Goal: Task Accomplishment & Management: Manage account settings

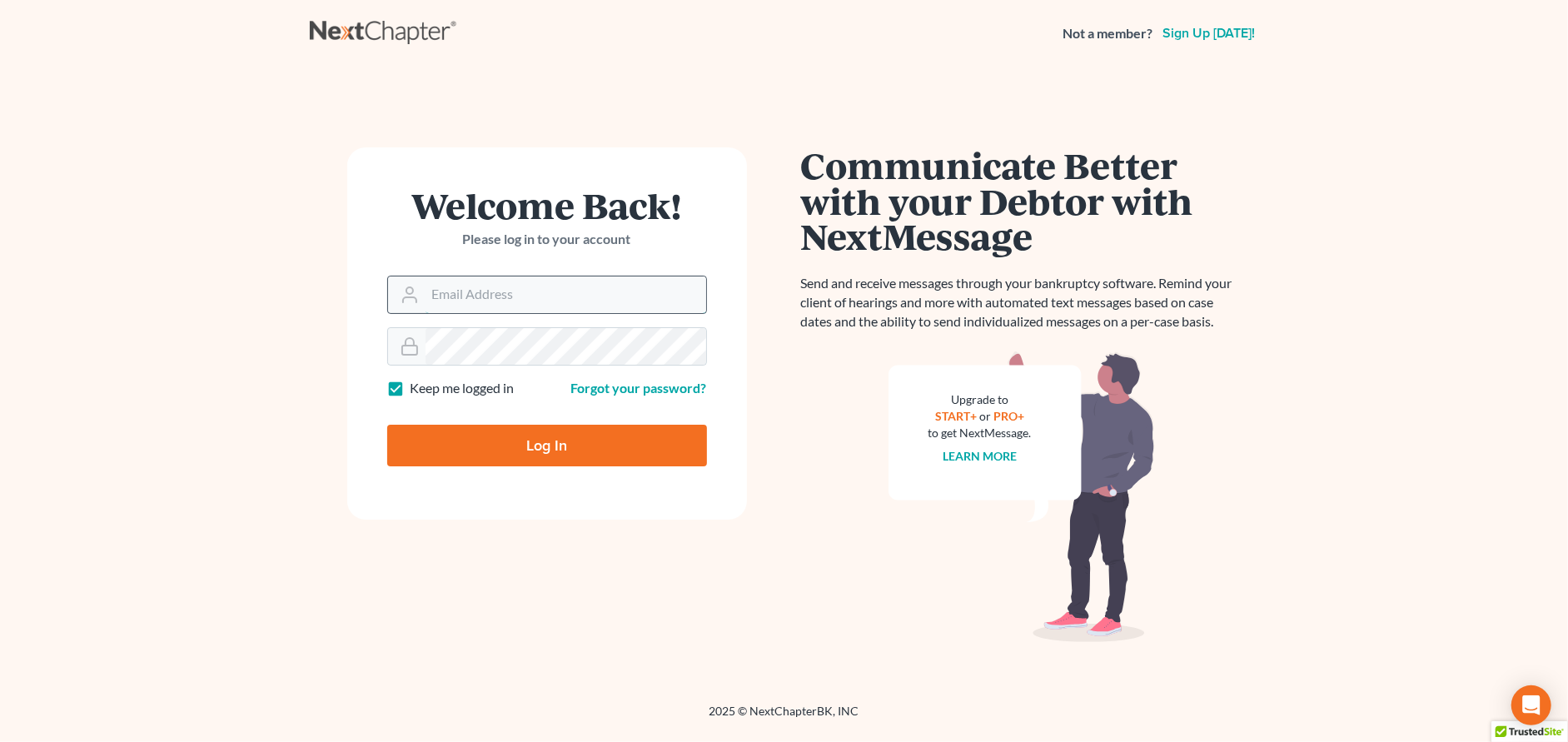
click at [572, 302] on input "Email Address" at bounding box center [566, 294] width 281 height 37
type input "[EMAIL_ADDRESS][DOMAIN_NAME]"
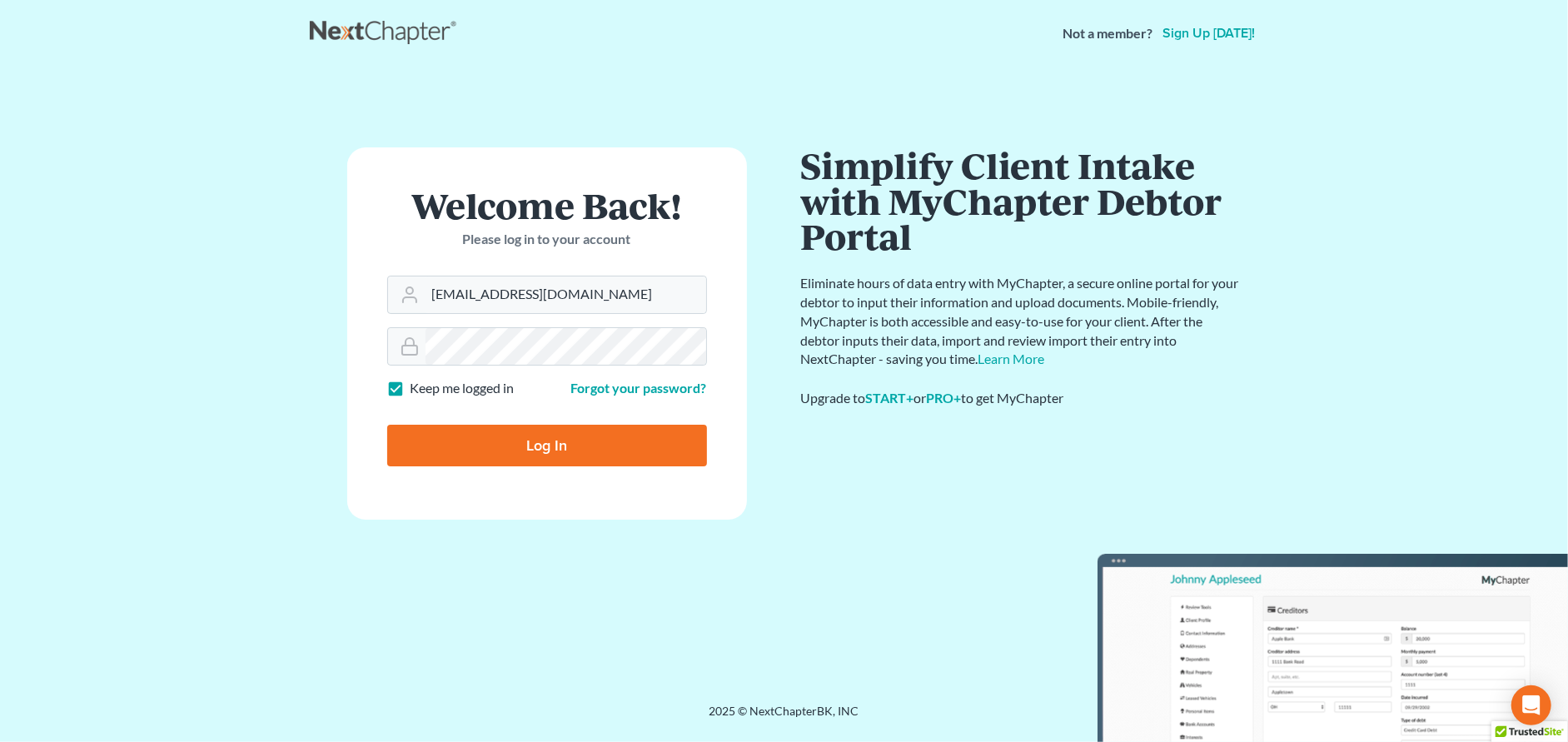
click at [650, 444] on input "Log In" at bounding box center [546, 445] width 320 height 42
type input "Thinking..."
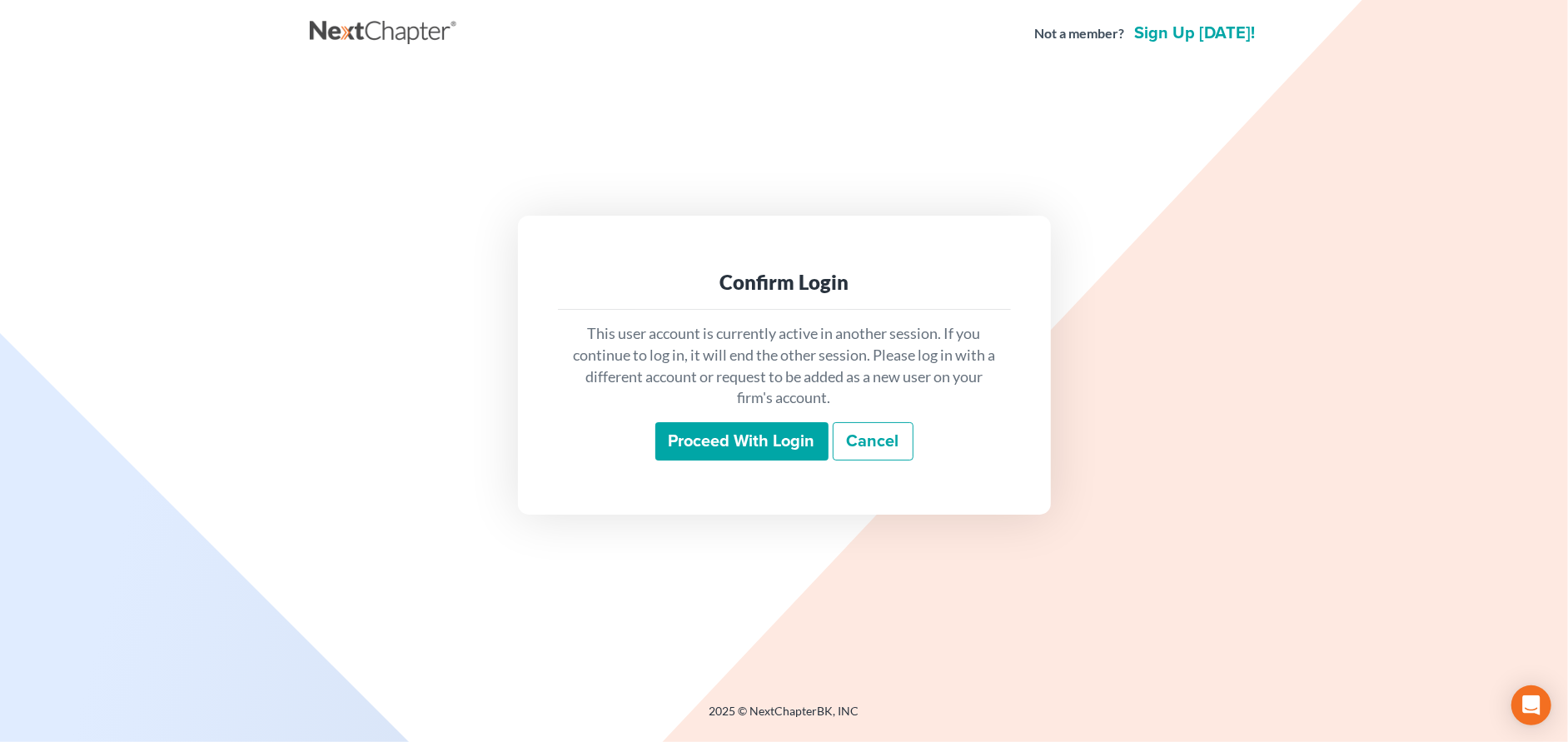
click at [762, 434] on input "Proceed with login" at bounding box center [741, 441] width 173 height 39
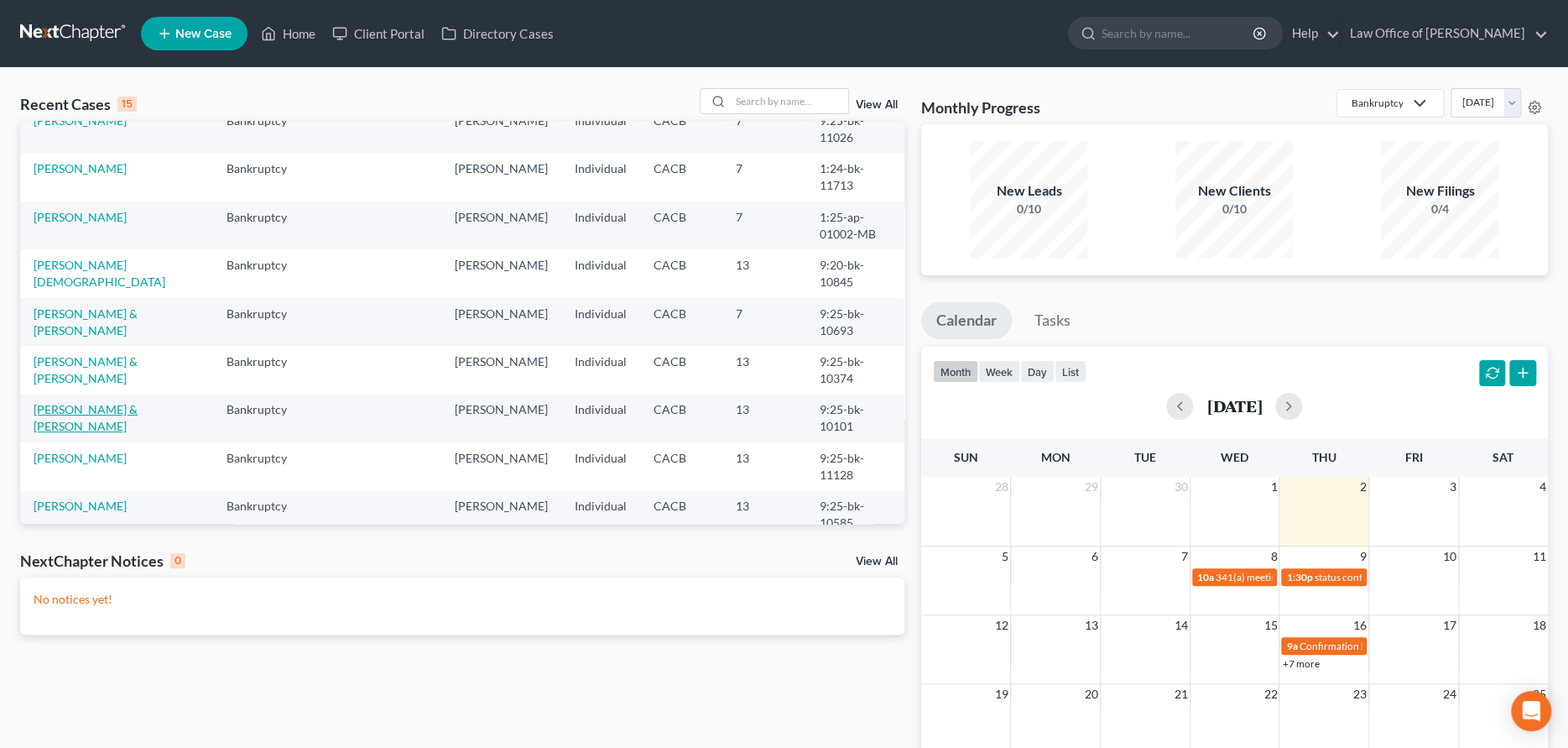
scroll to position [168, 0]
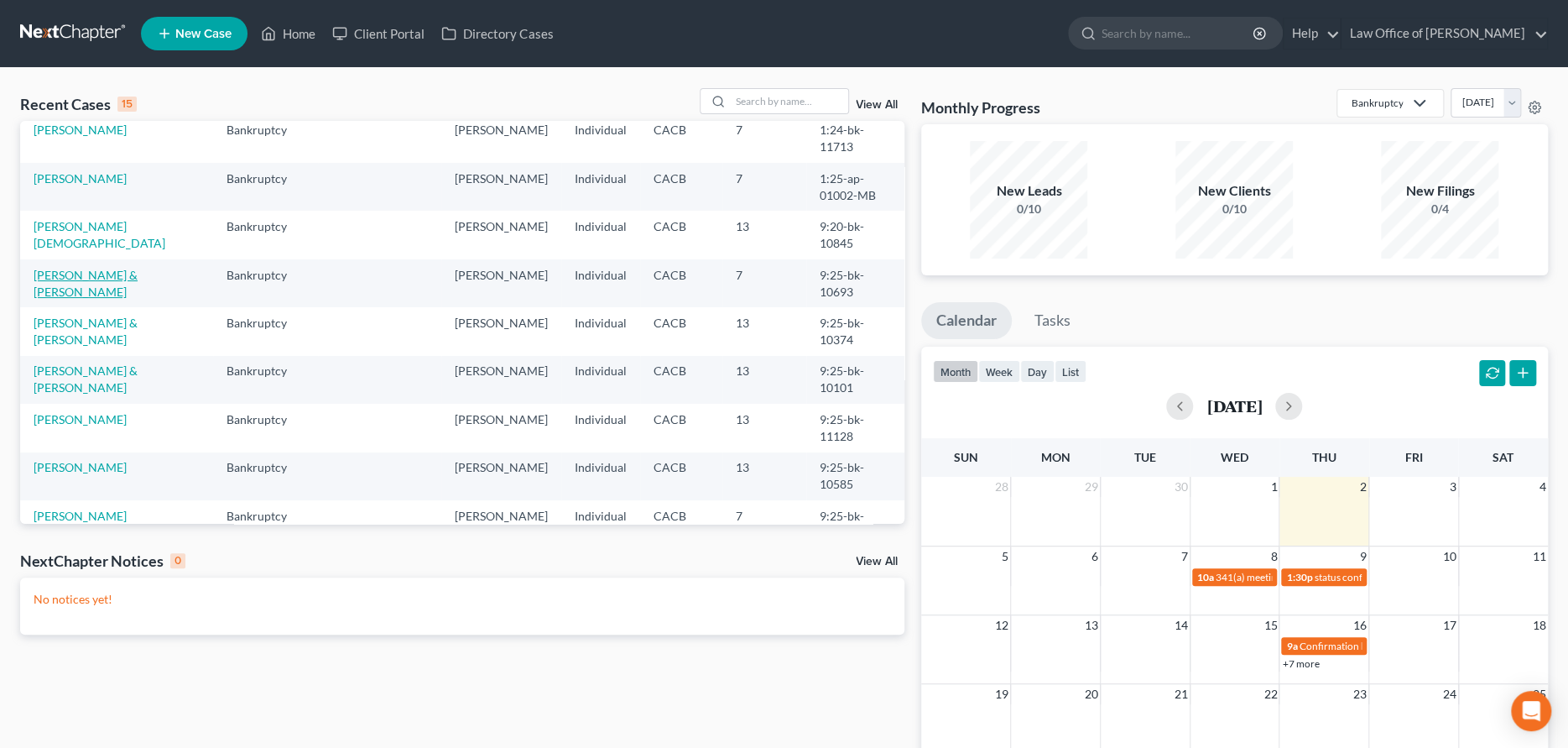
click at [97, 288] on link "[PERSON_NAME] & [PERSON_NAME]" at bounding box center [86, 283] width 104 height 31
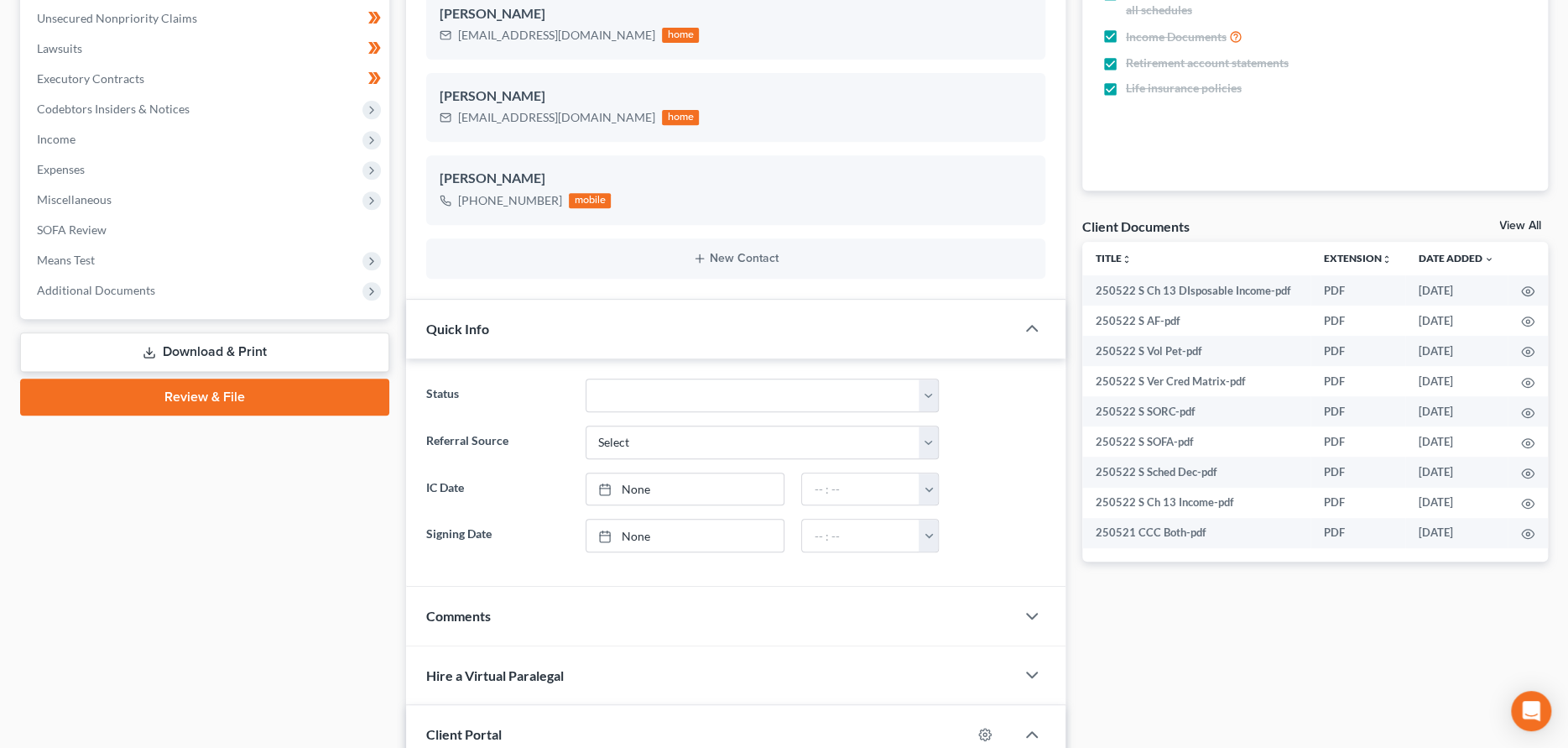
scroll to position [420, 0]
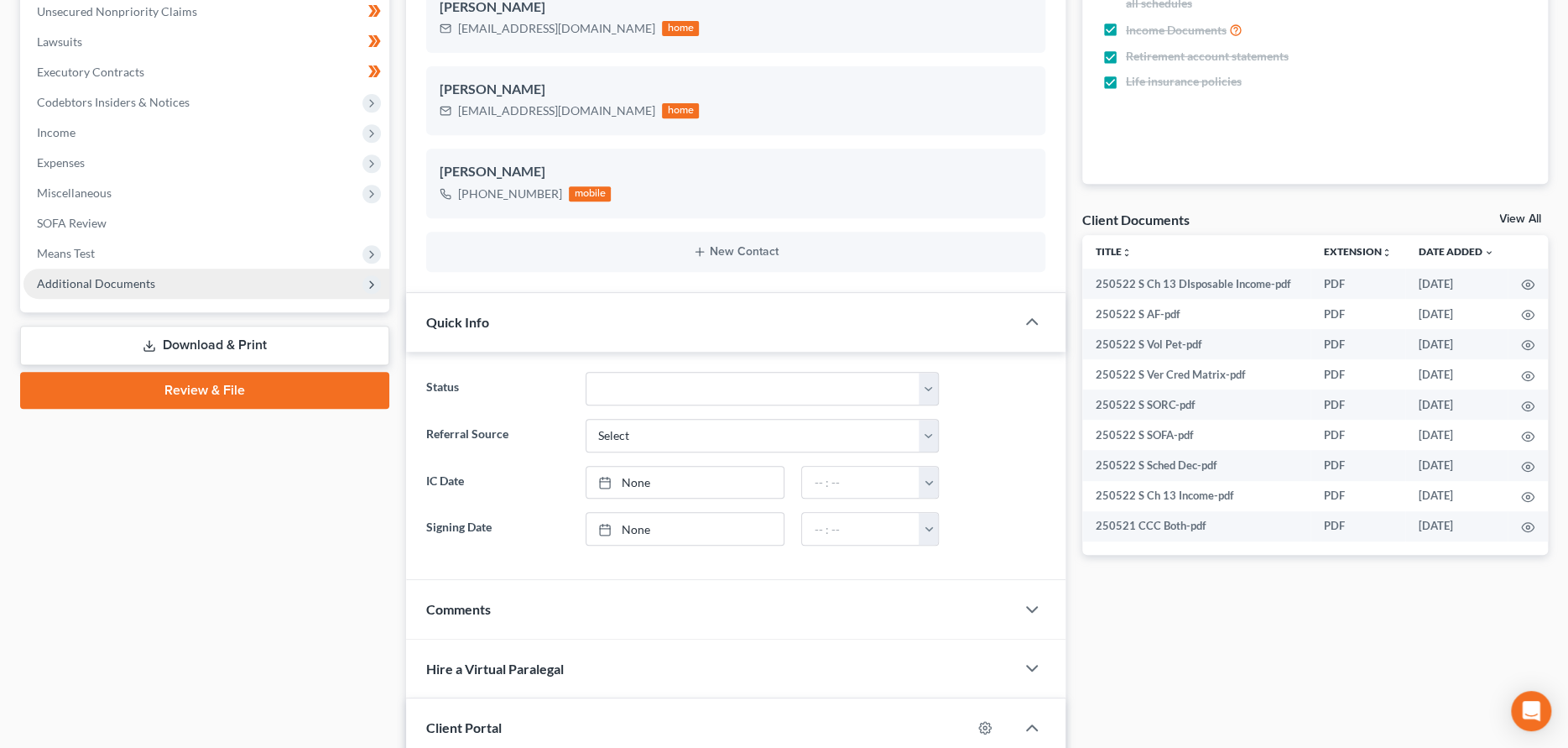
click at [119, 281] on span "Additional Documents" at bounding box center [96, 283] width 119 height 14
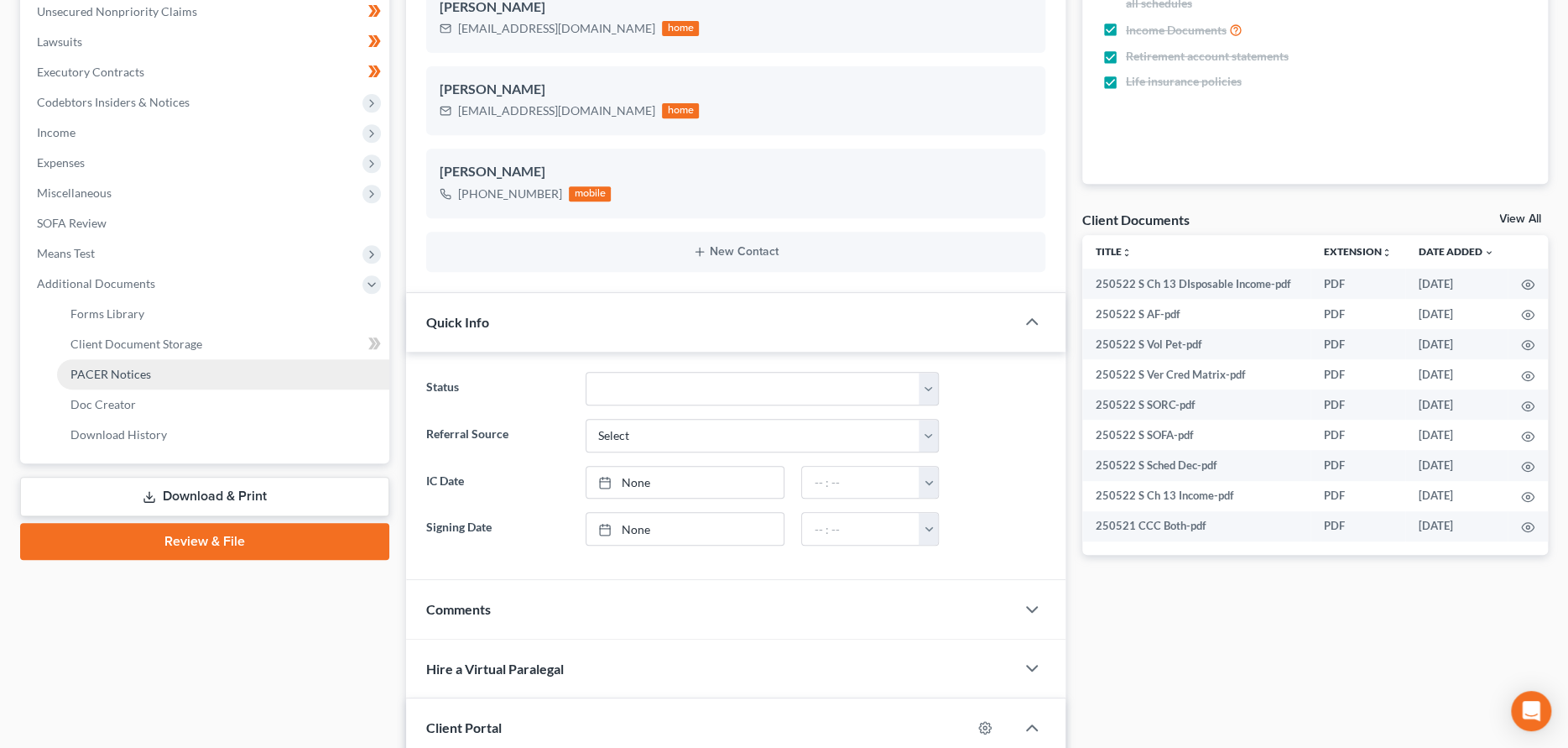
click at [109, 375] on span "PACER Notices" at bounding box center [111, 374] width 81 height 14
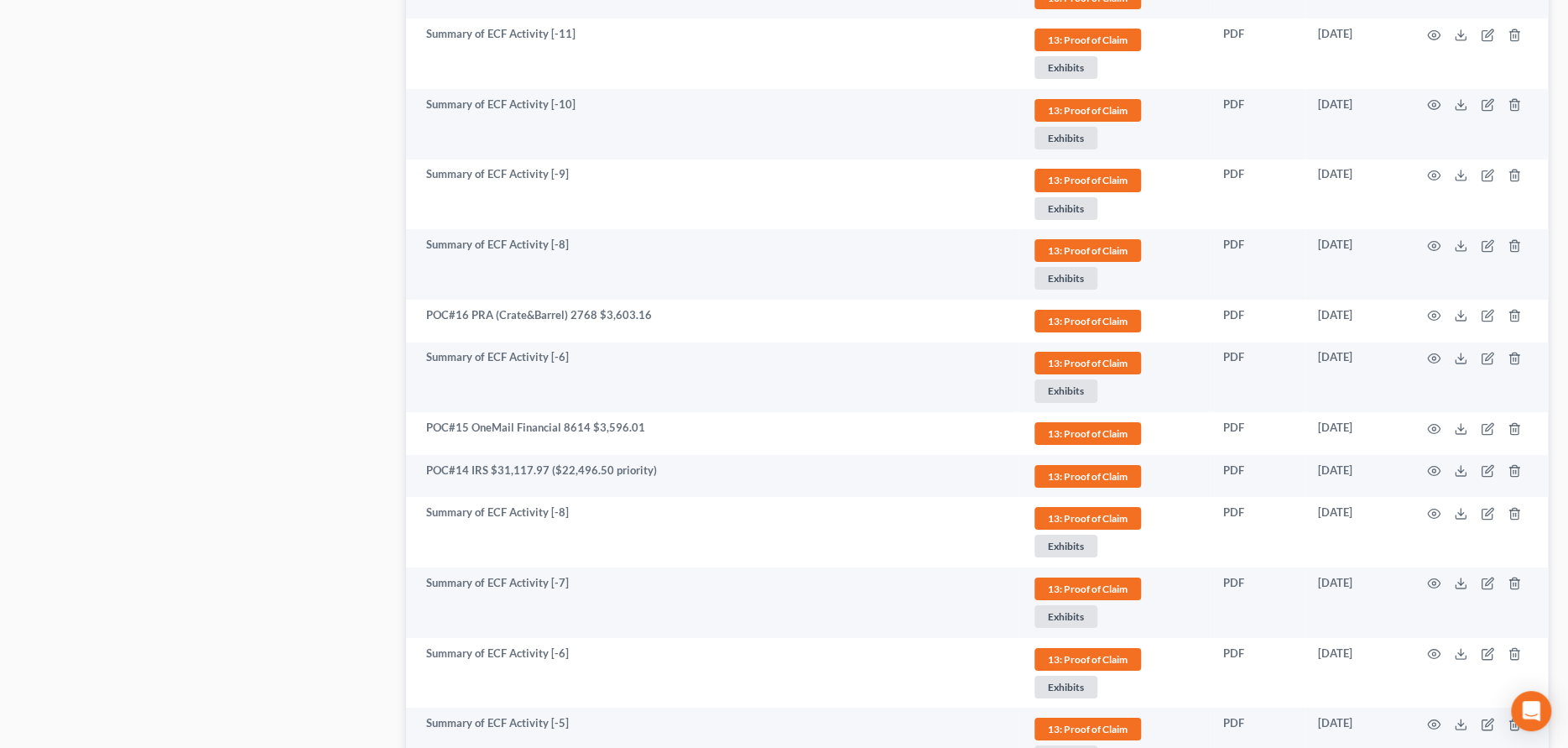
scroll to position [3778, 0]
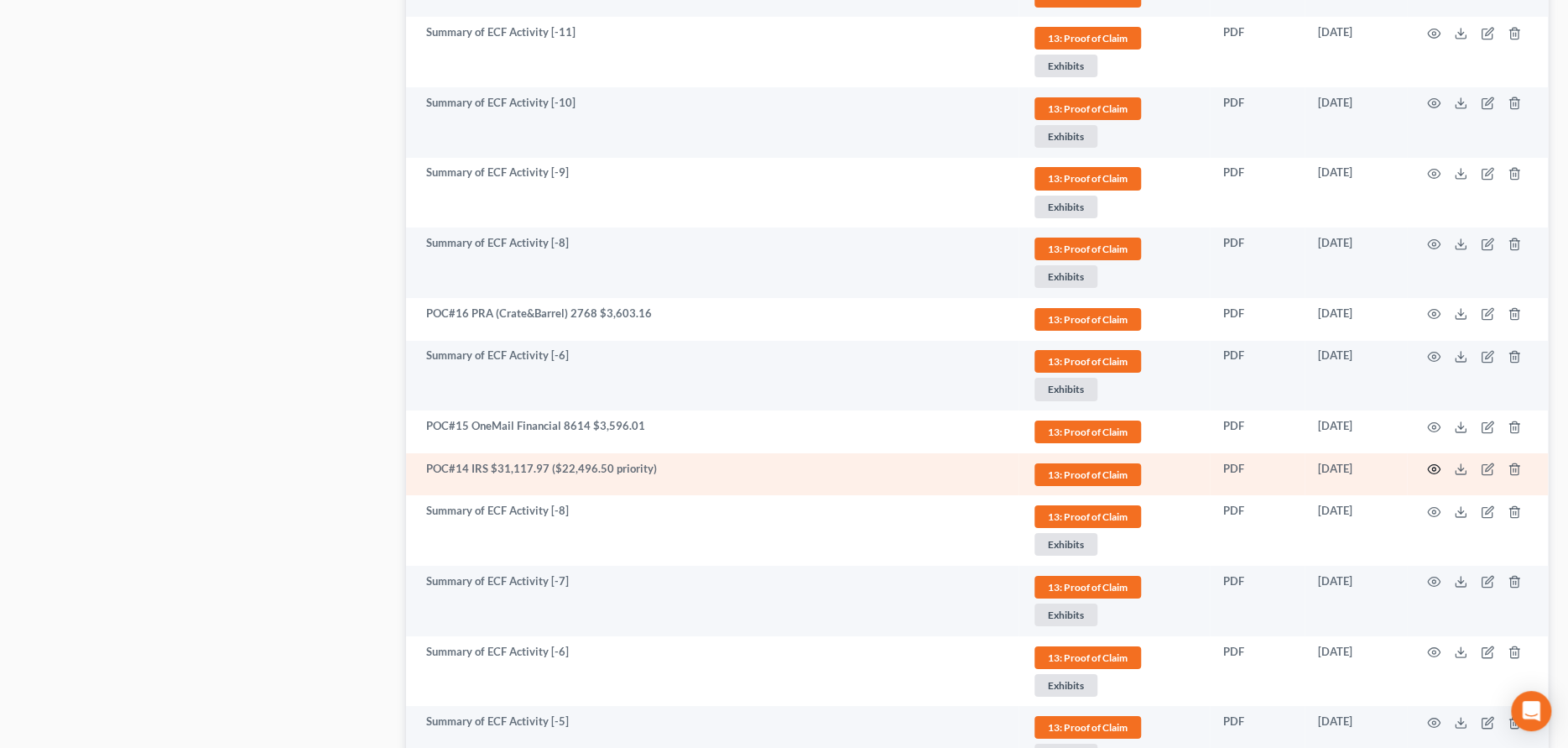
click at [1428, 465] on icon "button" at bounding box center [1434, 469] width 13 height 9
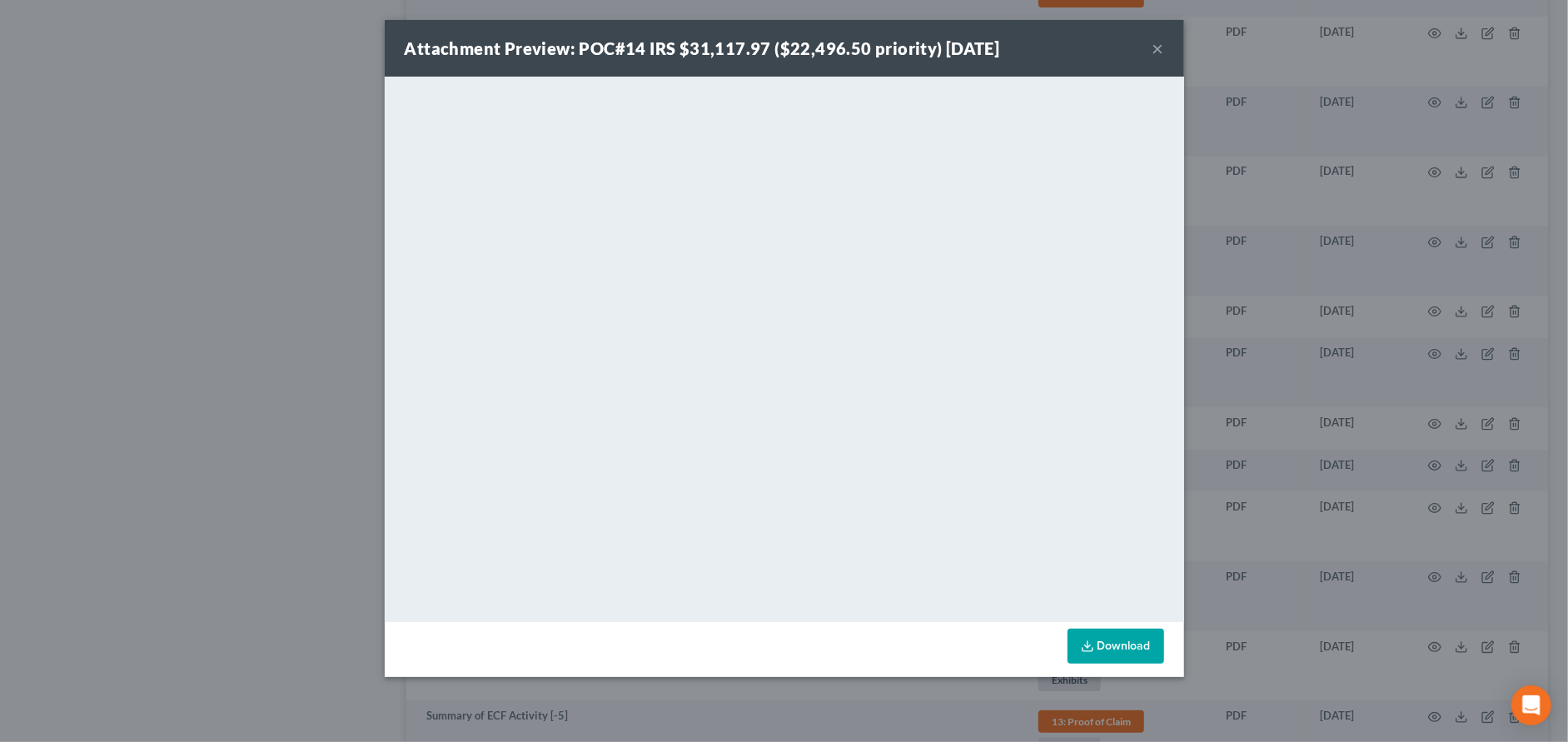
click at [1156, 45] on button "×" at bounding box center [1158, 48] width 12 height 20
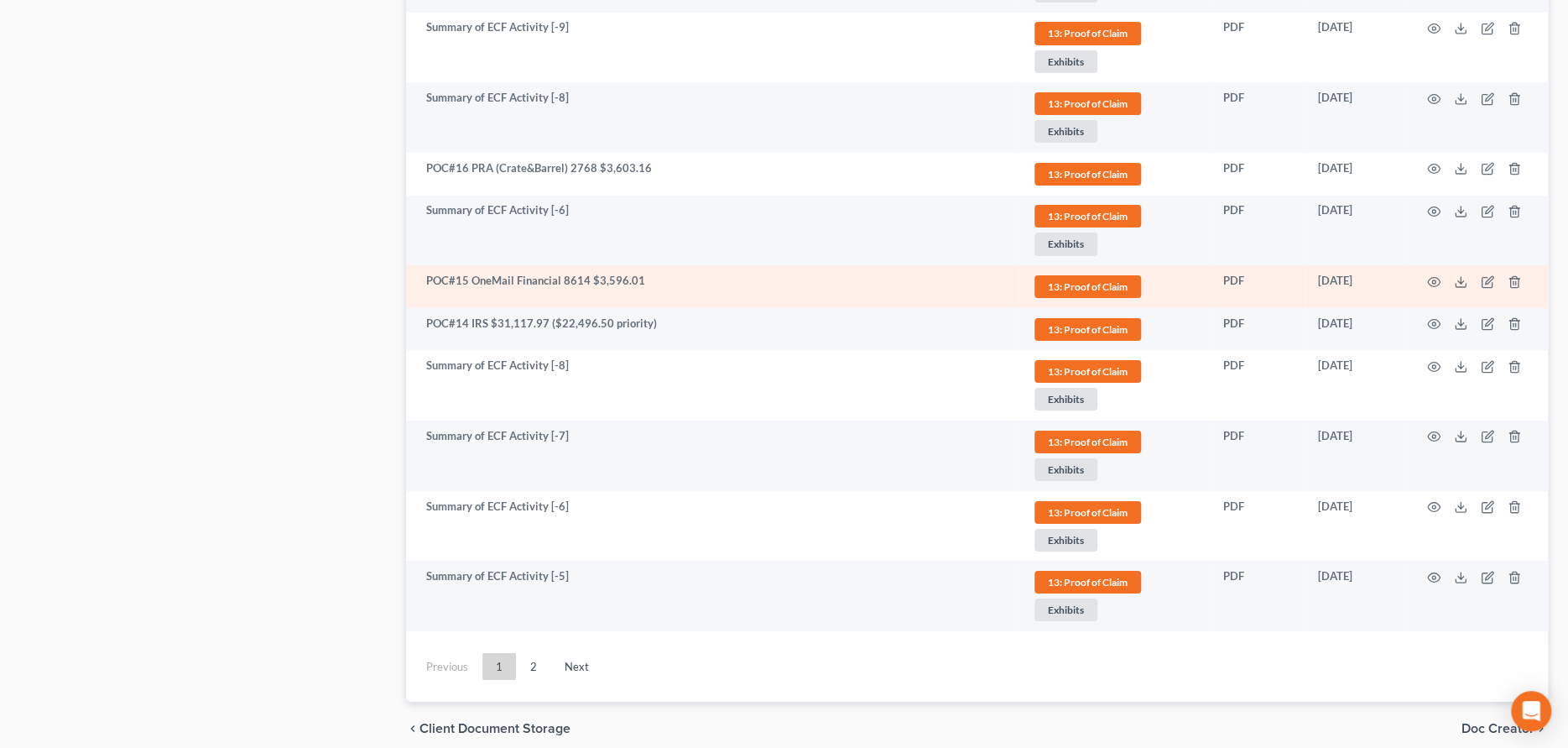
scroll to position [3987, 0]
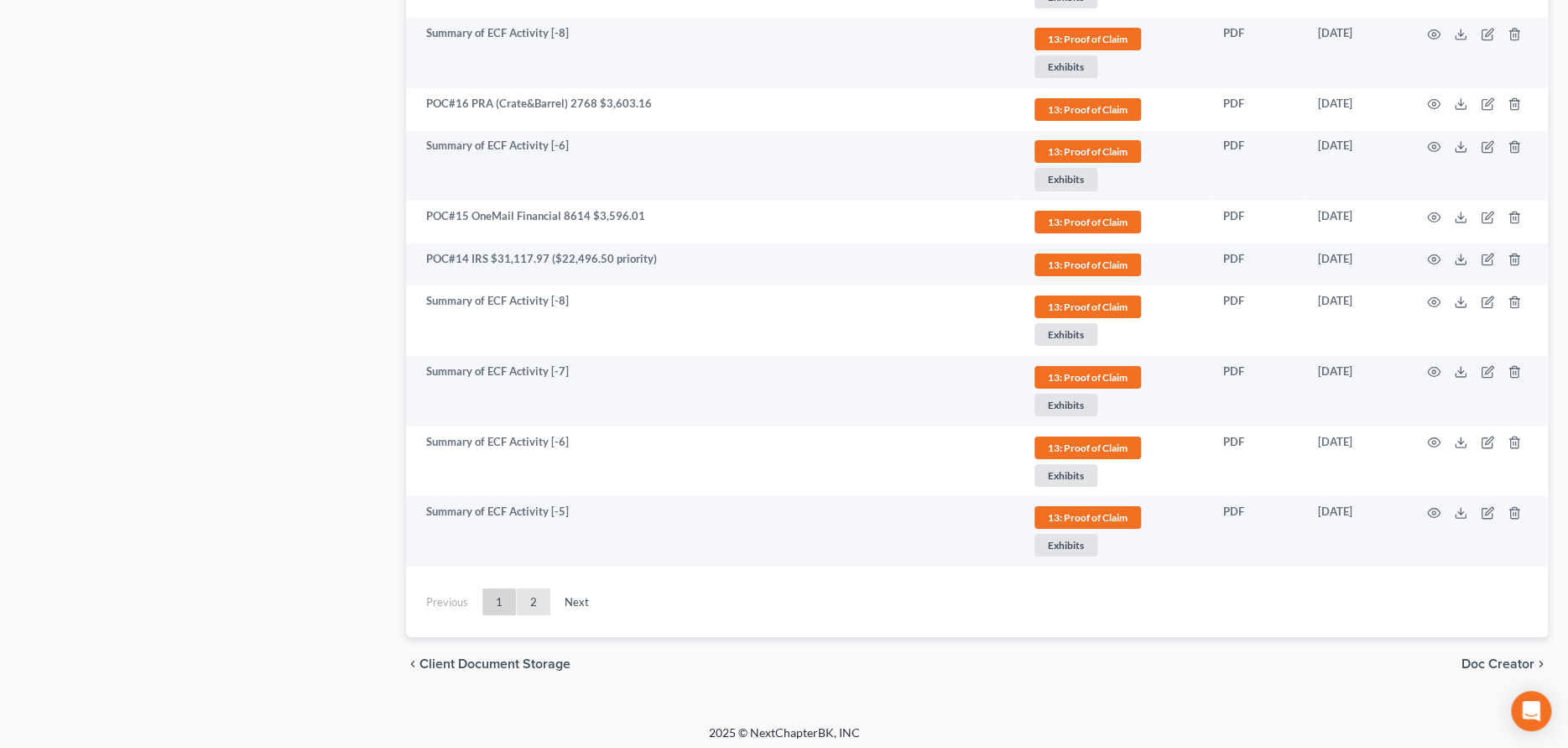
click at [530, 594] on link "2" at bounding box center [533, 601] width 34 height 27
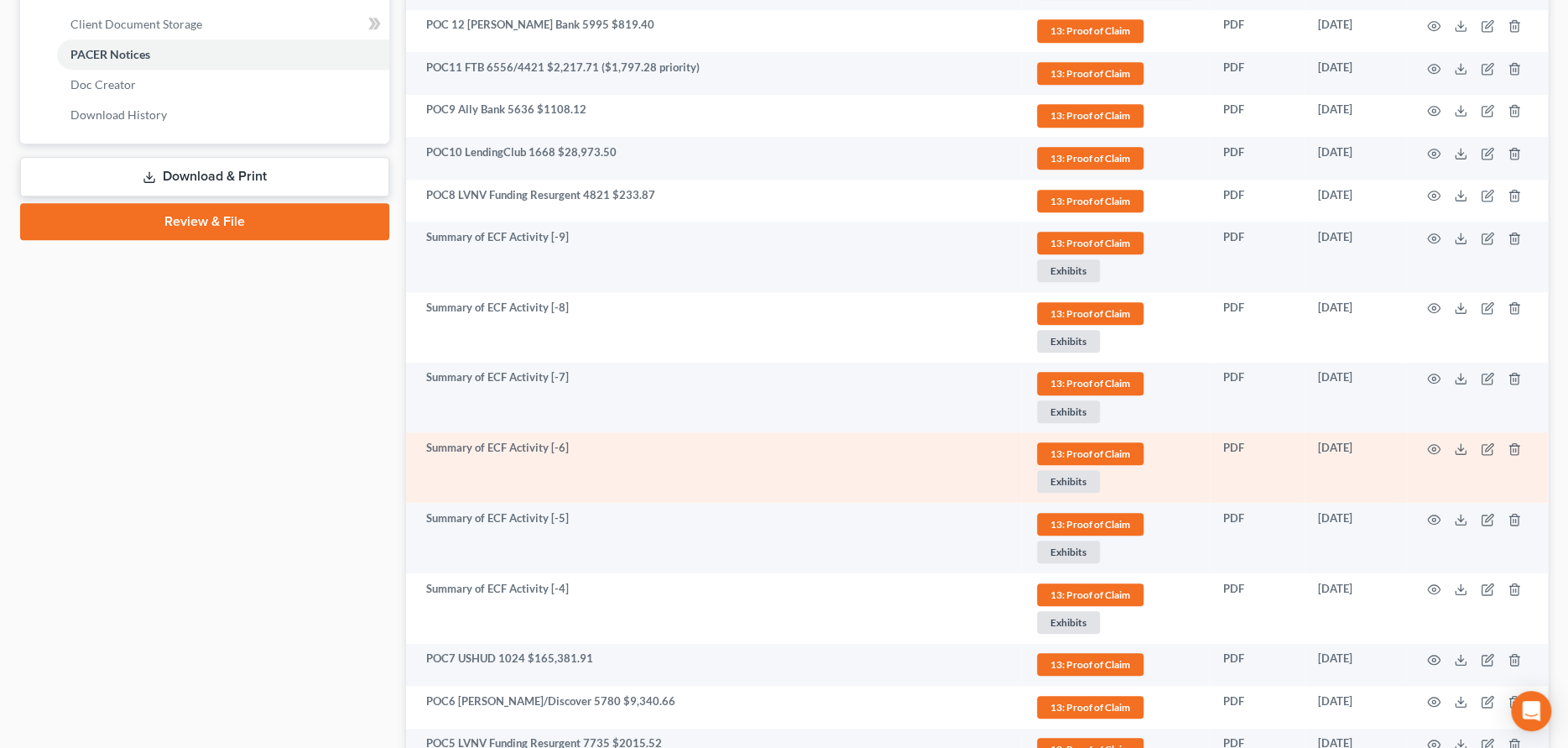
scroll to position [686, 0]
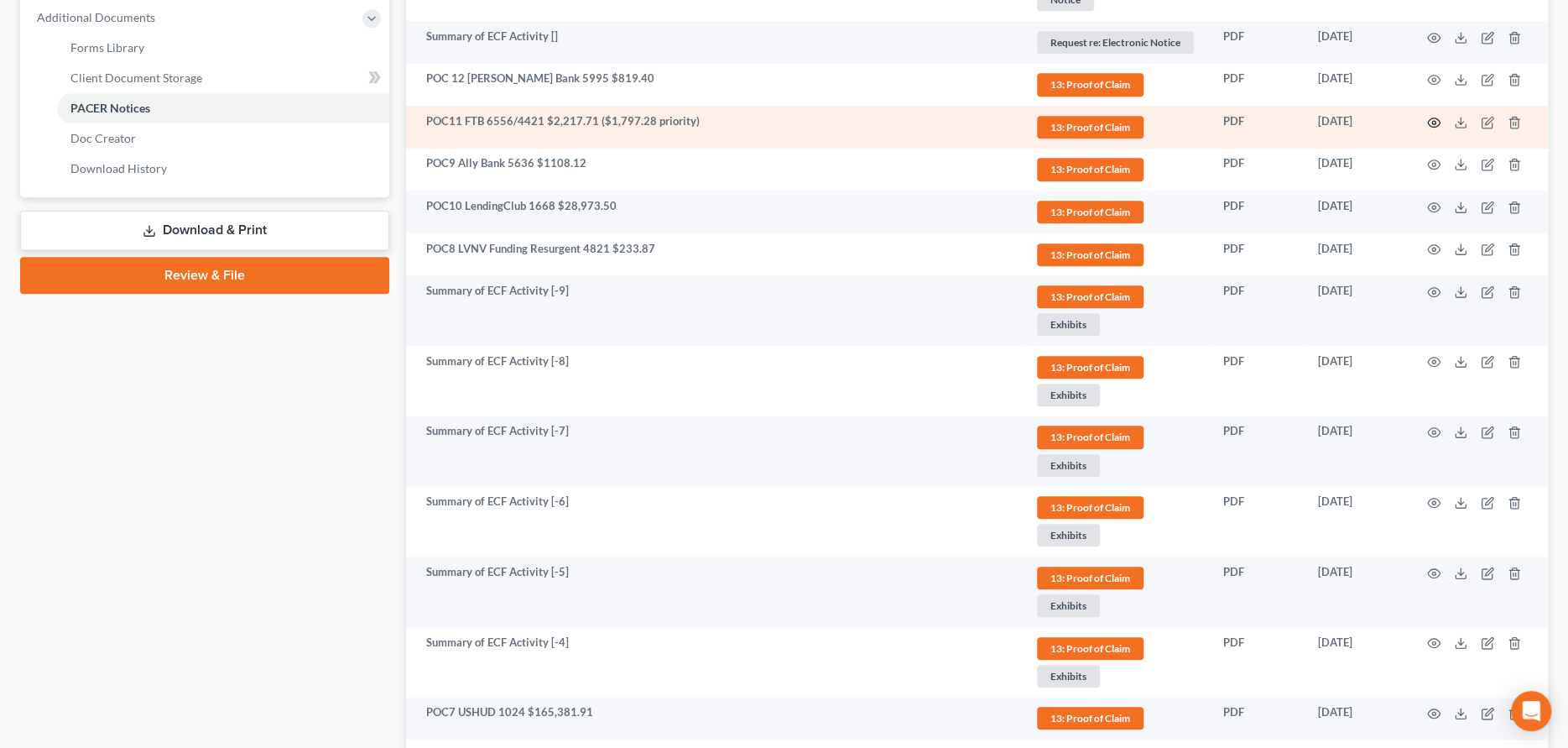
click at [1430, 116] on icon "button" at bounding box center [1433, 122] width 13 height 13
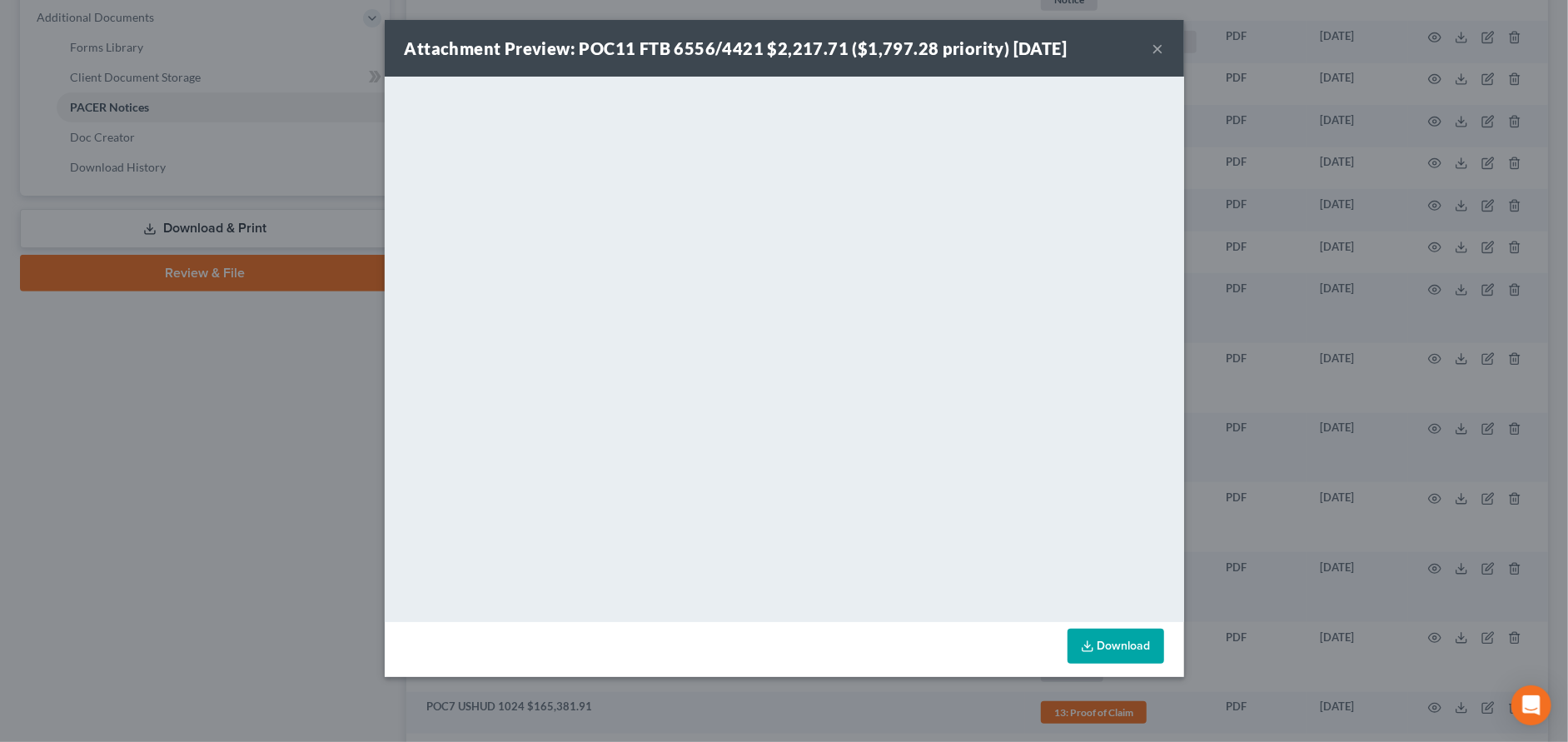
click at [1160, 40] on button "×" at bounding box center [1158, 48] width 12 height 20
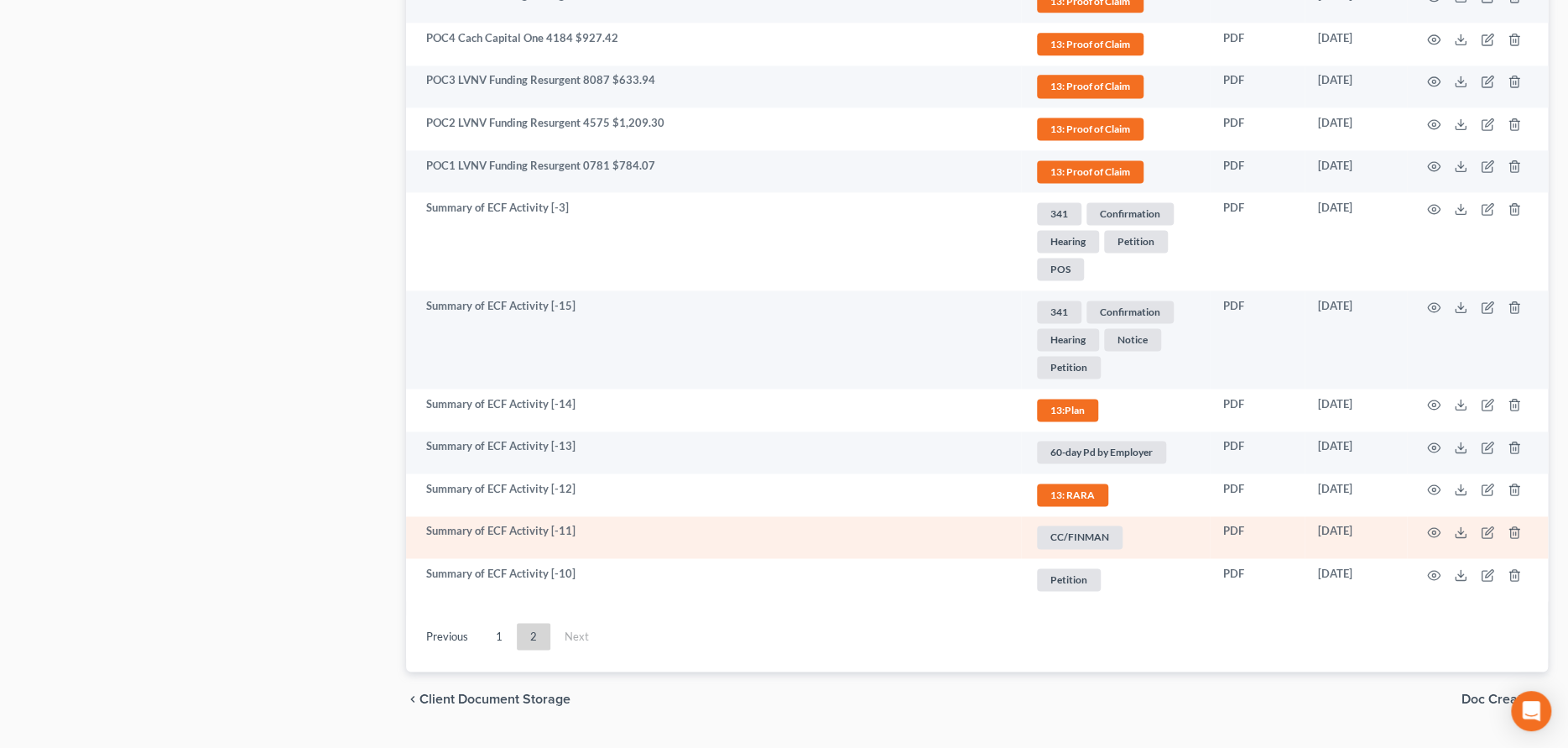
scroll to position [1525, 0]
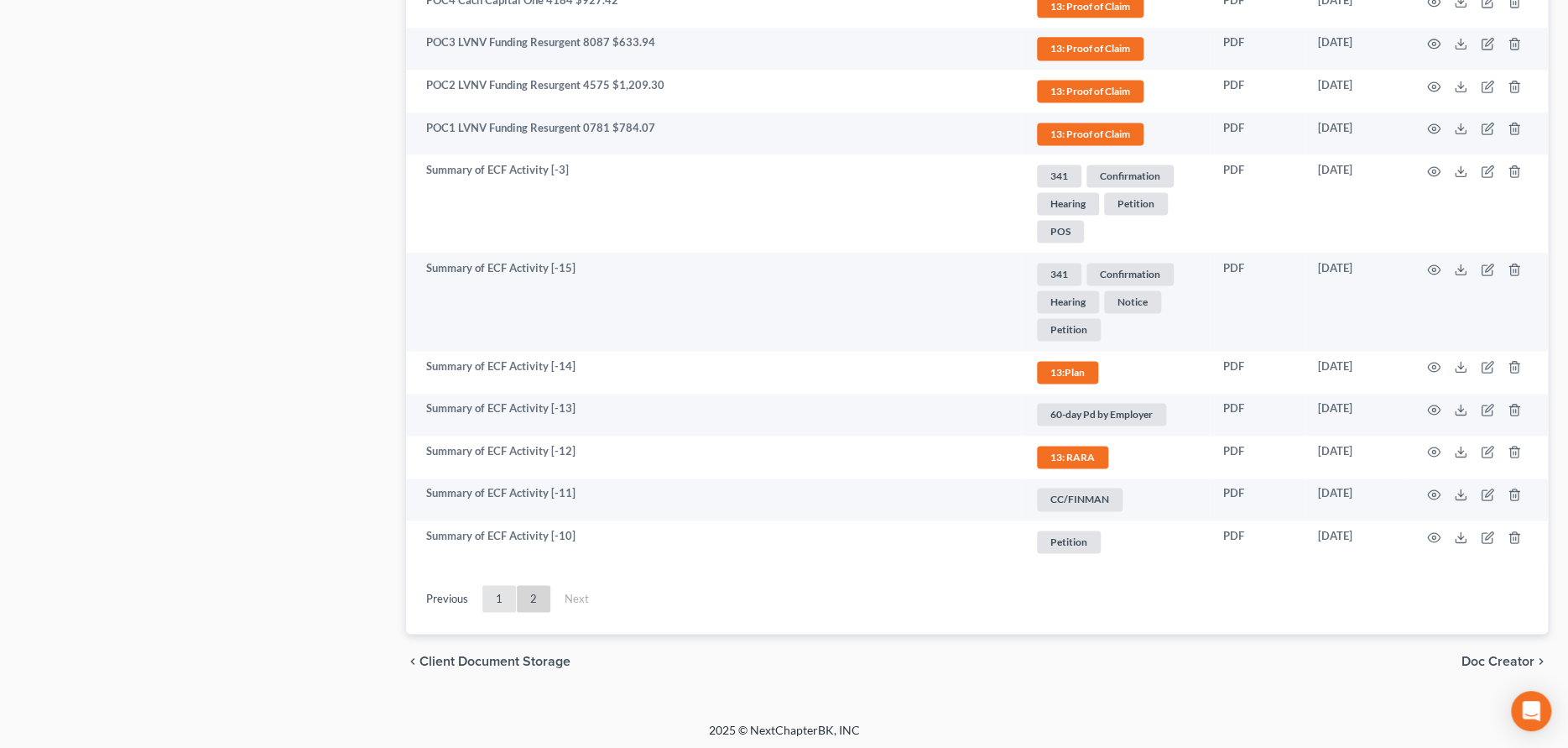
click at [500, 601] on link "1" at bounding box center [499, 598] width 34 height 27
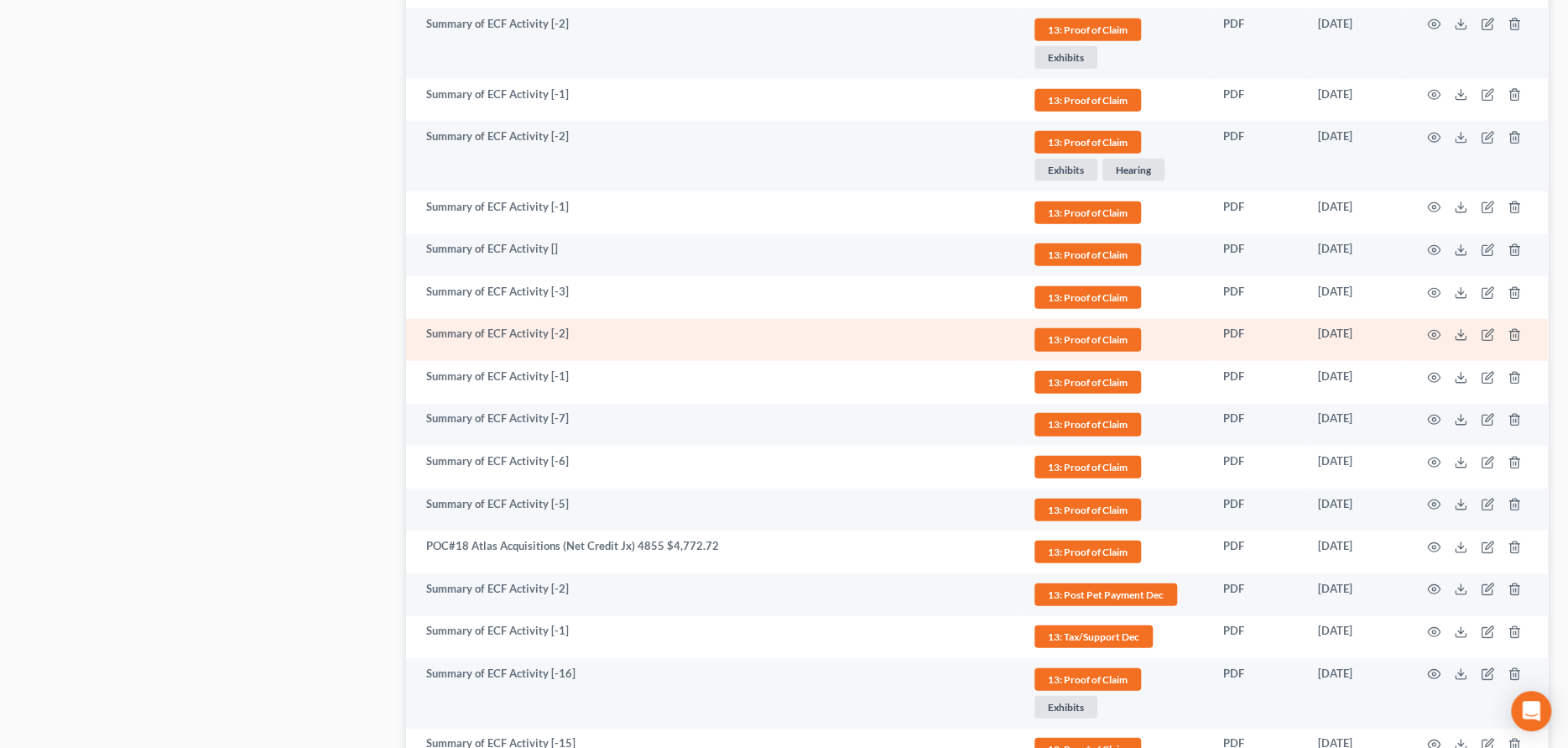
scroll to position [2896, 0]
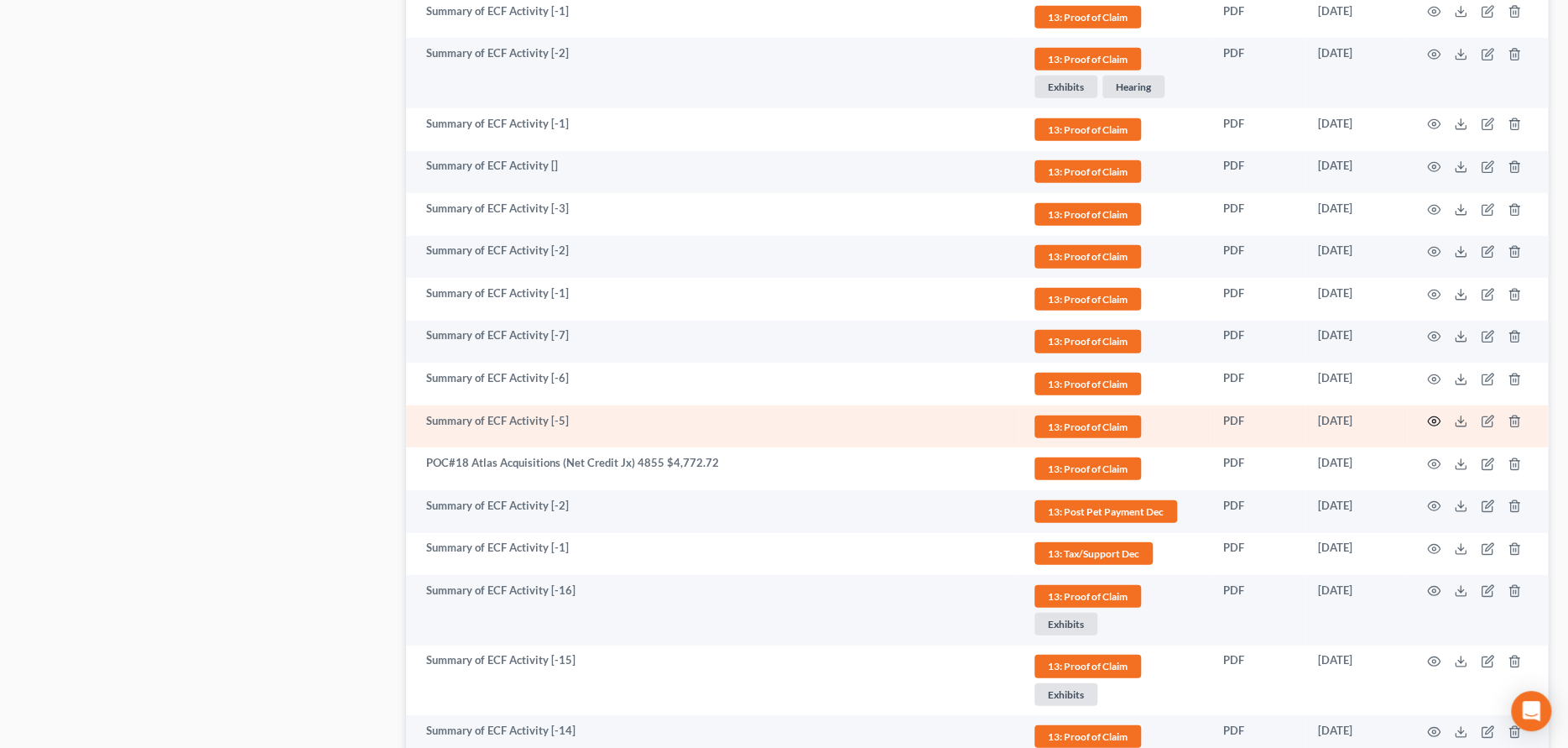
click at [1433, 416] on icon "button" at bounding box center [1433, 421] width 13 height 13
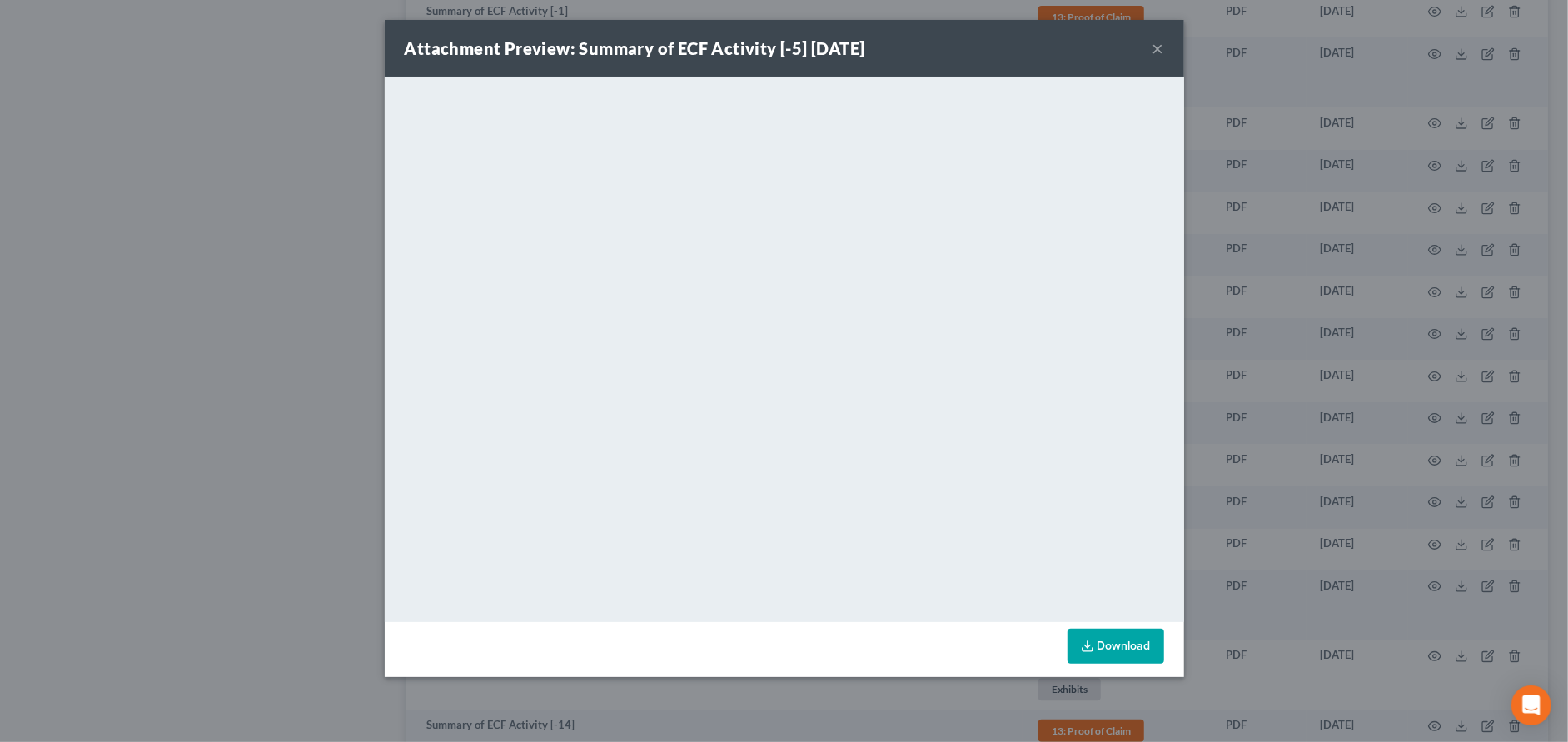
click at [1154, 47] on button "×" at bounding box center [1158, 48] width 12 height 20
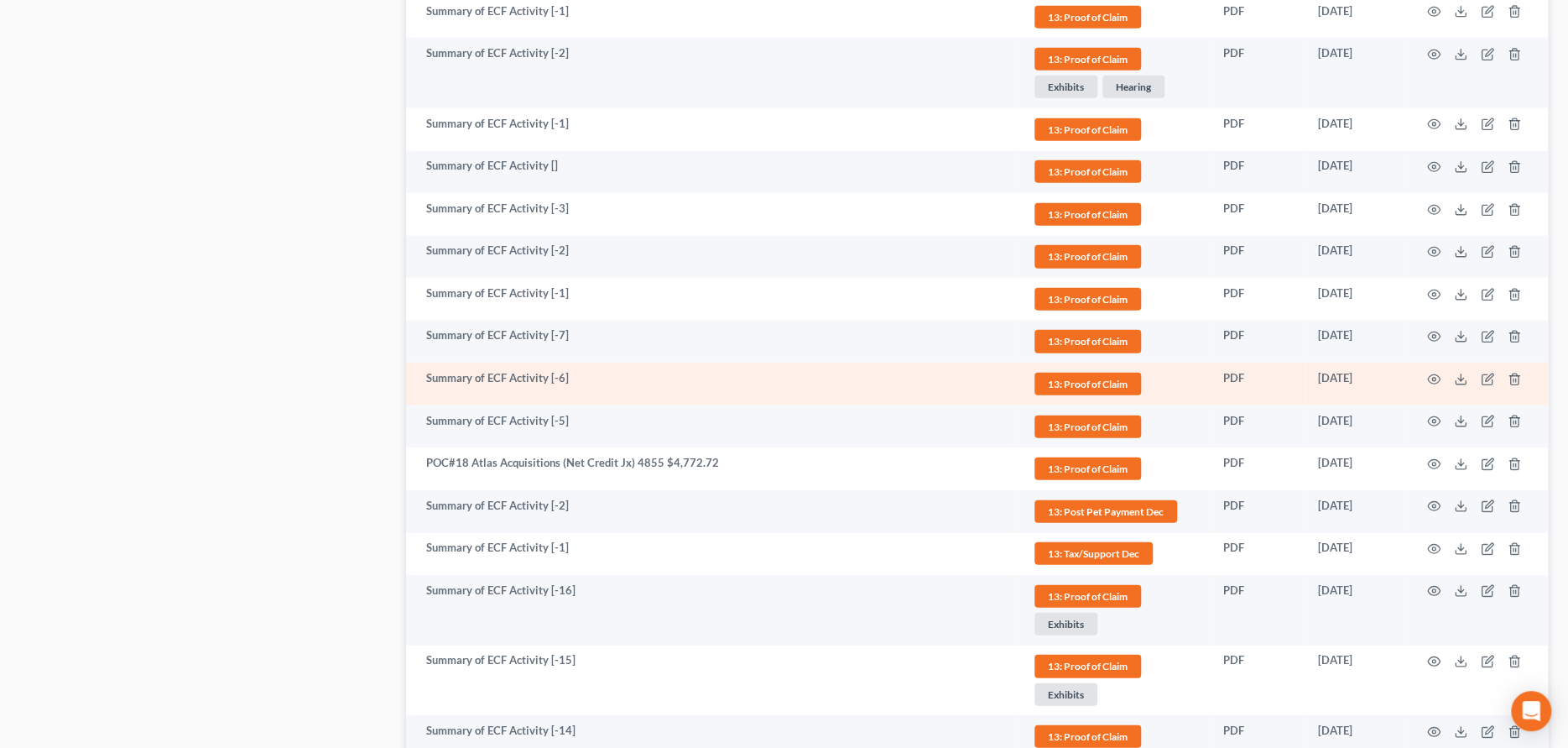
click at [1426, 363] on td at bounding box center [1477, 384] width 141 height 43
click at [1429, 374] on icon "button" at bounding box center [1433, 379] width 13 height 13
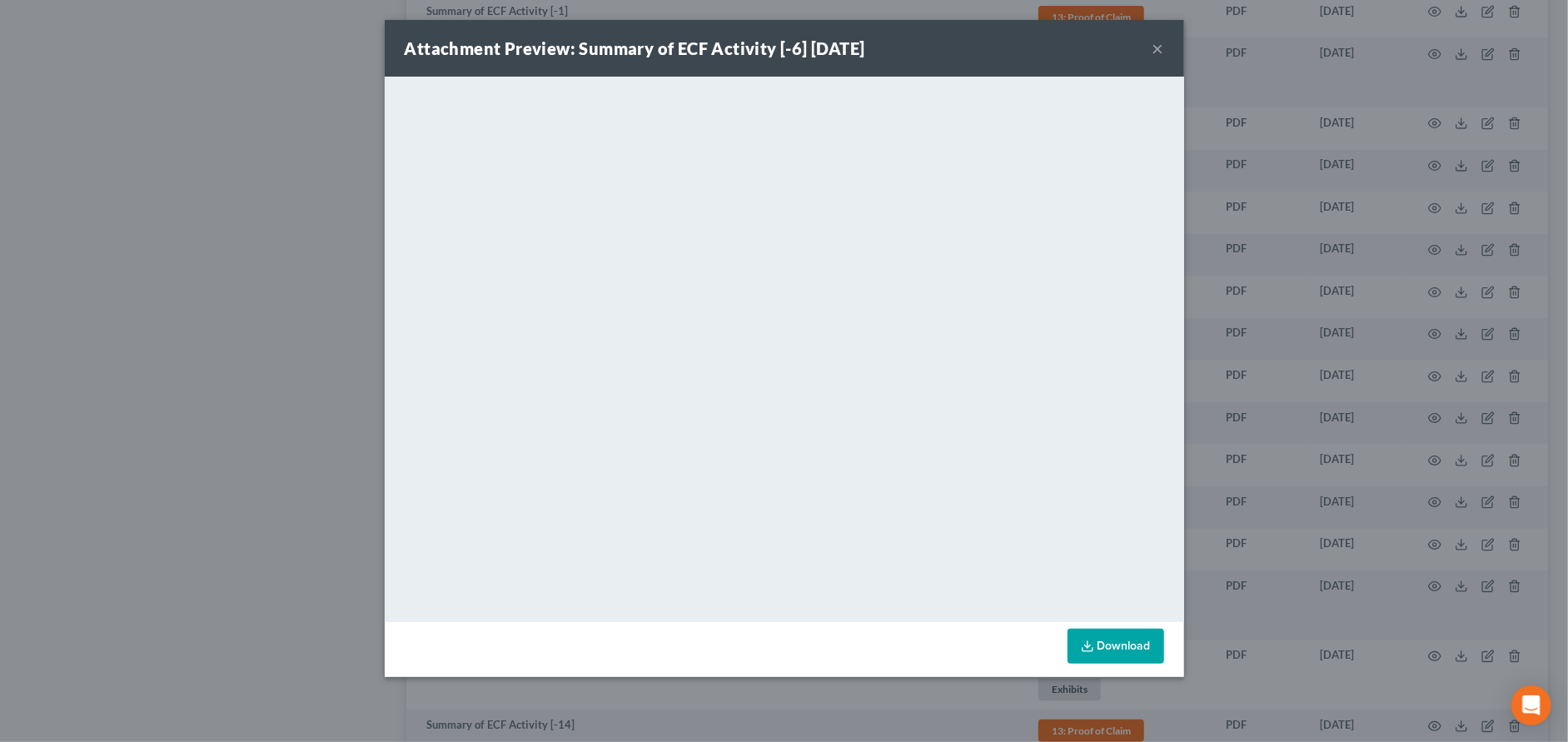
click at [1155, 53] on button "×" at bounding box center [1158, 48] width 12 height 20
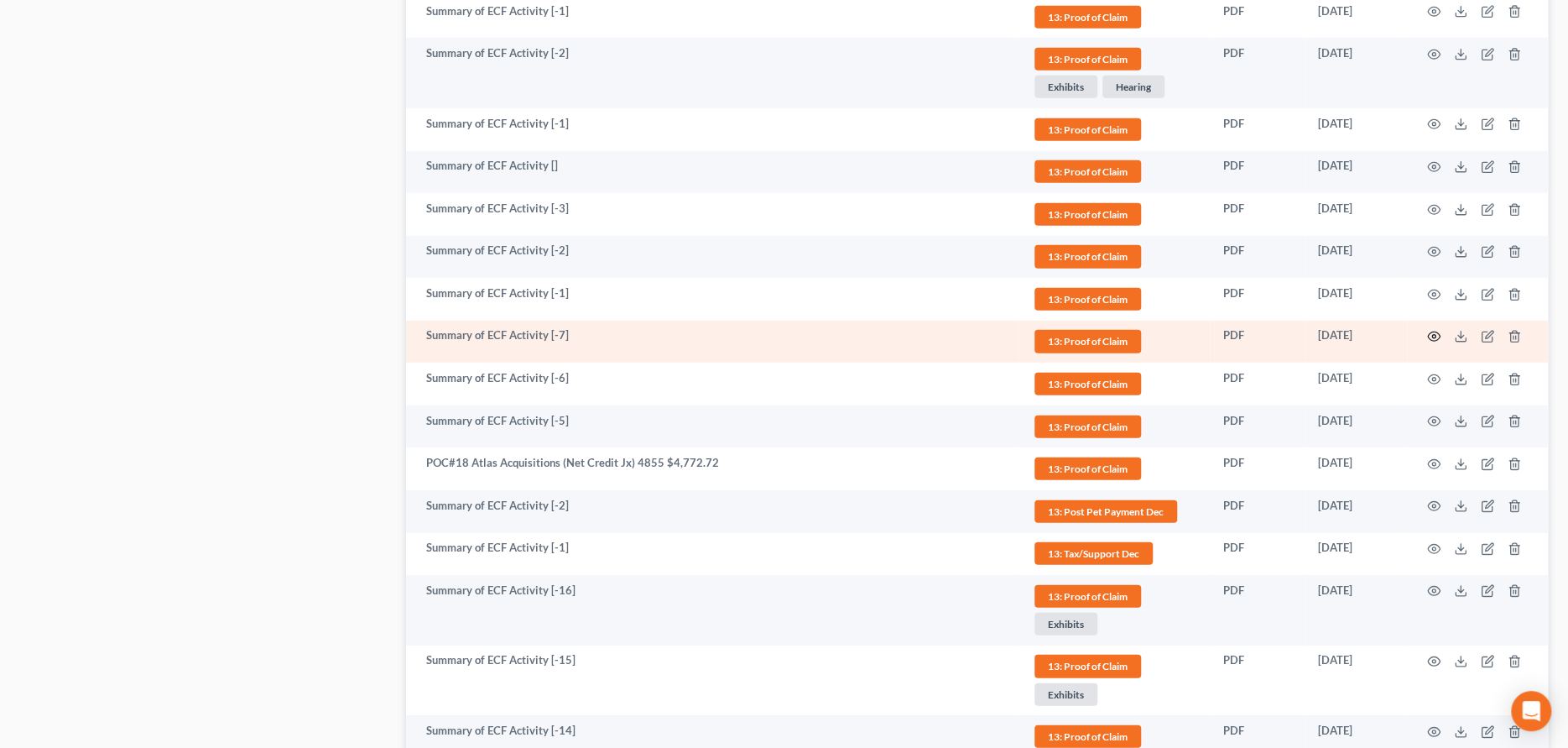
click at [1432, 330] on icon "button" at bounding box center [1433, 336] width 13 height 13
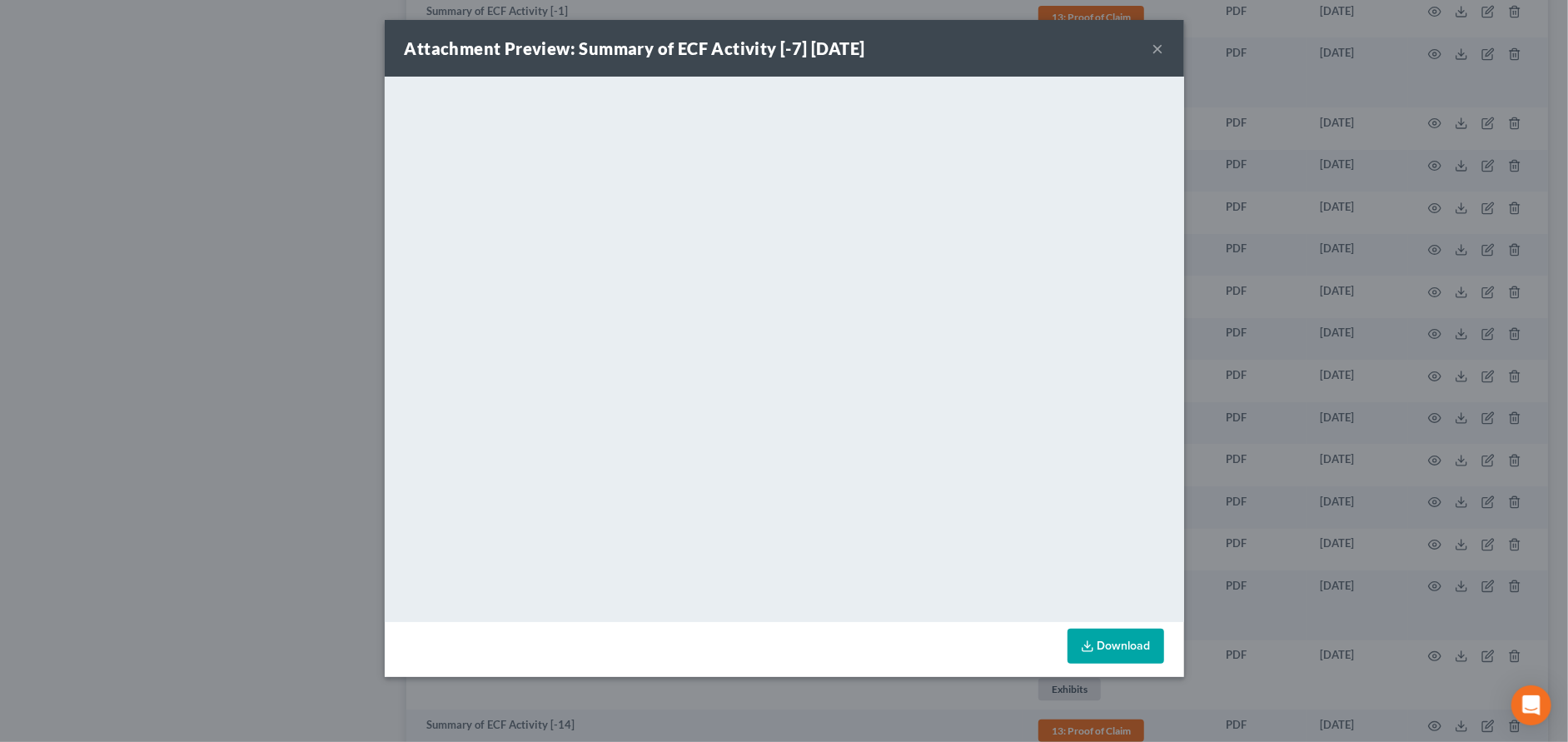
drag, startPoint x: 1155, startPoint y: 46, endPoint x: 1165, endPoint y: 60, distance: 17.2
click at [1158, 48] on button "×" at bounding box center [1158, 48] width 12 height 20
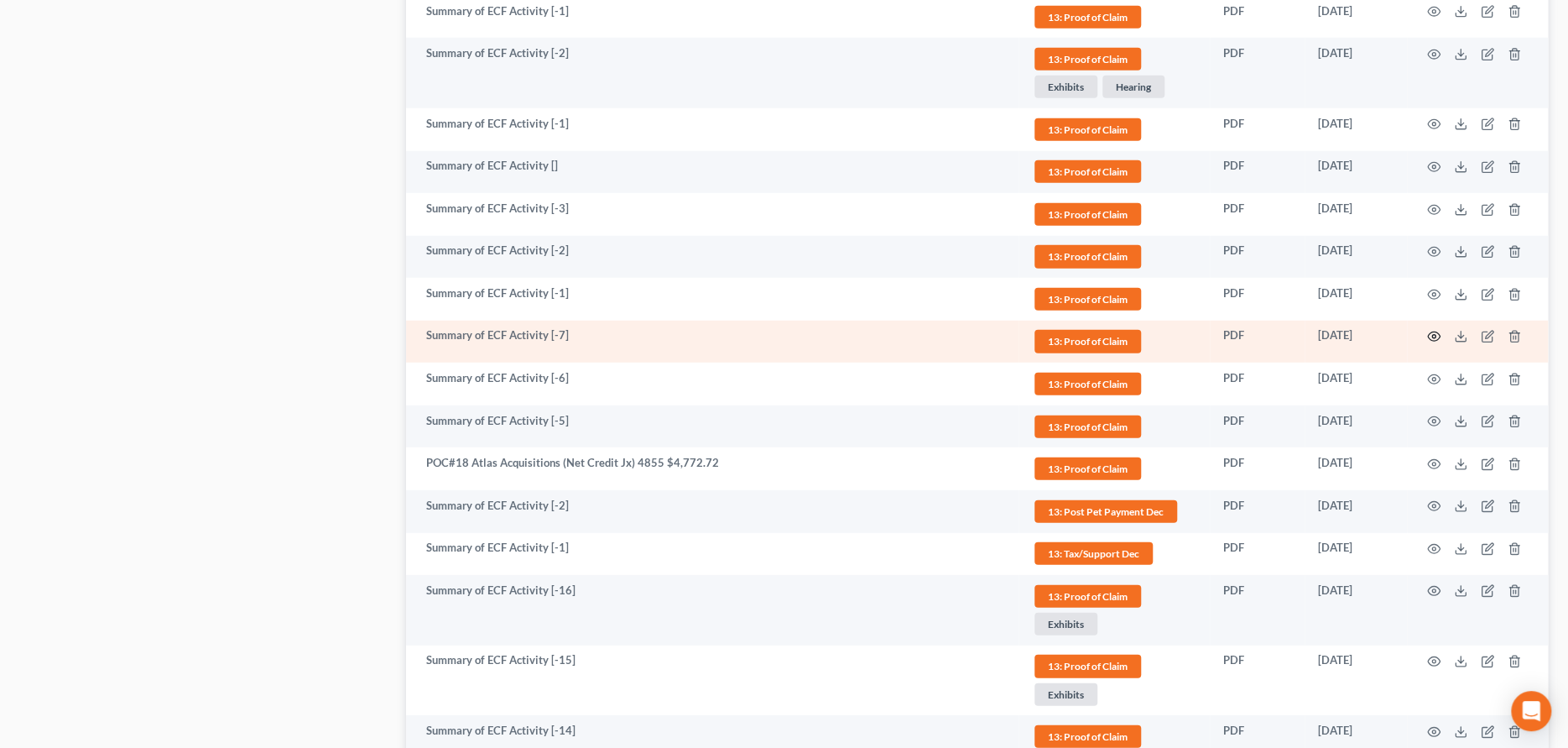
click at [1433, 331] on icon "button" at bounding box center [1433, 336] width 13 height 13
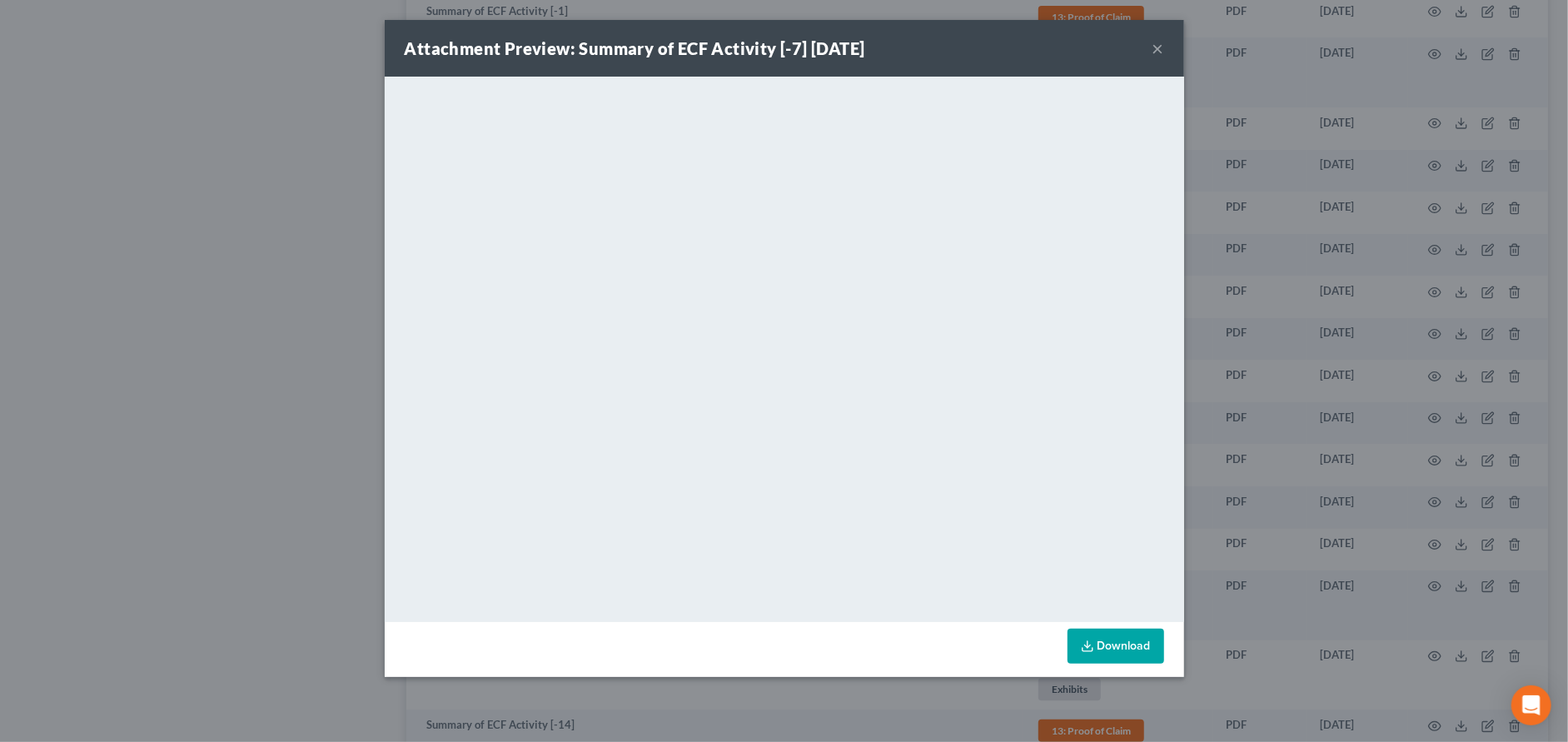
click at [1154, 46] on button "×" at bounding box center [1158, 48] width 12 height 20
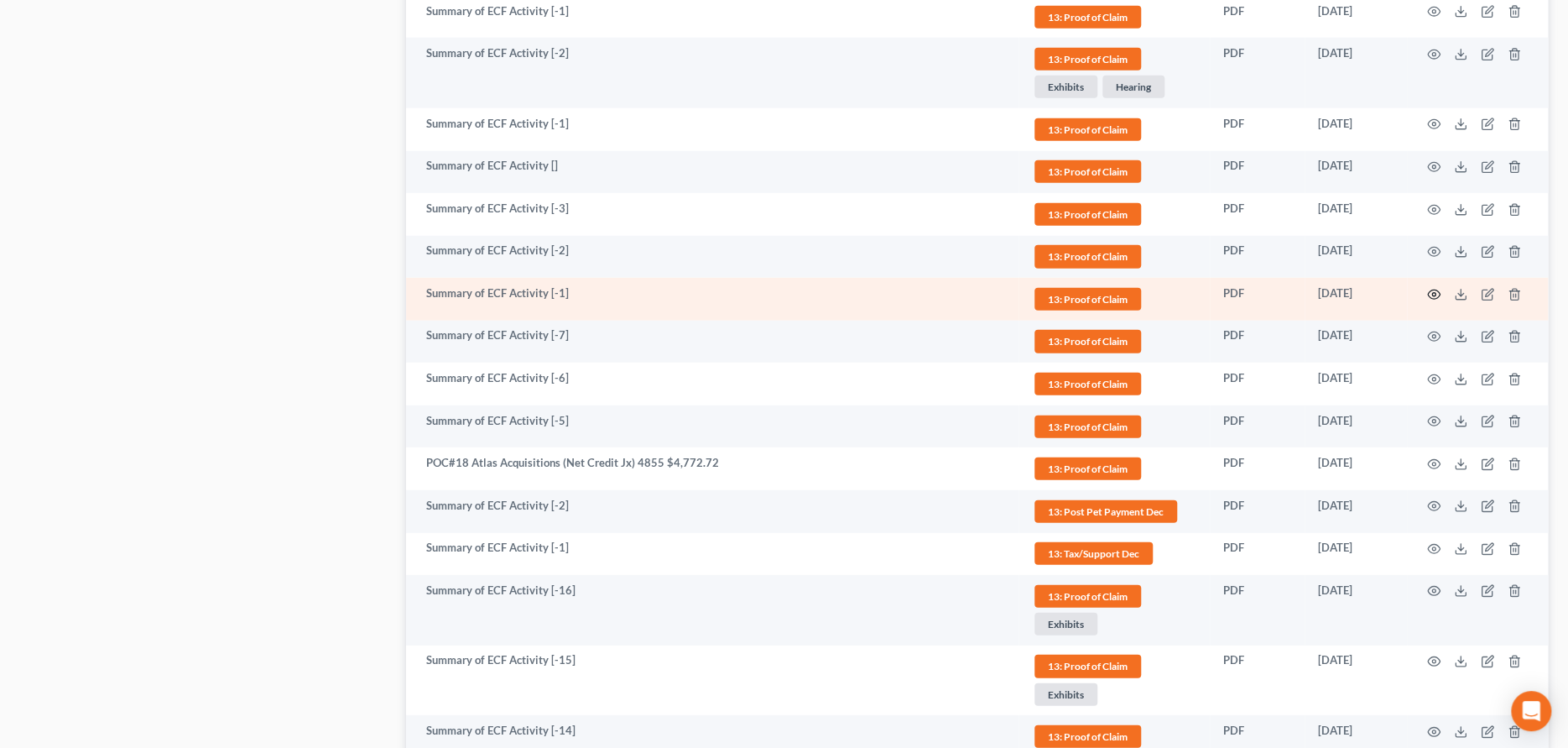
click at [1435, 288] on icon "button" at bounding box center [1433, 294] width 13 height 13
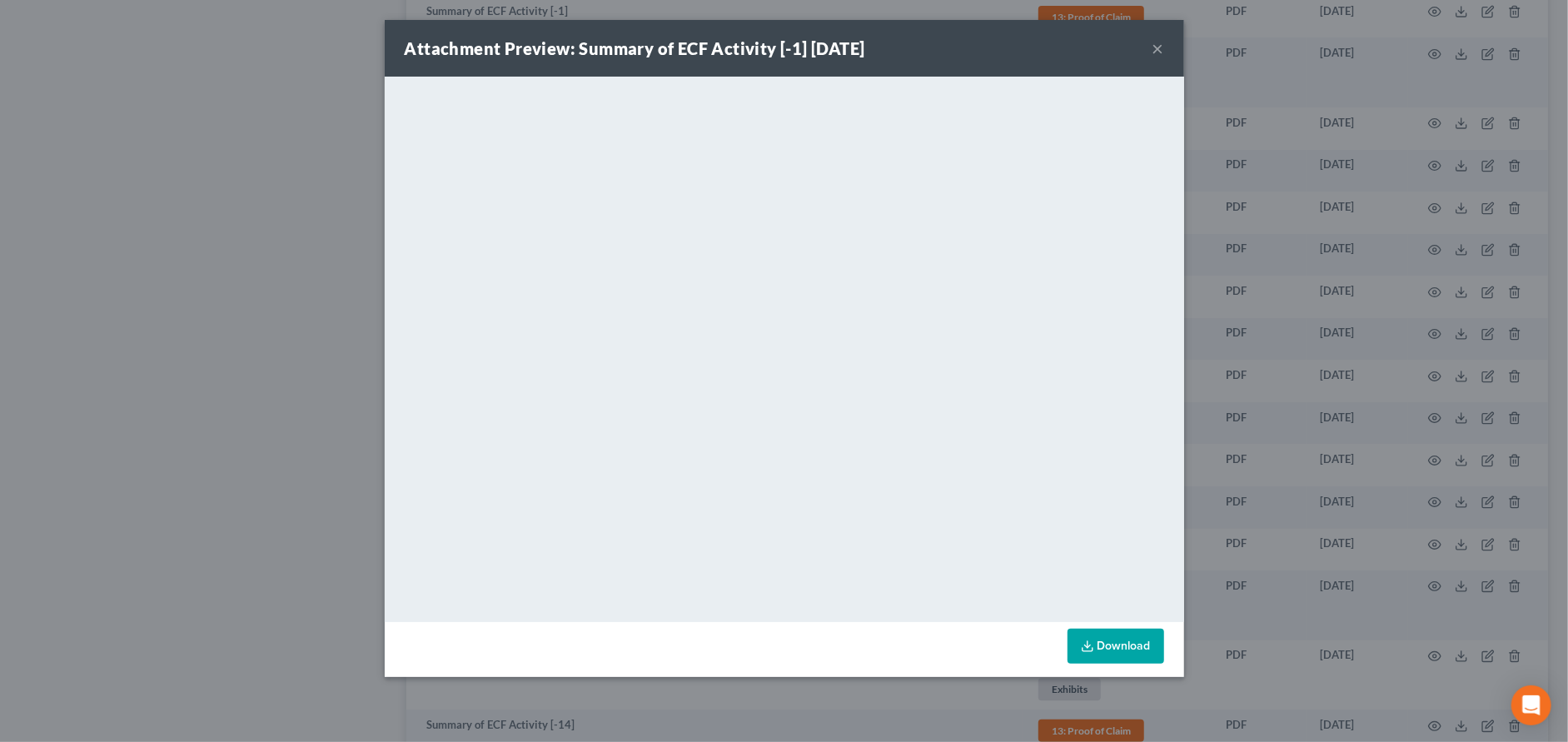
drag, startPoint x: 1425, startPoint y: 284, endPoint x: 1161, endPoint y: 50, distance: 352.8
click at [1161, 46] on button "×" at bounding box center [1158, 48] width 12 height 20
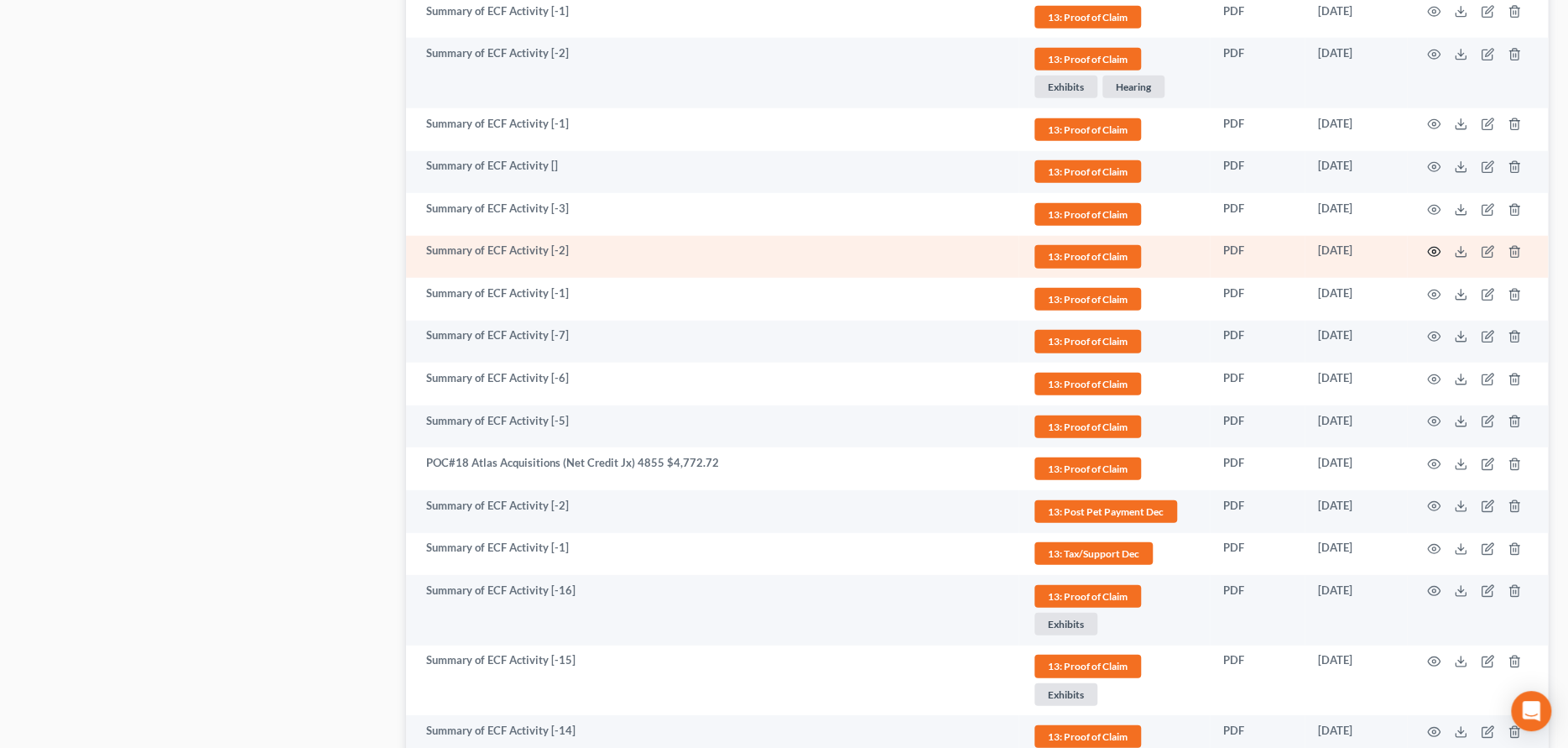
click at [1428, 250] on icon "button" at bounding box center [1434, 251] width 13 height 9
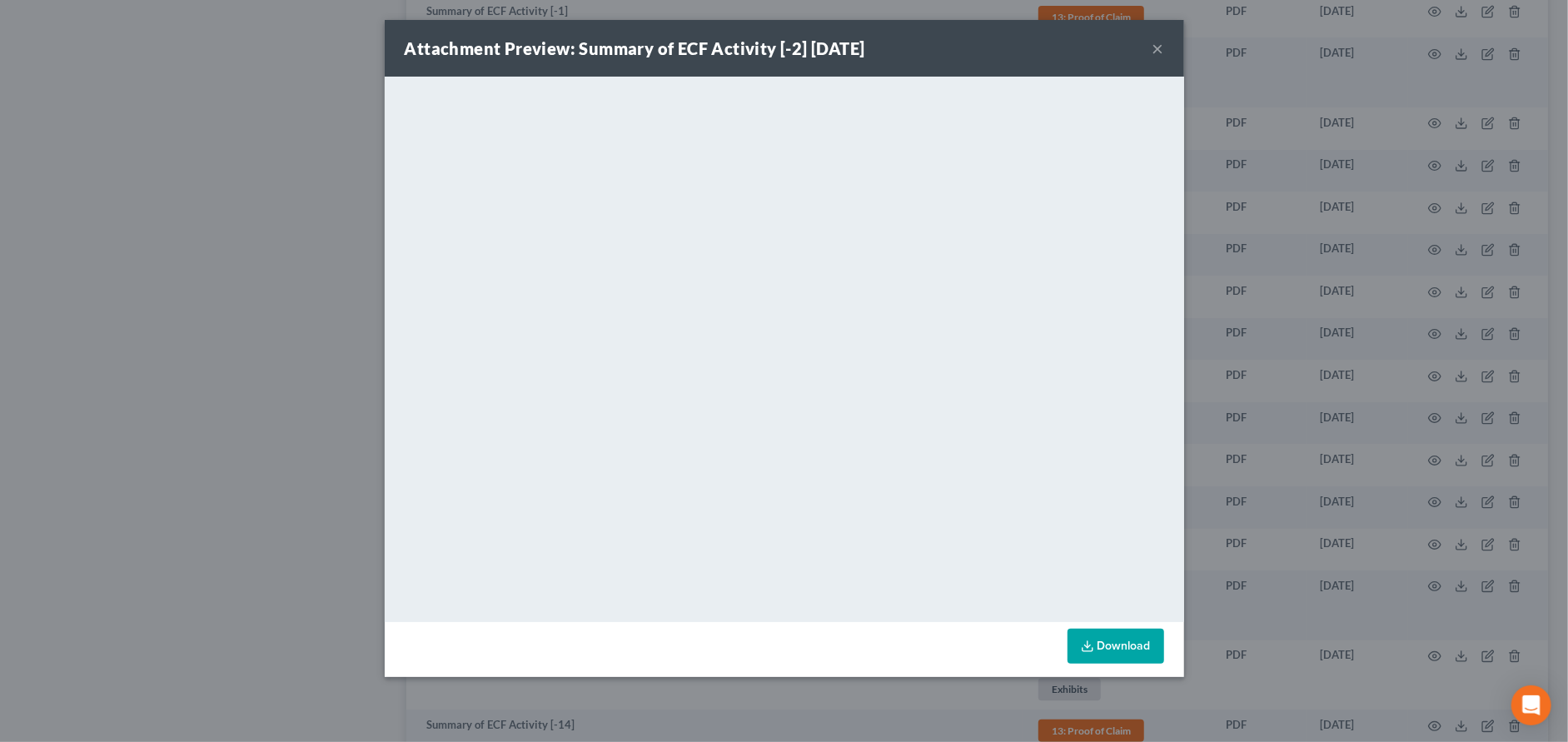
click at [1150, 50] on div "Attachment Preview: Summary of ECF Activity [-2] [DATE] ×" at bounding box center [784, 47] width 799 height 56
click at [1160, 50] on button "×" at bounding box center [1158, 48] width 12 height 20
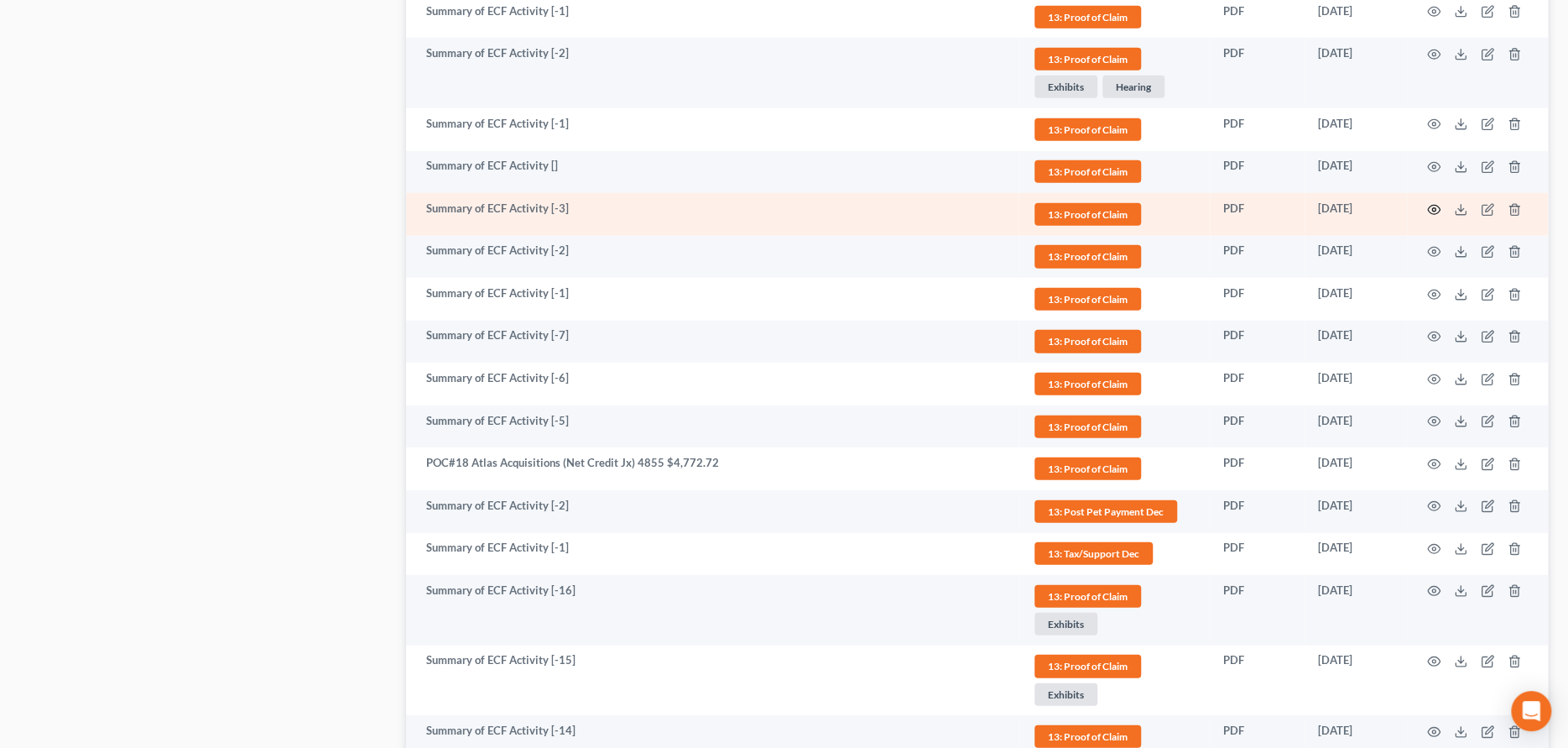
click at [1428, 203] on icon "button" at bounding box center [1433, 209] width 13 height 13
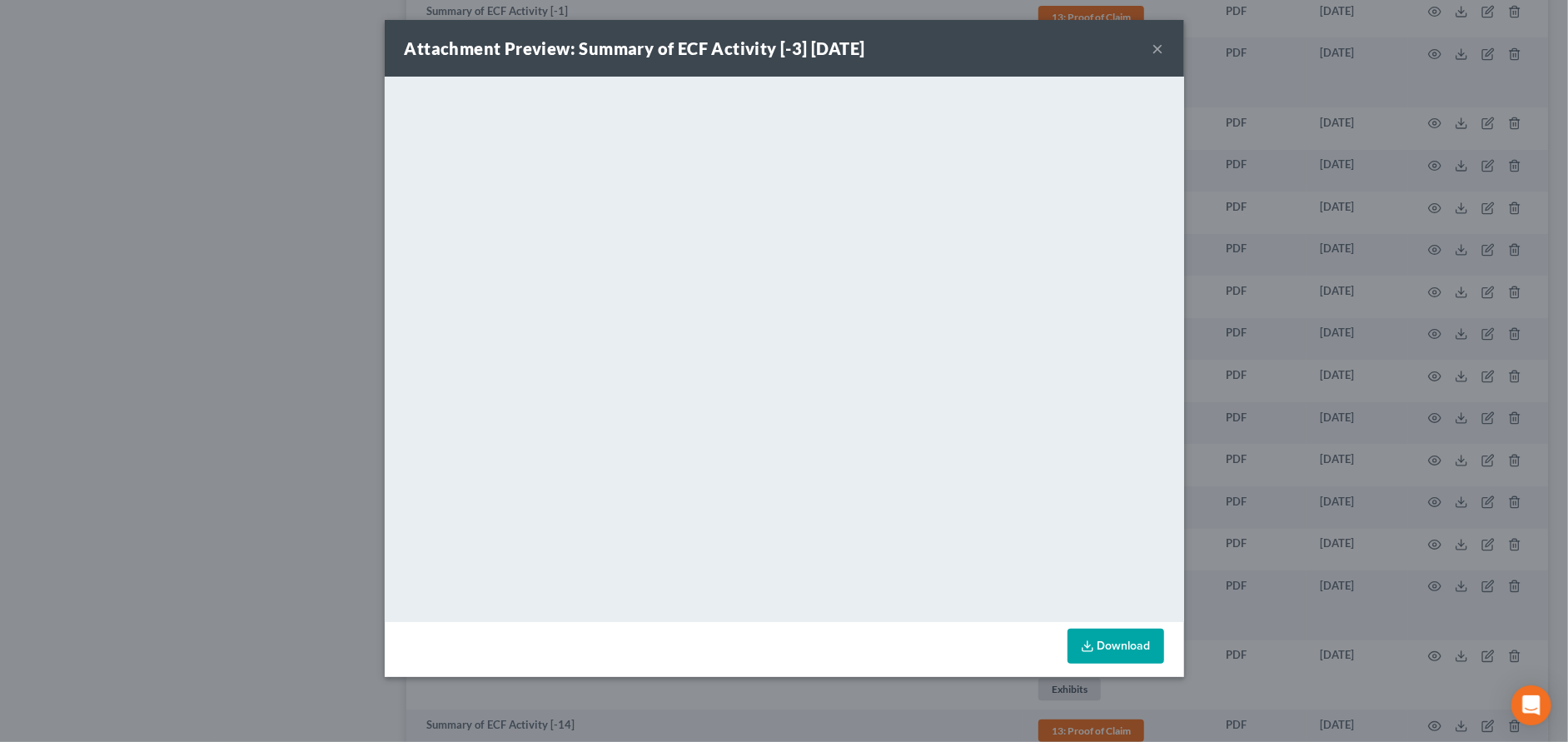
click at [1154, 48] on button "×" at bounding box center [1158, 48] width 12 height 20
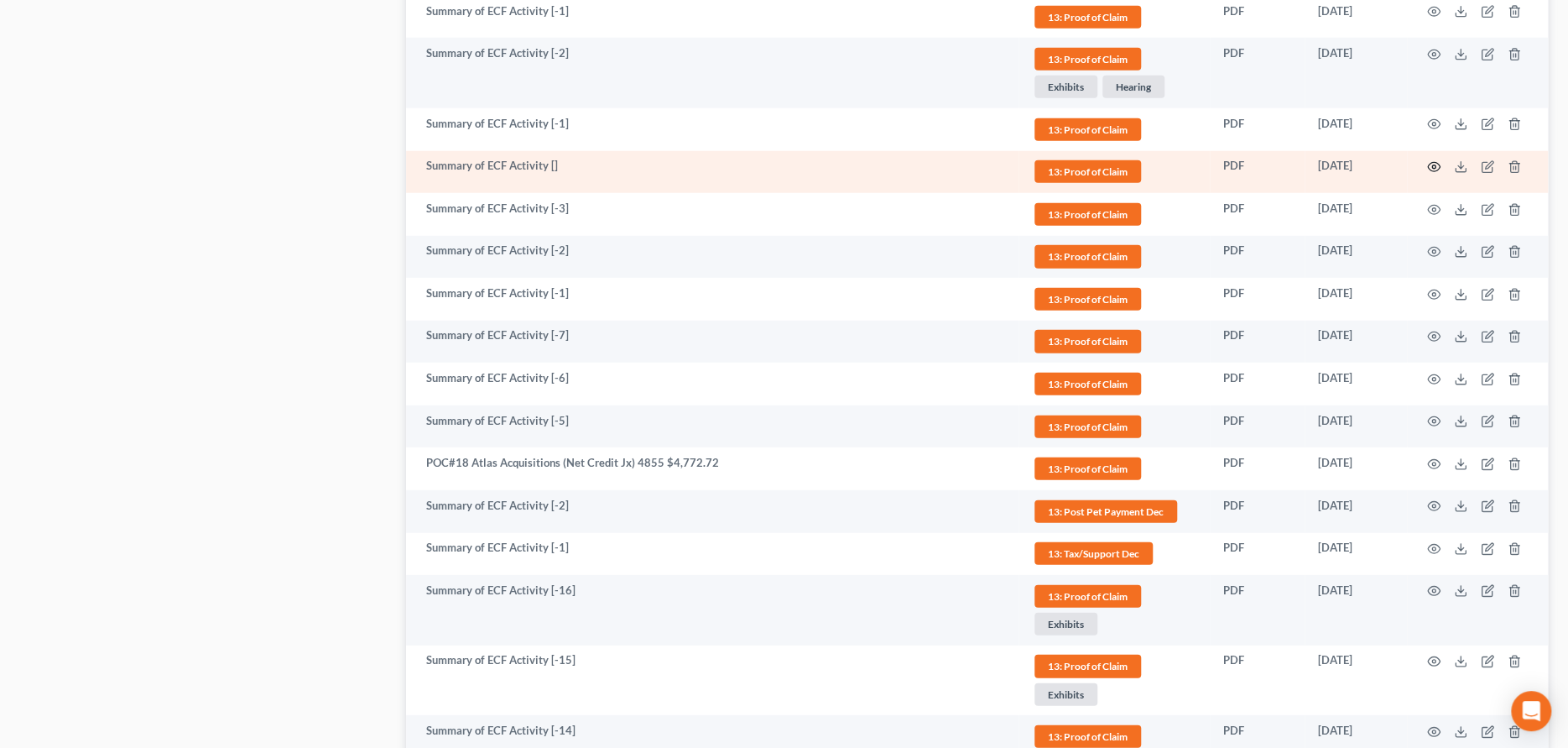
click at [1432, 161] on icon "button" at bounding box center [1433, 167] width 13 height 13
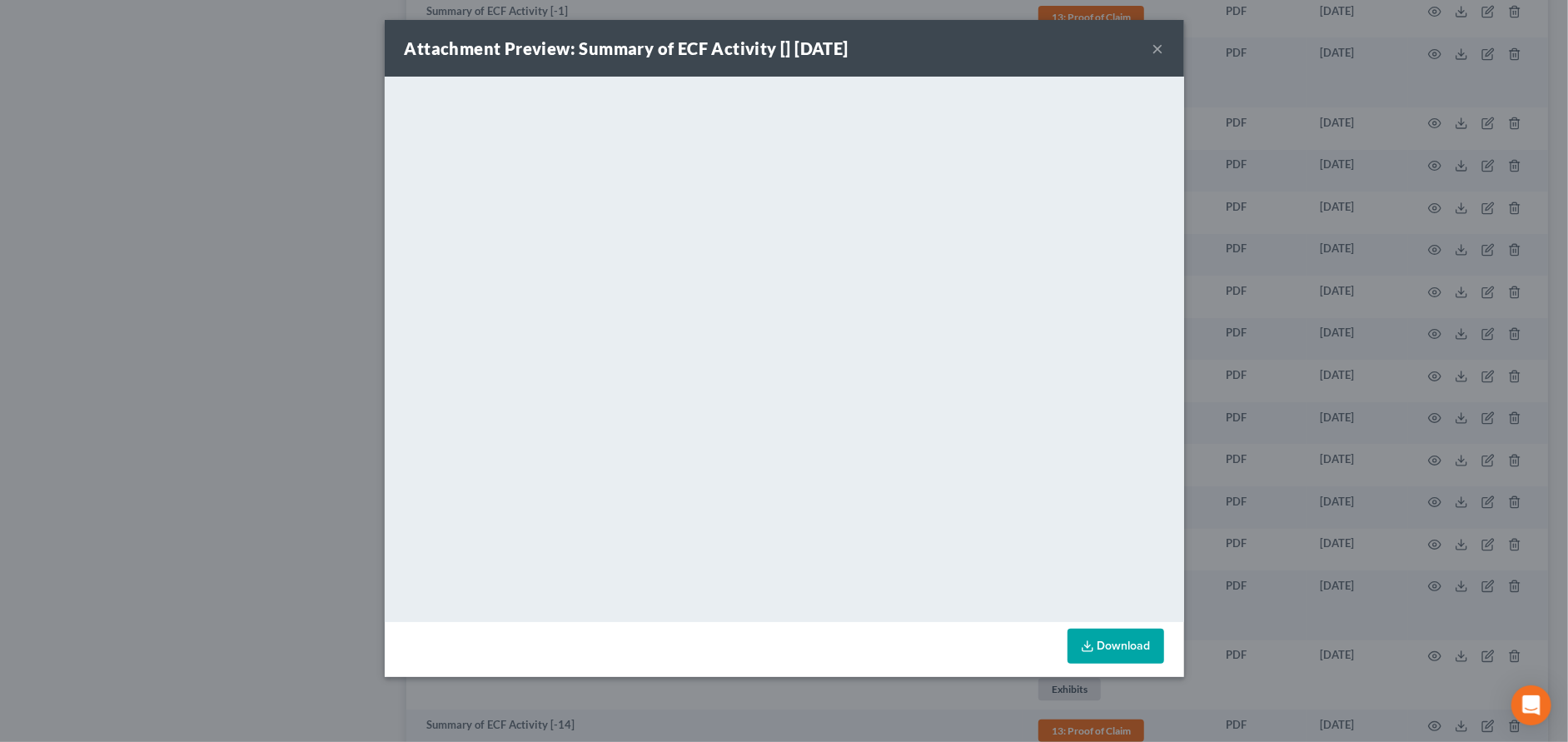
click at [1159, 47] on button "×" at bounding box center [1158, 48] width 12 height 20
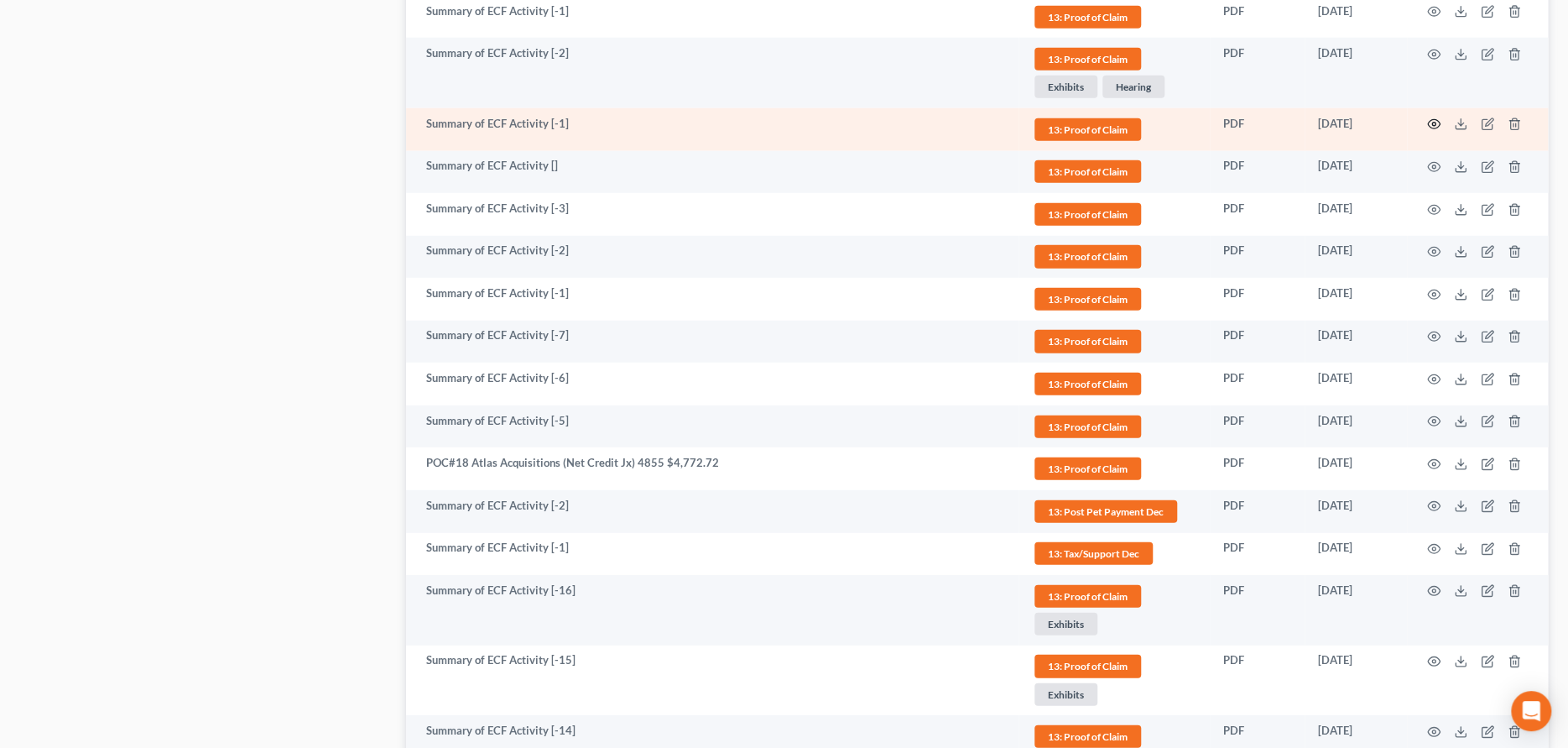
click at [1430, 118] on icon "button" at bounding box center [1433, 124] width 13 height 13
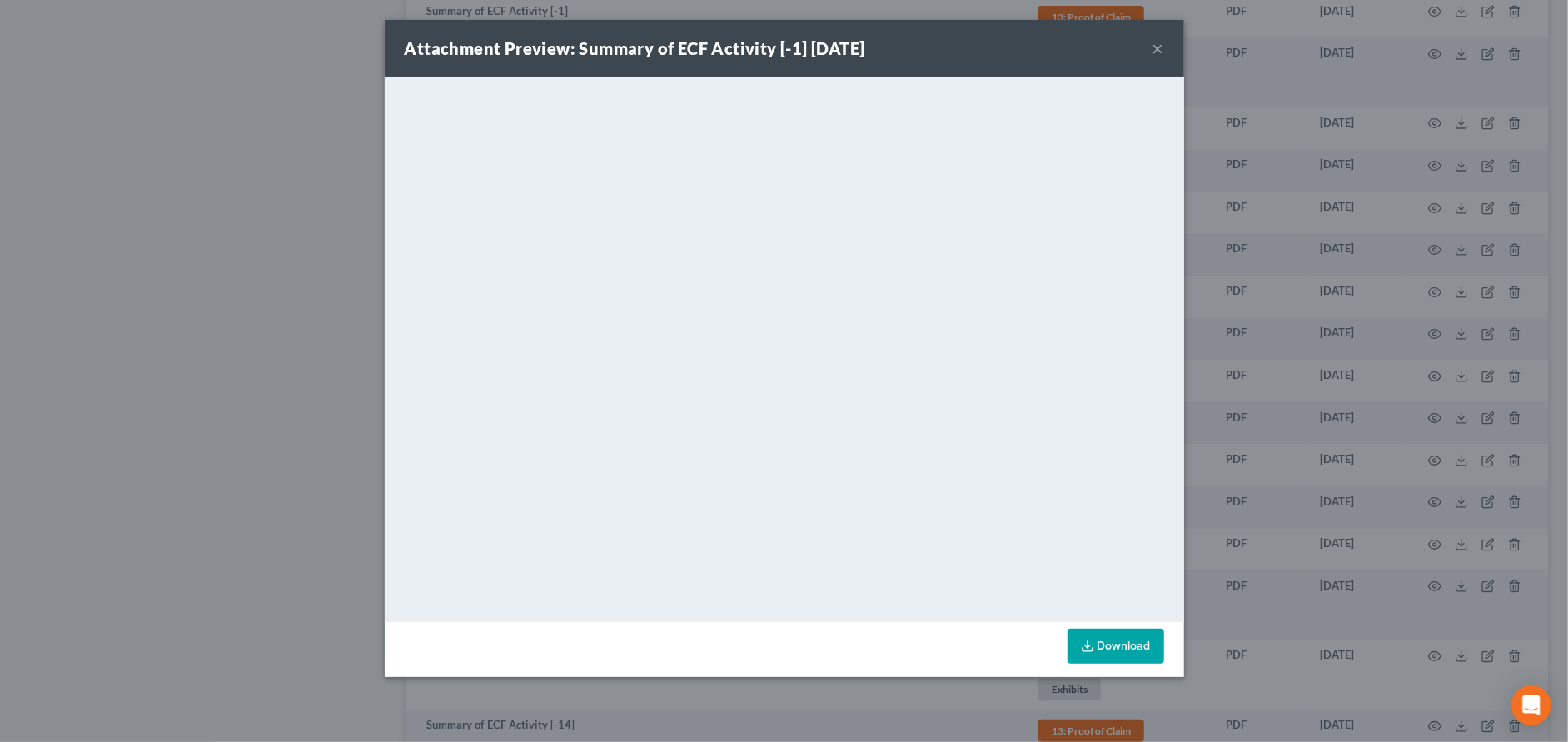
click at [1158, 50] on button "×" at bounding box center [1158, 48] width 12 height 20
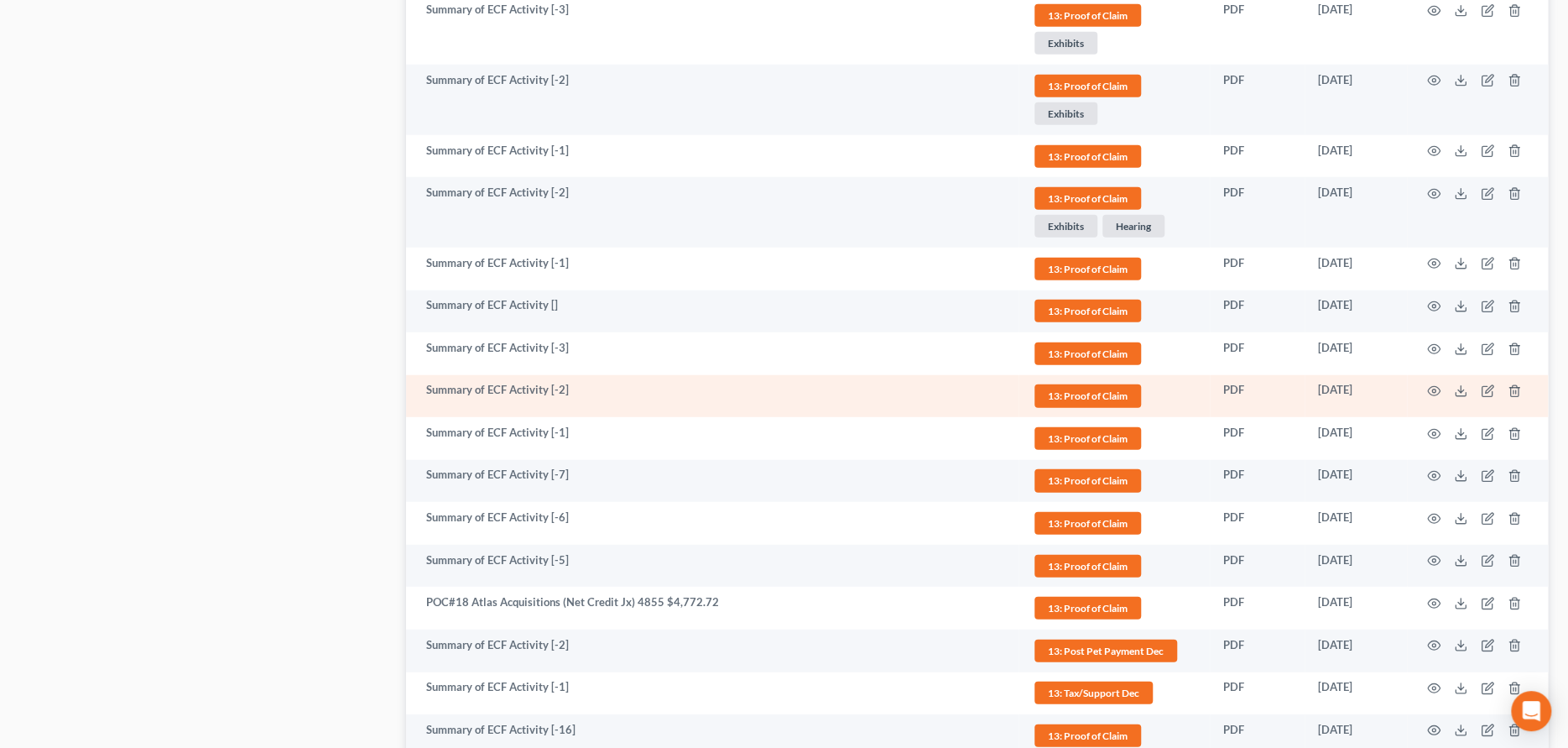
scroll to position [2729, 0]
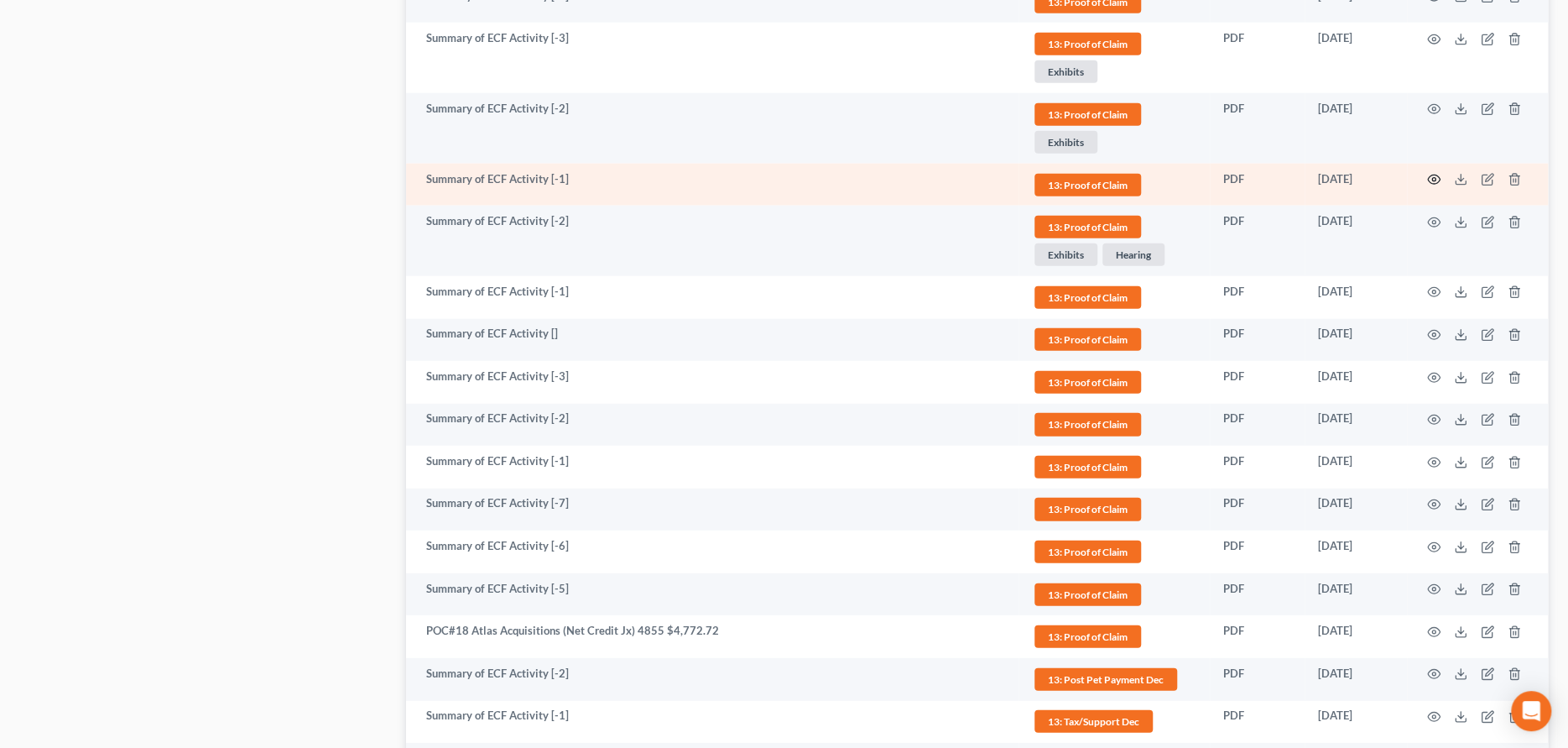
click at [1437, 176] on icon "button" at bounding box center [1434, 180] width 13 height 9
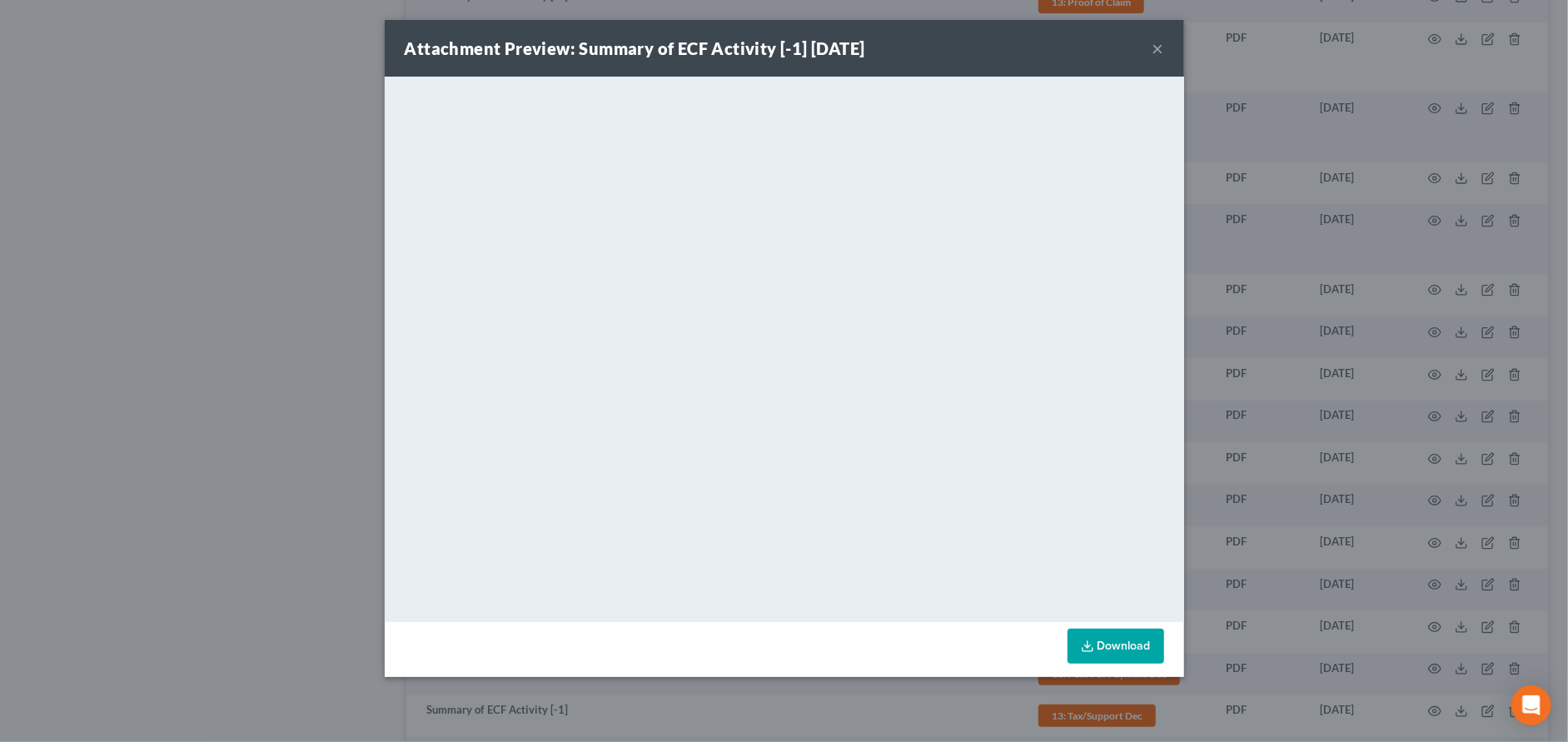
click at [1159, 43] on button "×" at bounding box center [1158, 48] width 12 height 20
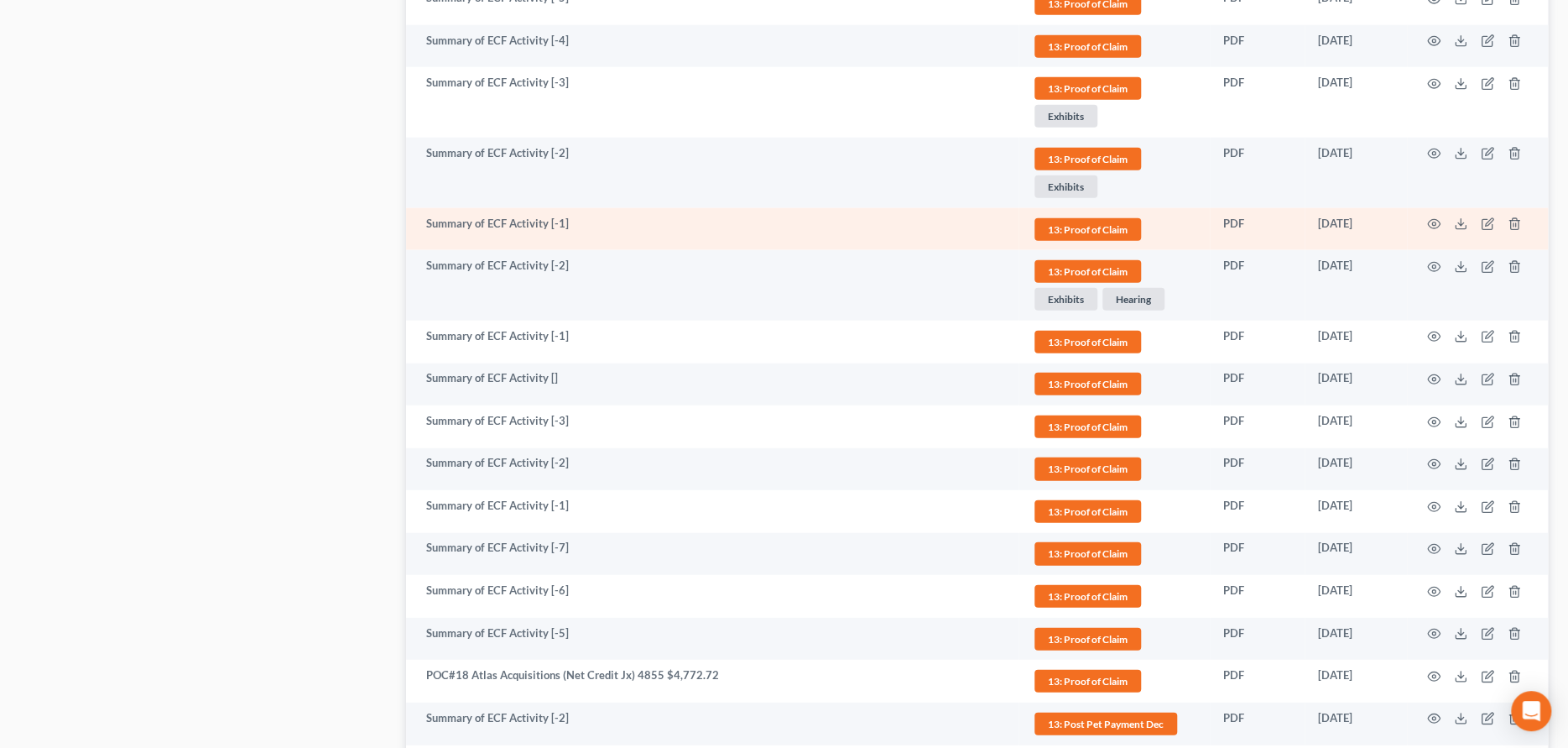
scroll to position [2560, 0]
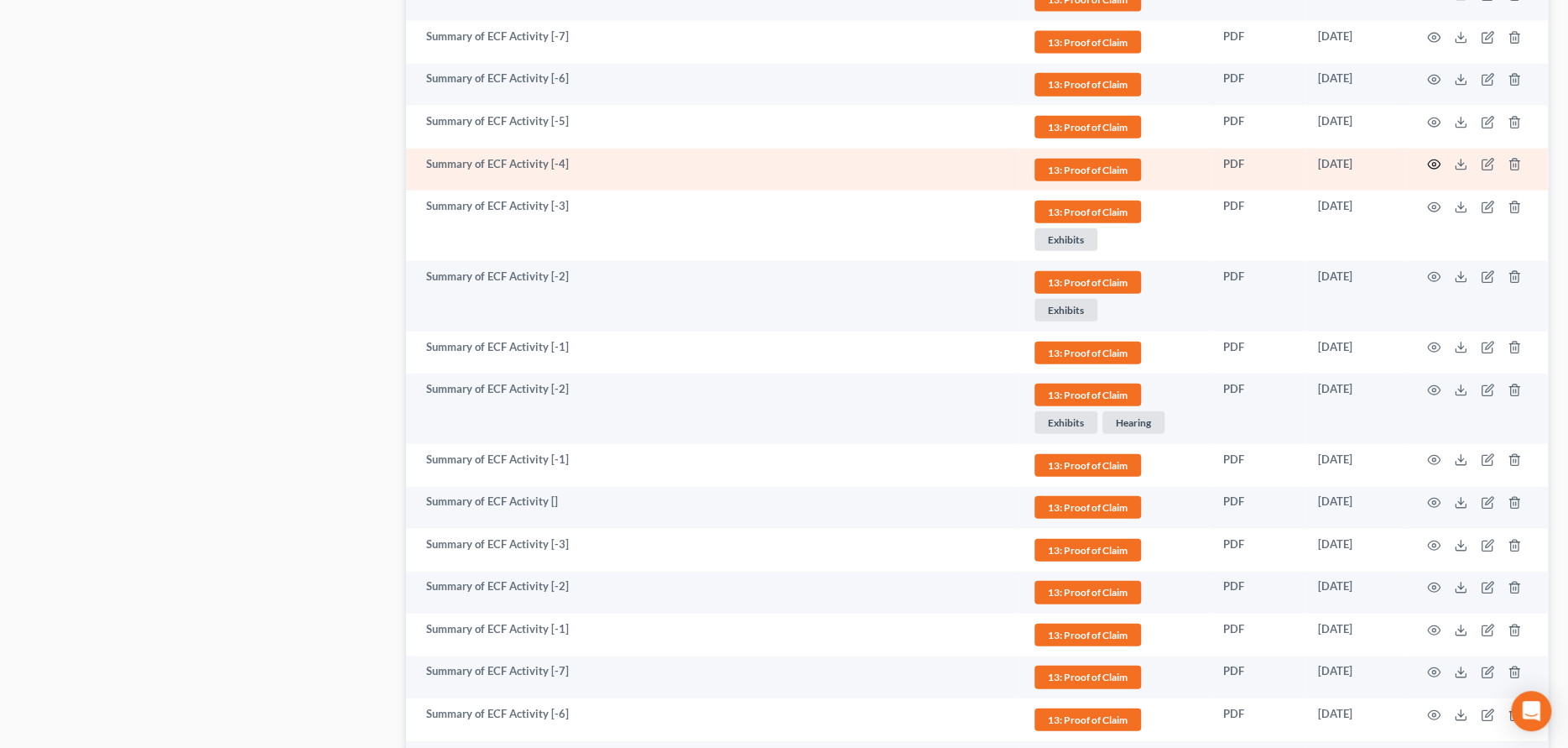
click at [1433, 158] on icon "button" at bounding box center [1433, 164] width 13 height 13
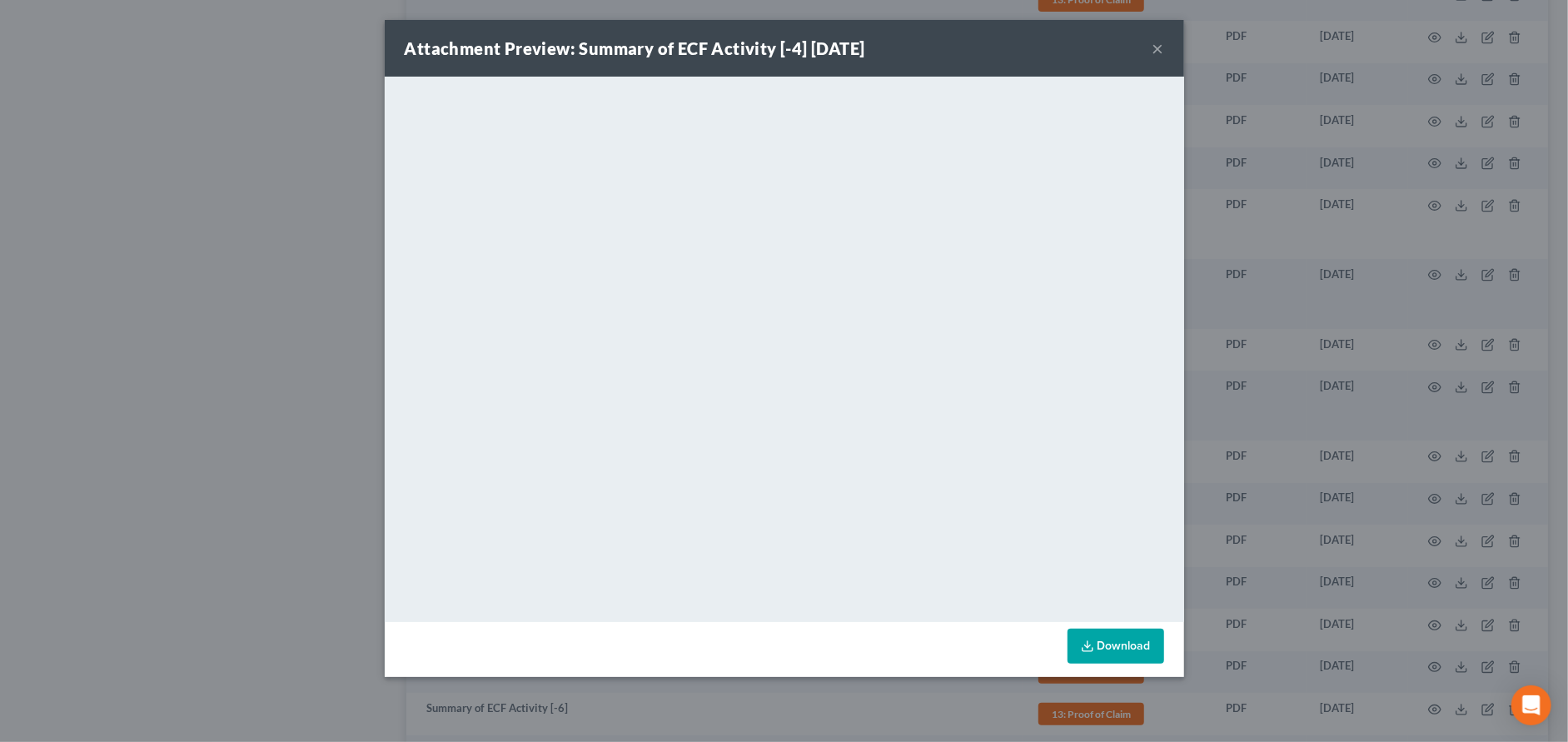
click at [1155, 46] on button "×" at bounding box center [1158, 48] width 12 height 20
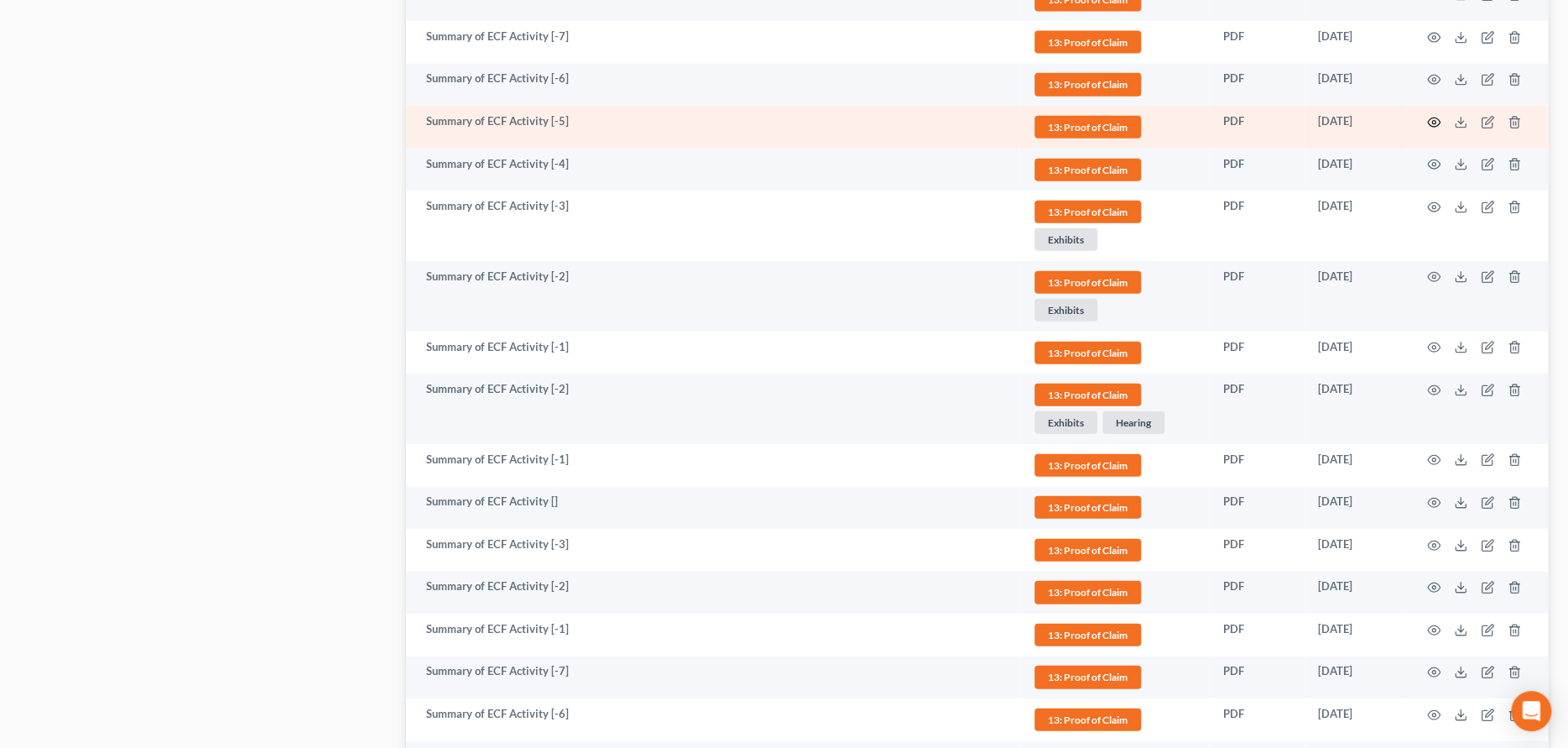
click at [1432, 118] on icon "button" at bounding box center [1433, 122] width 13 height 13
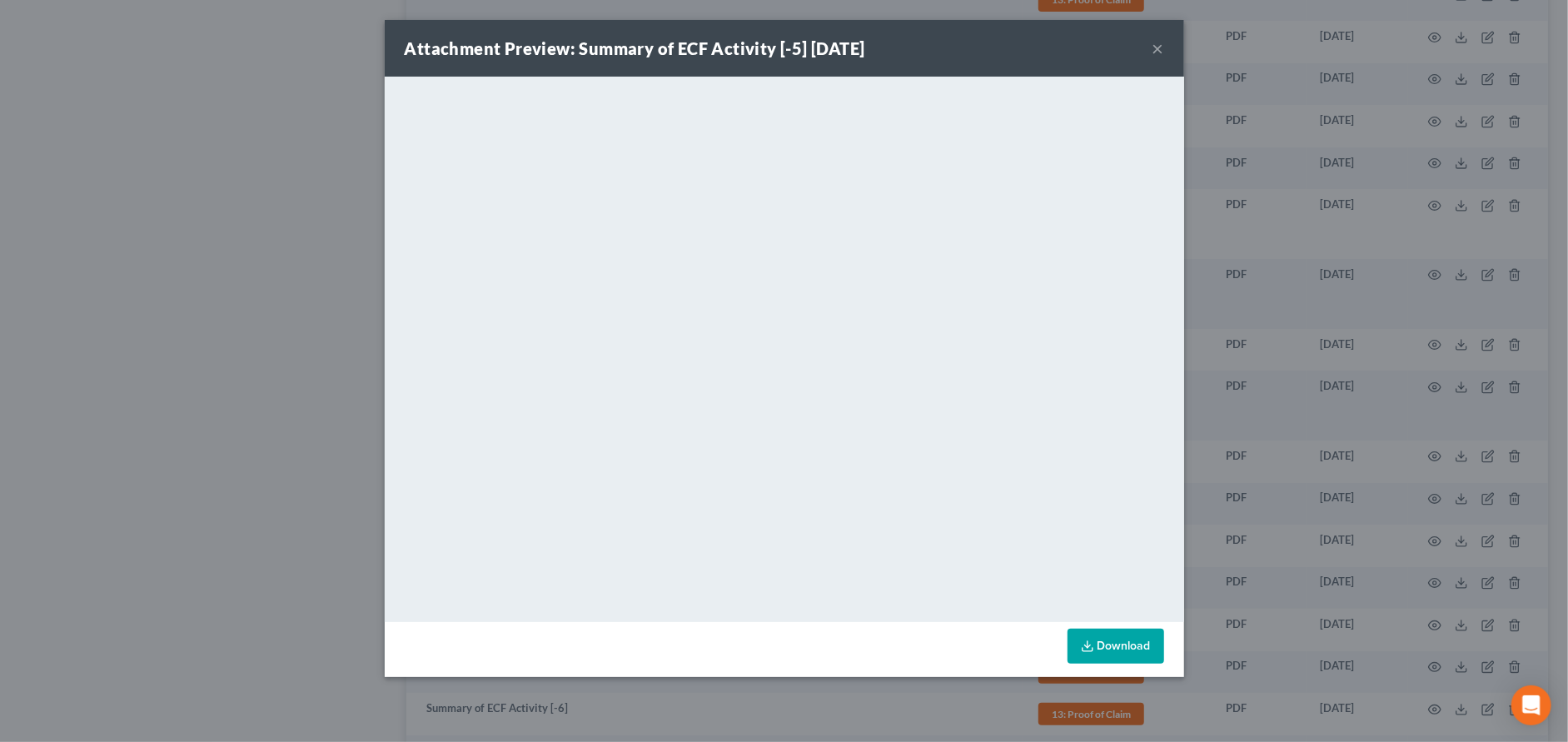
click at [1158, 45] on button "×" at bounding box center [1158, 48] width 12 height 20
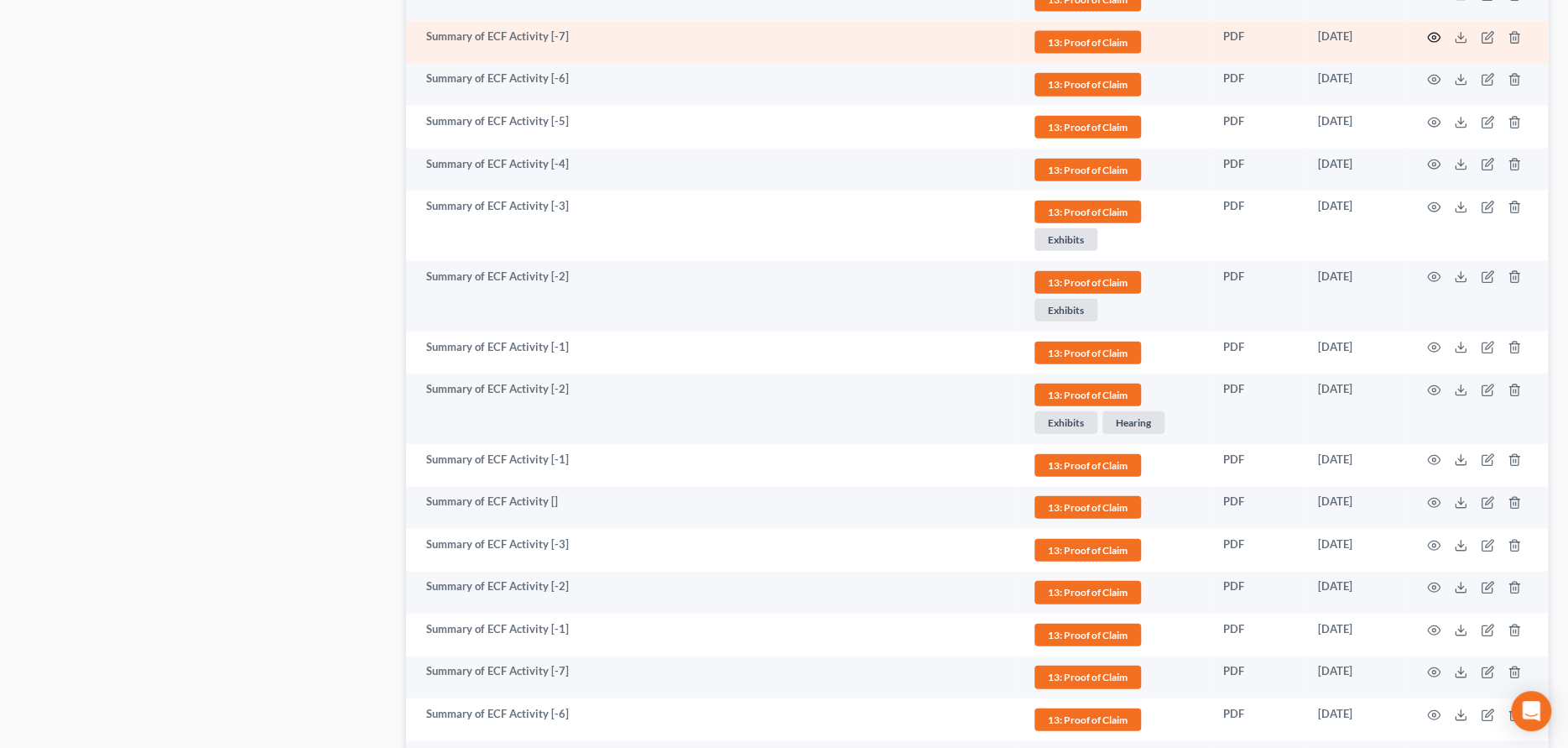
click at [1434, 36] on circle "button" at bounding box center [1433, 37] width 3 height 3
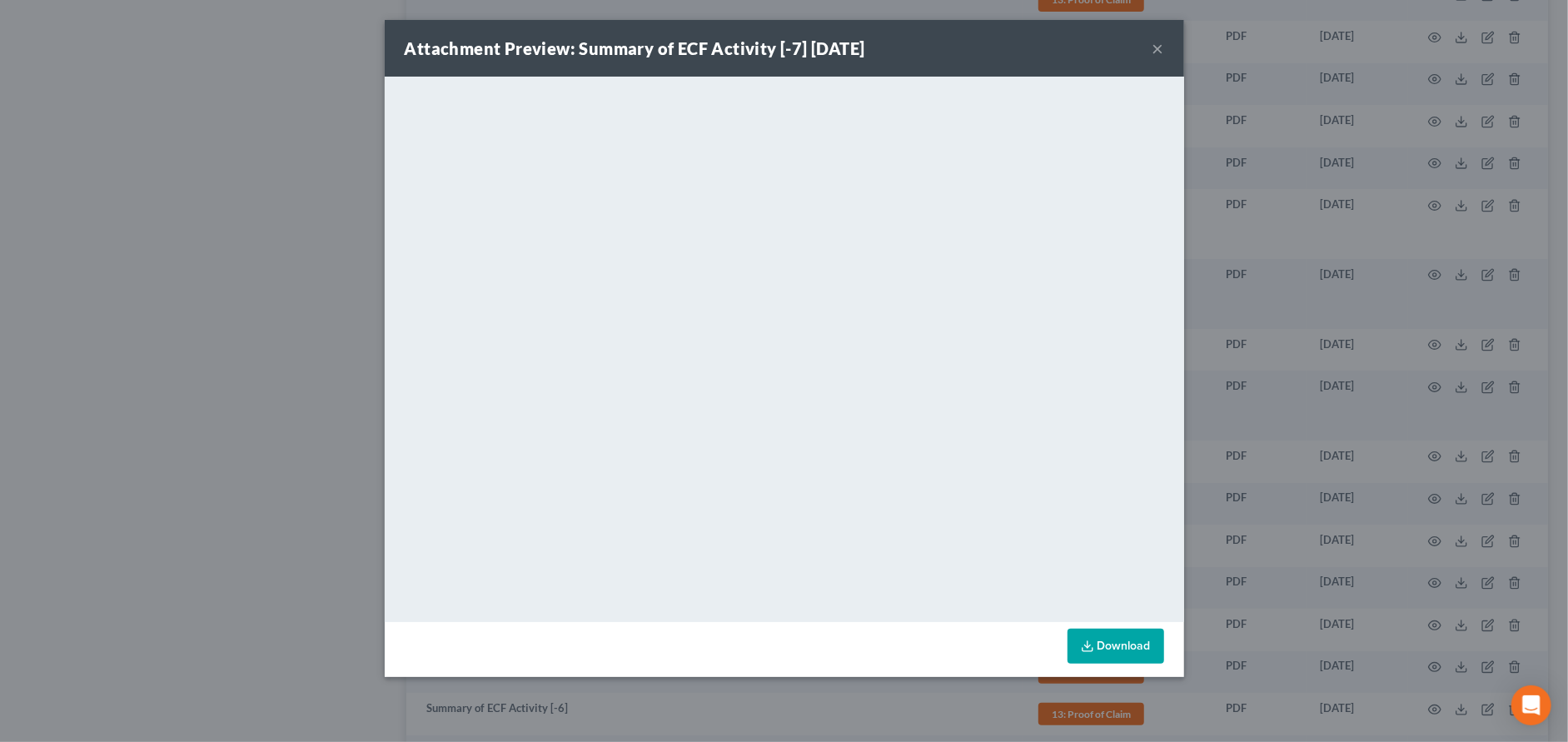
click at [1154, 48] on button "×" at bounding box center [1158, 48] width 12 height 20
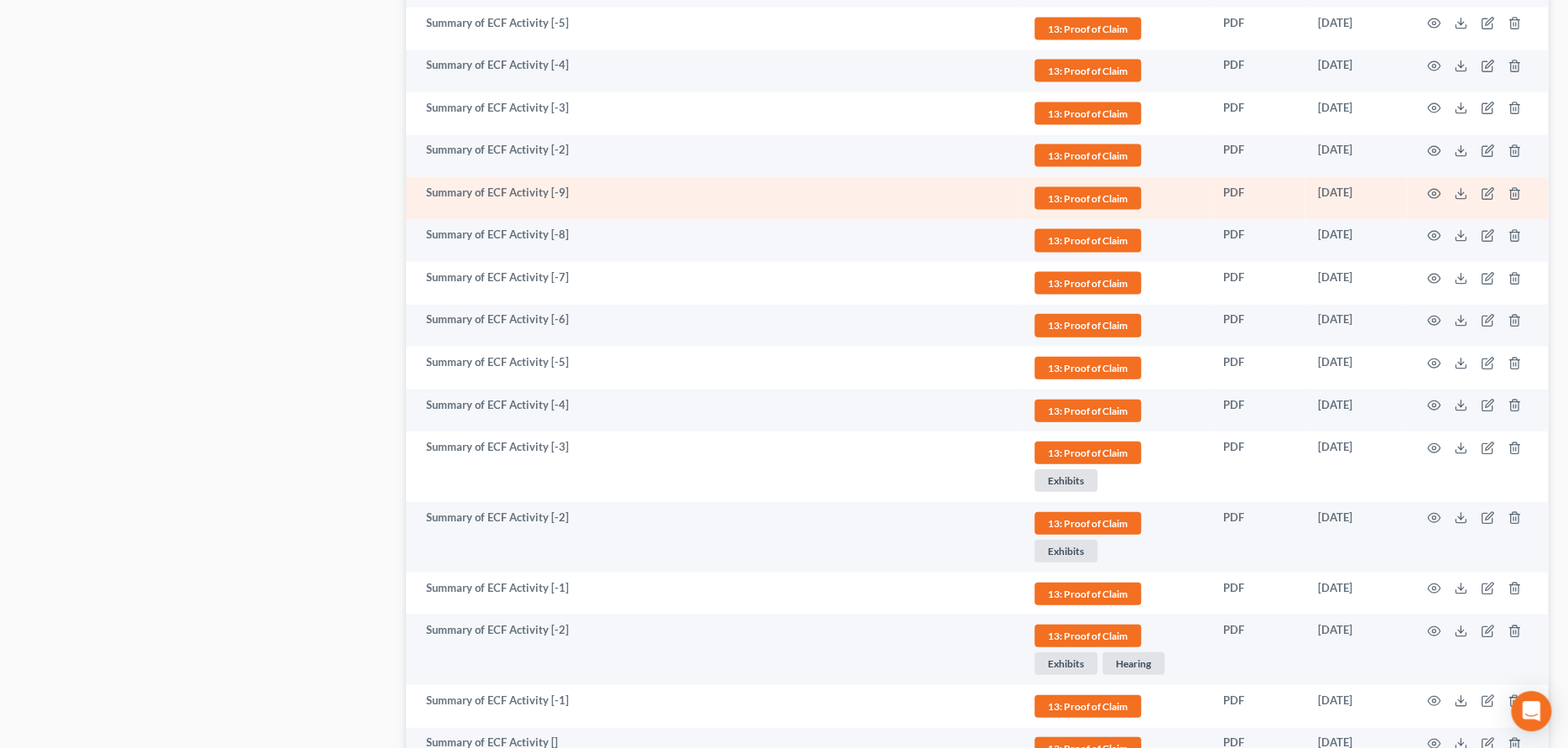
scroll to position [2309, 0]
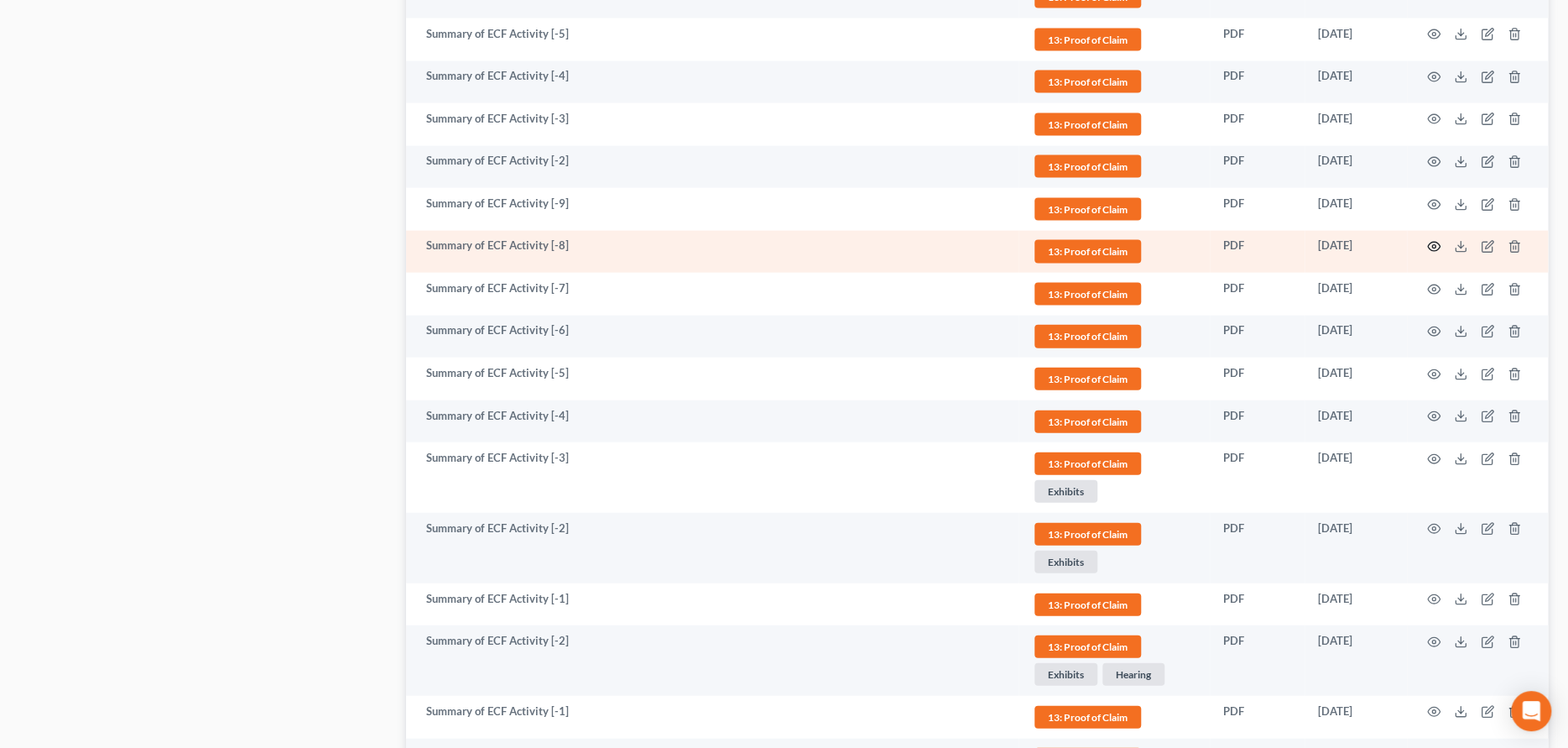
click at [1435, 240] on icon "button" at bounding box center [1433, 246] width 13 height 13
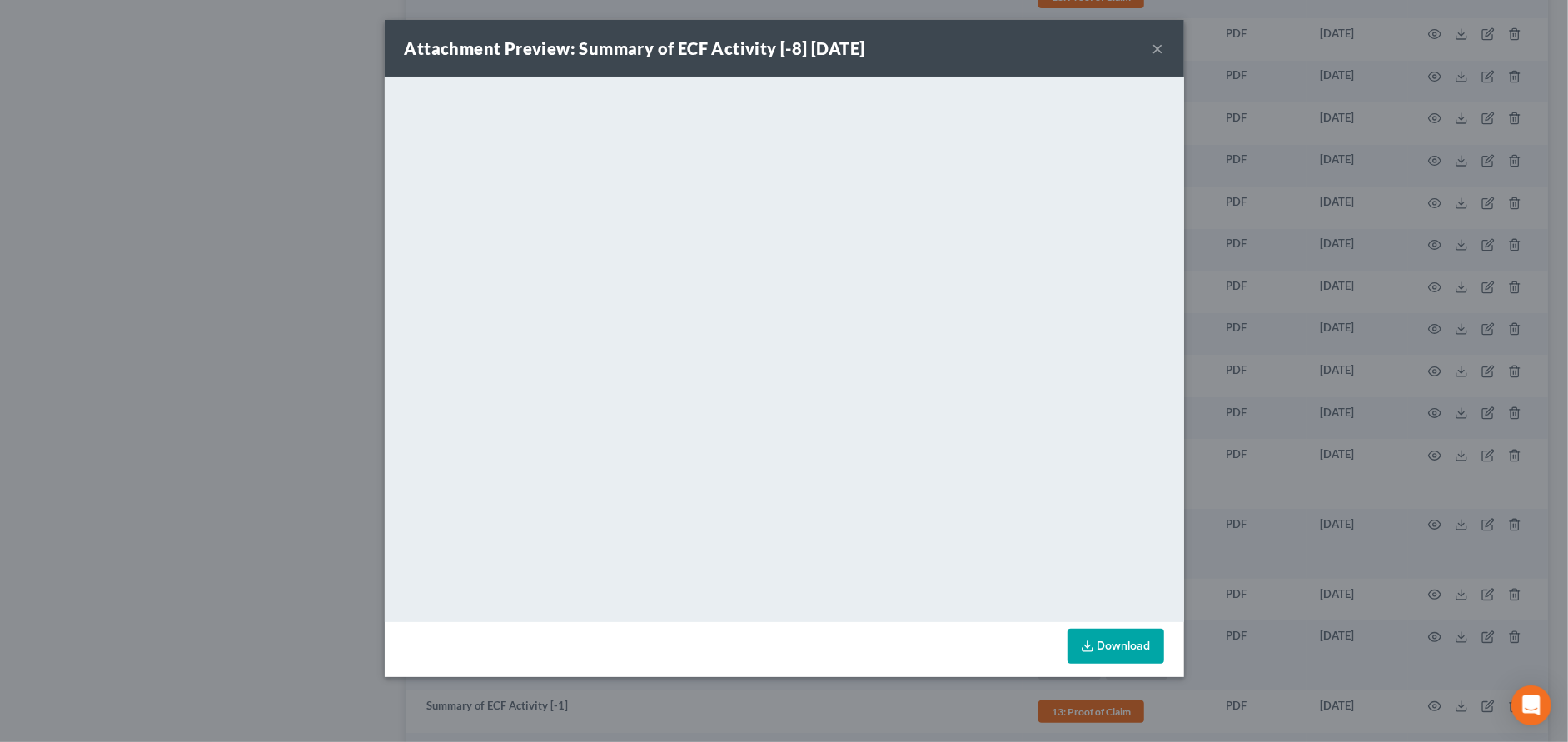
drag, startPoint x: 1152, startPoint y: 47, endPoint x: 1200, endPoint y: 65, distance: 51.3
click at [1154, 48] on button "×" at bounding box center [1158, 48] width 12 height 20
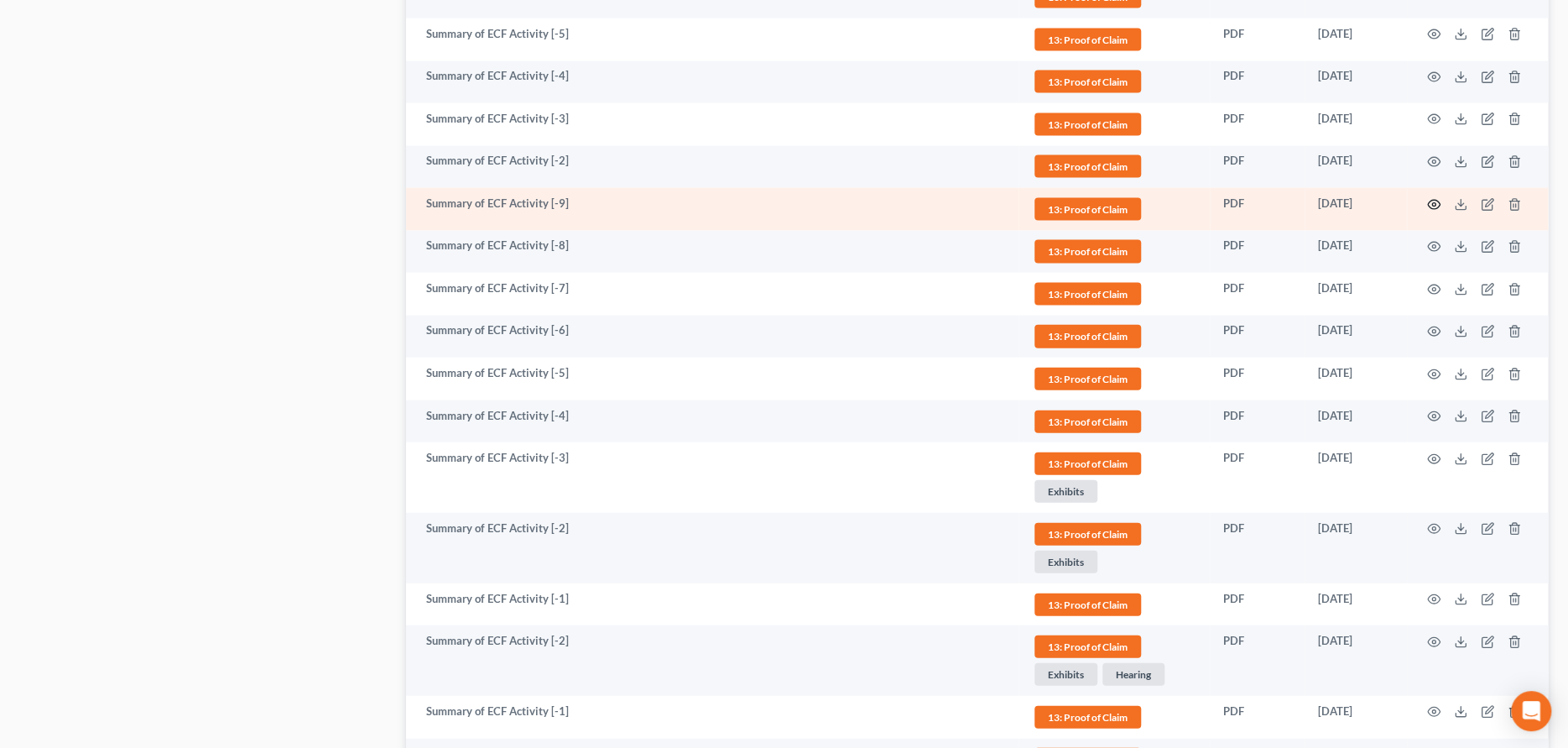
click at [1428, 198] on icon "button" at bounding box center [1433, 204] width 13 height 13
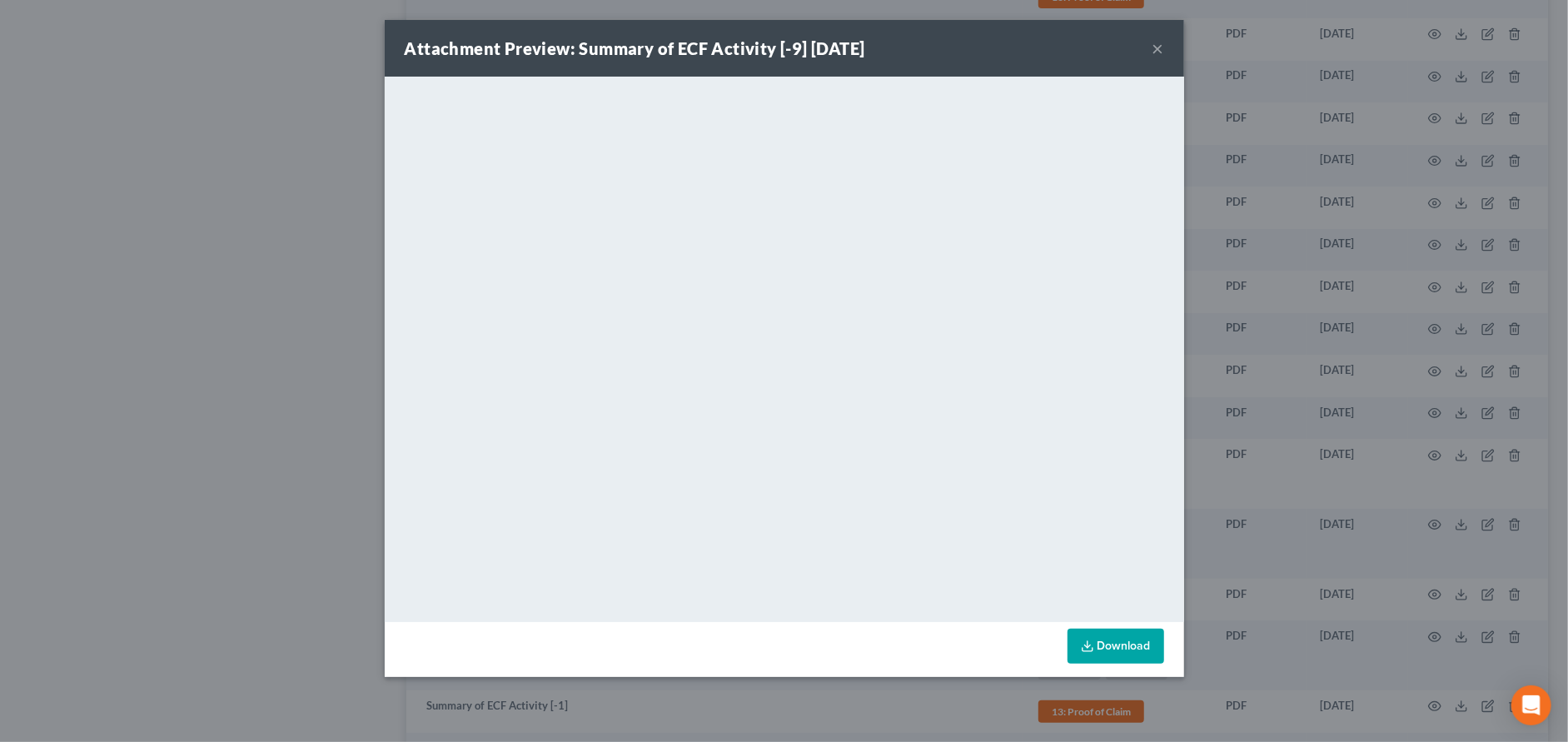
click at [1157, 44] on button "×" at bounding box center [1158, 48] width 12 height 20
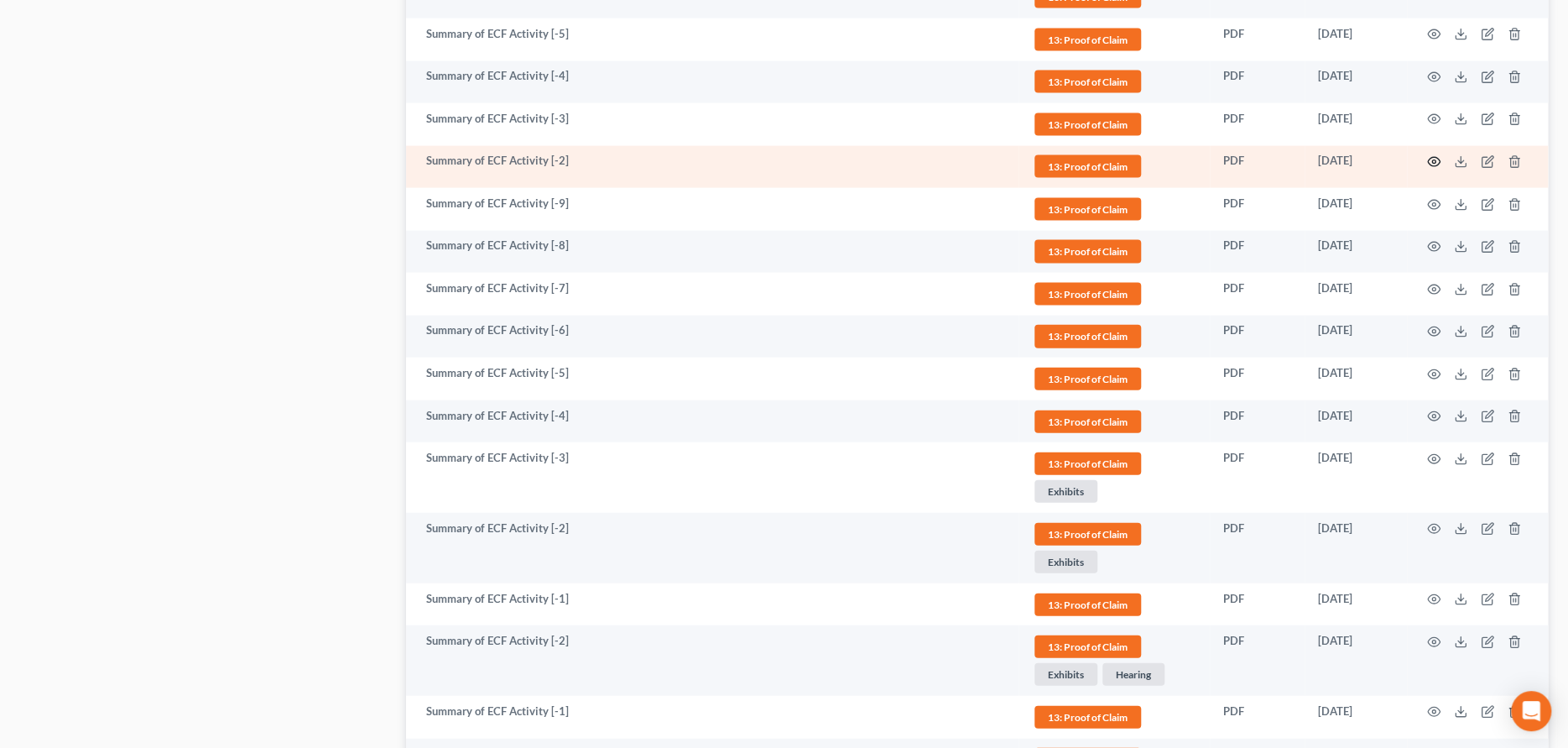
click at [1437, 156] on icon "button" at bounding box center [1433, 162] width 13 height 13
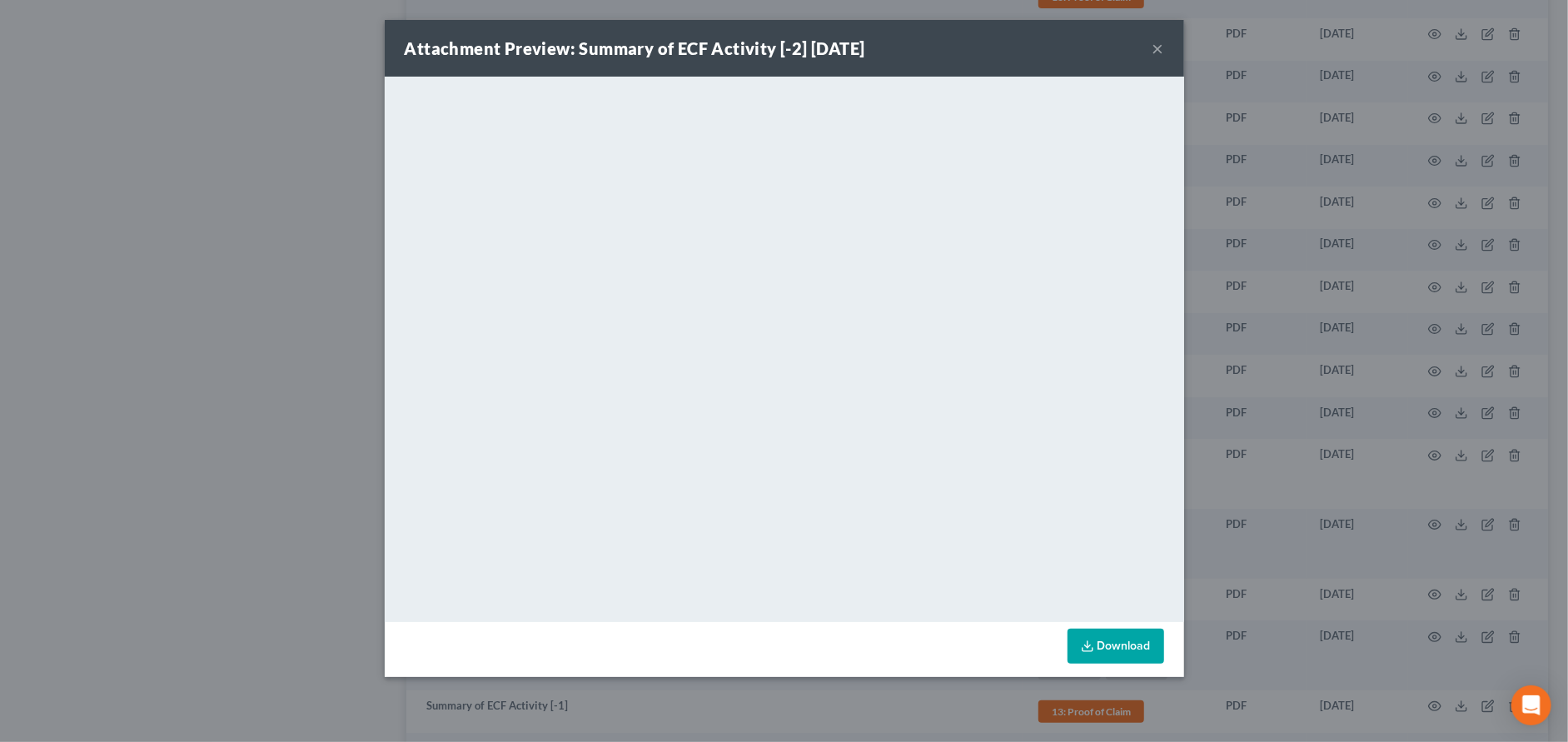
click at [1156, 49] on button "×" at bounding box center [1158, 48] width 12 height 20
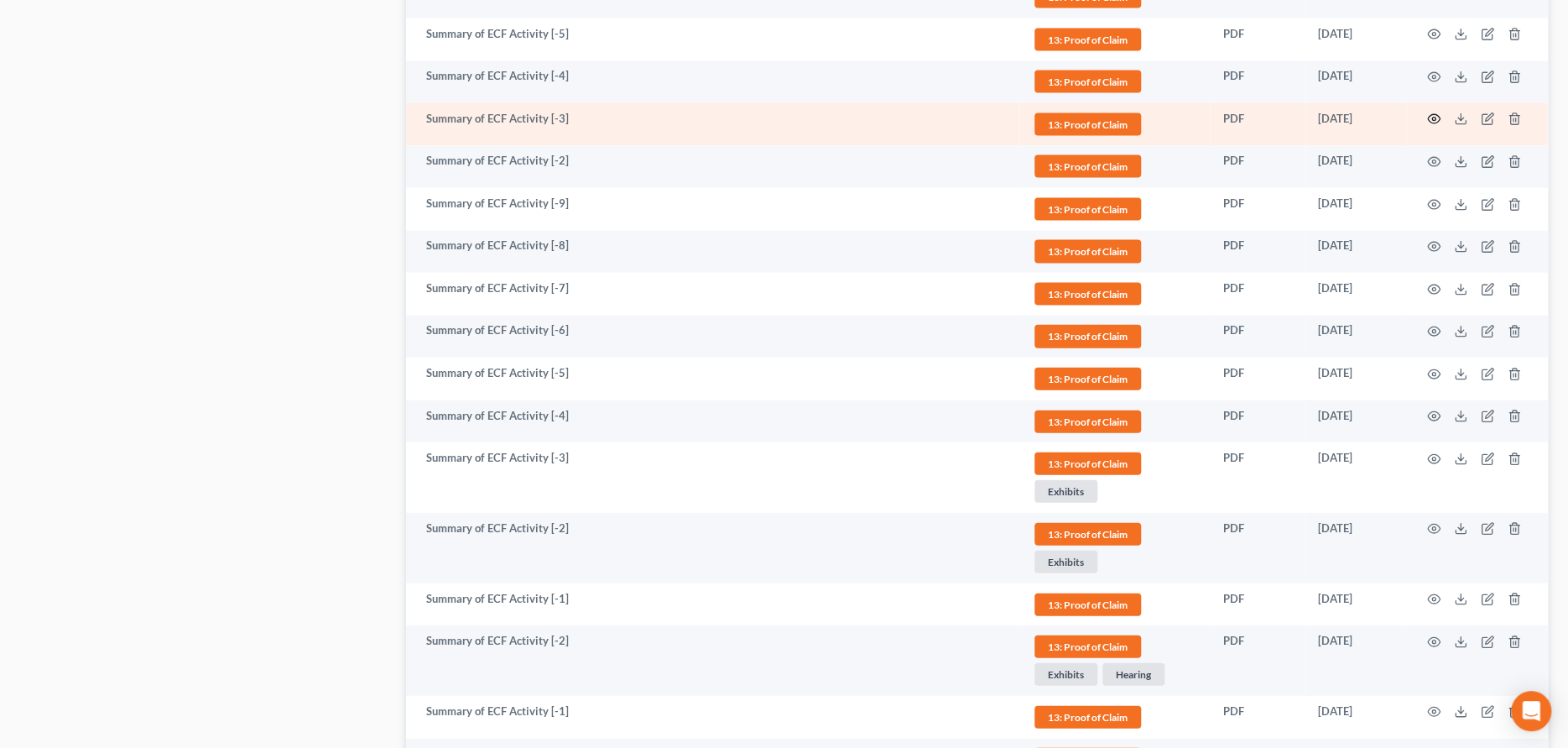
click at [1432, 113] on icon "button" at bounding box center [1433, 119] width 13 height 13
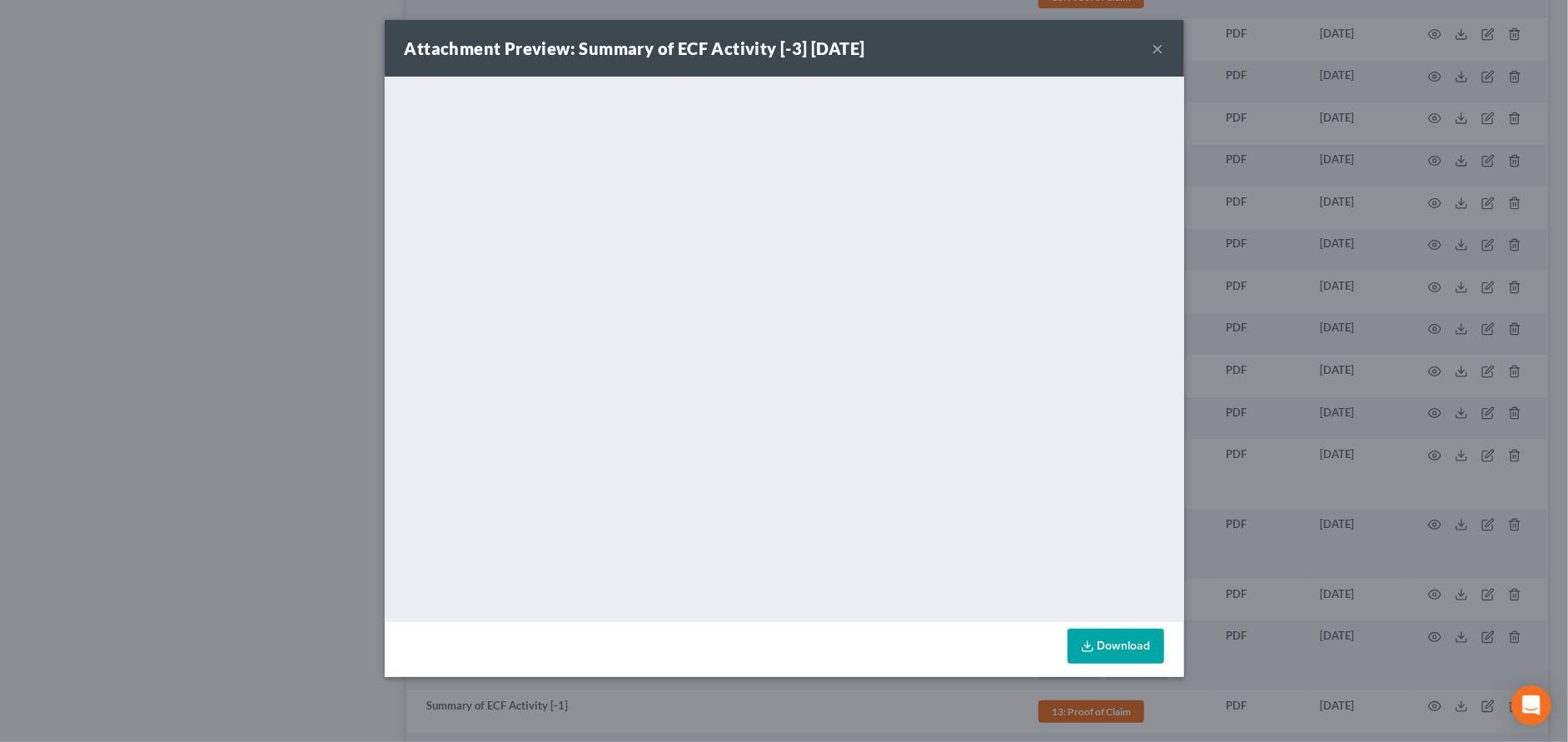
click at [1154, 45] on button "×" at bounding box center [1158, 48] width 12 height 20
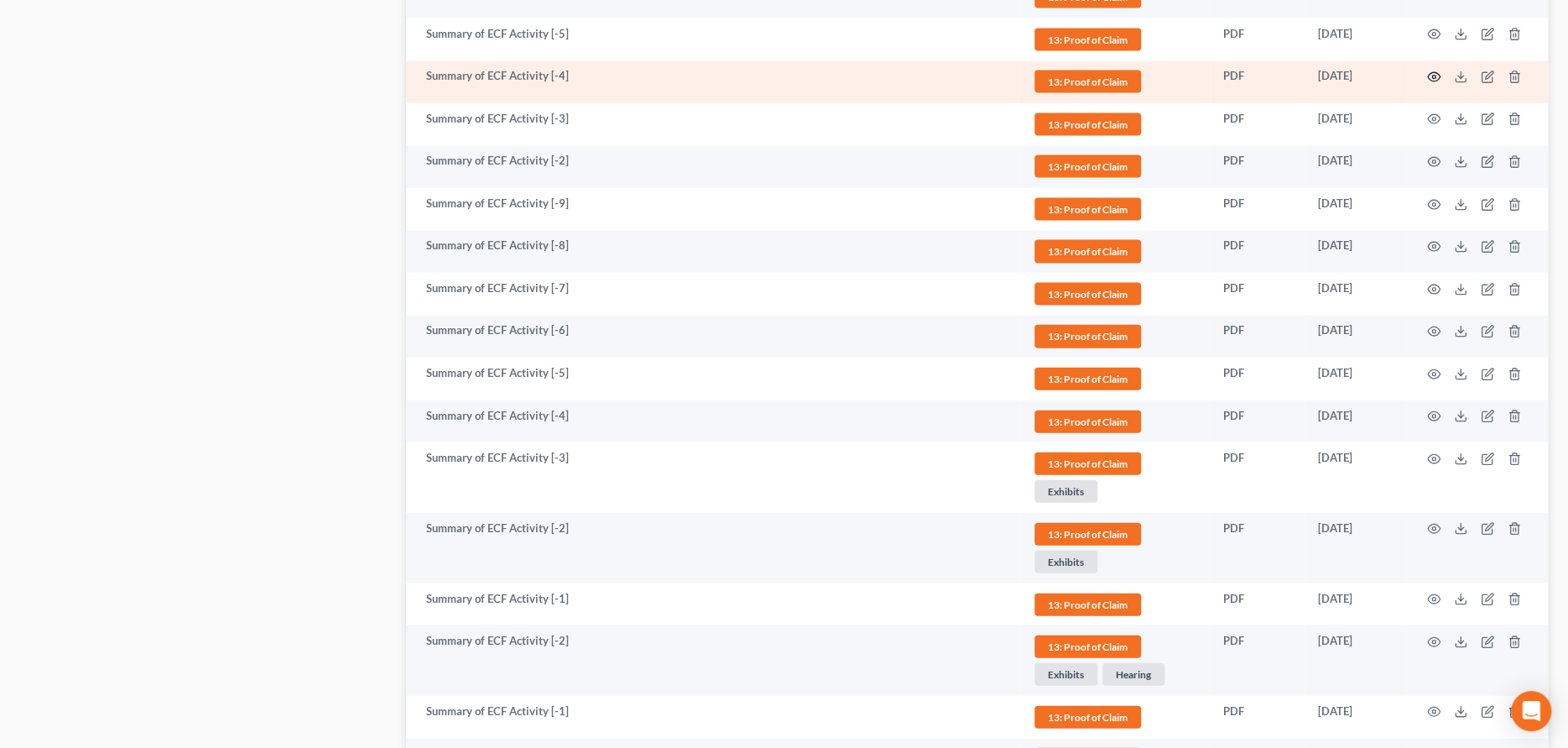
click at [1432, 76] on circle "button" at bounding box center [1433, 77] width 3 height 3
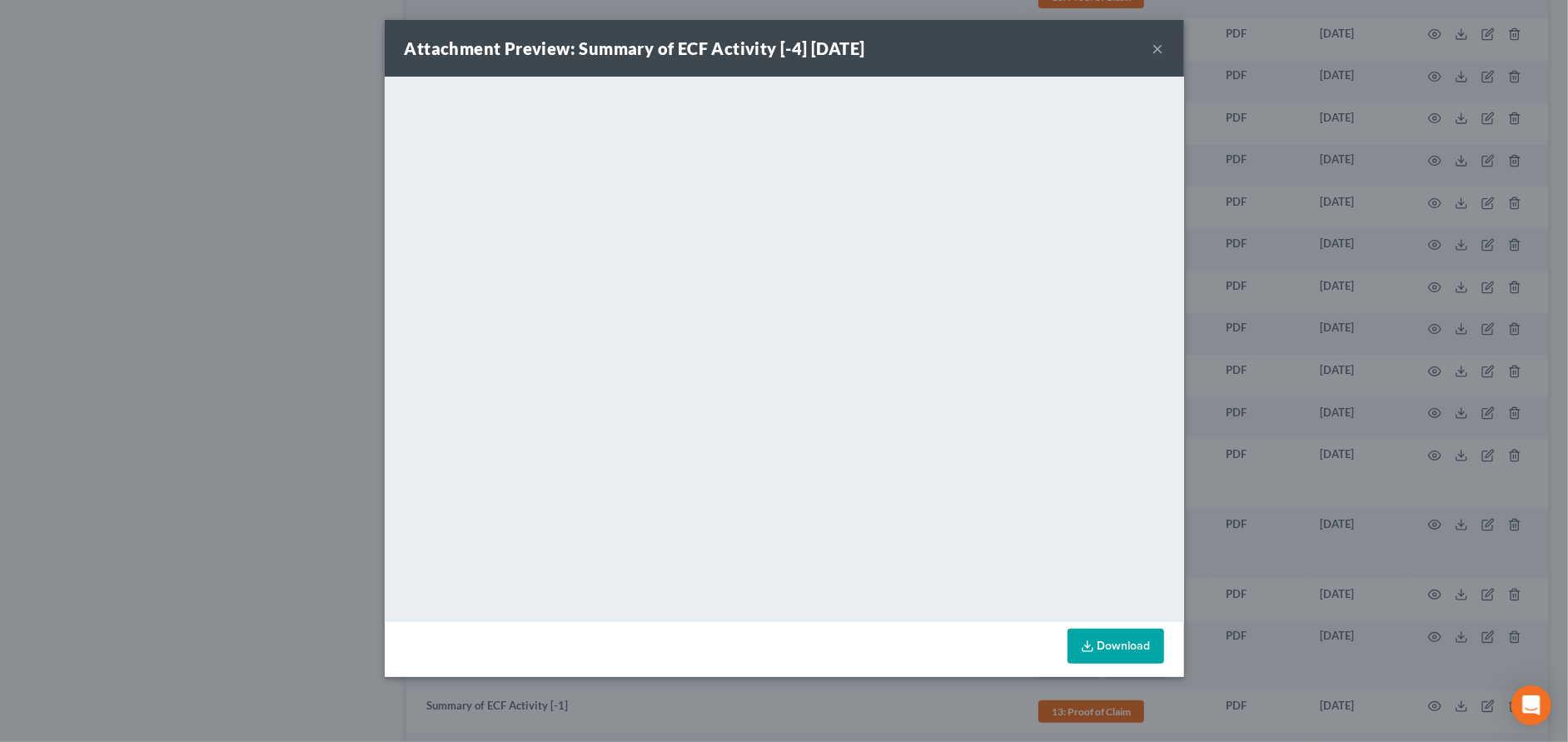
click at [1150, 43] on div "Attachment Preview: Summary of ECF Activity [-4] [DATE] ×" at bounding box center [784, 47] width 799 height 56
click at [1159, 48] on button "×" at bounding box center [1158, 48] width 12 height 20
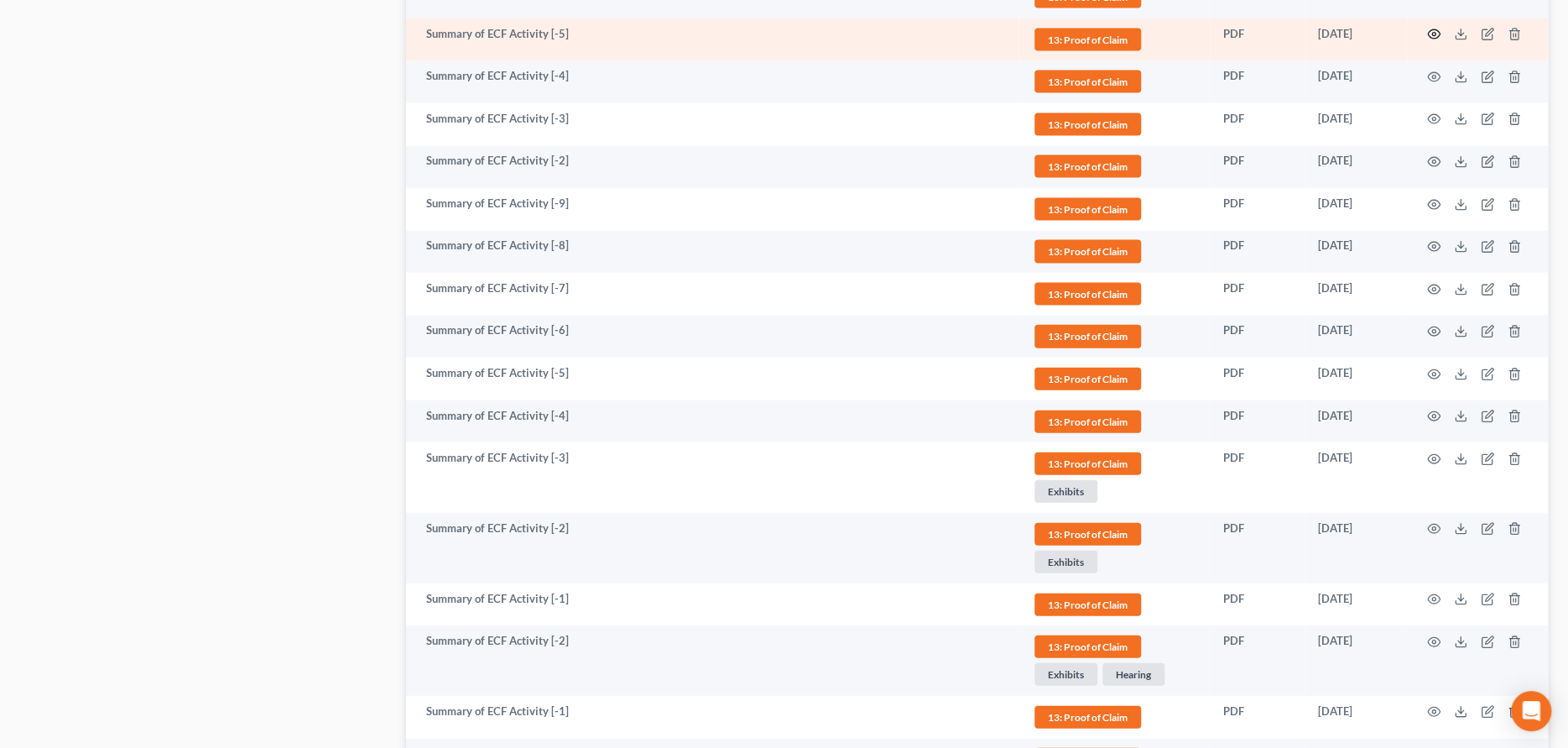
click at [1436, 28] on icon "button" at bounding box center [1433, 34] width 13 height 13
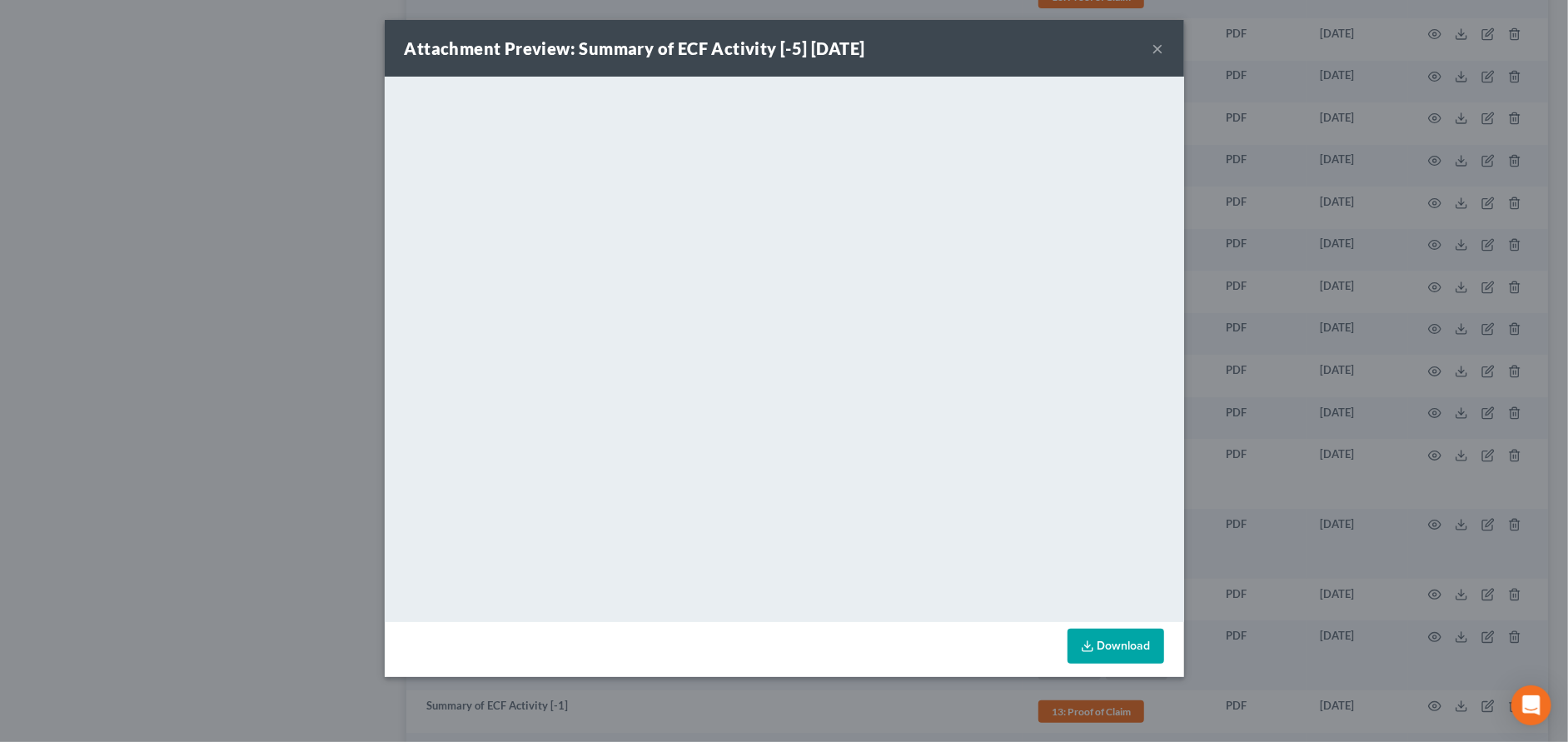
click at [1157, 46] on button "×" at bounding box center [1158, 48] width 12 height 20
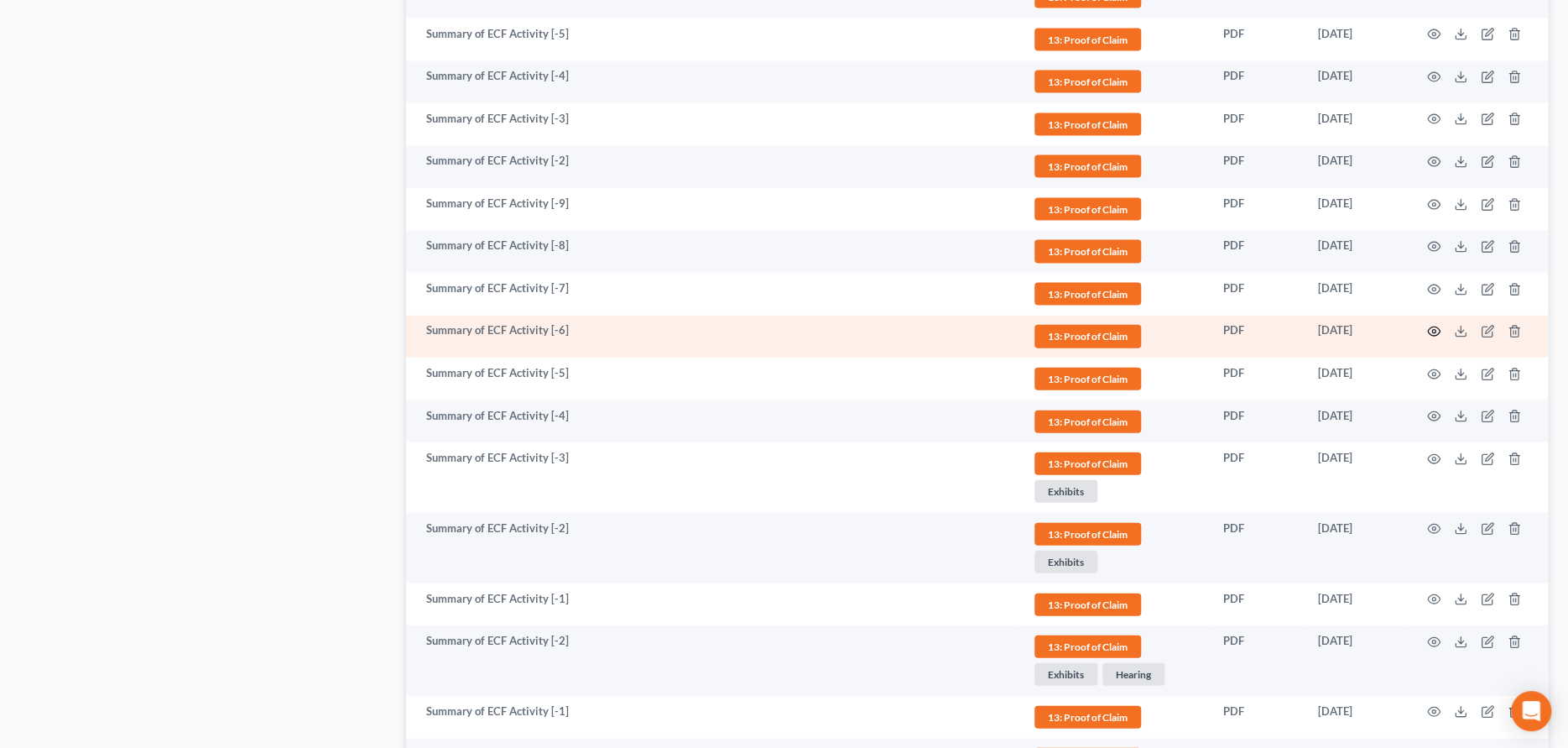
click at [1430, 327] on icon "button" at bounding box center [1434, 331] width 13 height 9
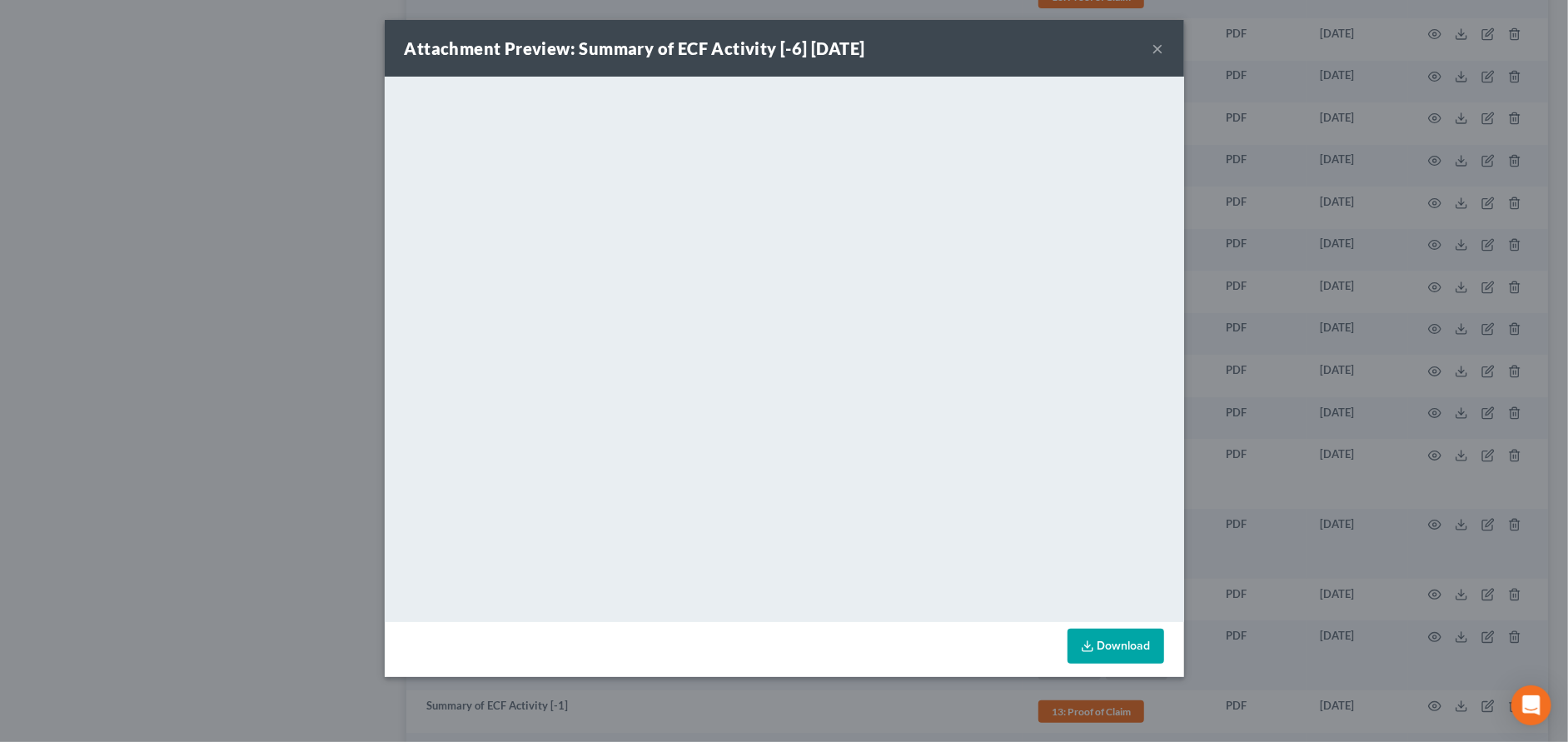
click at [1153, 46] on button "×" at bounding box center [1158, 48] width 12 height 20
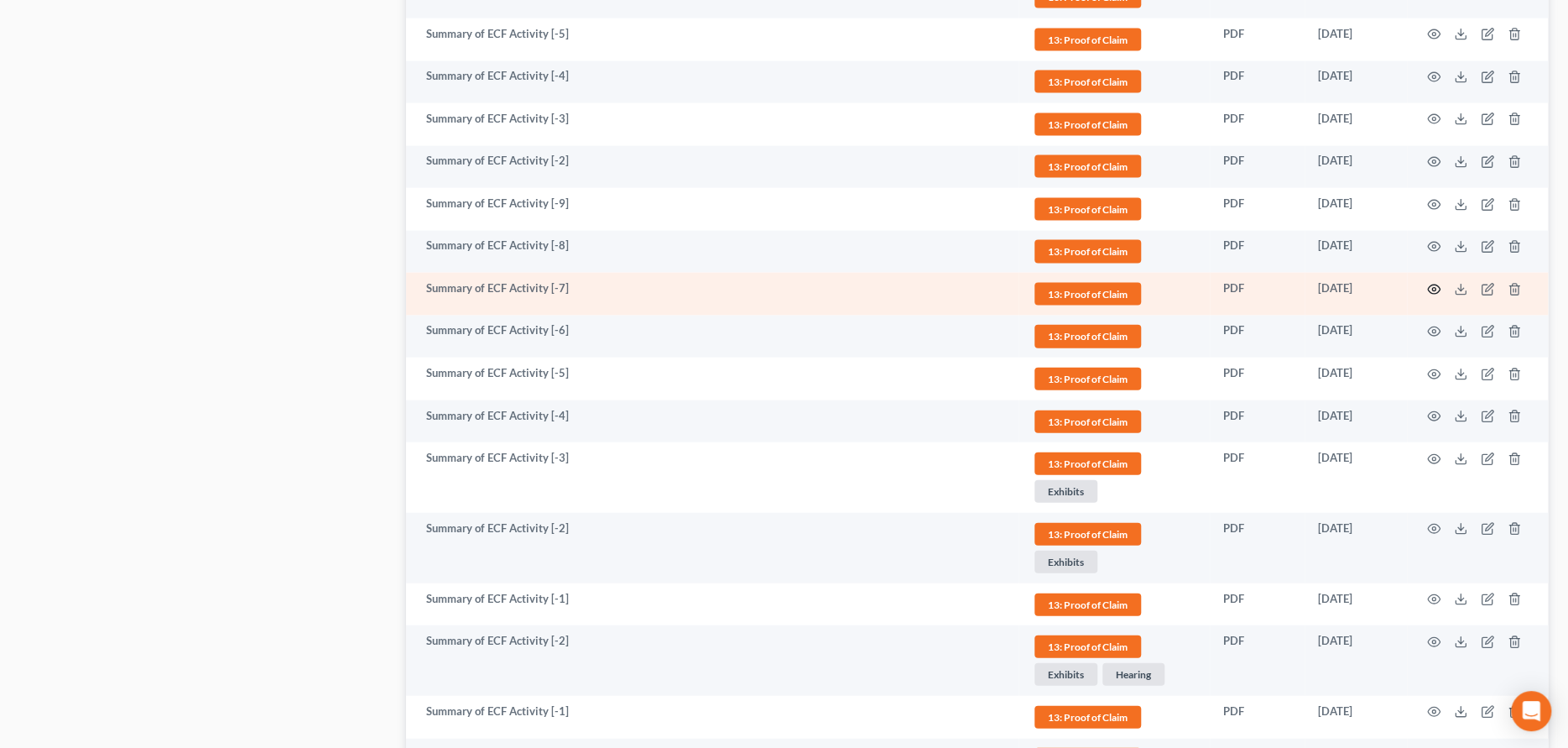
click at [1429, 284] on icon "button" at bounding box center [1434, 288] width 13 height 9
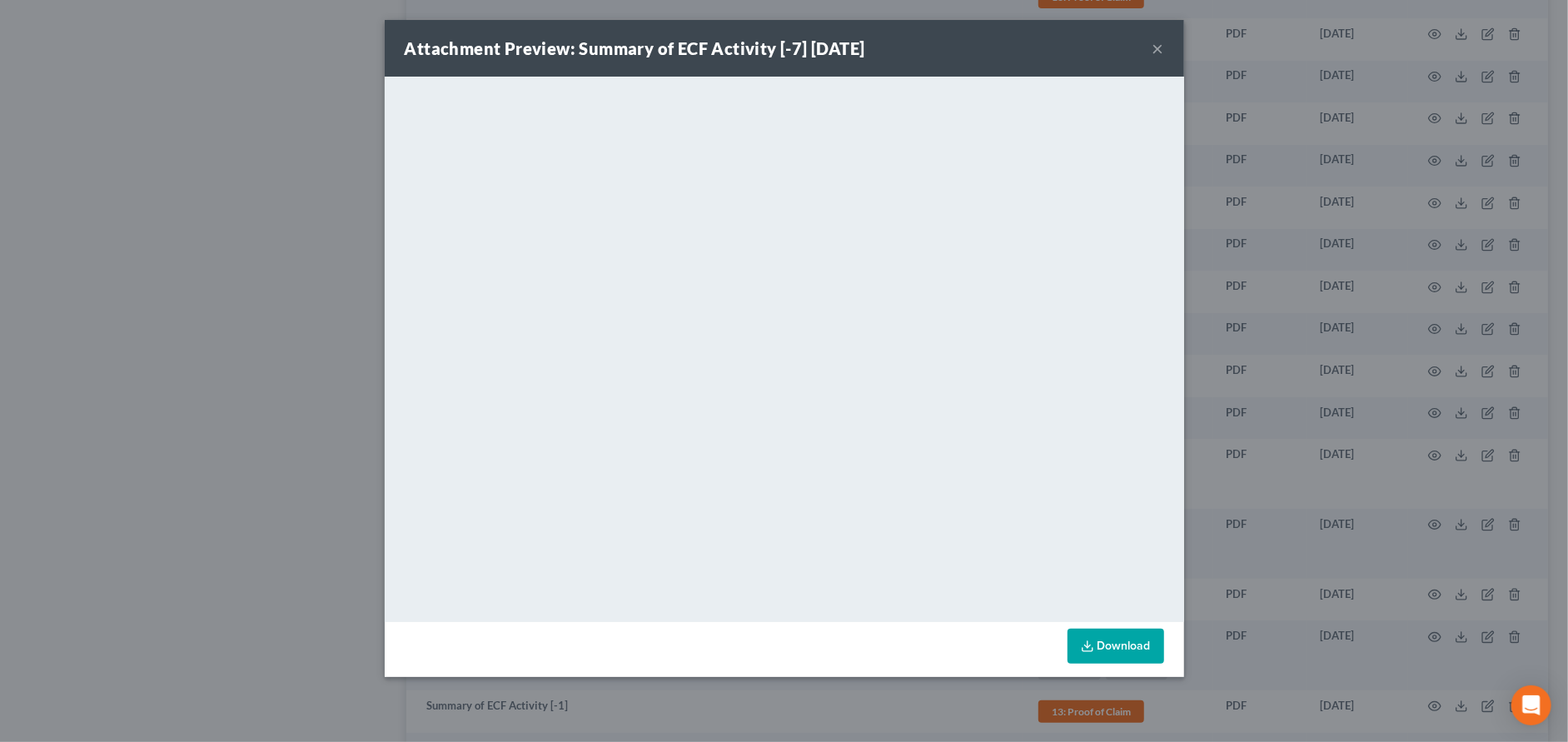
click at [1154, 49] on button "×" at bounding box center [1158, 48] width 12 height 20
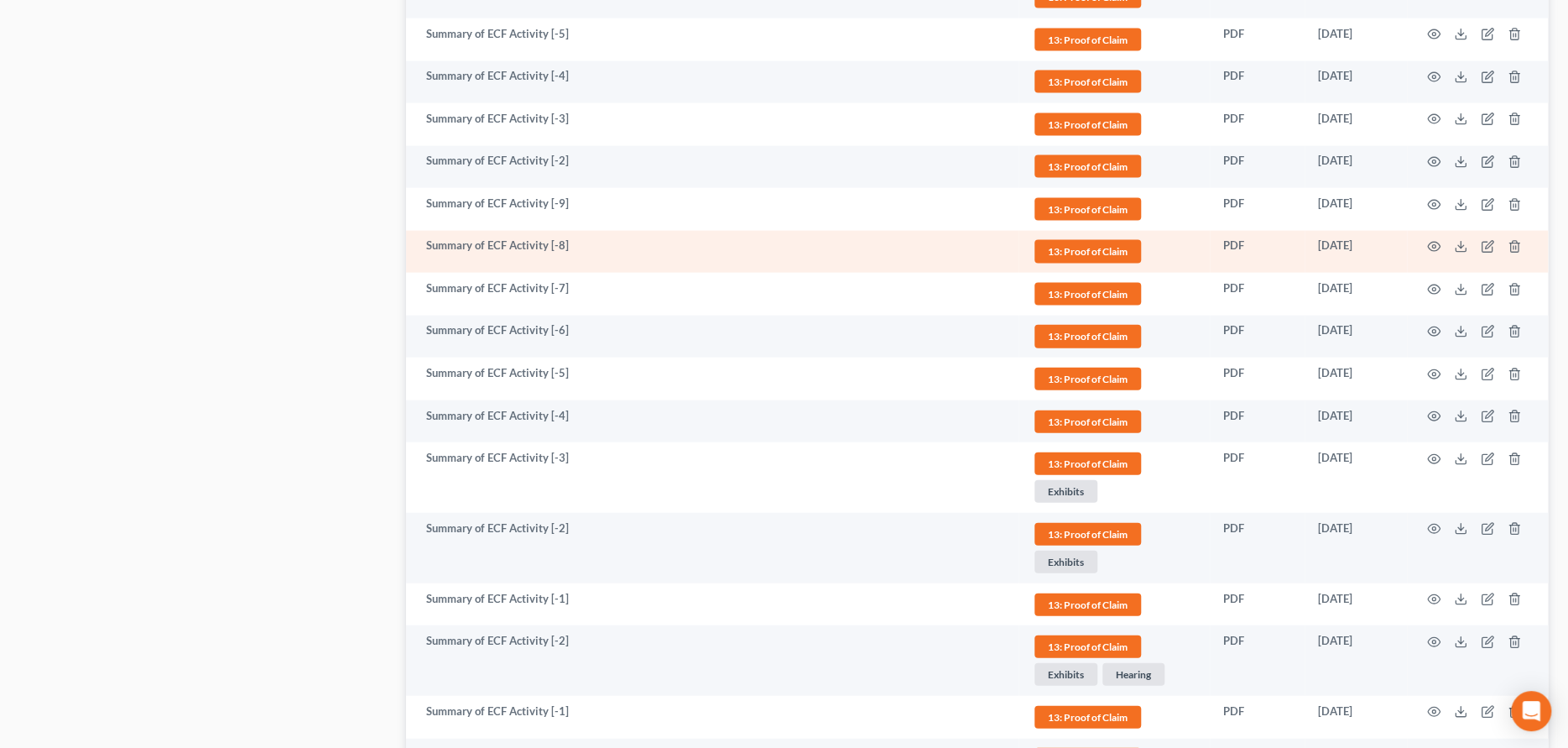
click at [1423, 243] on td at bounding box center [1477, 251] width 141 height 43
click at [1428, 242] on icon "button" at bounding box center [1433, 246] width 13 height 13
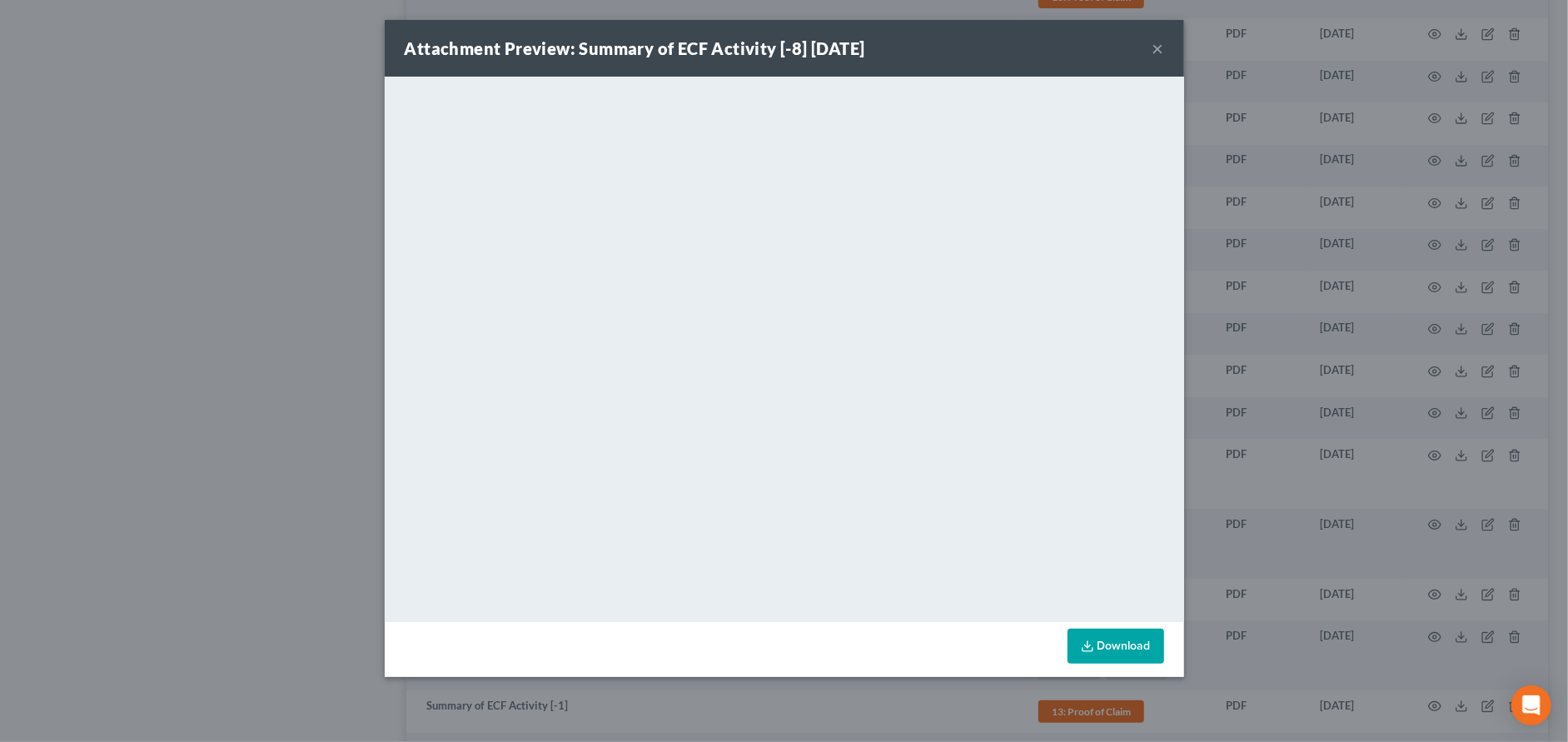
click at [1160, 45] on button "×" at bounding box center [1158, 48] width 12 height 20
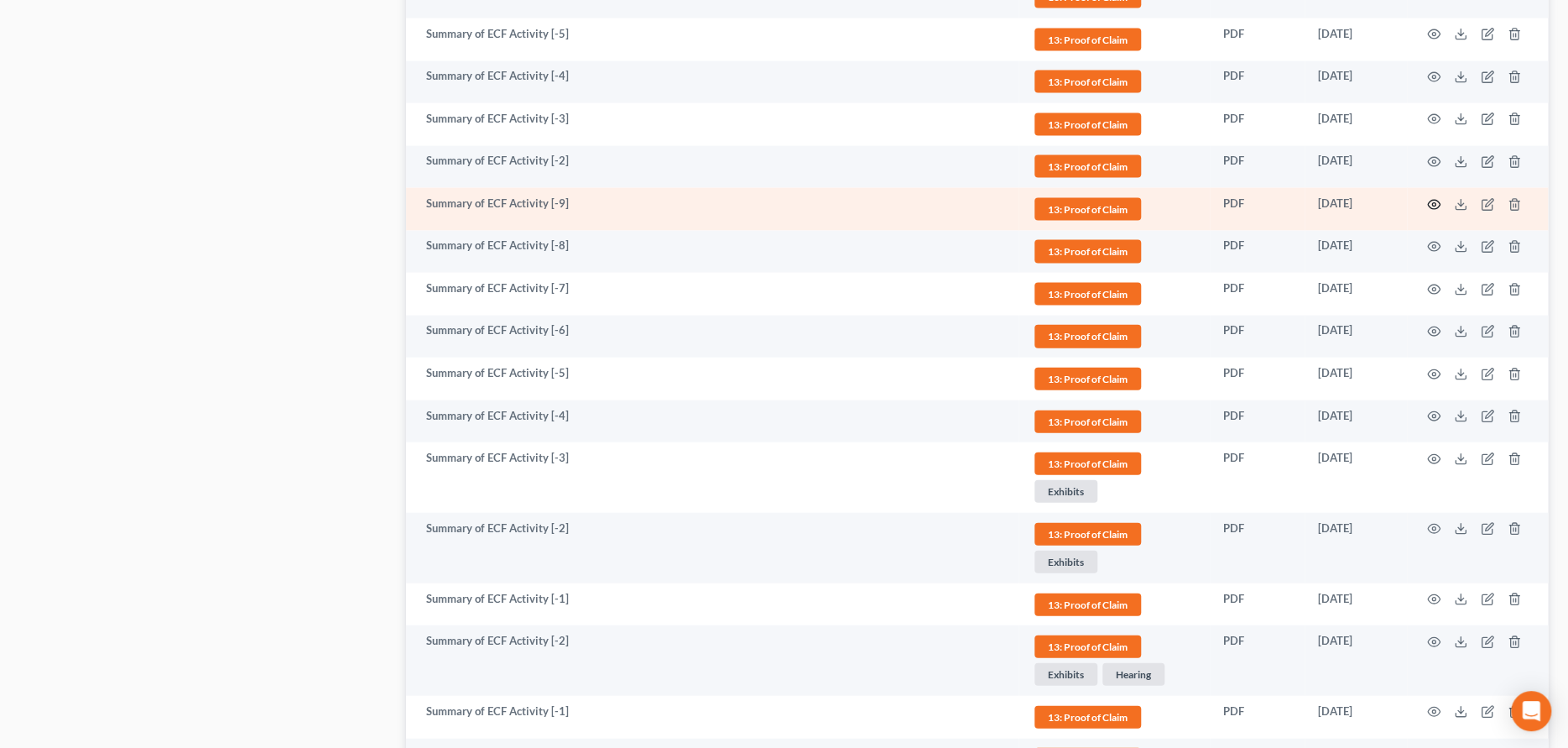
click at [1428, 198] on icon "button" at bounding box center [1433, 204] width 13 height 13
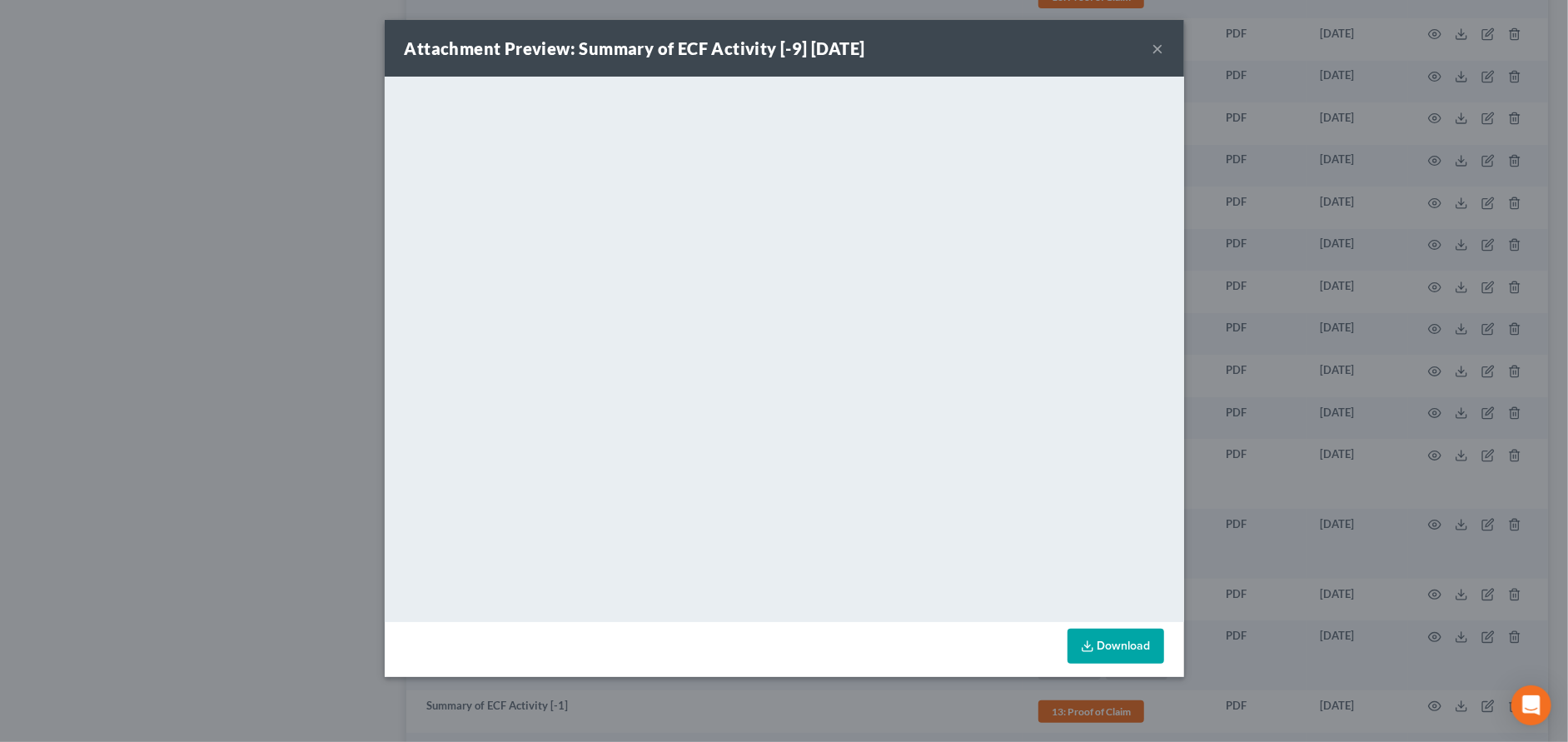
click at [1156, 49] on button "×" at bounding box center [1158, 48] width 12 height 20
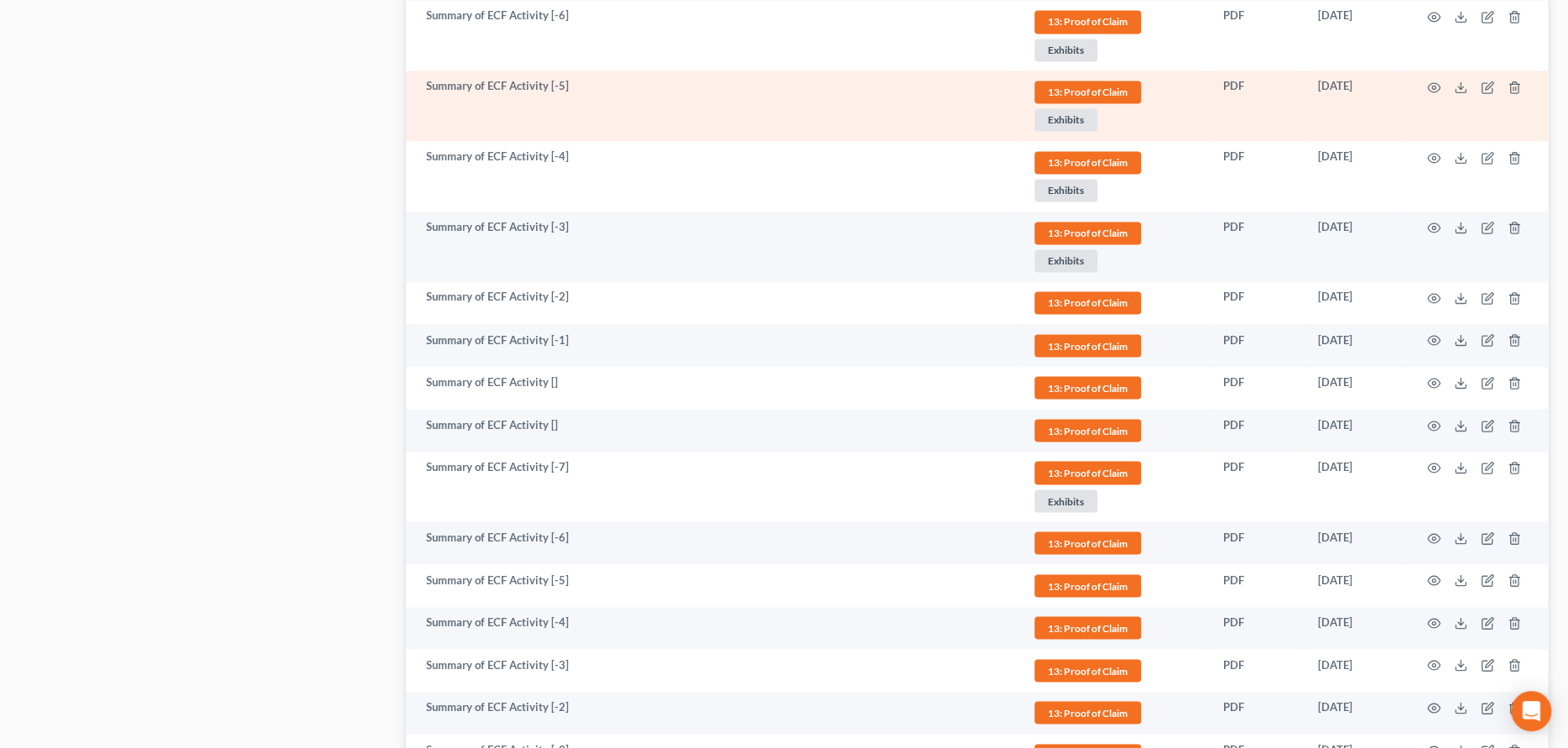
scroll to position [1720, 0]
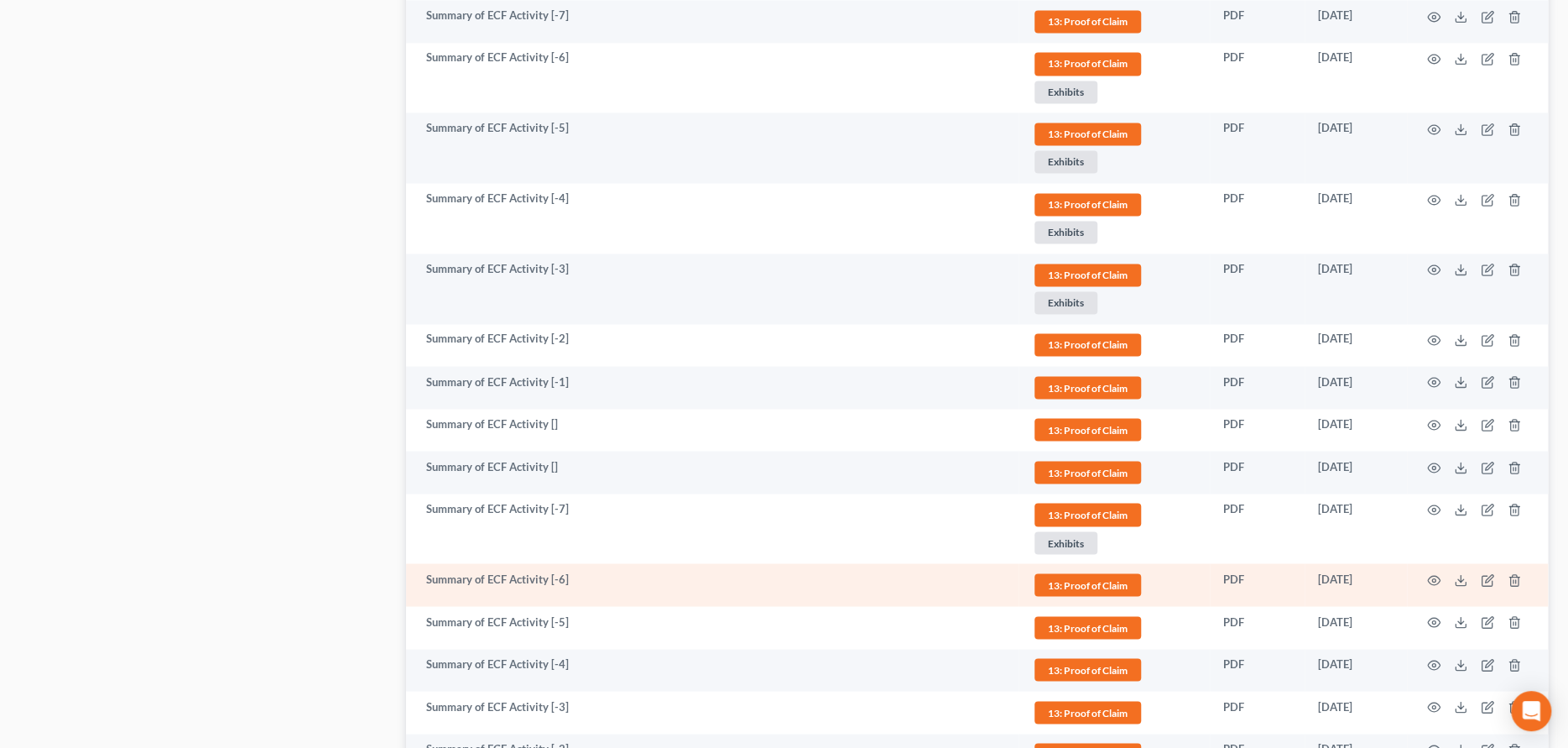
click at [1440, 575] on td at bounding box center [1477, 584] width 141 height 43
click at [1432, 578] on circle "button" at bounding box center [1433, 579] width 3 height 3
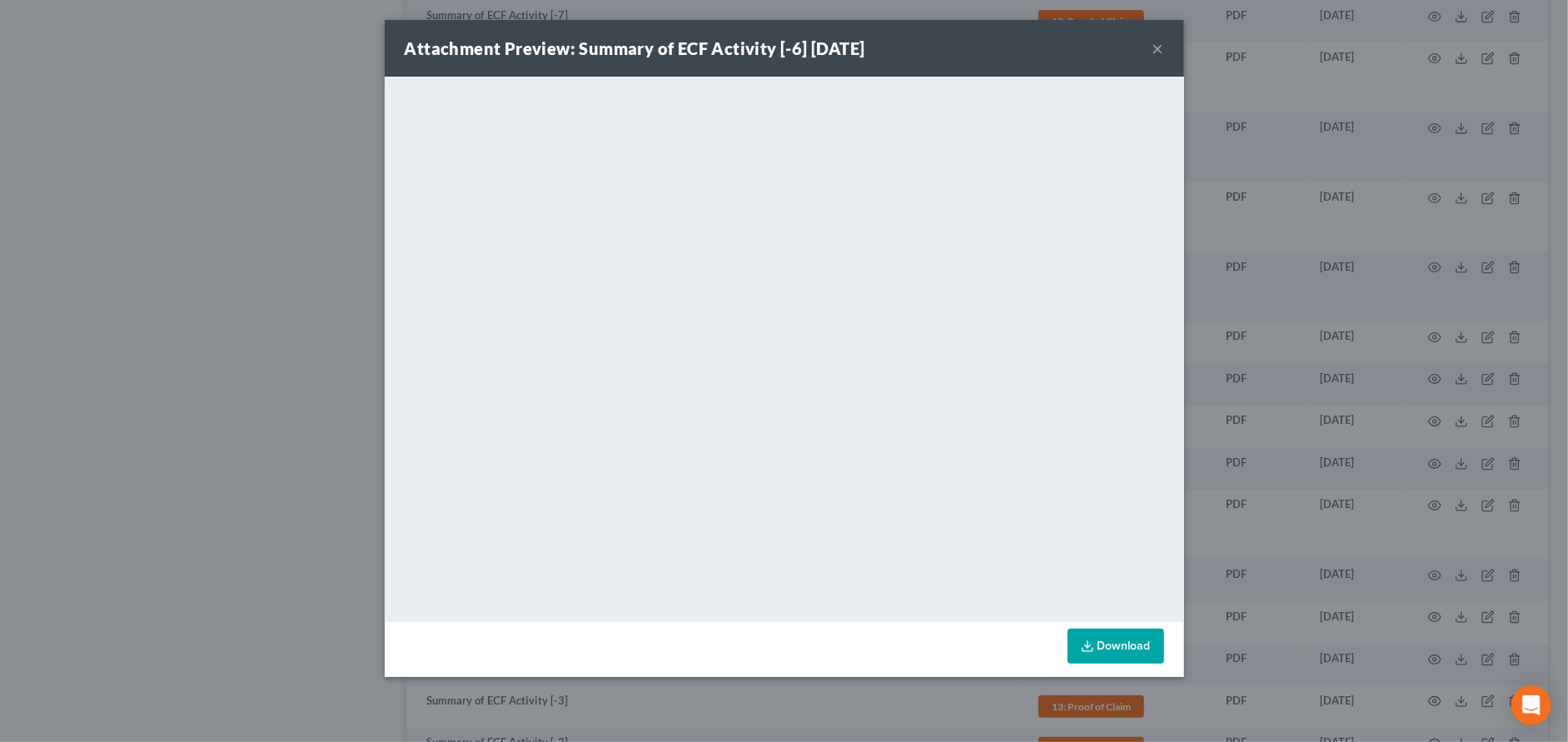
click at [1159, 50] on button "×" at bounding box center [1158, 48] width 12 height 20
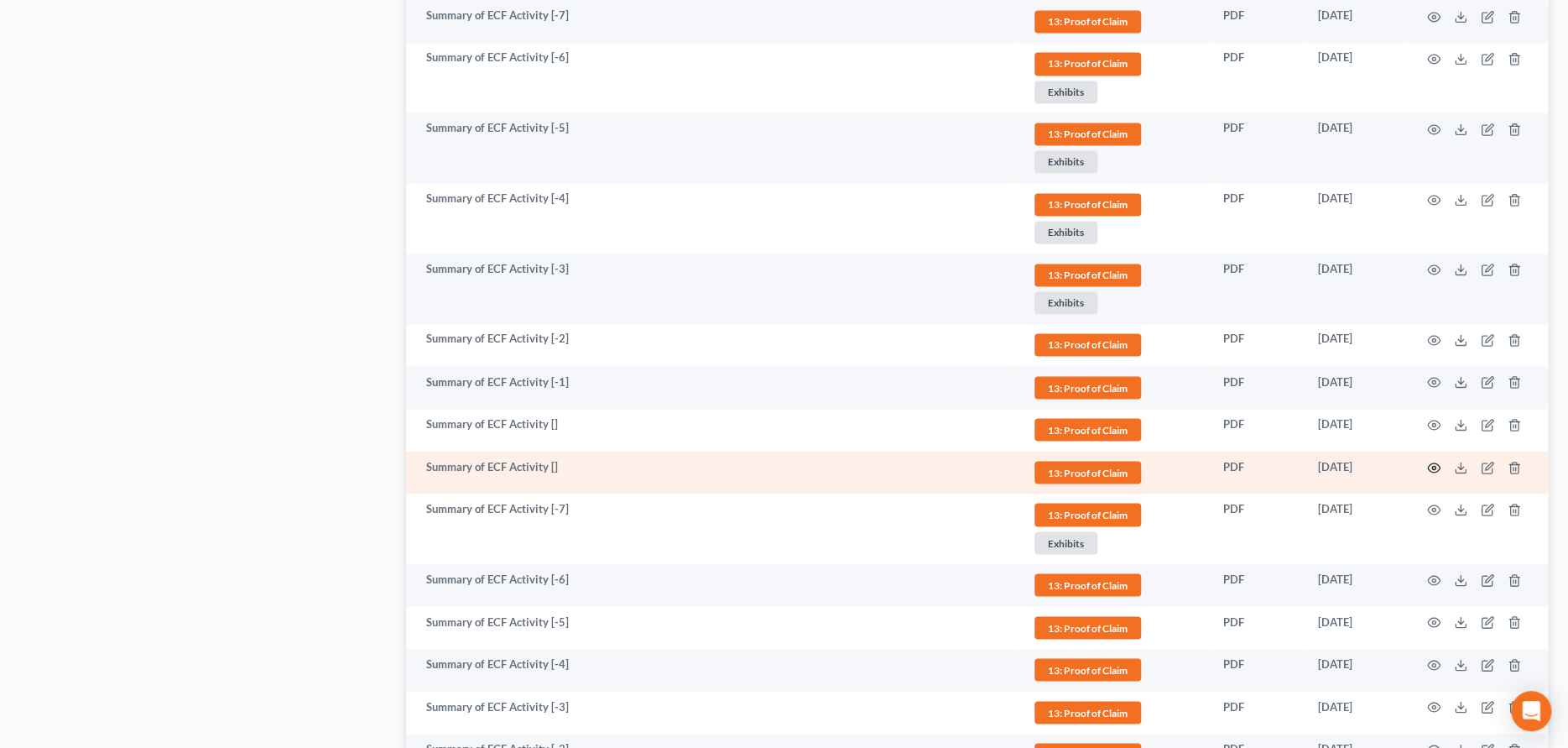
click at [1433, 463] on icon "button" at bounding box center [1433, 467] width 13 height 13
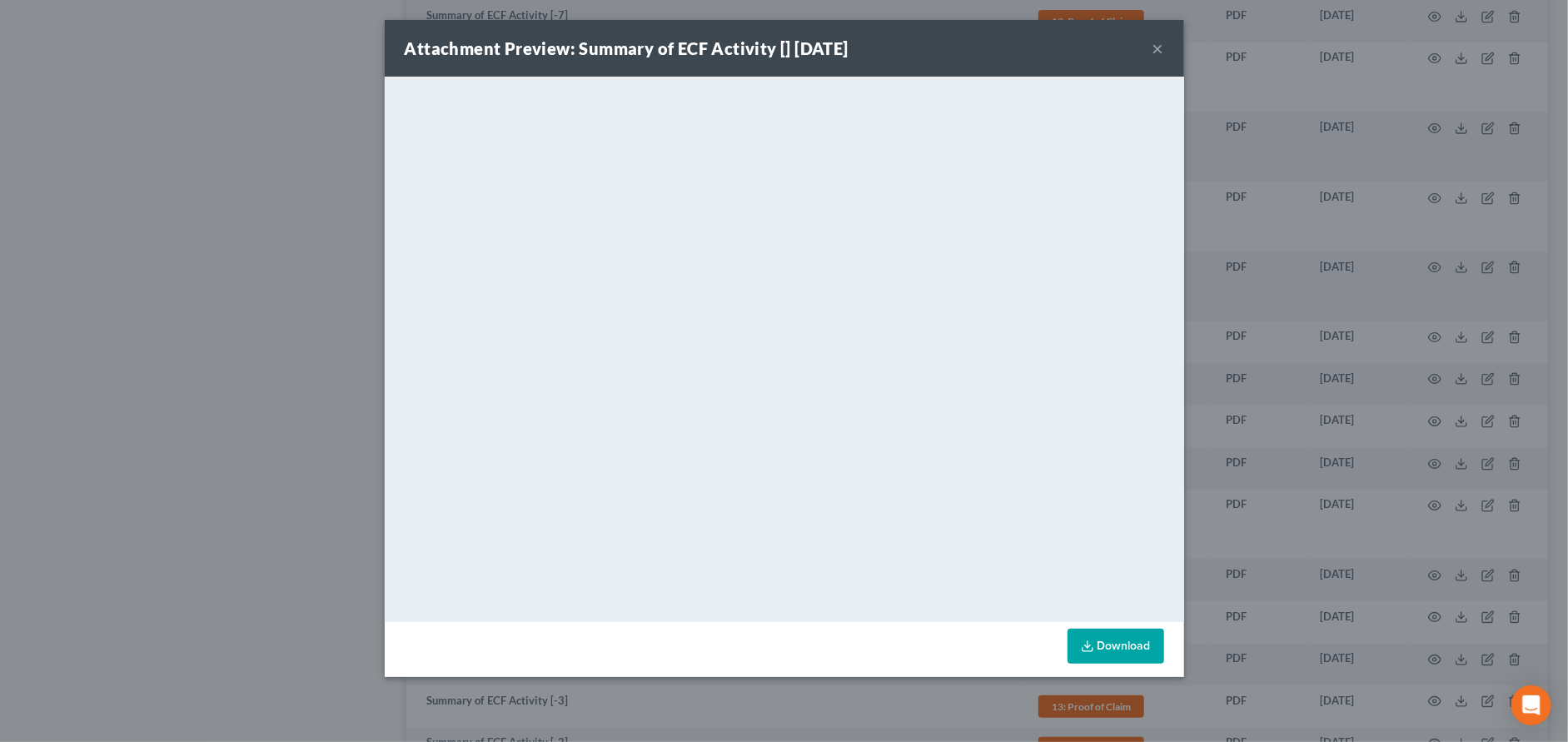
click at [1153, 46] on button "×" at bounding box center [1158, 48] width 12 height 20
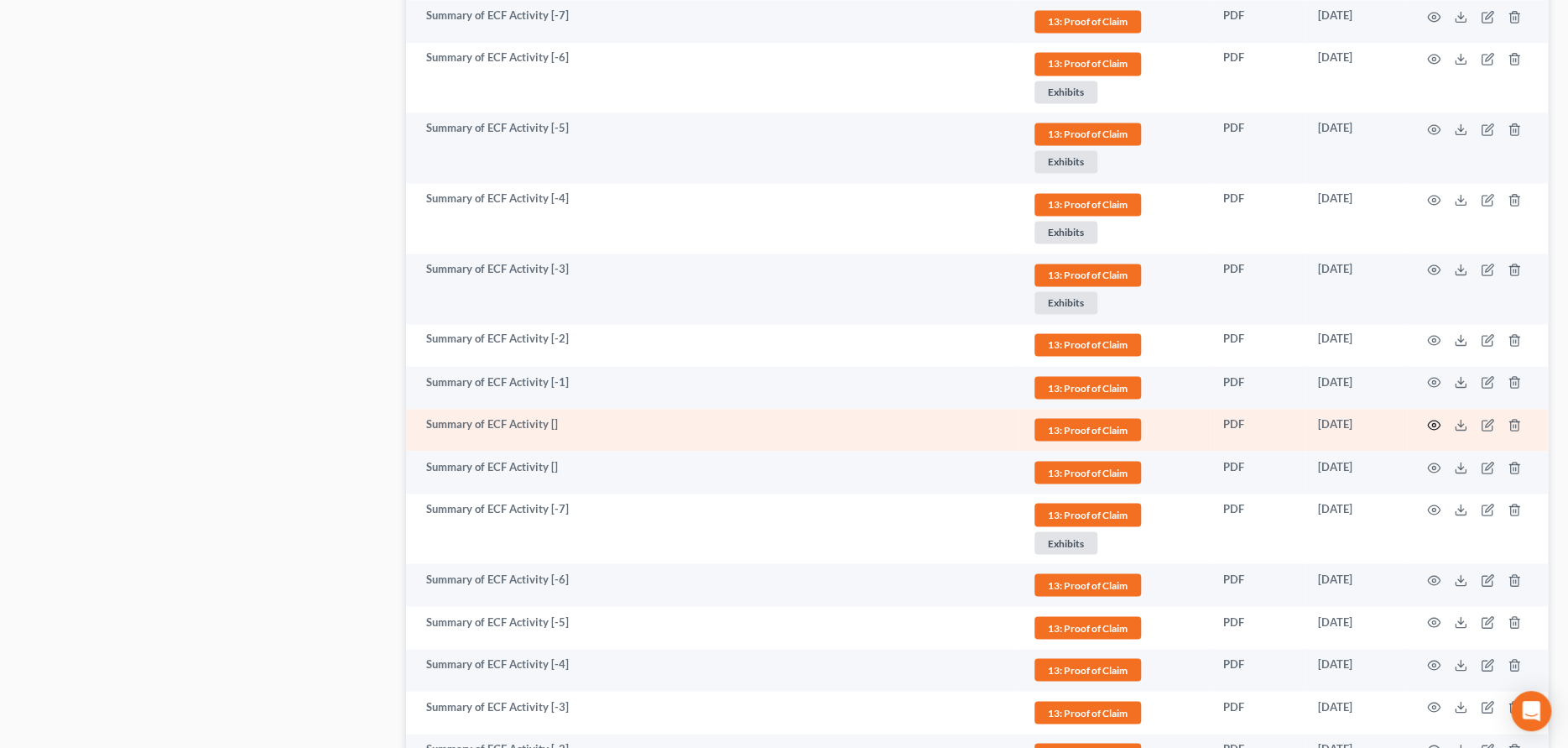
click at [1429, 422] on td at bounding box center [1477, 430] width 141 height 43
click at [1429, 422] on icon "button" at bounding box center [1433, 424] width 13 height 13
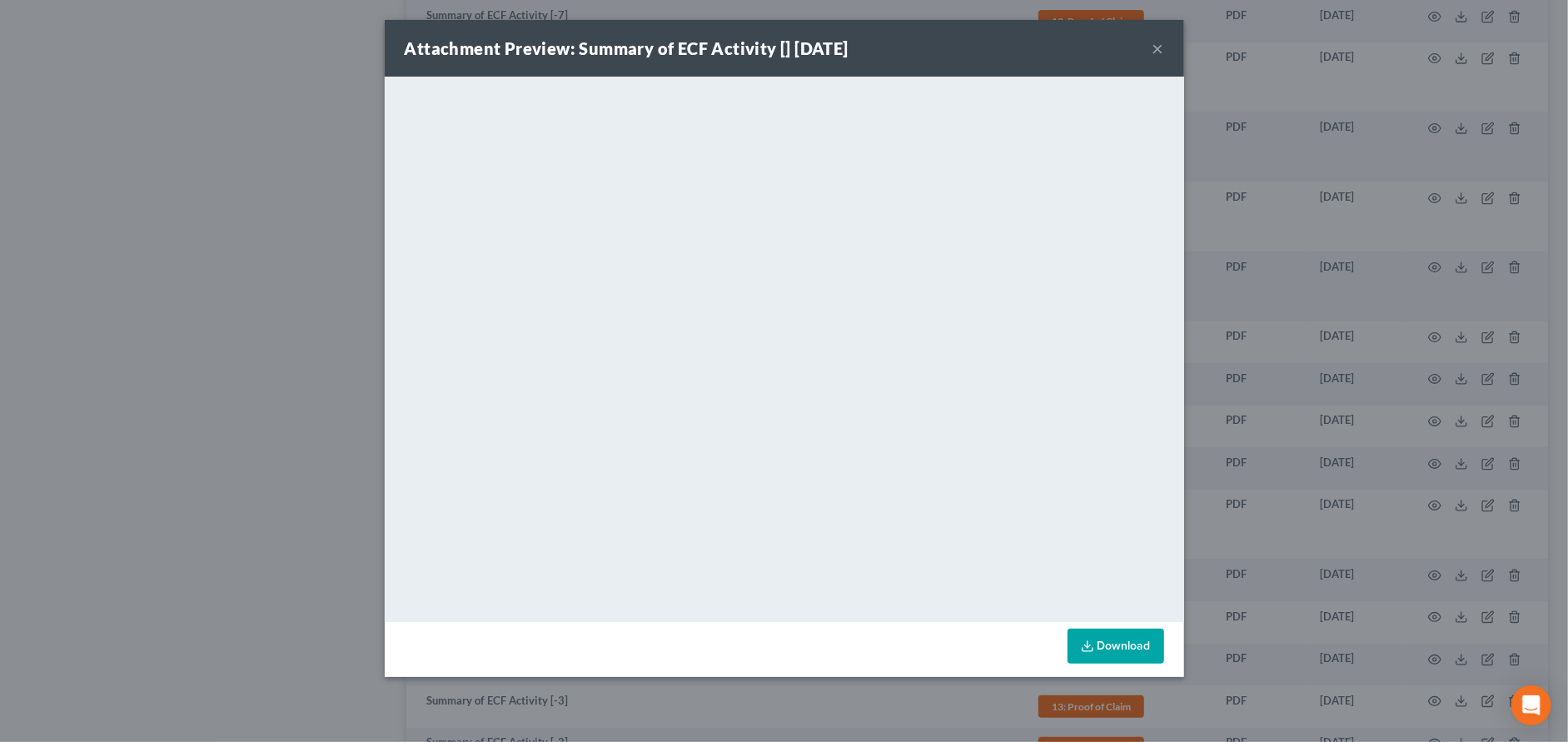
click at [1153, 45] on button "×" at bounding box center [1158, 48] width 12 height 20
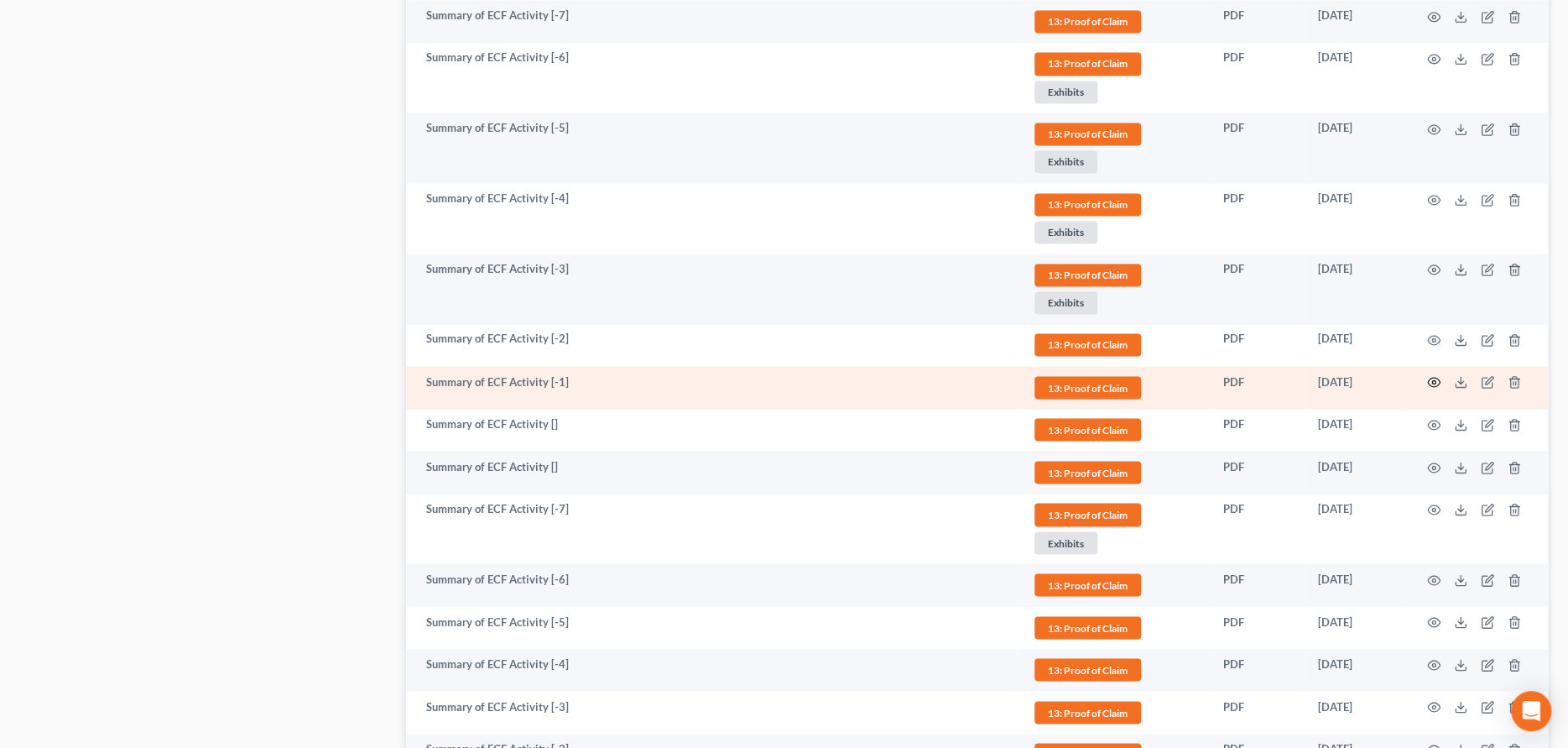
click at [1428, 375] on icon "button" at bounding box center [1433, 381] width 13 height 13
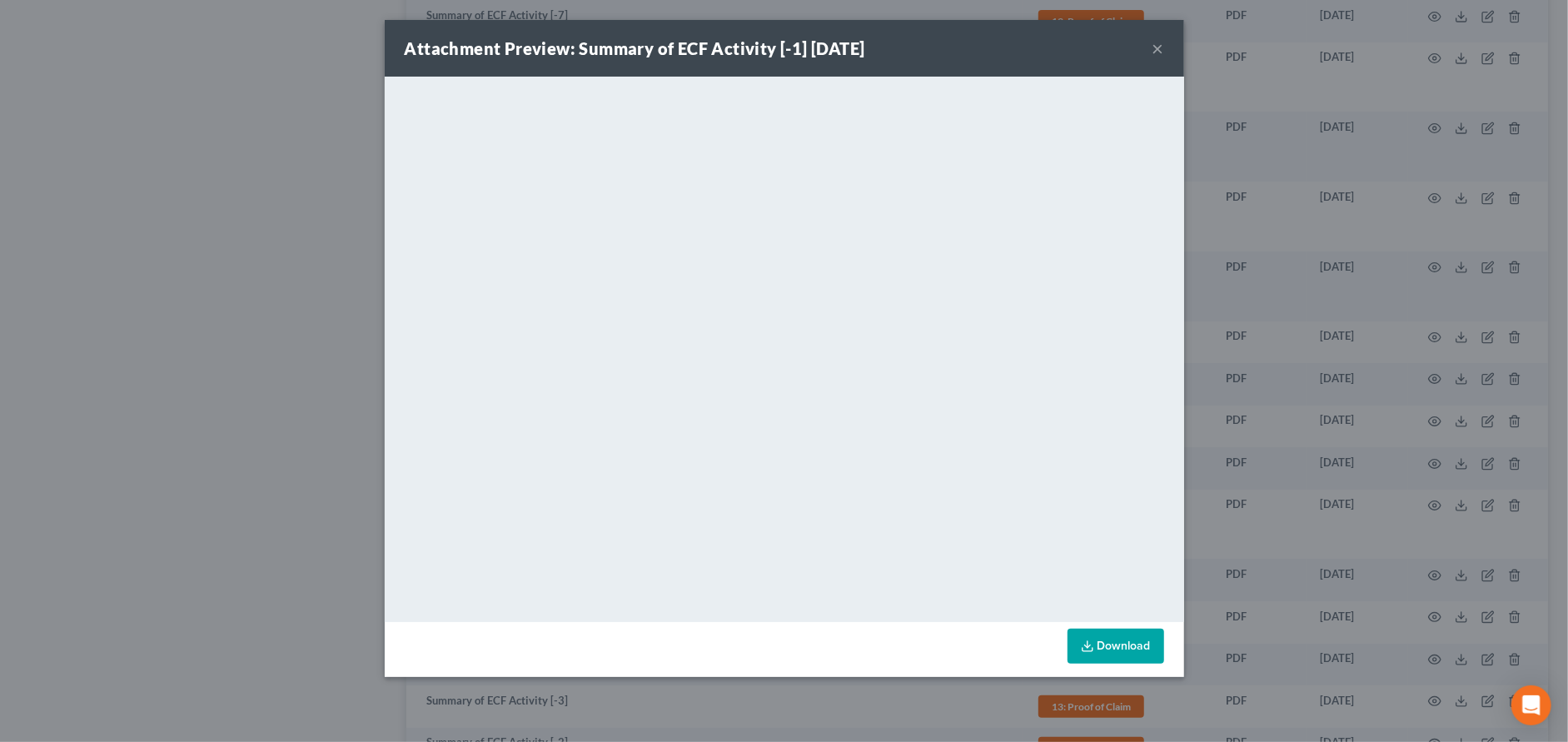
click at [1154, 42] on button "×" at bounding box center [1158, 48] width 12 height 20
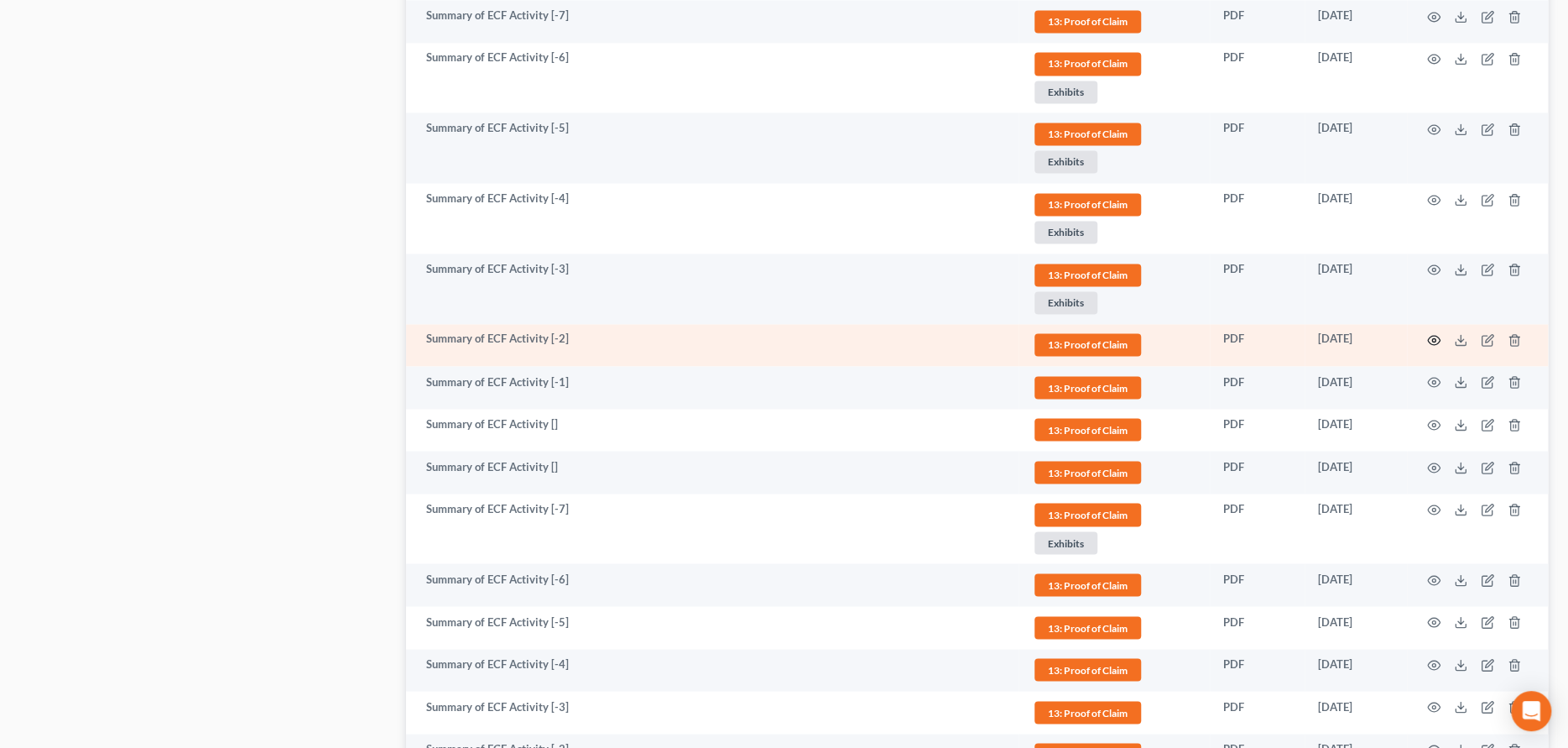
click at [1436, 338] on icon "button" at bounding box center [1433, 339] width 13 height 13
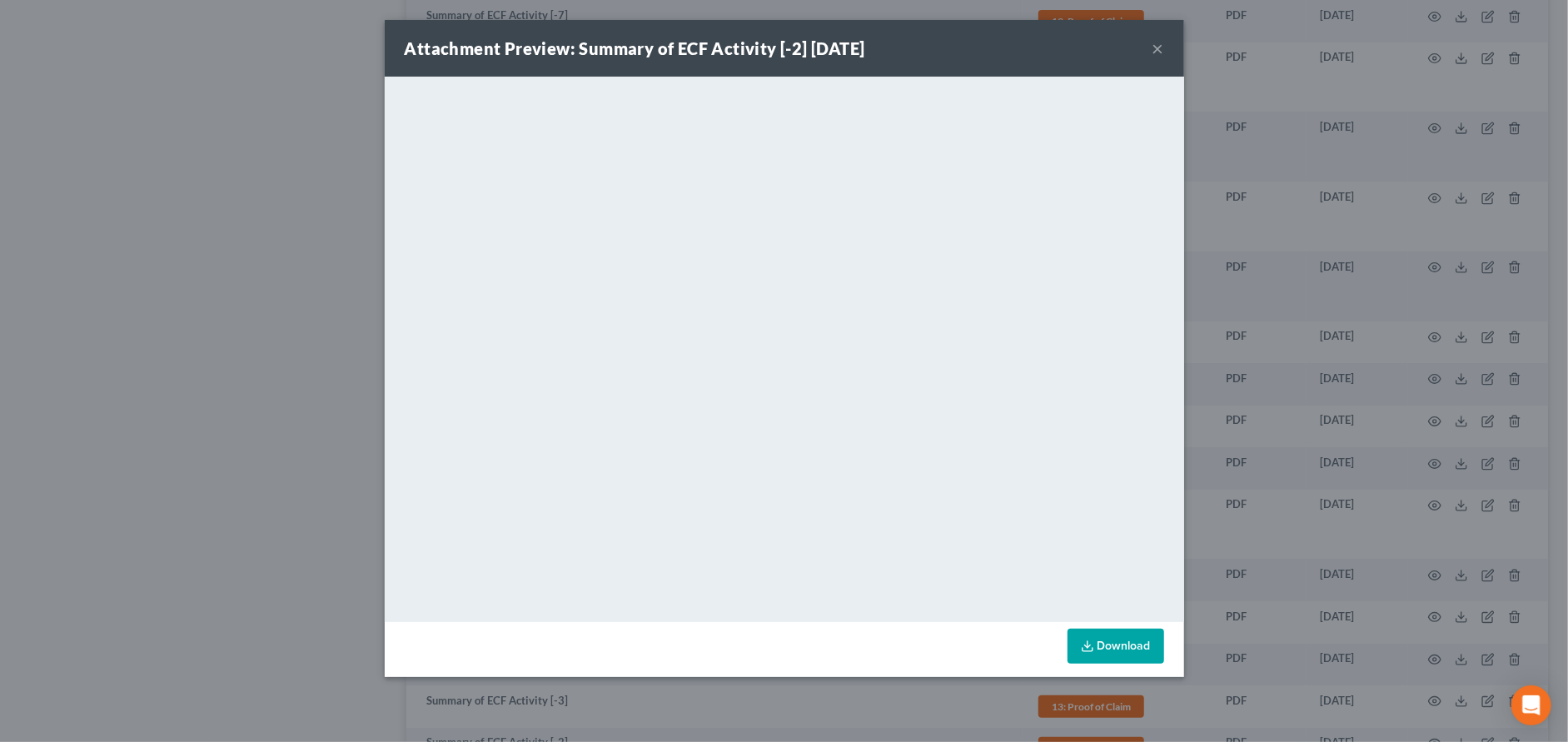
click at [1153, 46] on button "×" at bounding box center [1158, 48] width 12 height 20
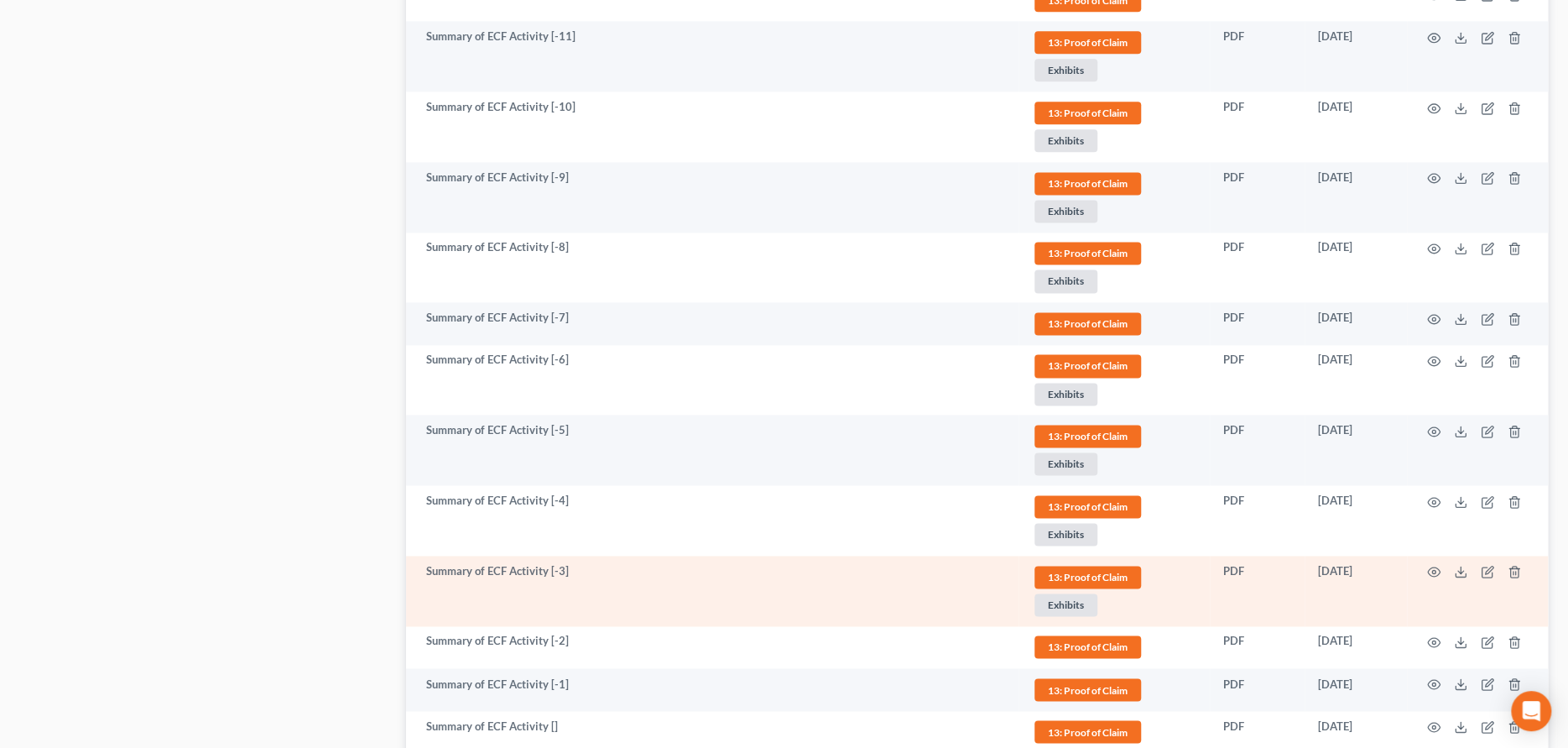
scroll to position [1385, 0]
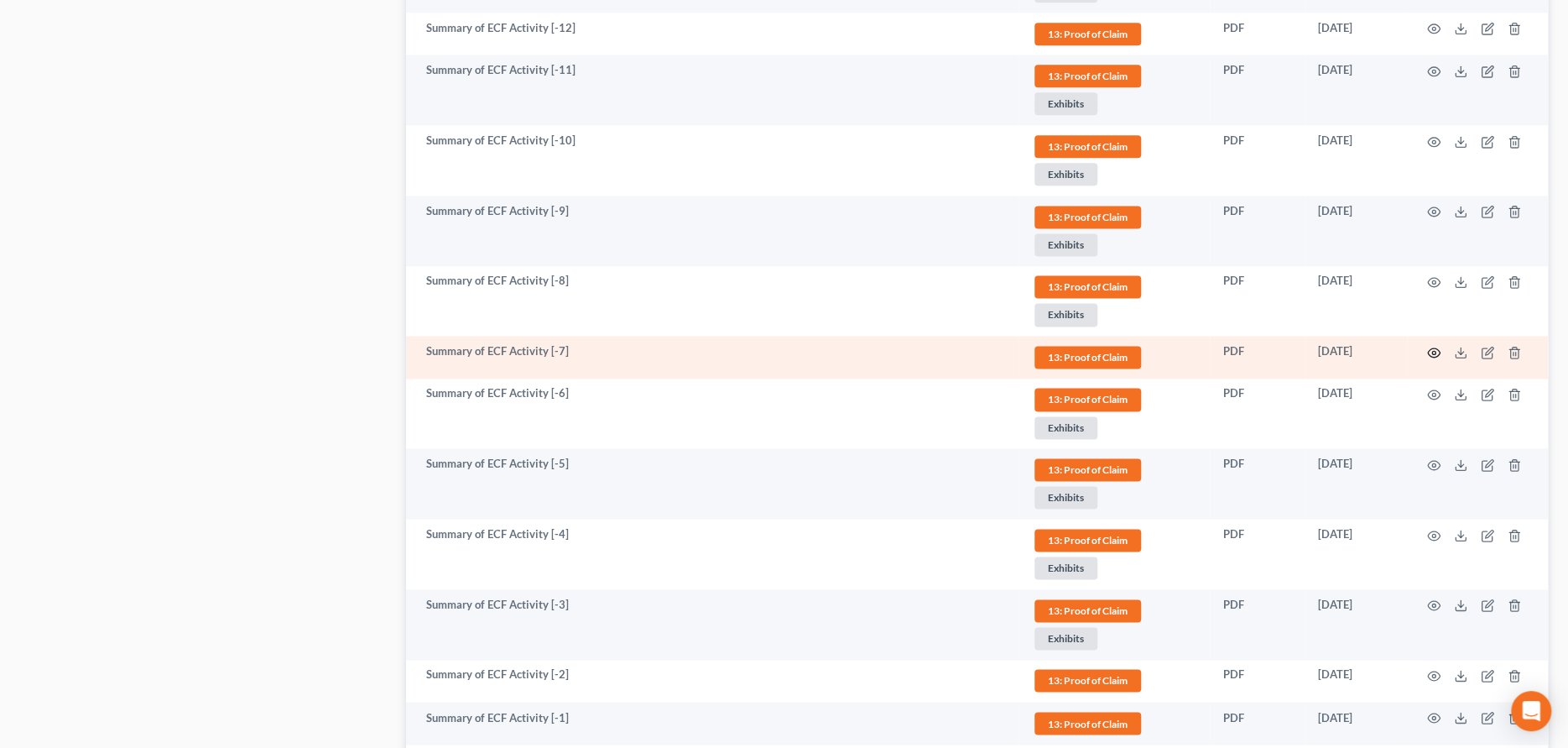
click at [1430, 346] on icon "button" at bounding box center [1433, 352] width 13 height 13
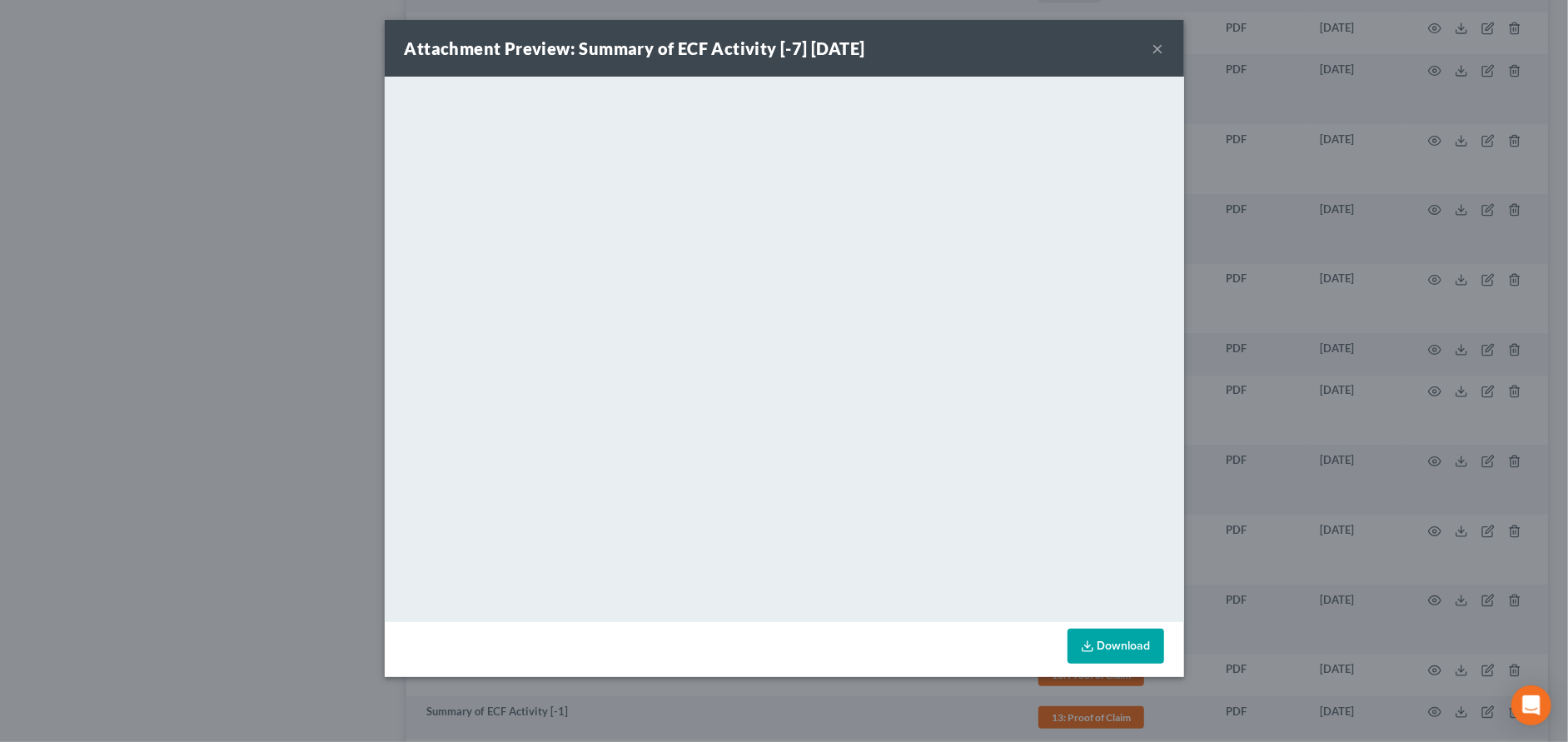
click at [1150, 46] on div "Attachment Preview: Summary of ECF Activity [-7] [DATE] ×" at bounding box center [784, 47] width 799 height 56
click at [1155, 47] on button "×" at bounding box center [1158, 48] width 12 height 20
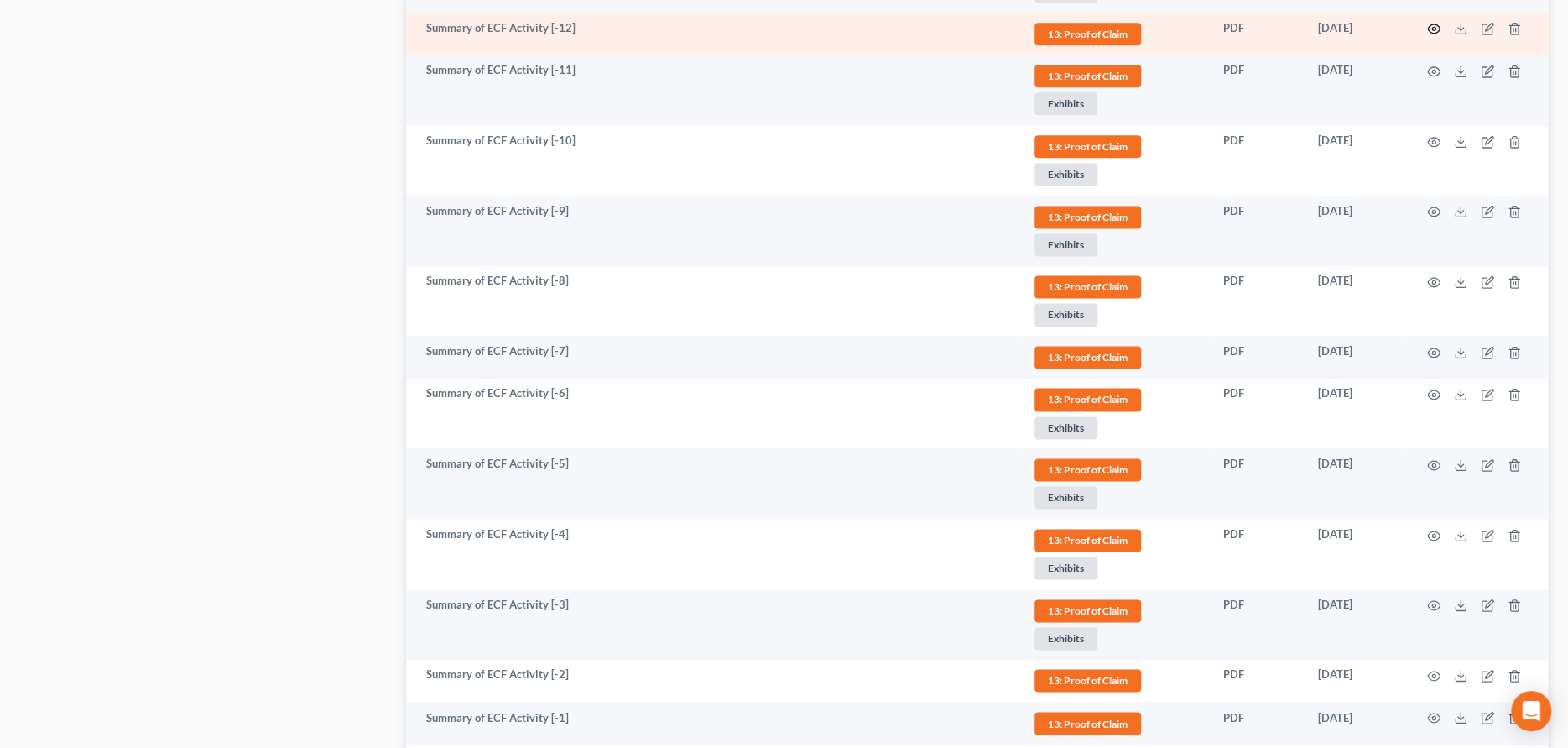
click at [1432, 27] on circle "button" at bounding box center [1433, 28] width 3 height 3
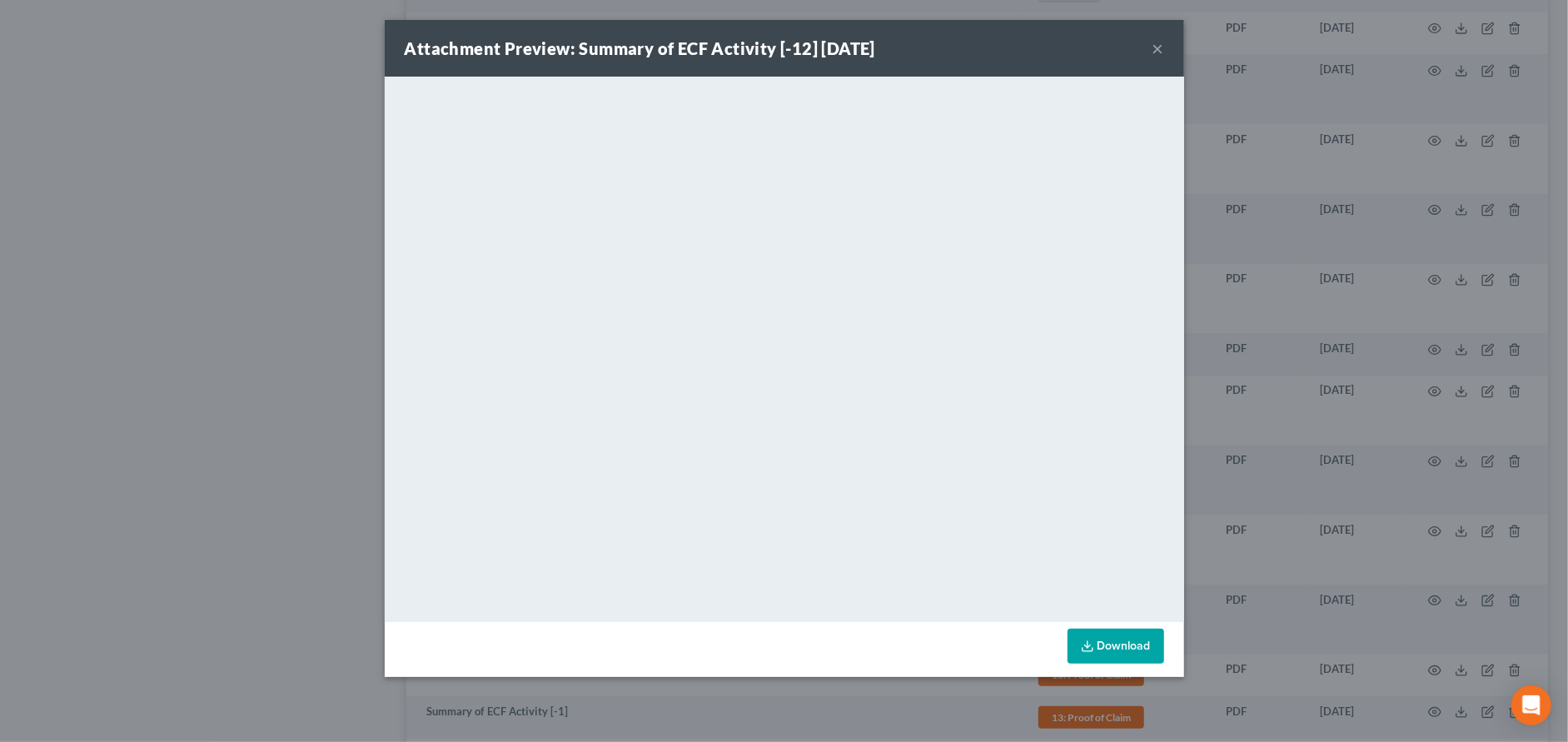
click at [1153, 45] on button "×" at bounding box center [1158, 48] width 12 height 20
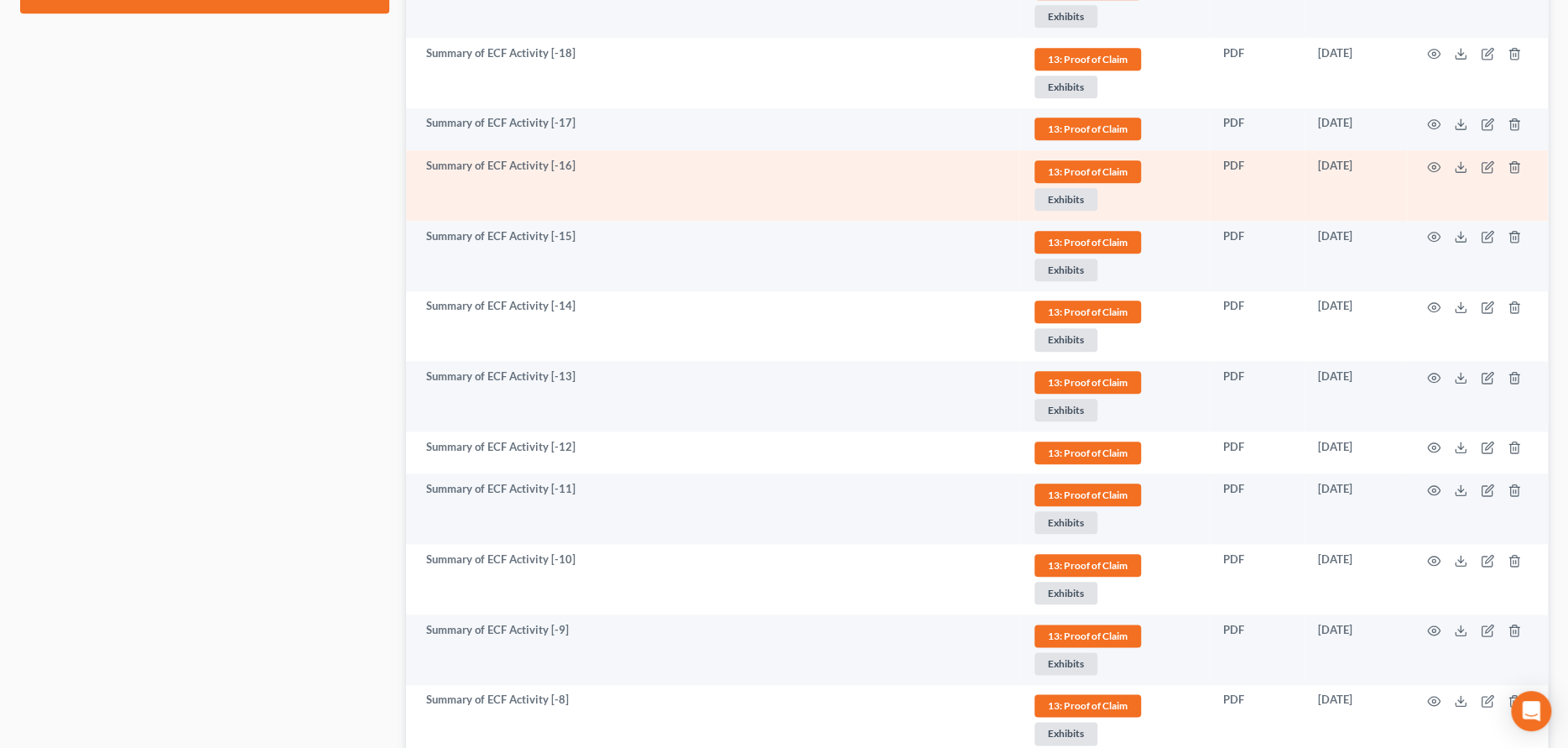
scroll to position [965, 0]
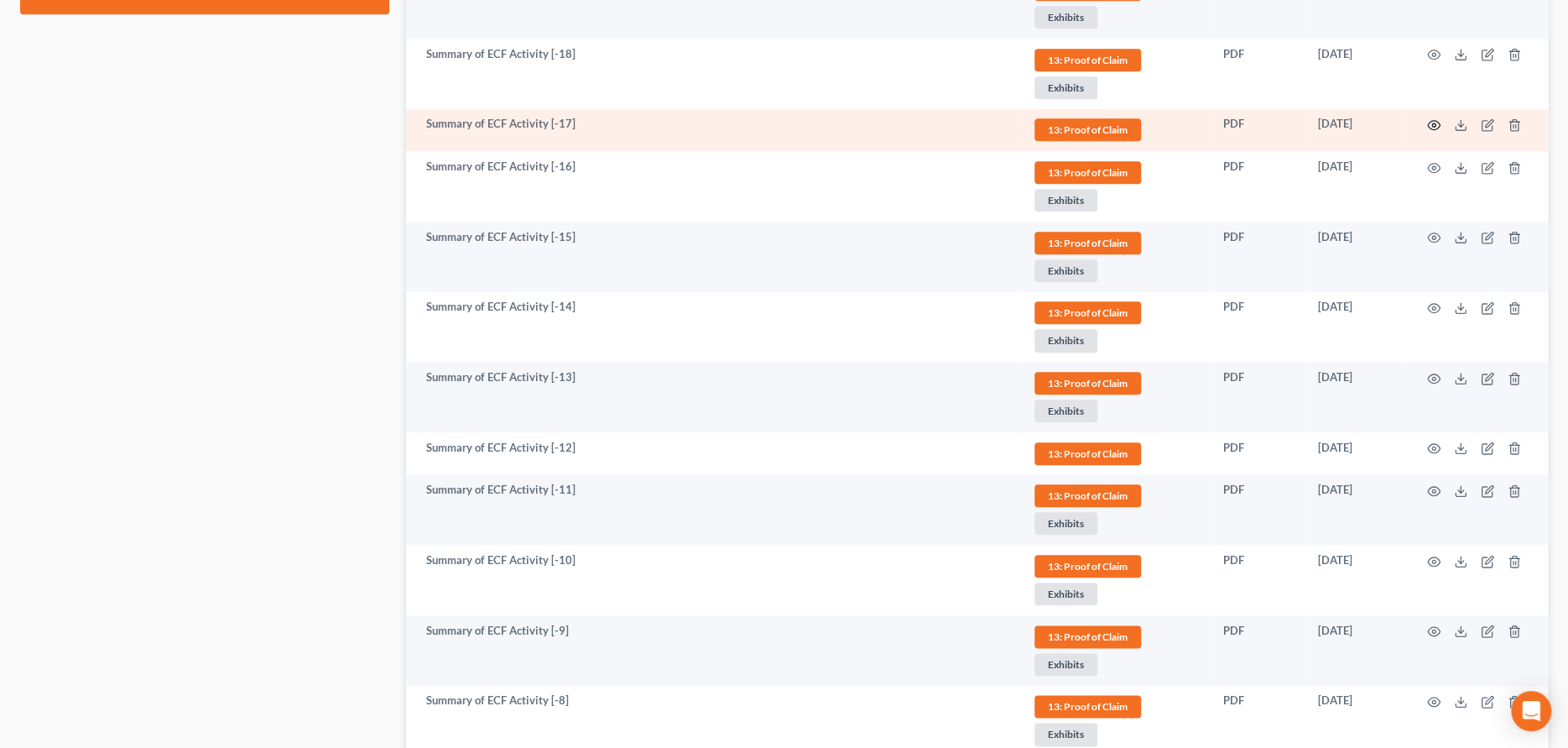
click at [1432, 119] on icon "button" at bounding box center [1433, 125] width 13 height 13
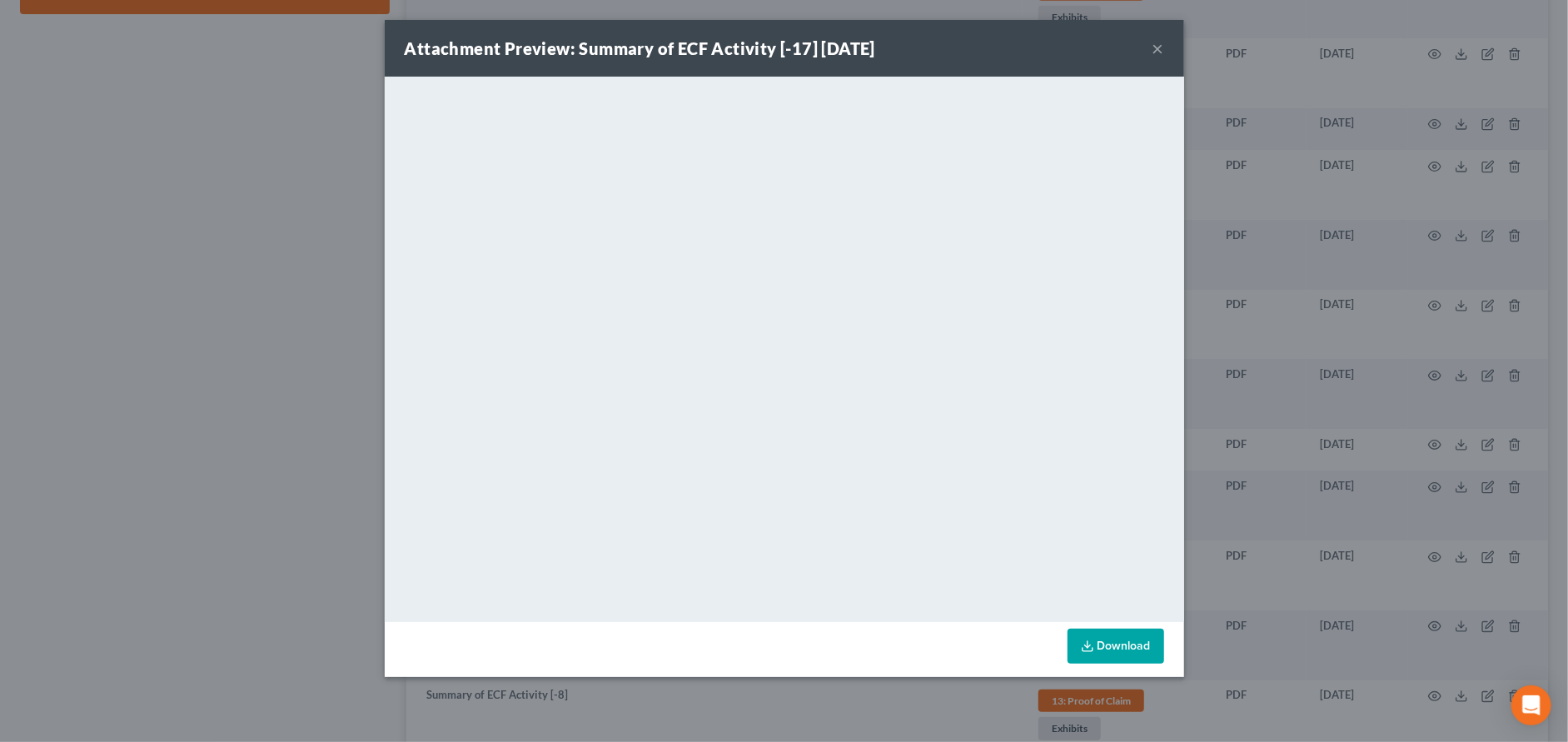
click at [1154, 48] on button "×" at bounding box center [1158, 48] width 12 height 20
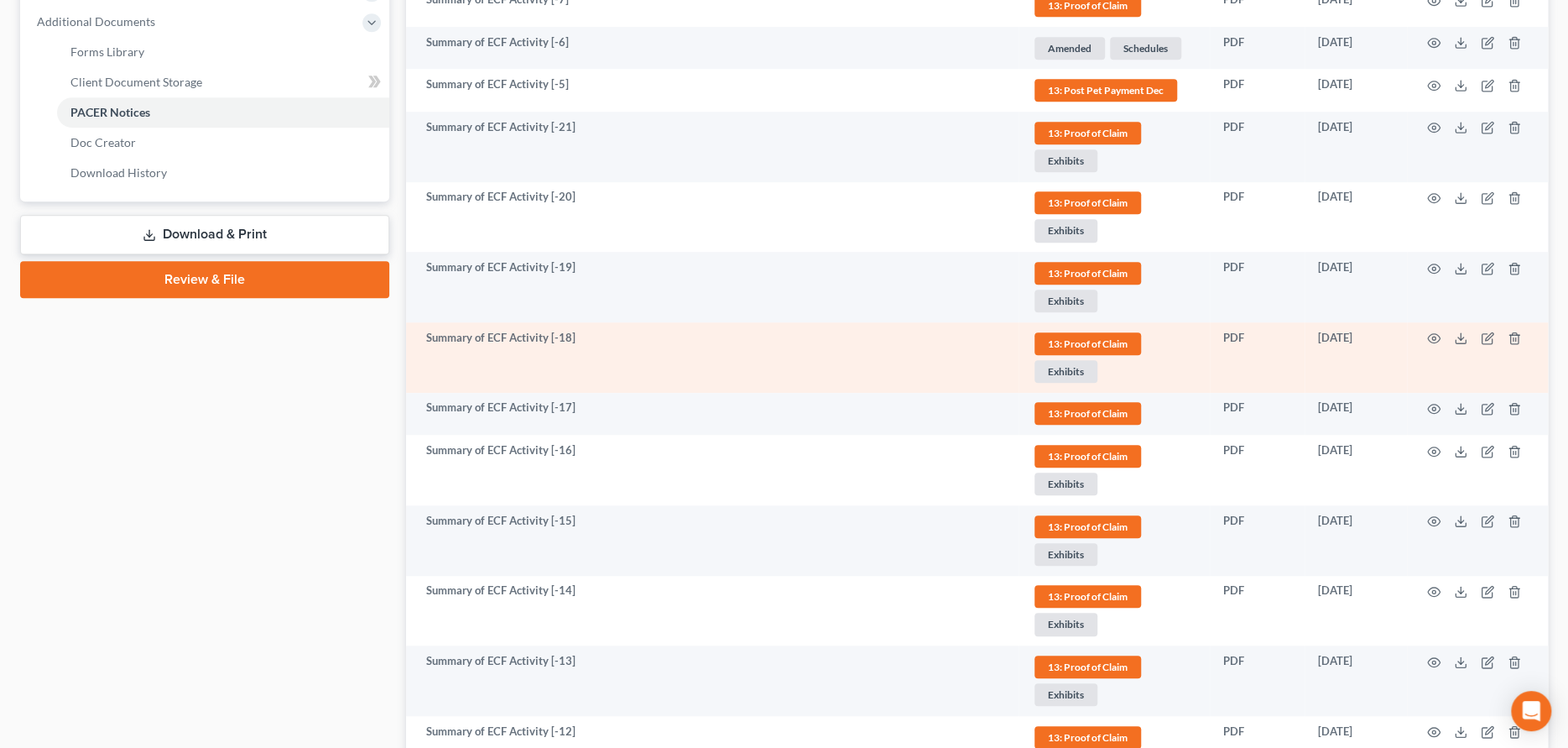
scroll to position [629, 0]
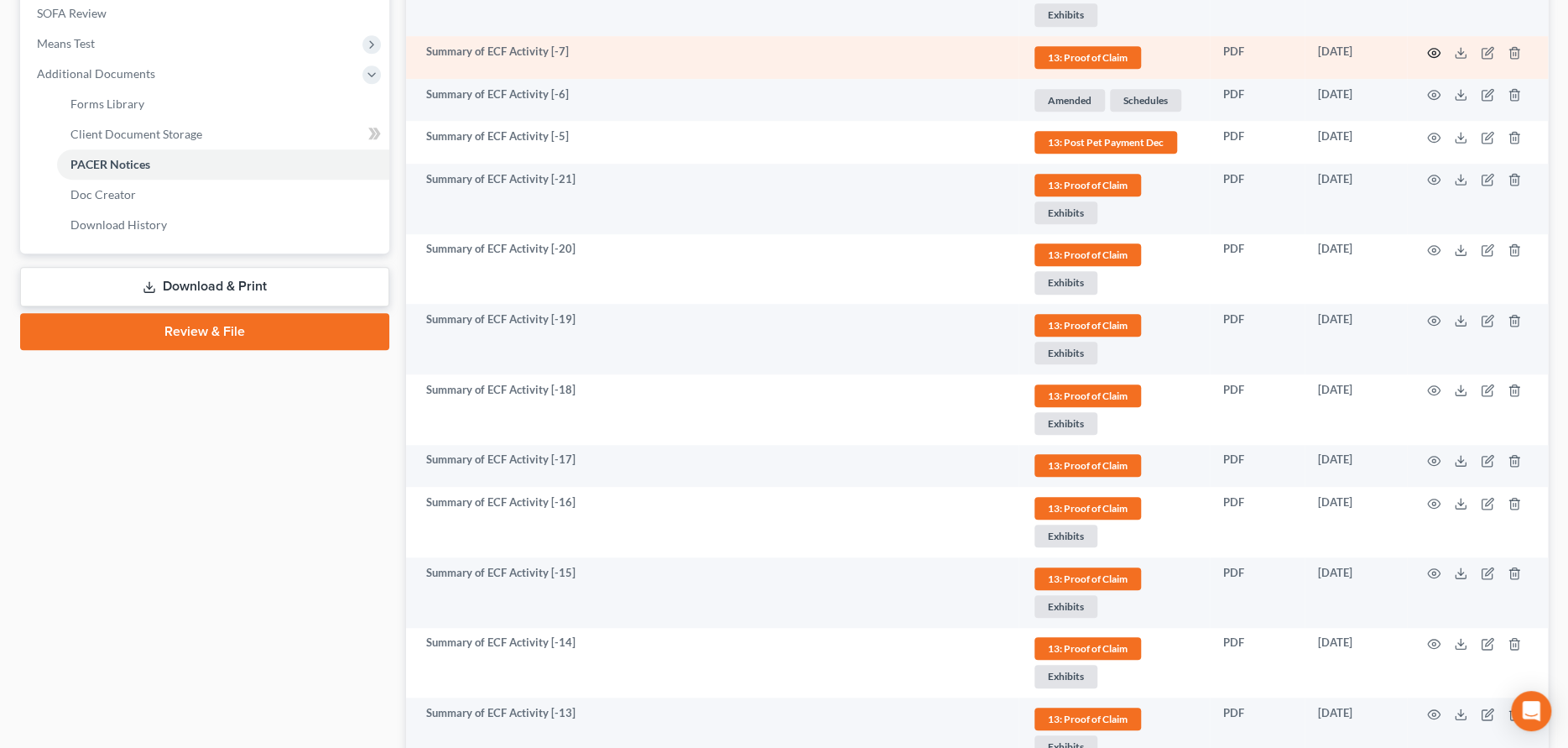
click at [1430, 50] on icon "button" at bounding box center [1433, 52] width 13 height 13
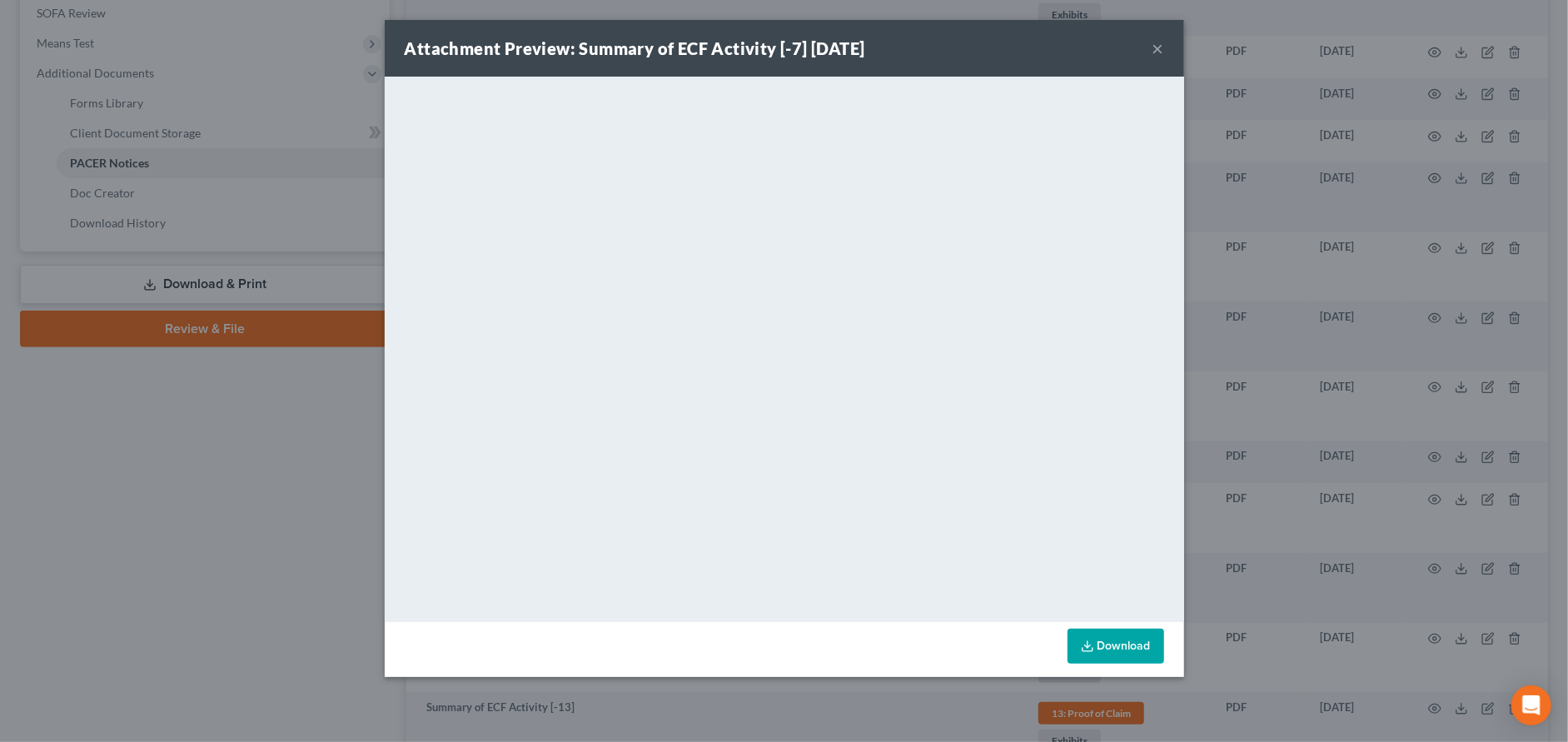
click at [1157, 45] on button "×" at bounding box center [1158, 48] width 12 height 20
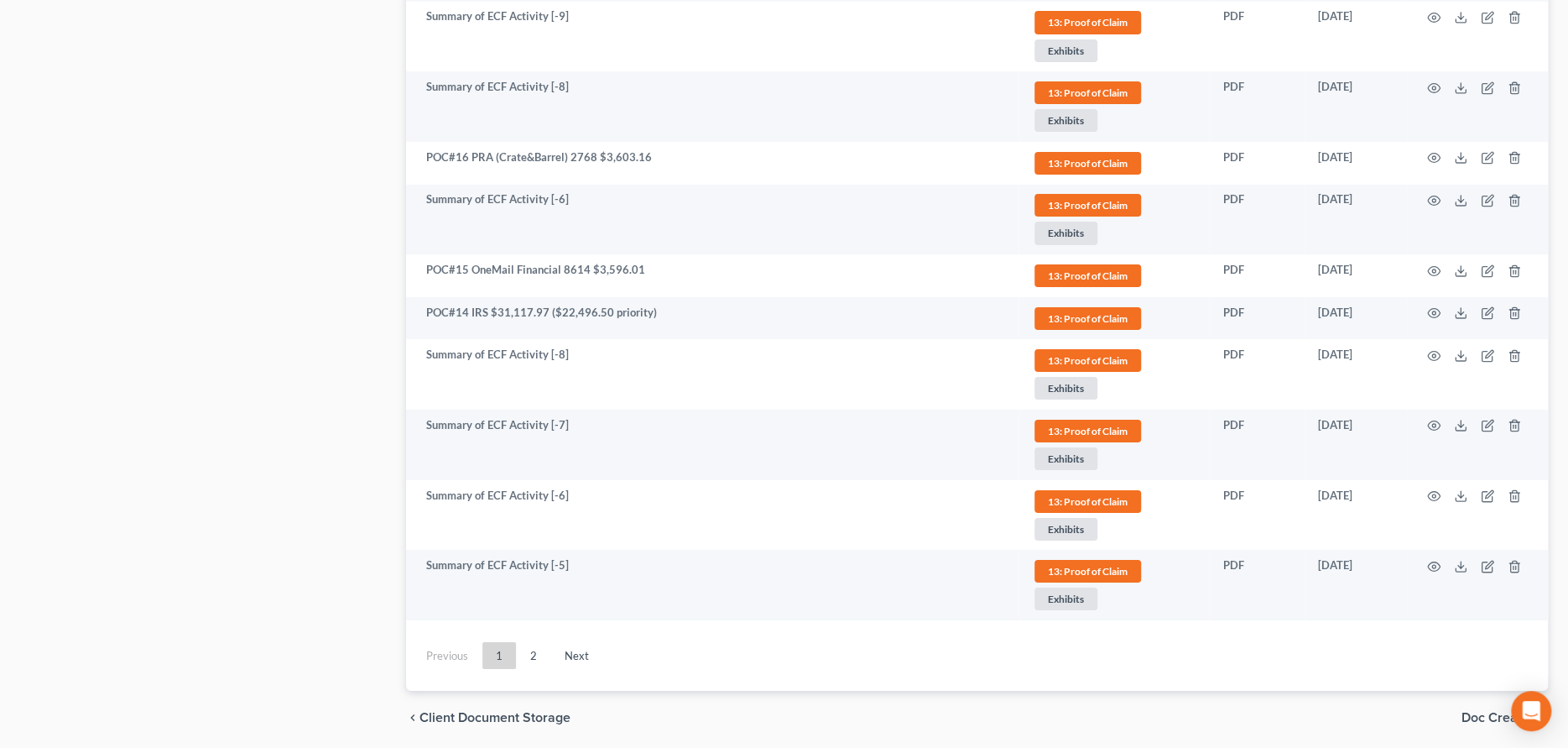
scroll to position [3904, 0]
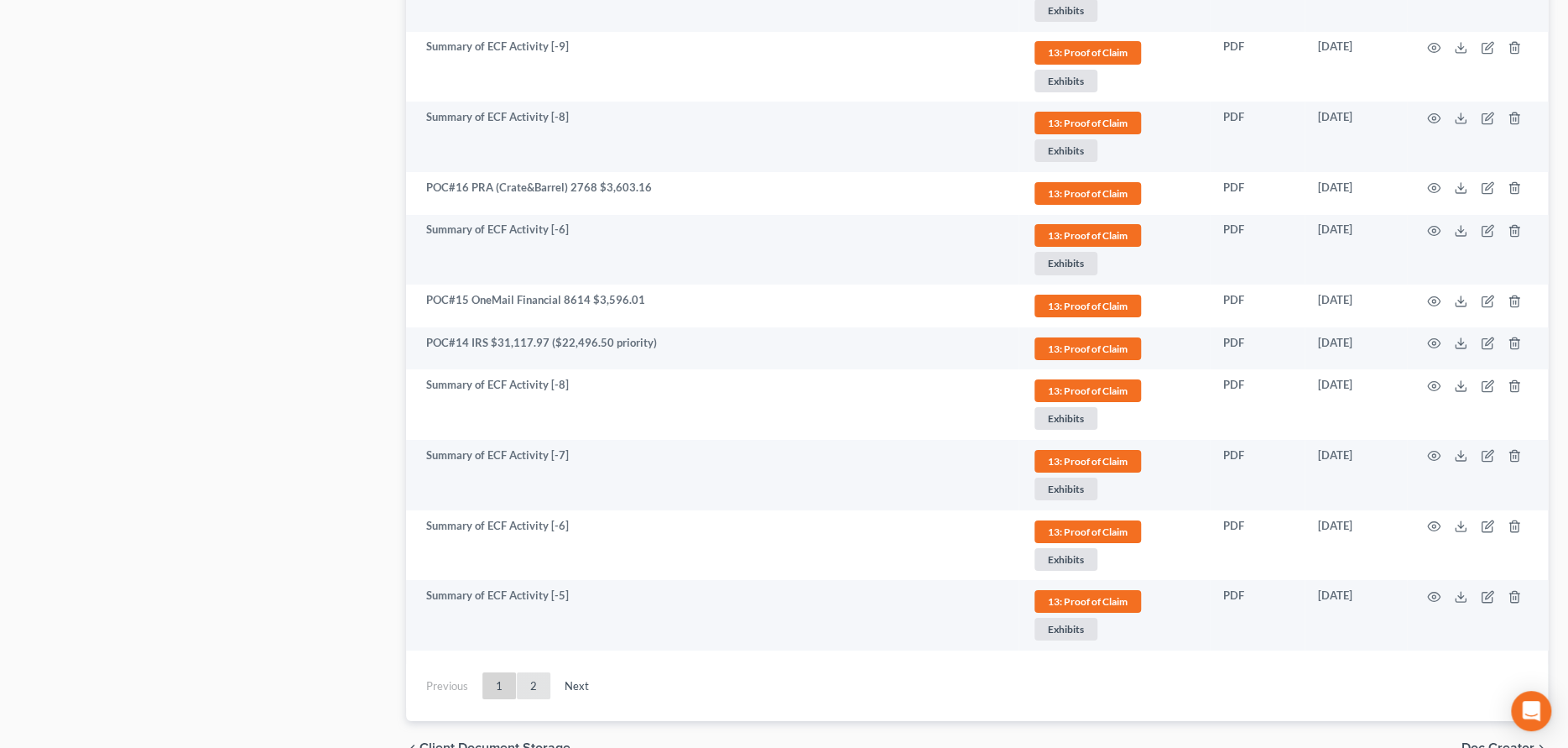
click at [529, 681] on link "2" at bounding box center [533, 685] width 34 height 27
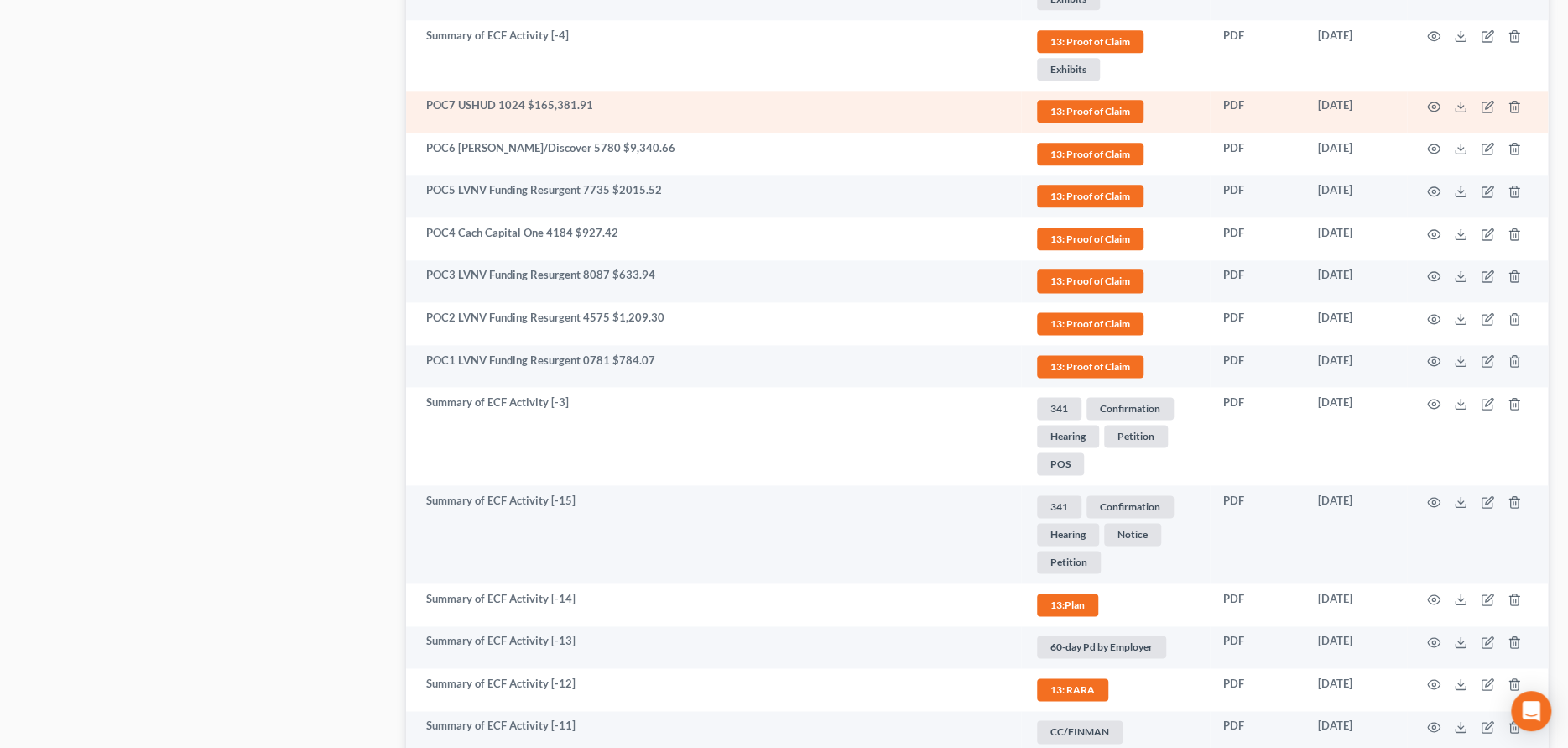
scroll to position [1274, 0]
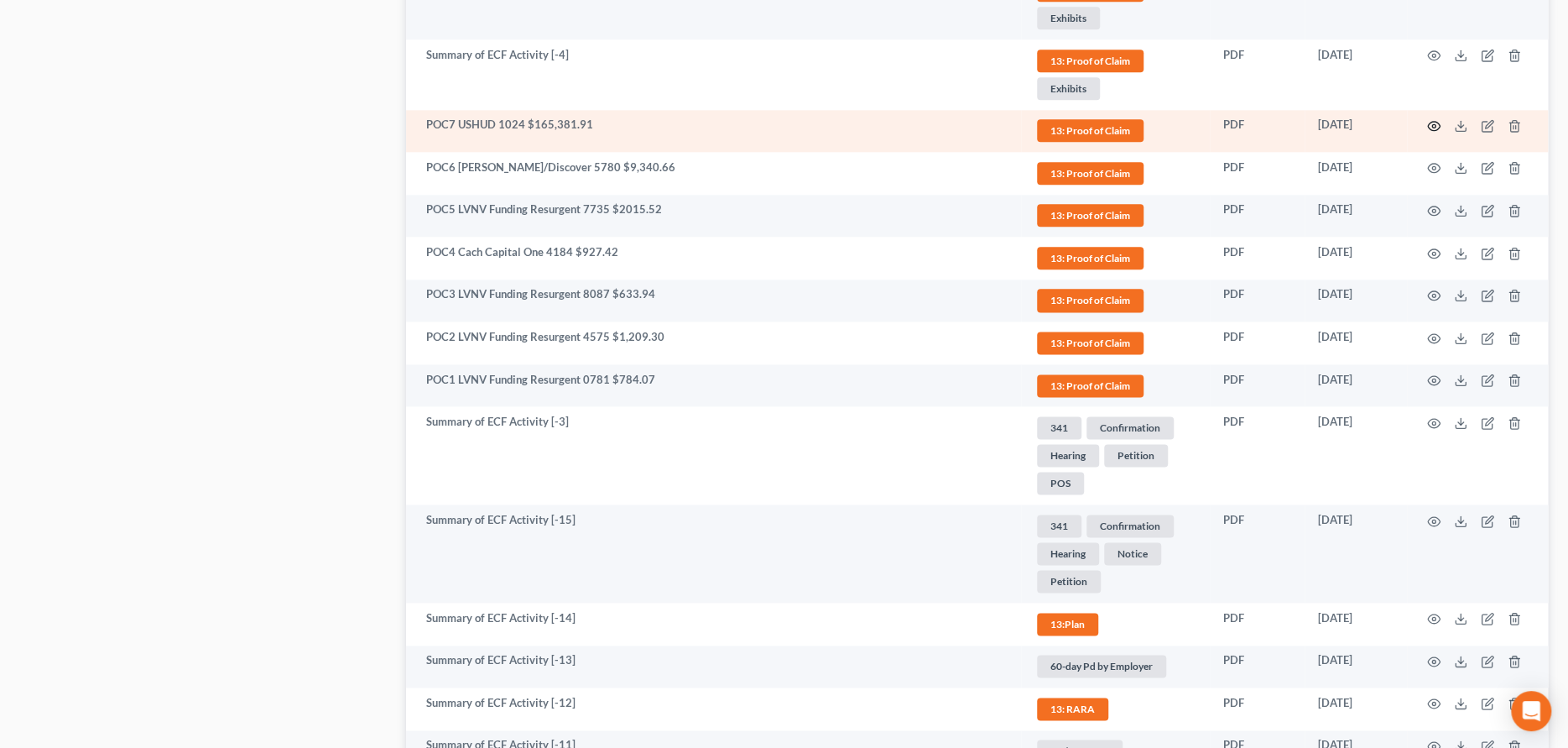
click at [1427, 121] on icon "button" at bounding box center [1433, 126] width 13 height 13
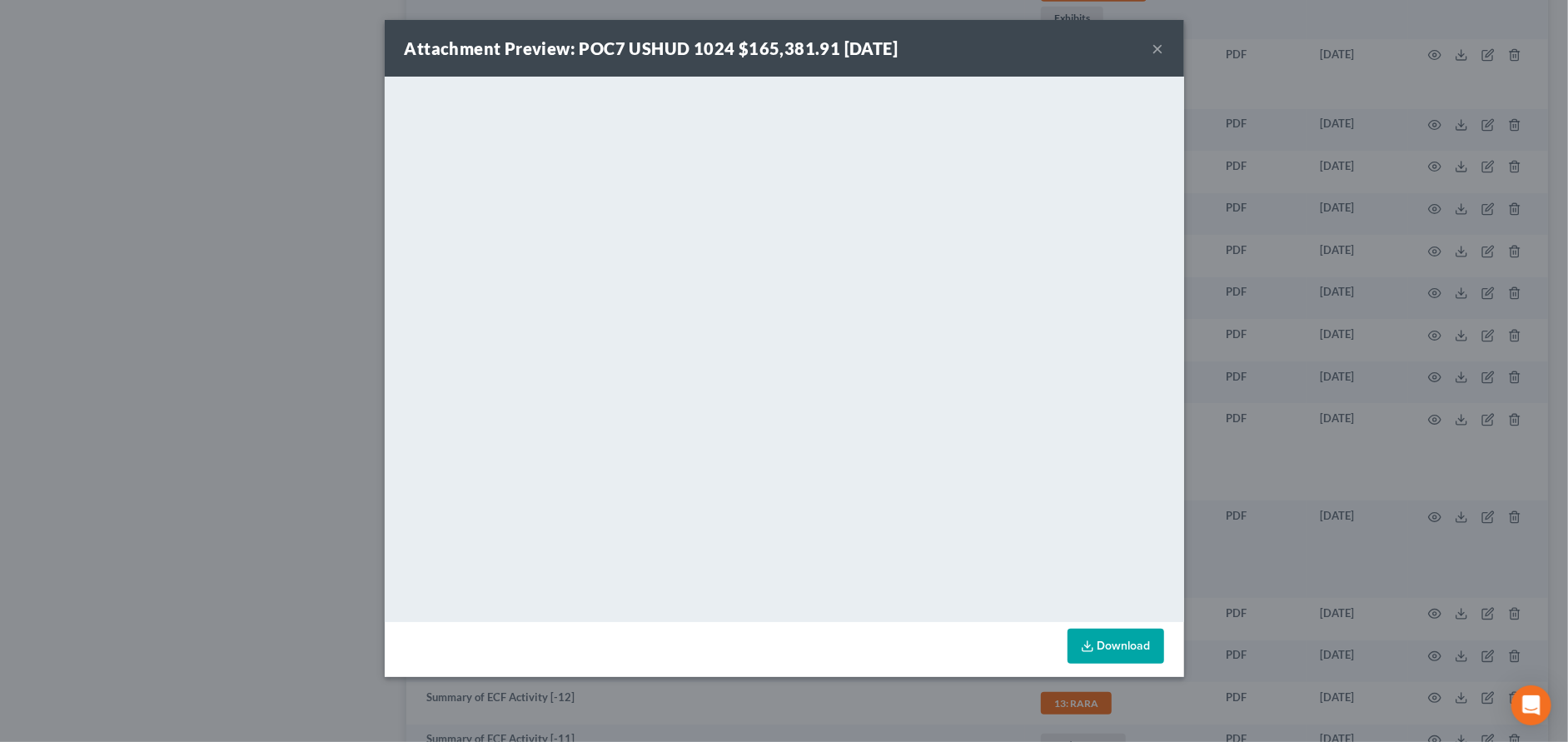
click at [1159, 42] on button "×" at bounding box center [1158, 48] width 12 height 20
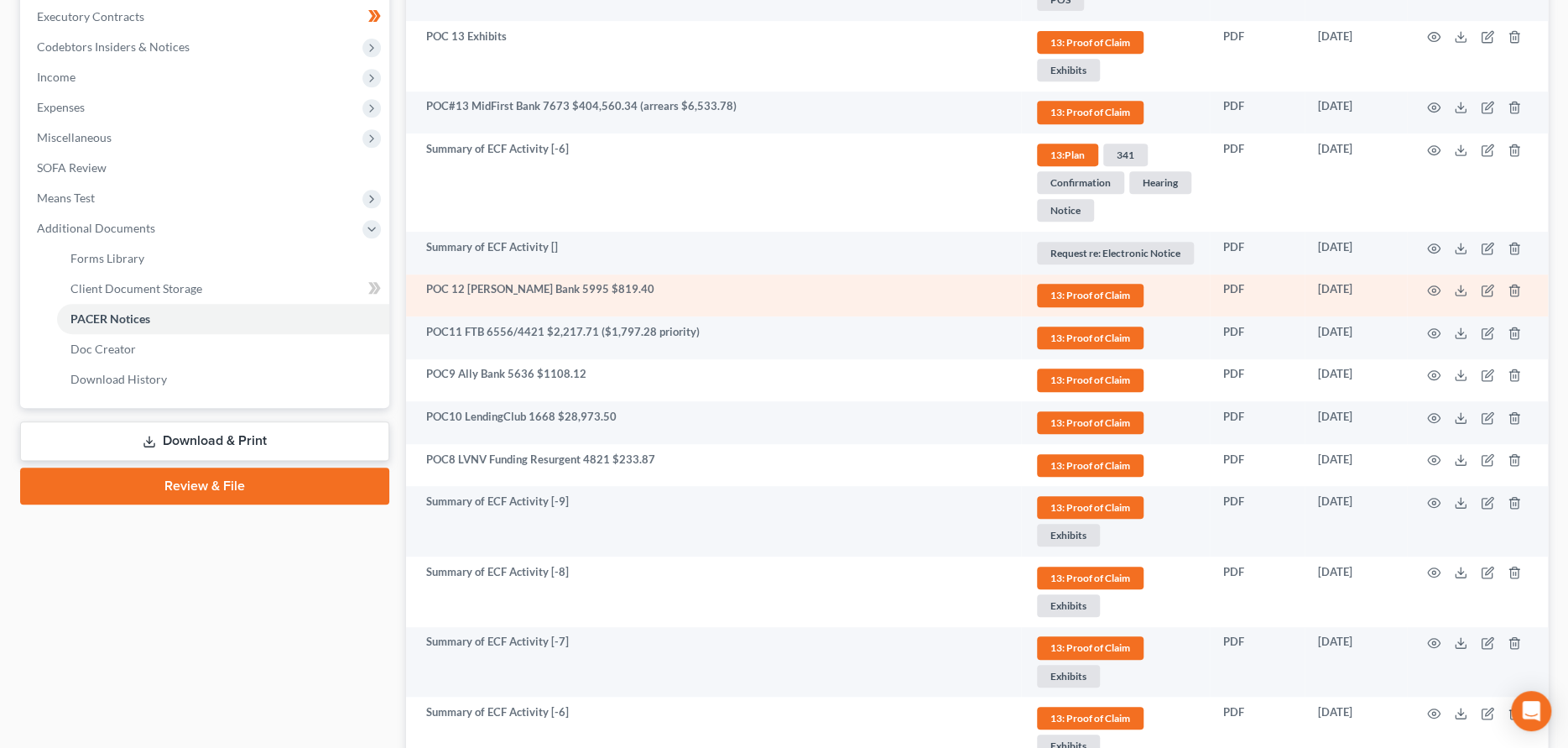
scroll to position [434, 0]
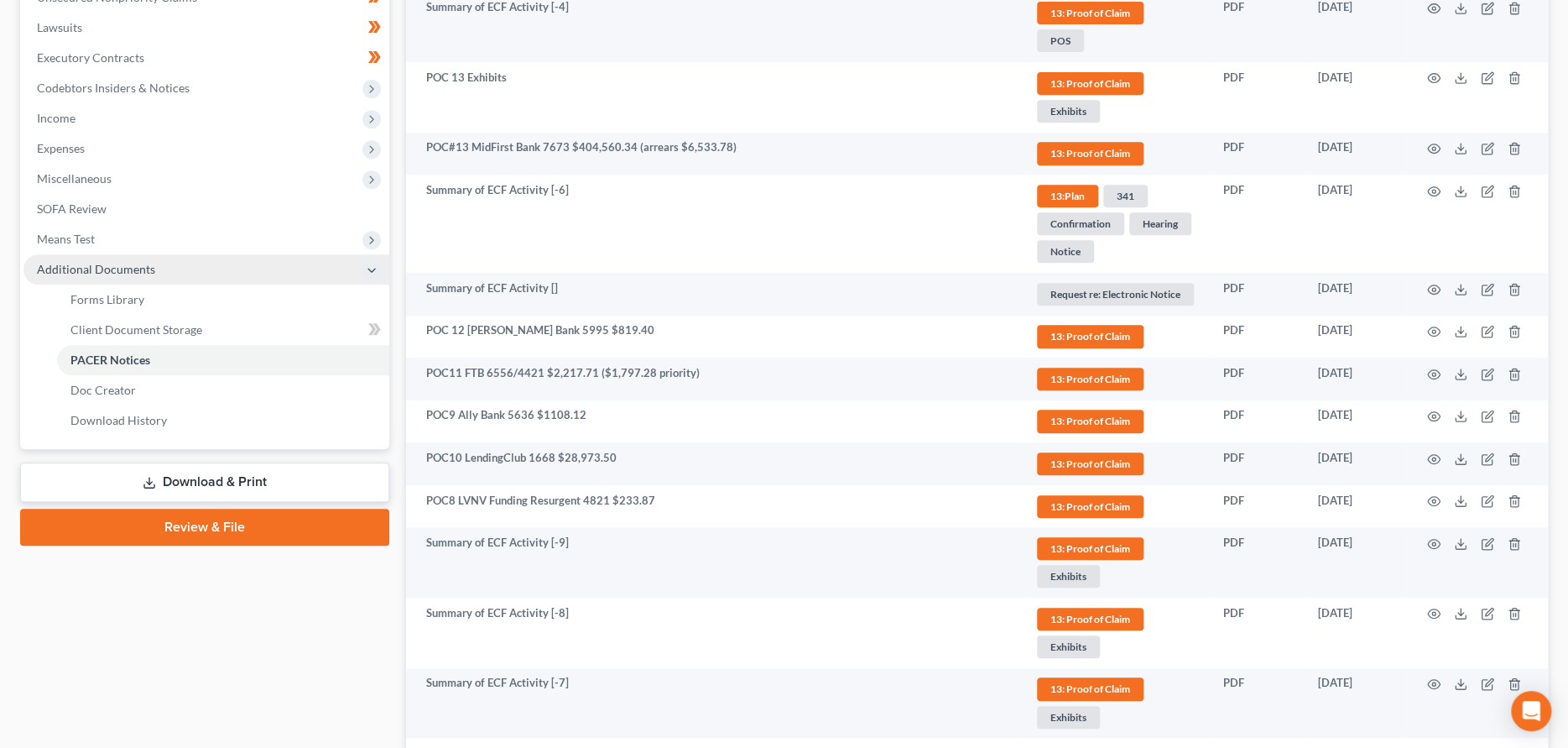
click at [67, 264] on span "Additional Documents" at bounding box center [96, 269] width 119 height 14
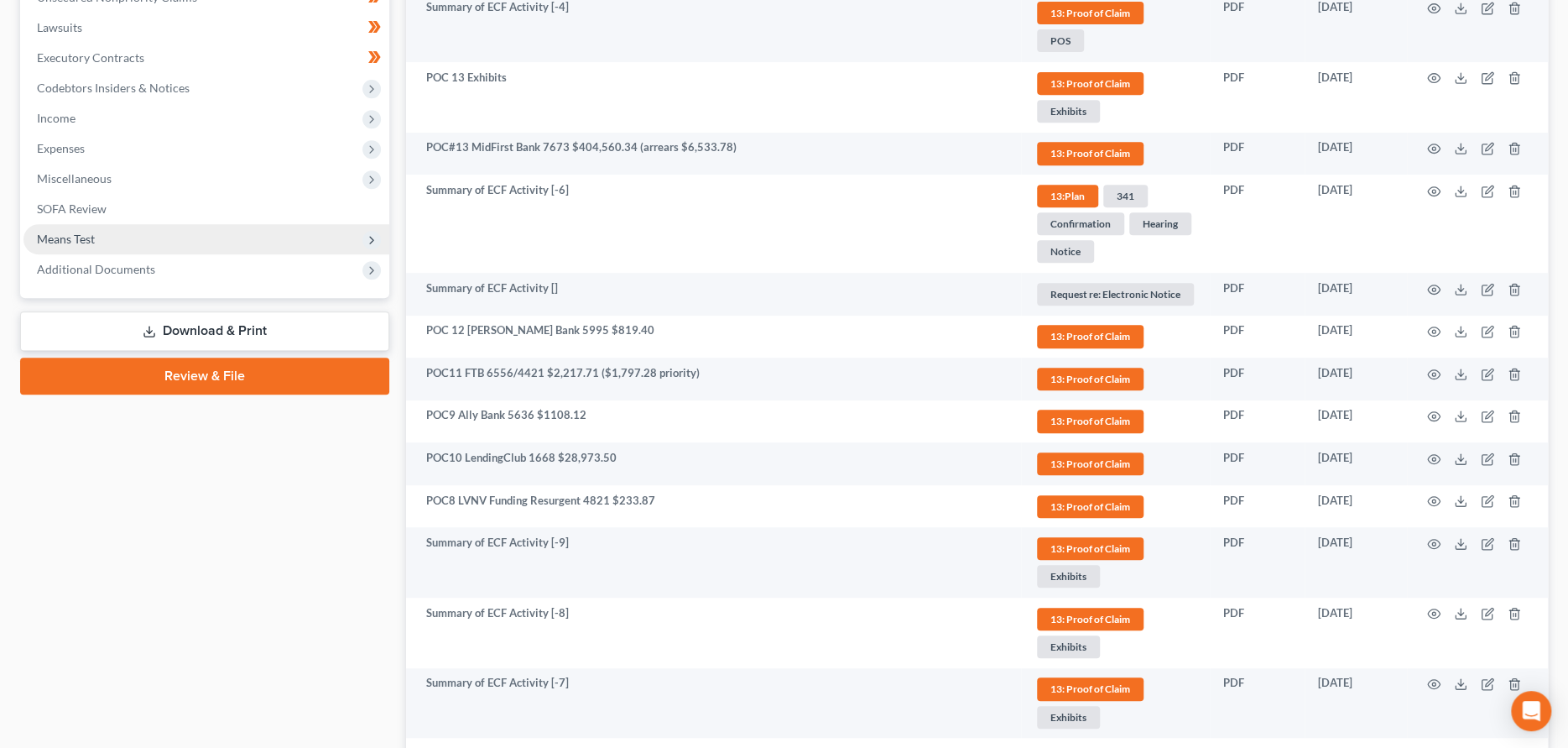
click at [88, 234] on span "Means Test" at bounding box center [66, 238] width 58 height 14
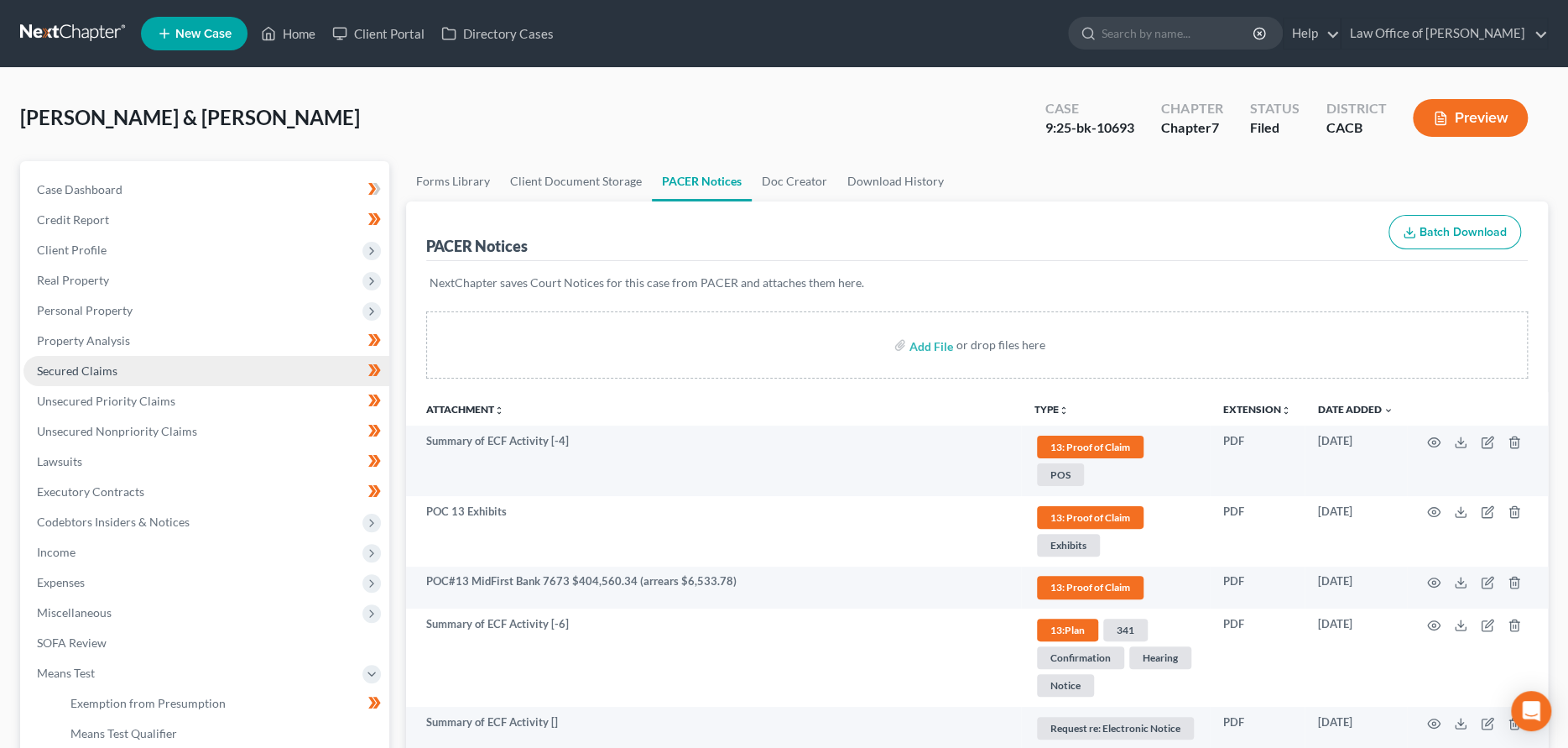
scroll to position [0, 0]
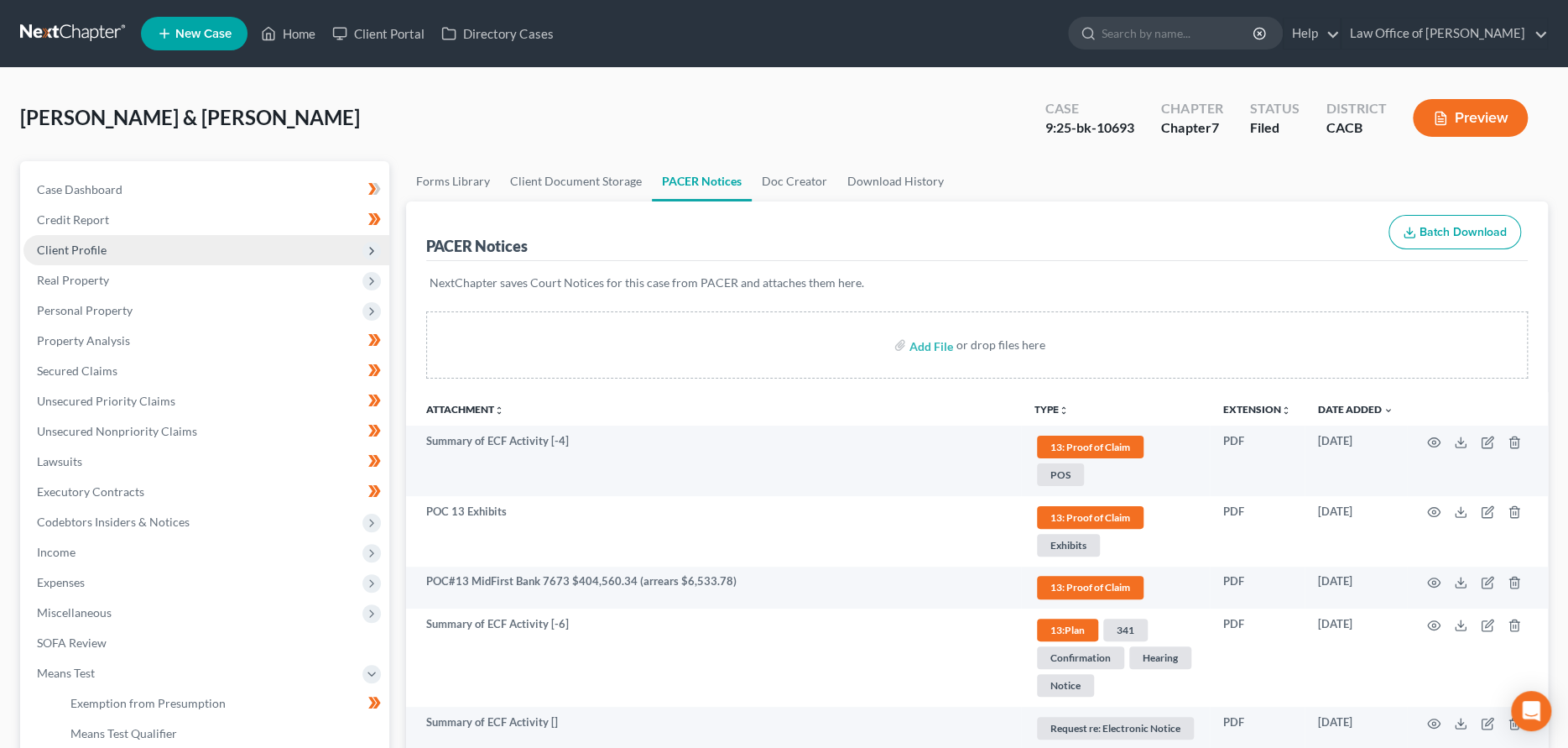
click at [117, 254] on span "Client Profile" at bounding box center [206, 250] width 366 height 30
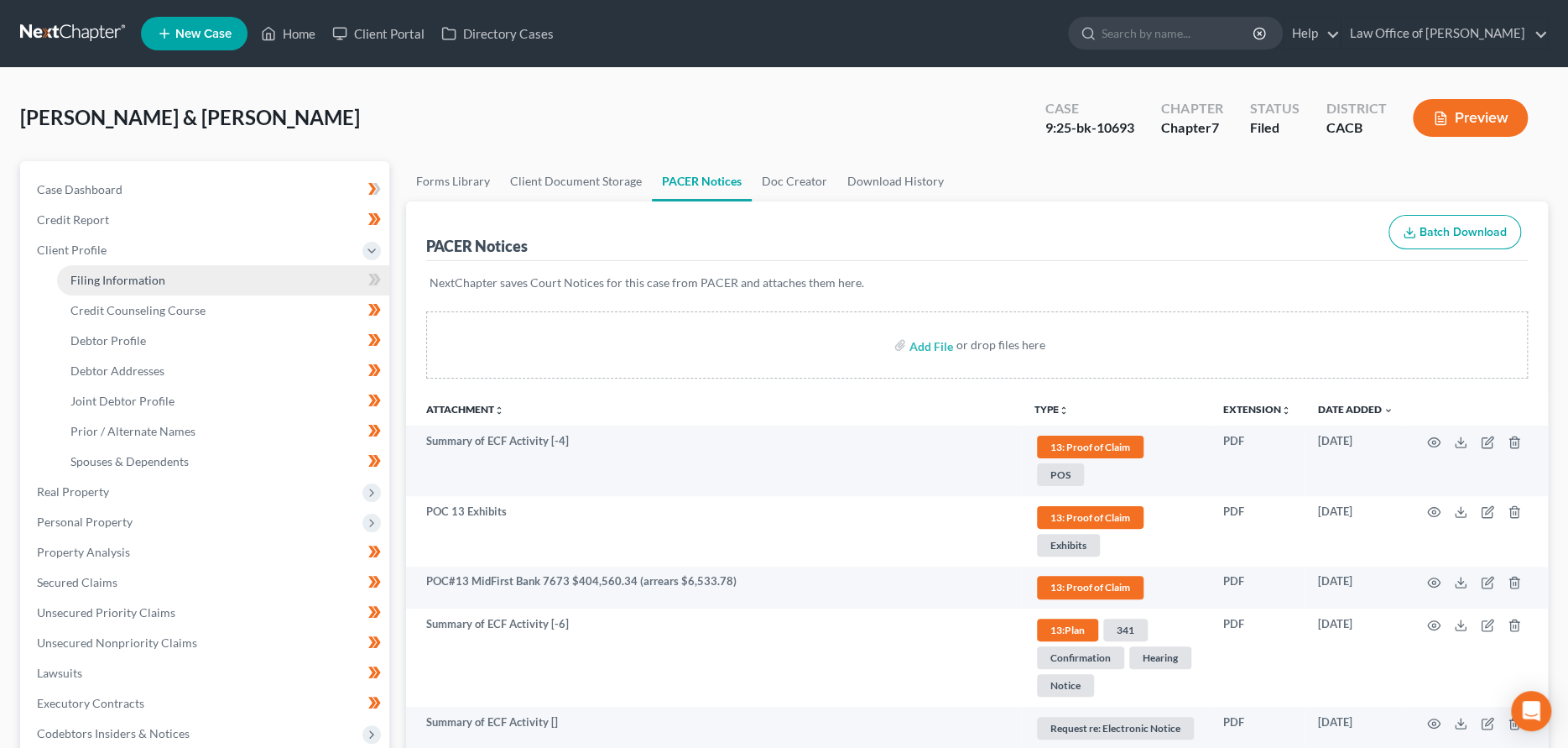
click at [109, 283] on span "Filing Information" at bounding box center [118, 280] width 95 height 14
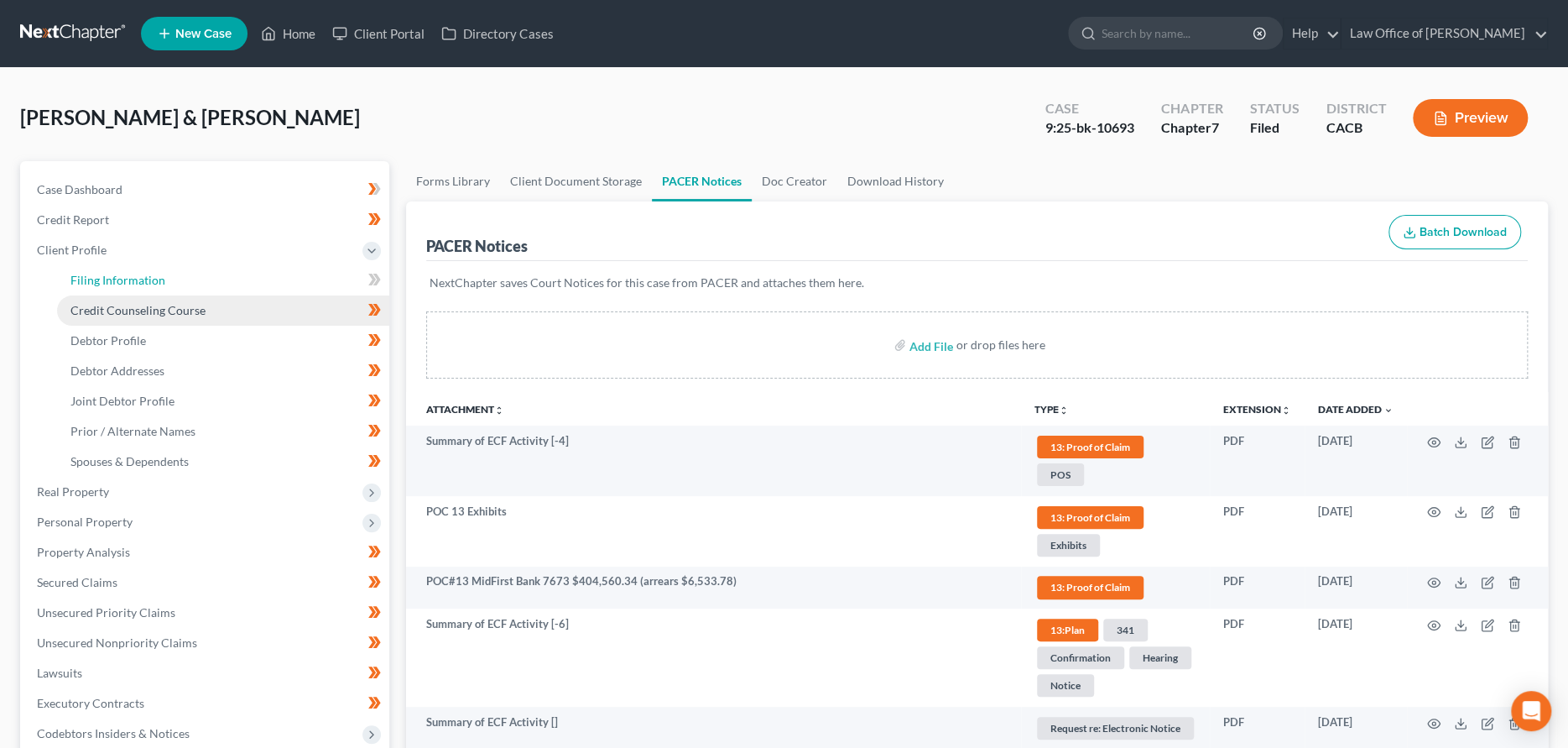
select select "1"
select select "0"
select select "4"
select select "1"
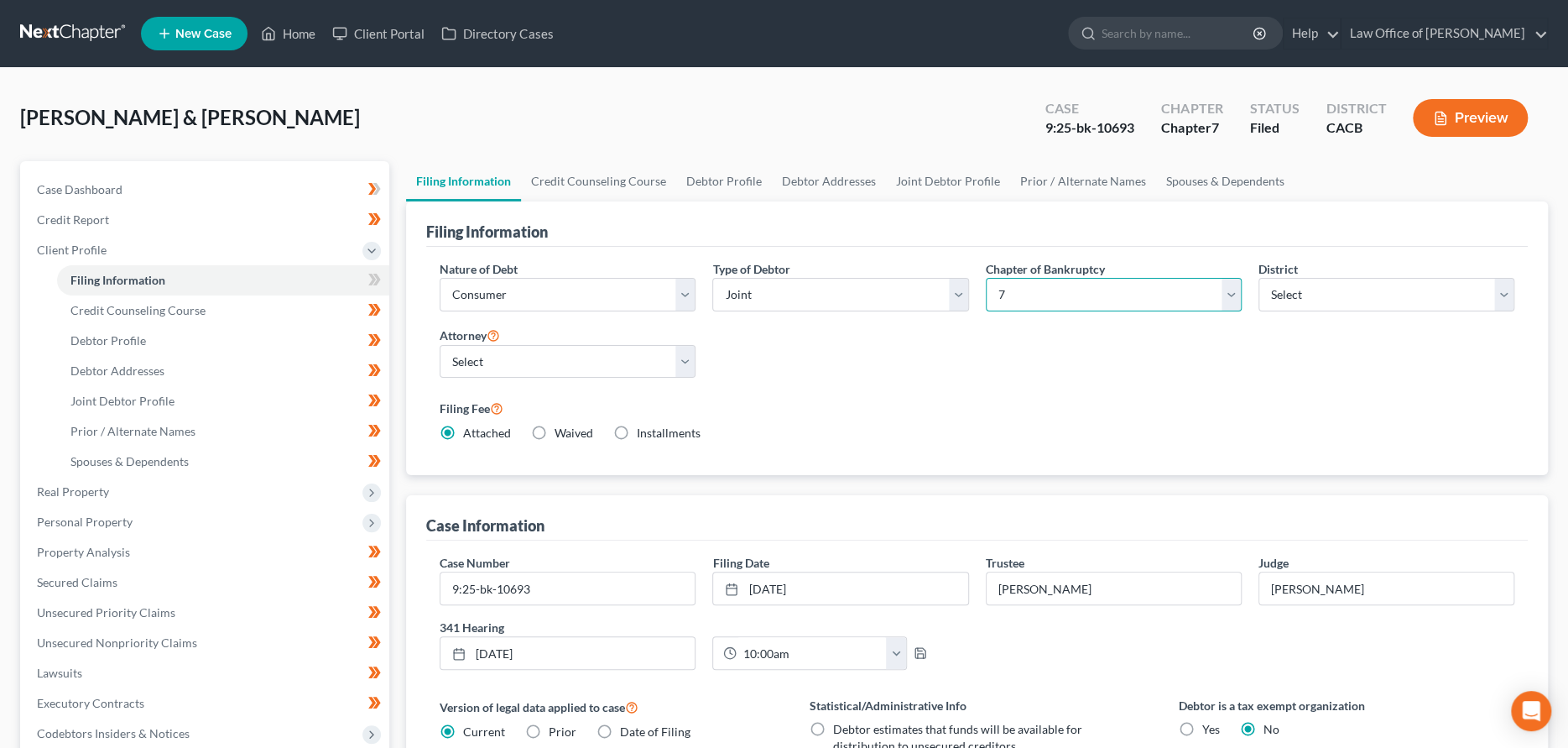
click at [1014, 292] on select "Select 7 11 12 13" at bounding box center [1113, 295] width 256 height 34
select select "3"
click at [986, 278] on select "Select 7 11 12 13" at bounding box center [1113, 295] width 256 height 34
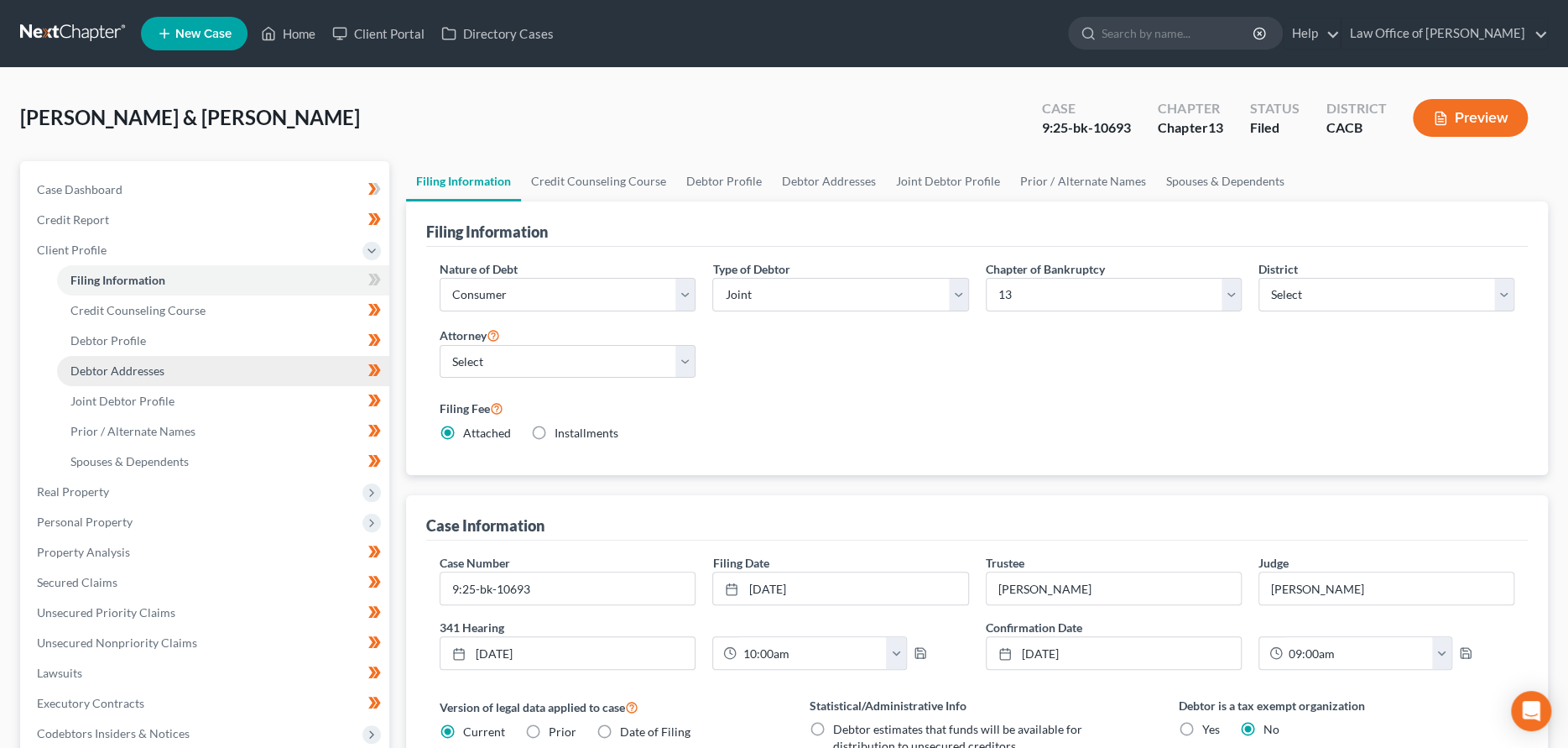
click at [241, 373] on link "Debtor Addresses" at bounding box center [222, 371] width 332 height 30
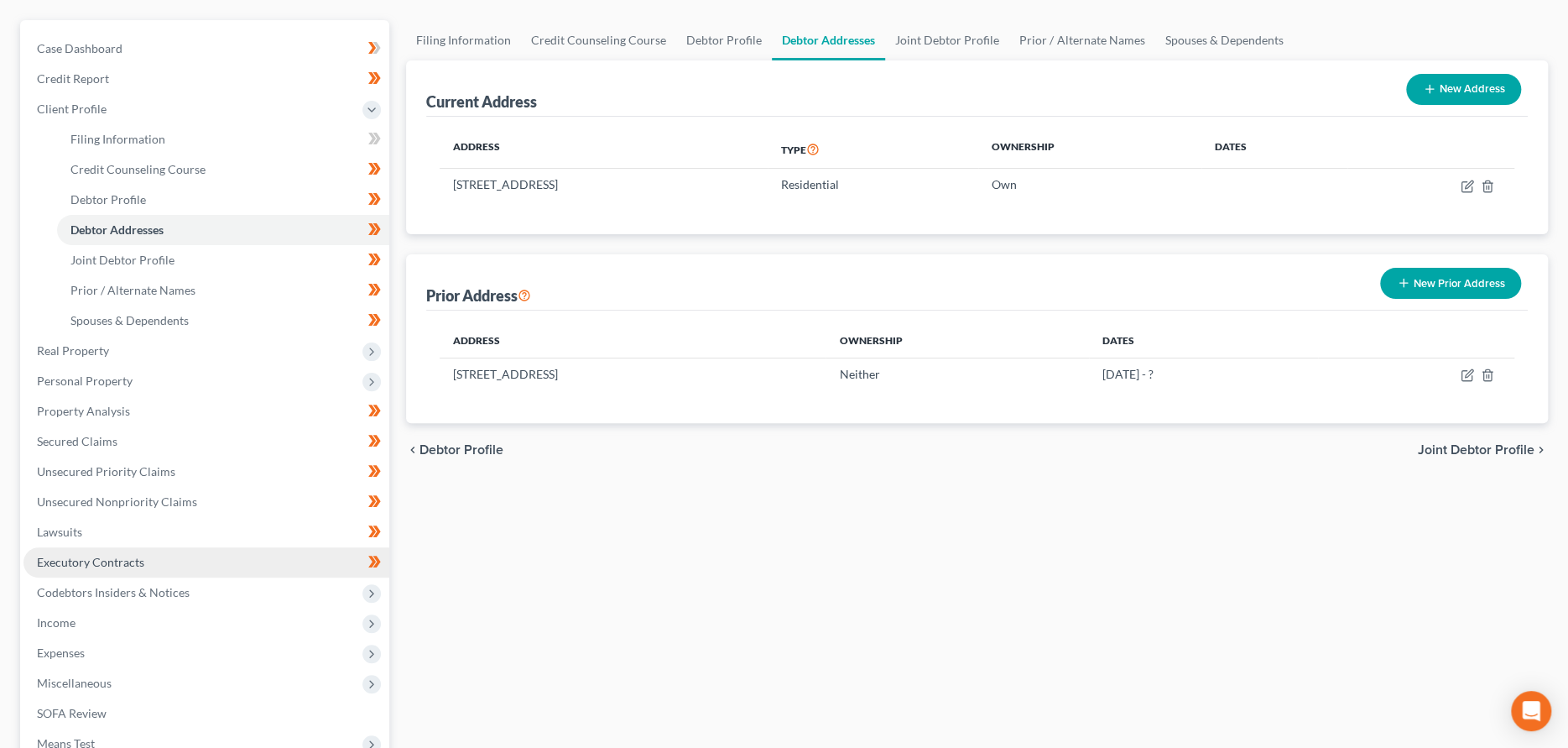
scroll to position [384, 0]
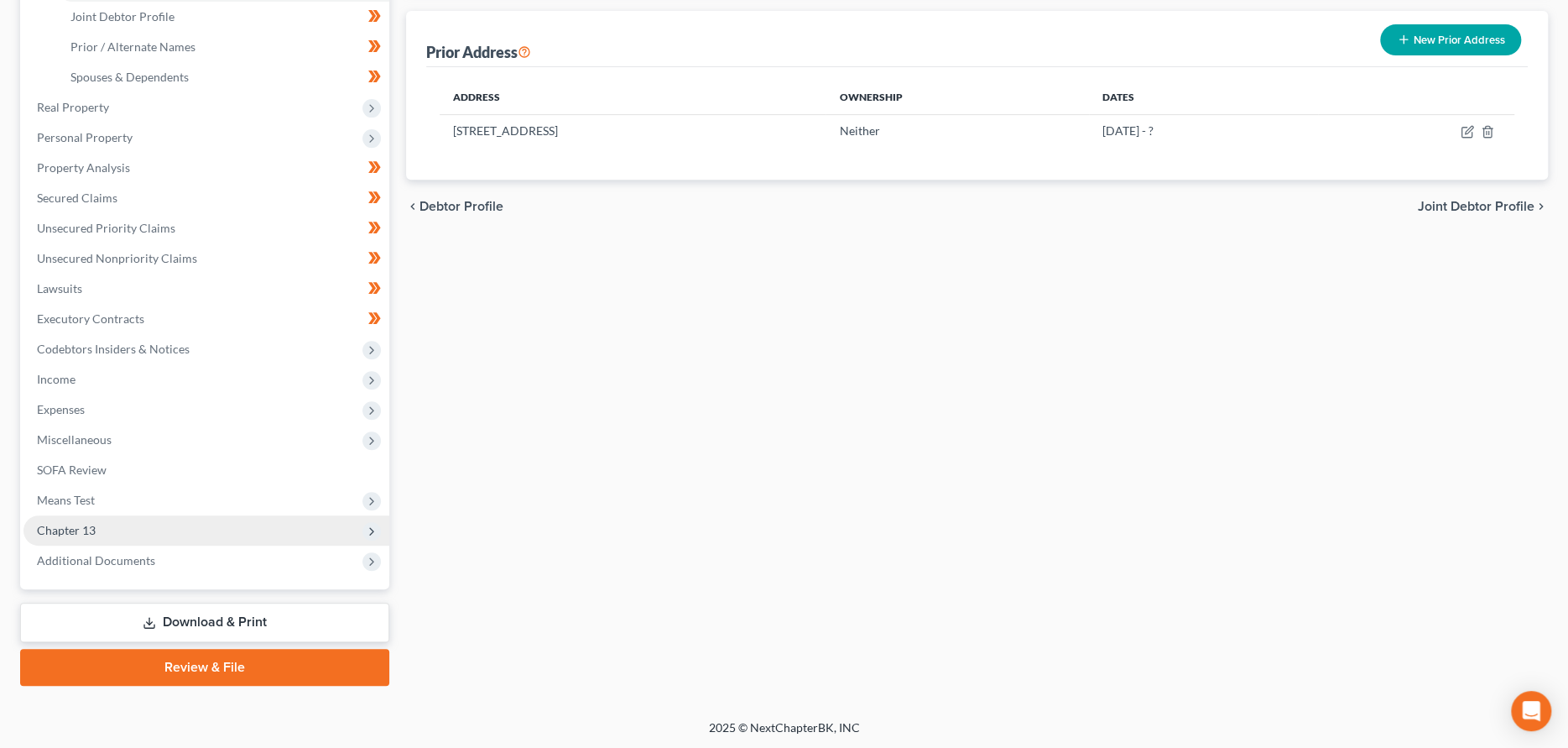
click at [98, 533] on span "Chapter 13" at bounding box center [206, 531] width 366 height 30
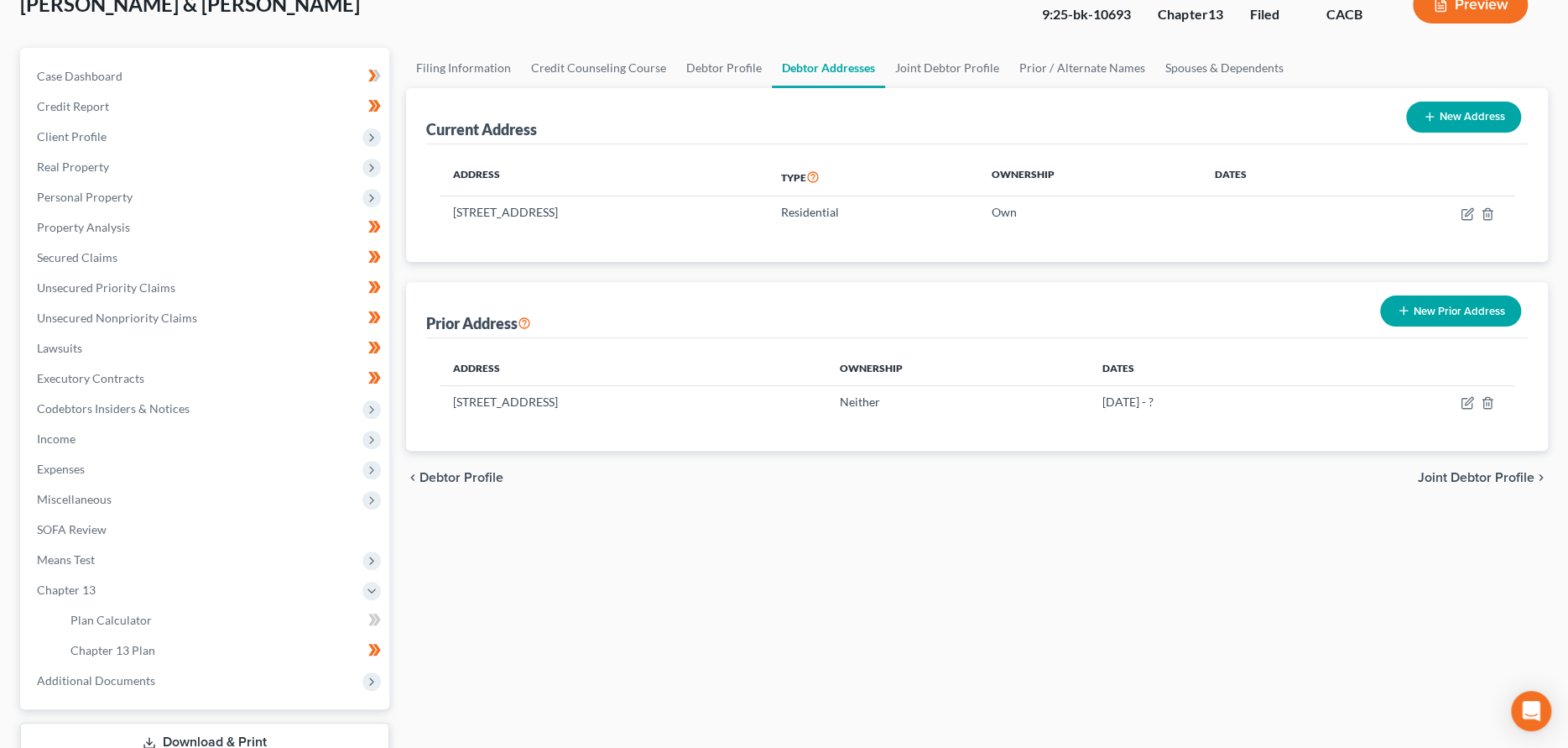
scroll to position [233, 0]
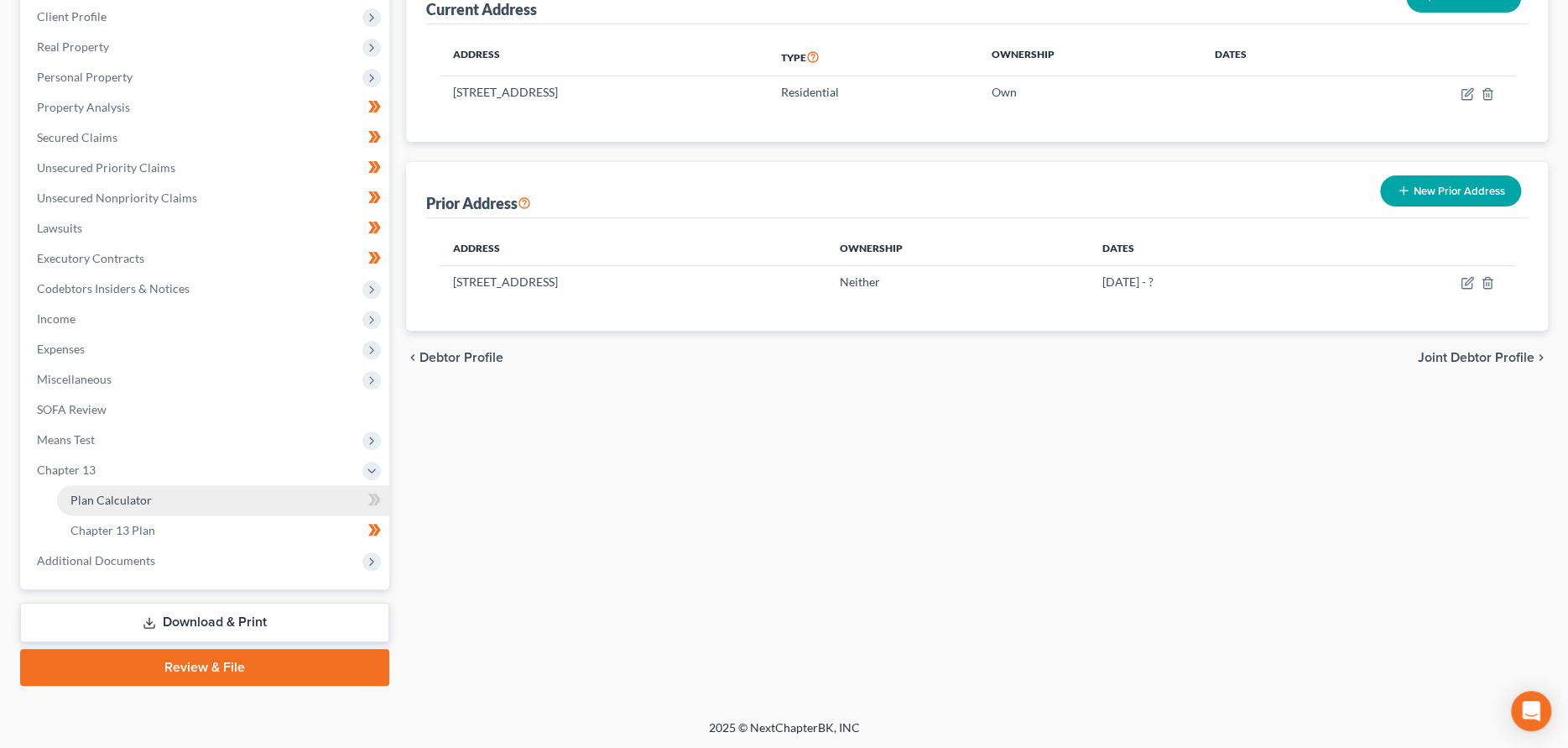
click at [138, 503] on span "Plan Calculator" at bounding box center [112, 500] width 82 height 14
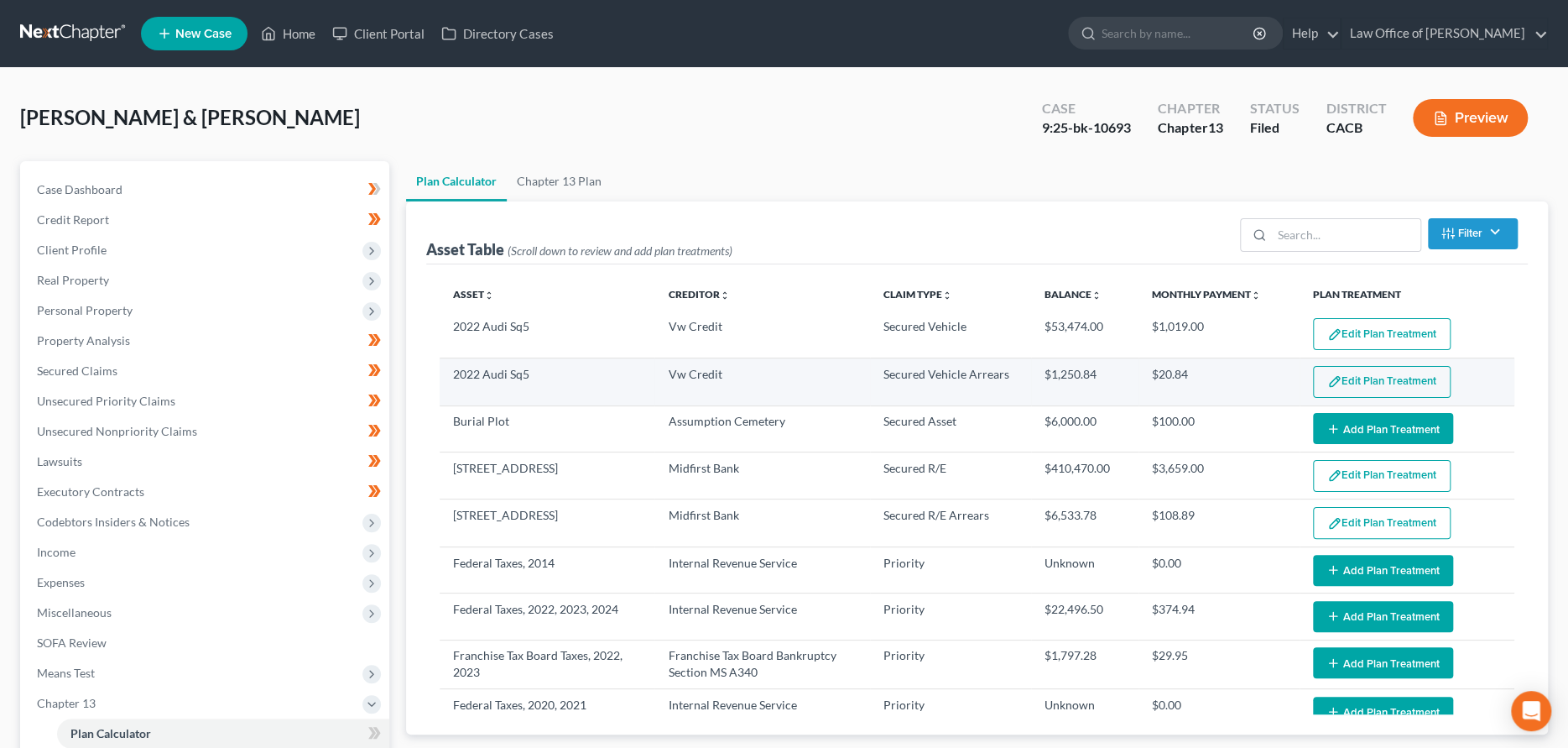
select select "59"
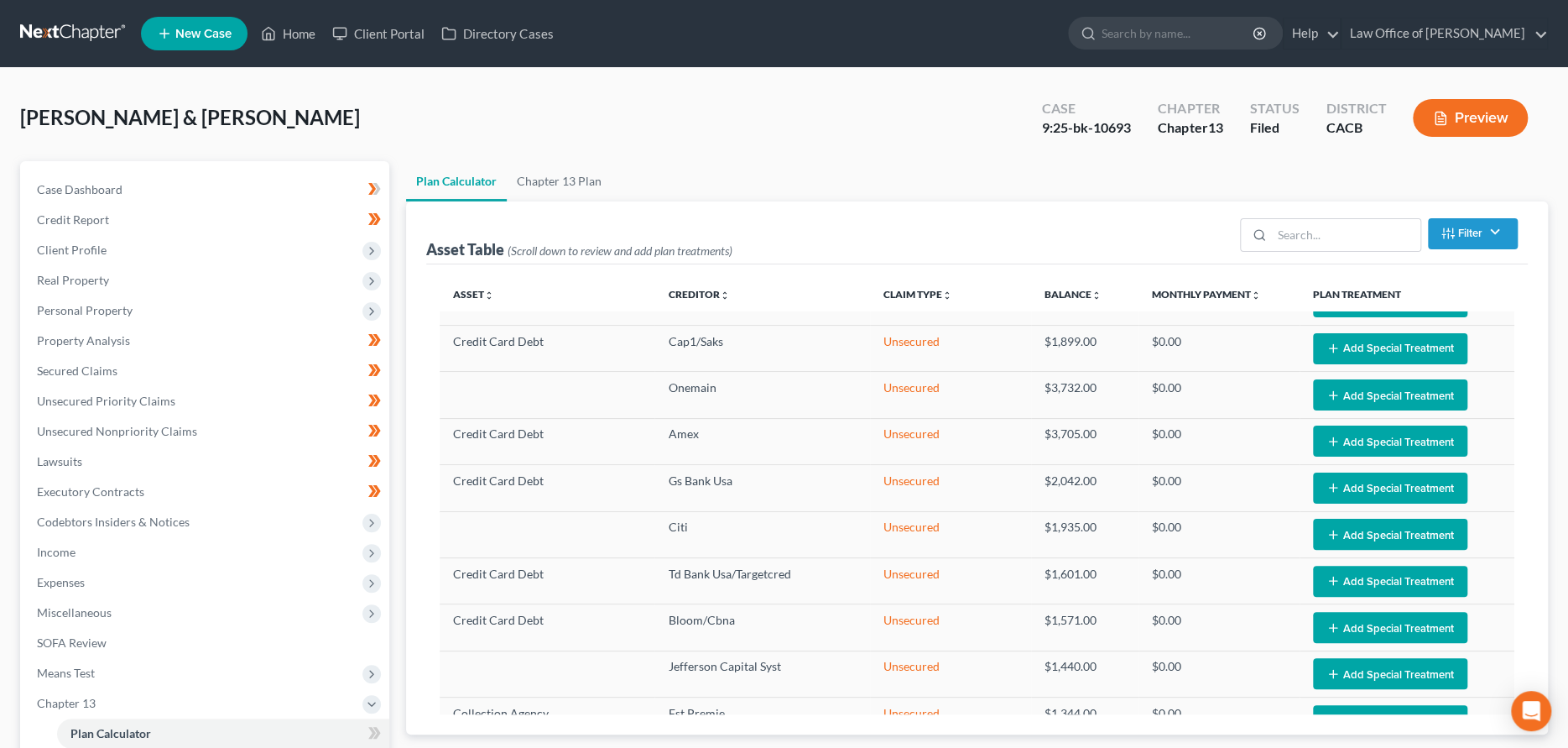
scroll to position [1148, 0]
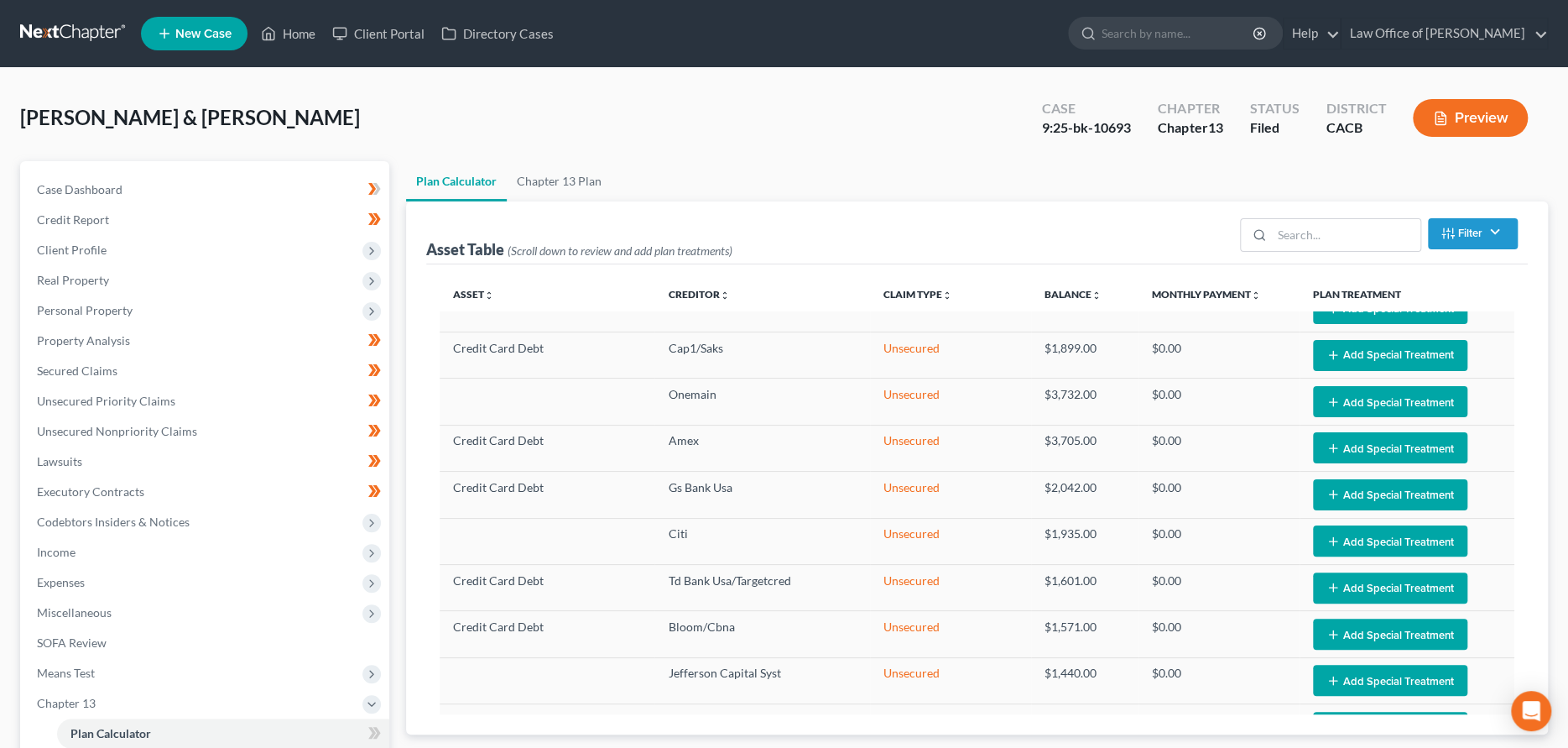
drag, startPoint x: 1222, startPoint y: 555, endPoint x: 1516, endPoint y: 612, distance: 299.5
click at [1516, 612] on div "Asset unfold_more expand_more expand_less Creditor unfold_more expand_more expa…" at bounding box center [977, 499] width 1101 height 470
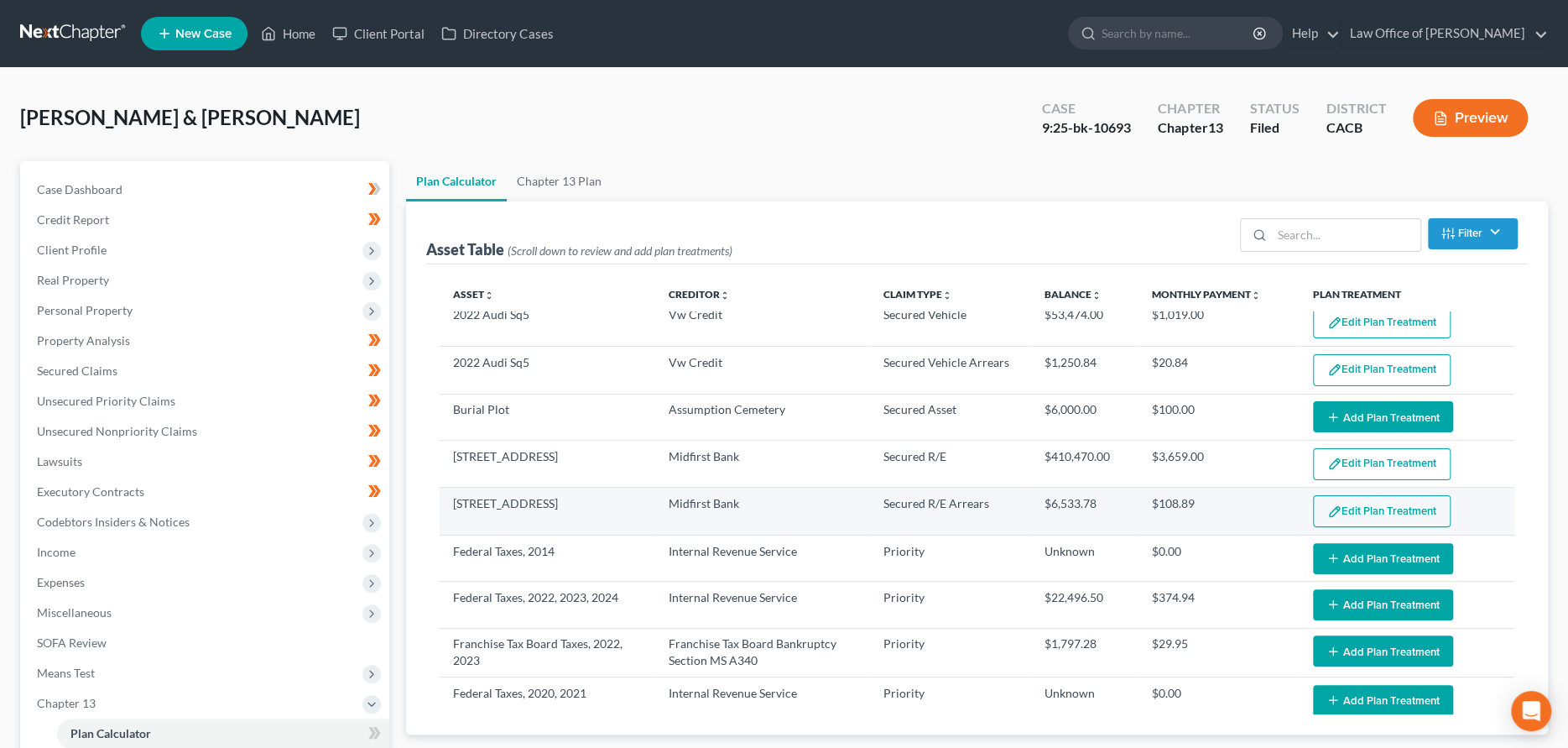
scroll to position [0, 0]
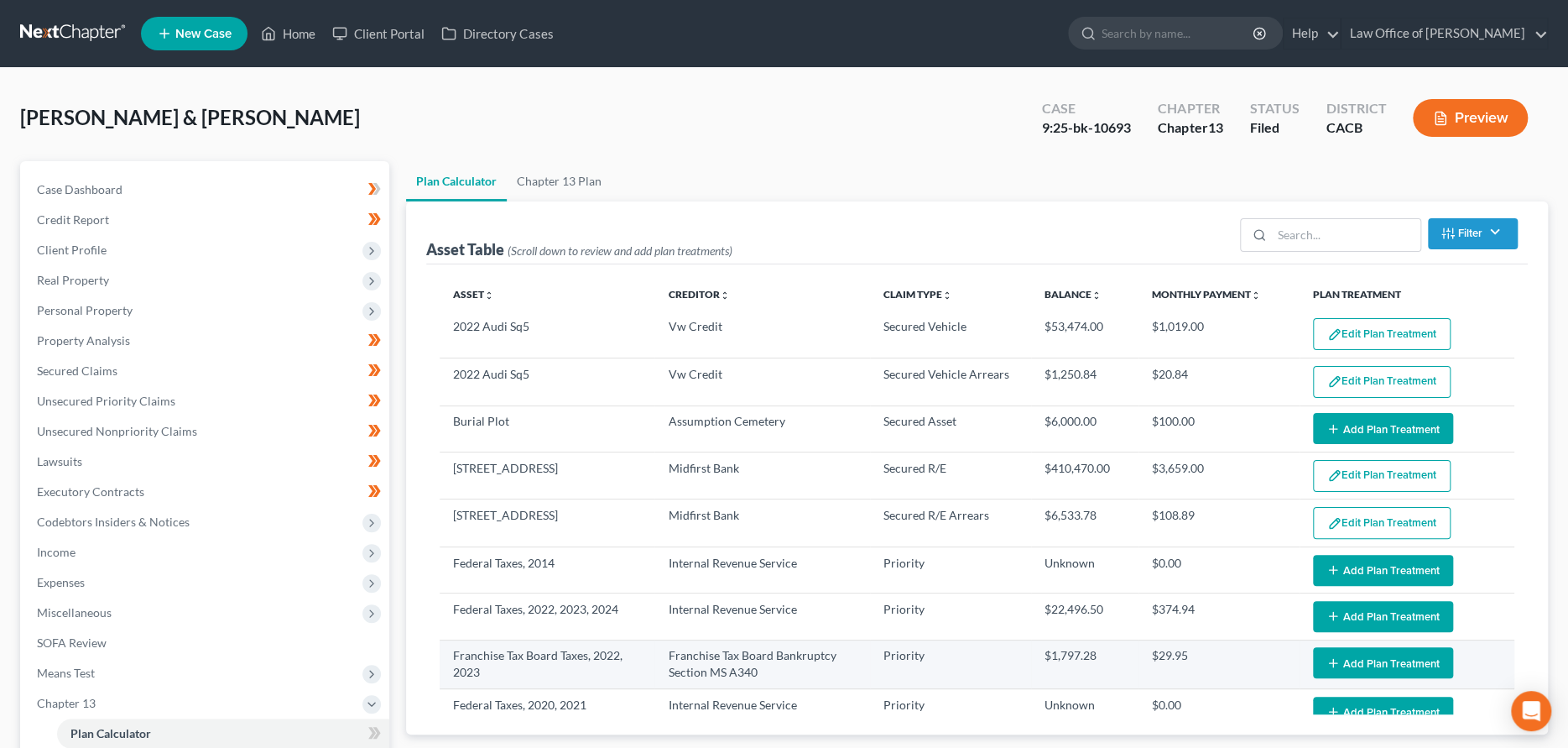
click at [1327, 658] on icon "button" at bounding box center [1333, 662] width 13 height 13
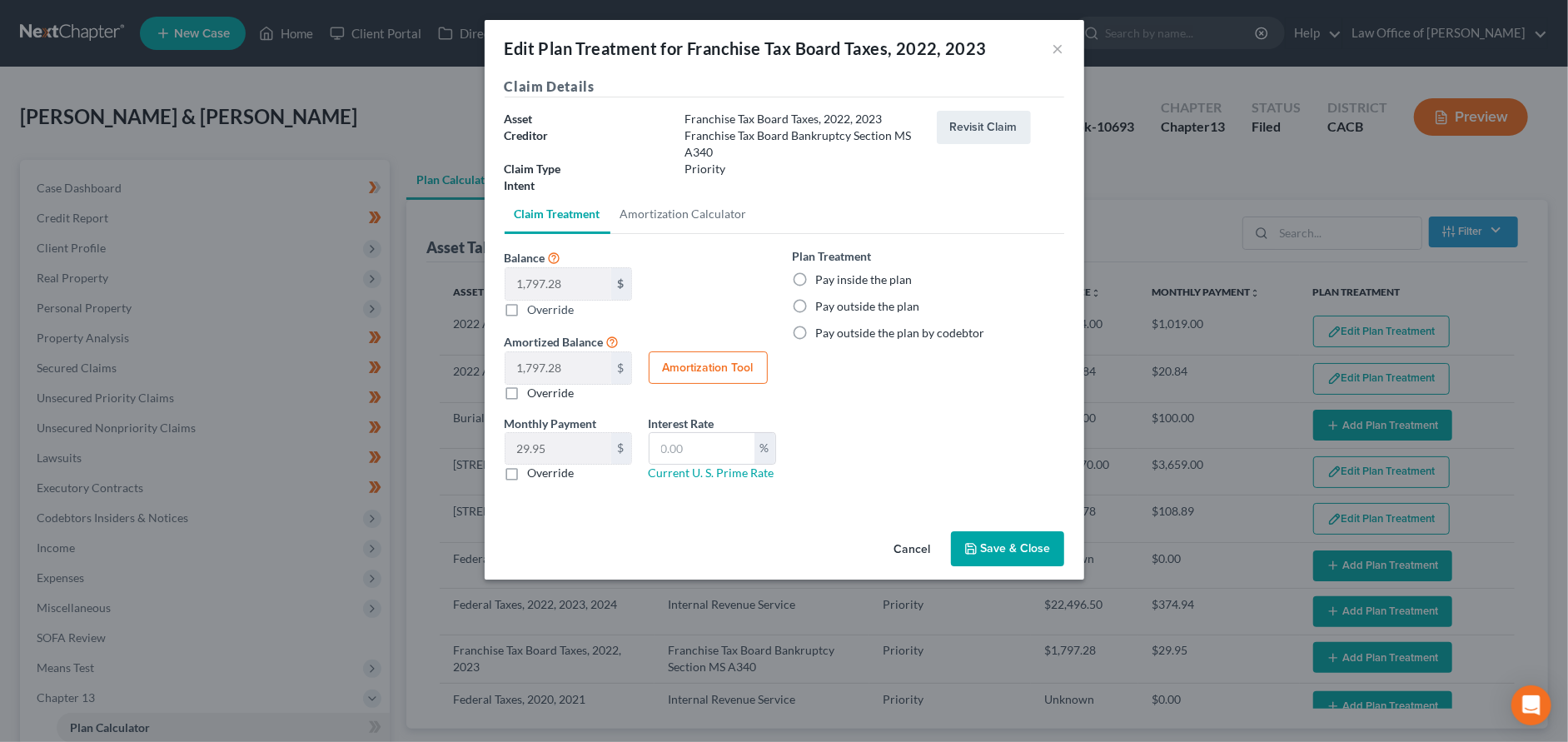
click at [816, 276] on label "Pay inside the plan" at bounding box center [865, 279] width 97 height 17
click at [823, 276] on input "Pay inside the plan" at bounding box center [828, 276] width 11 height 11
radio input "true"
click at [993, 542] on button "Save & Close" at bounding box center [1007, 548] width 113 height 35
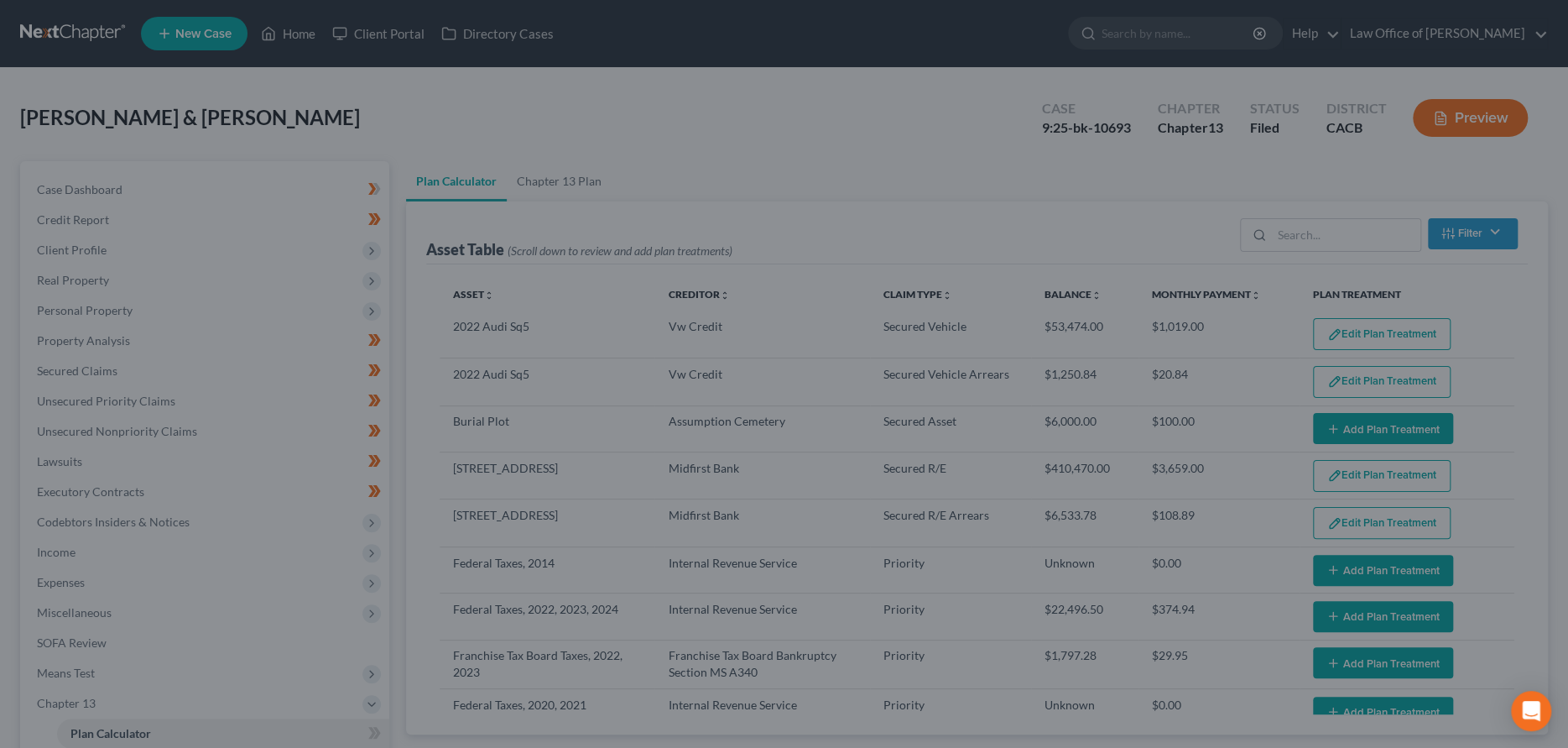
select select "59"
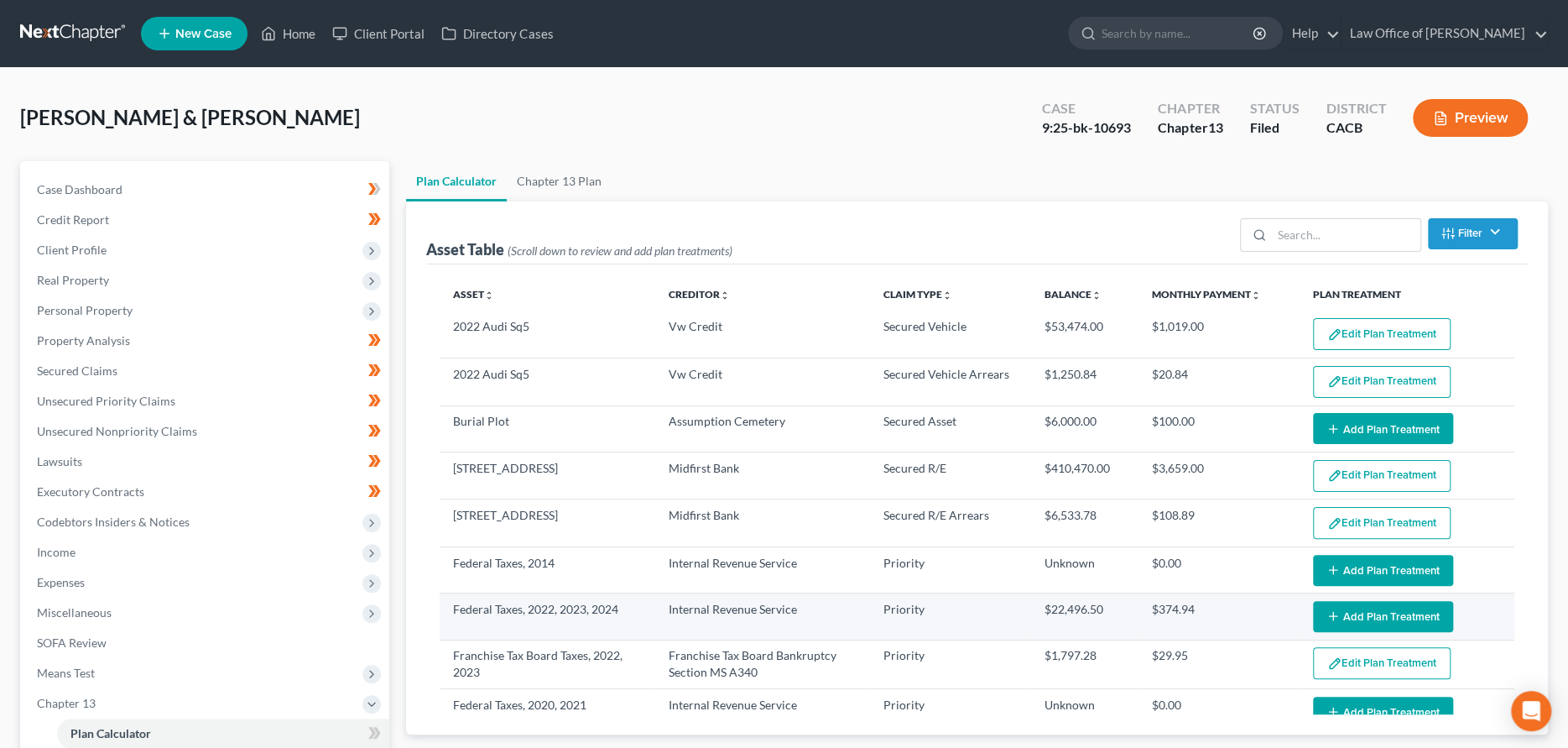
click at [1341, 611] on button "Add Plan Treatment" at bounding box center [1383, 616] width 141 height 31
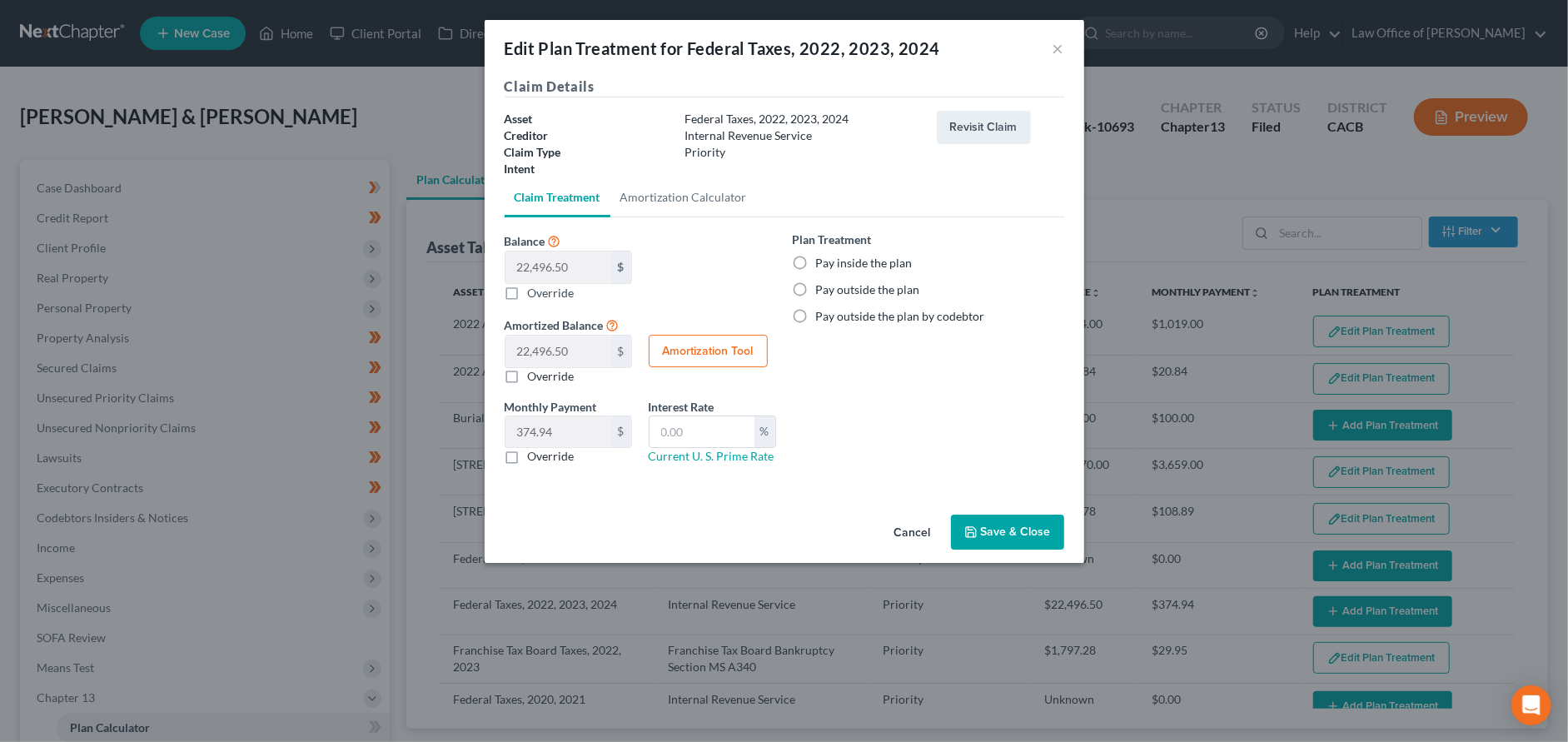
click at [816, 259] on label "Pay inside the plan" at bounding box center [865, 263] width 97 height 17
click at [823, 259] on input "Pay inside the plan" at bounding box center [828, 260] width 11 height 11
radio input "true"
click at [997, 528] on button "Save & Close" at bounding box center [1007, 531] width 113 height 35
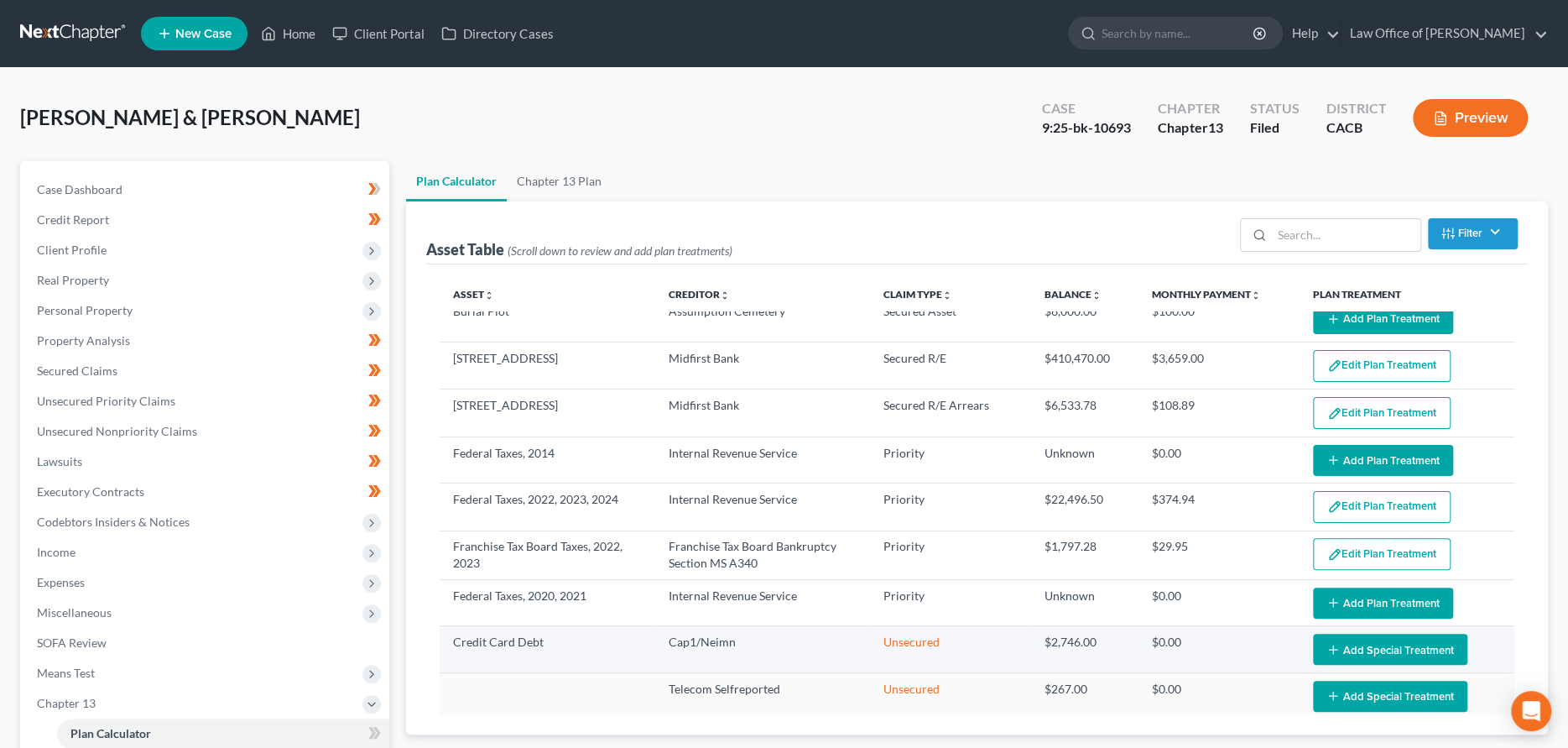
select select "59"
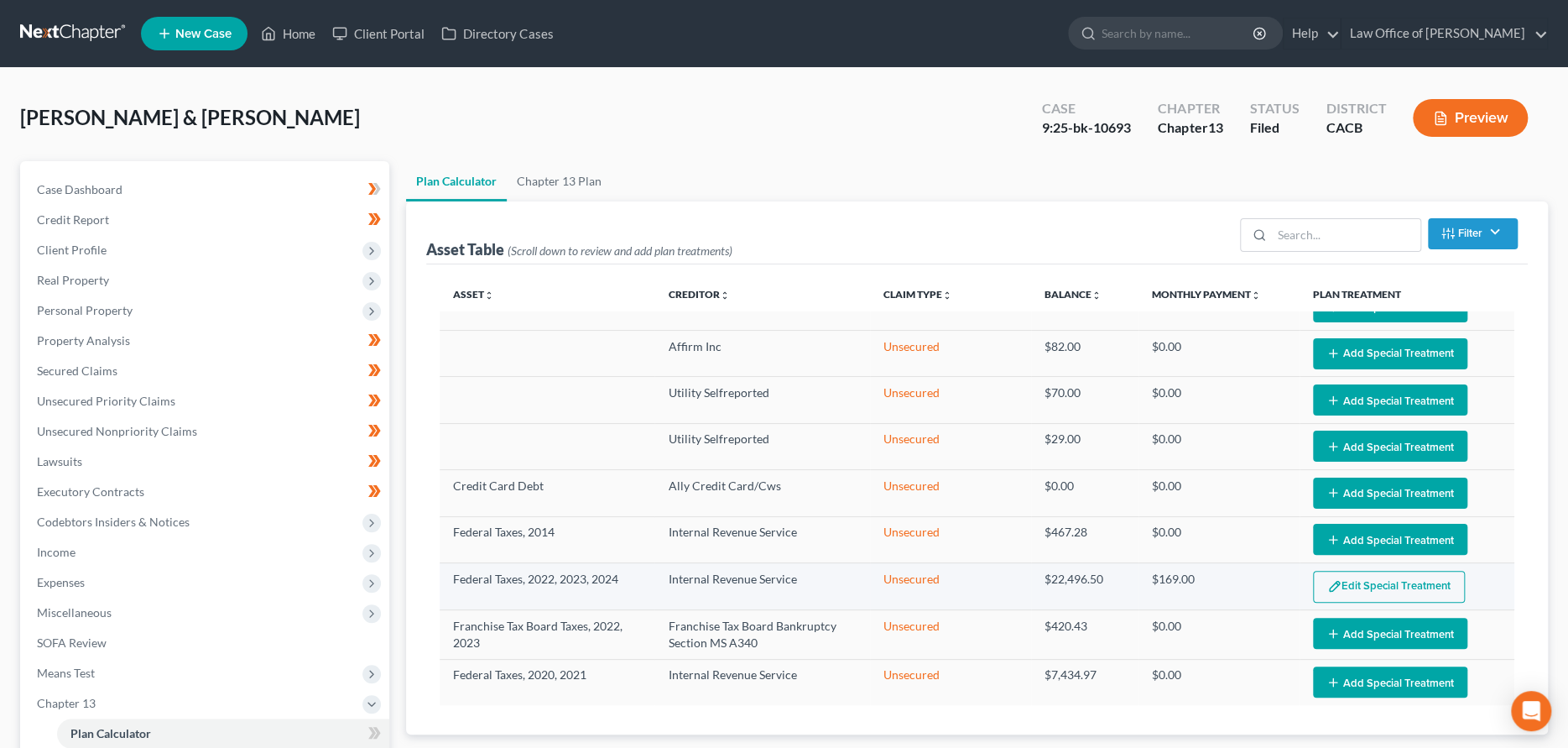
scroll to position [2408, 0]
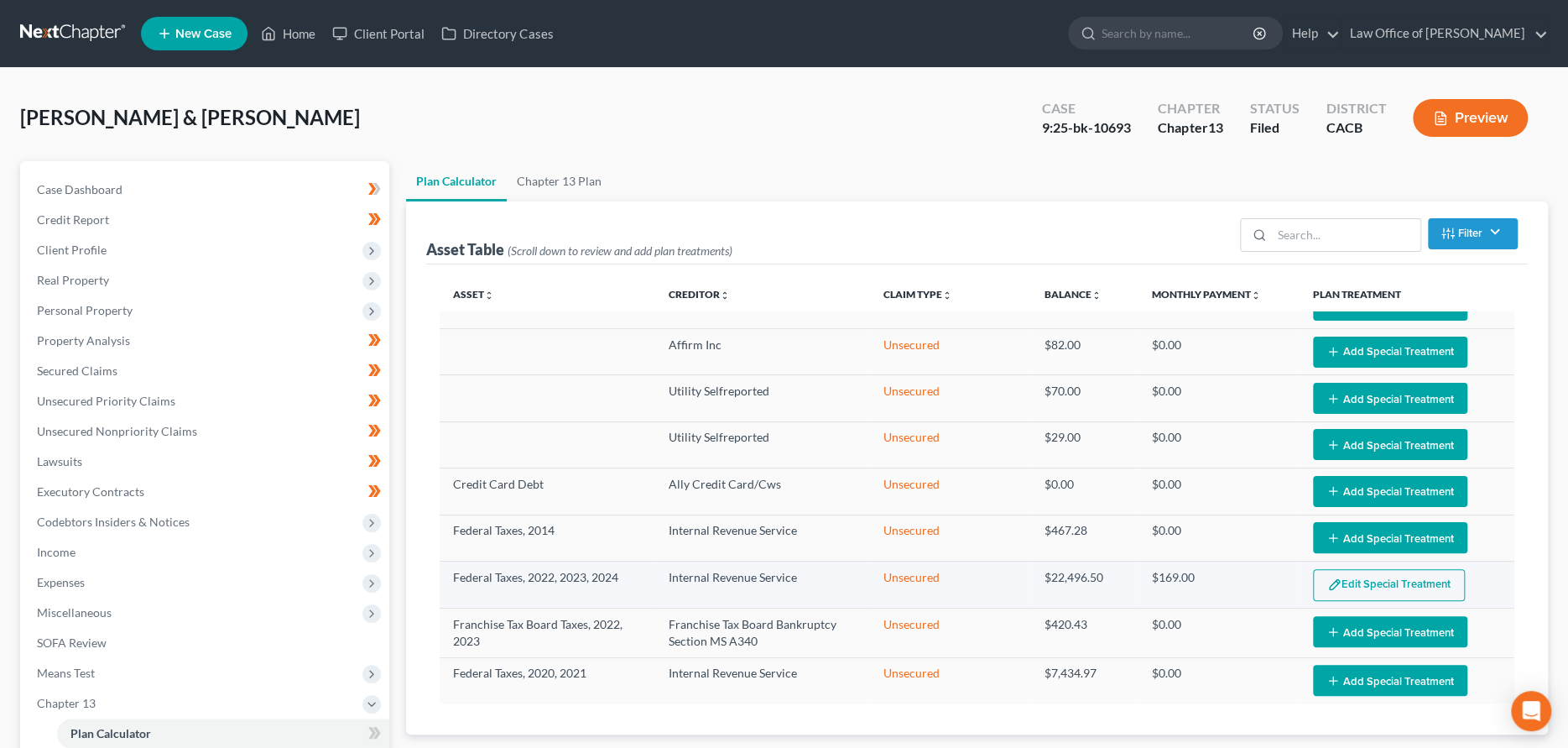
click at [1339, 579] on button "Edit Special Treatment" at bounding box center [1389, 585] width 152 height 32
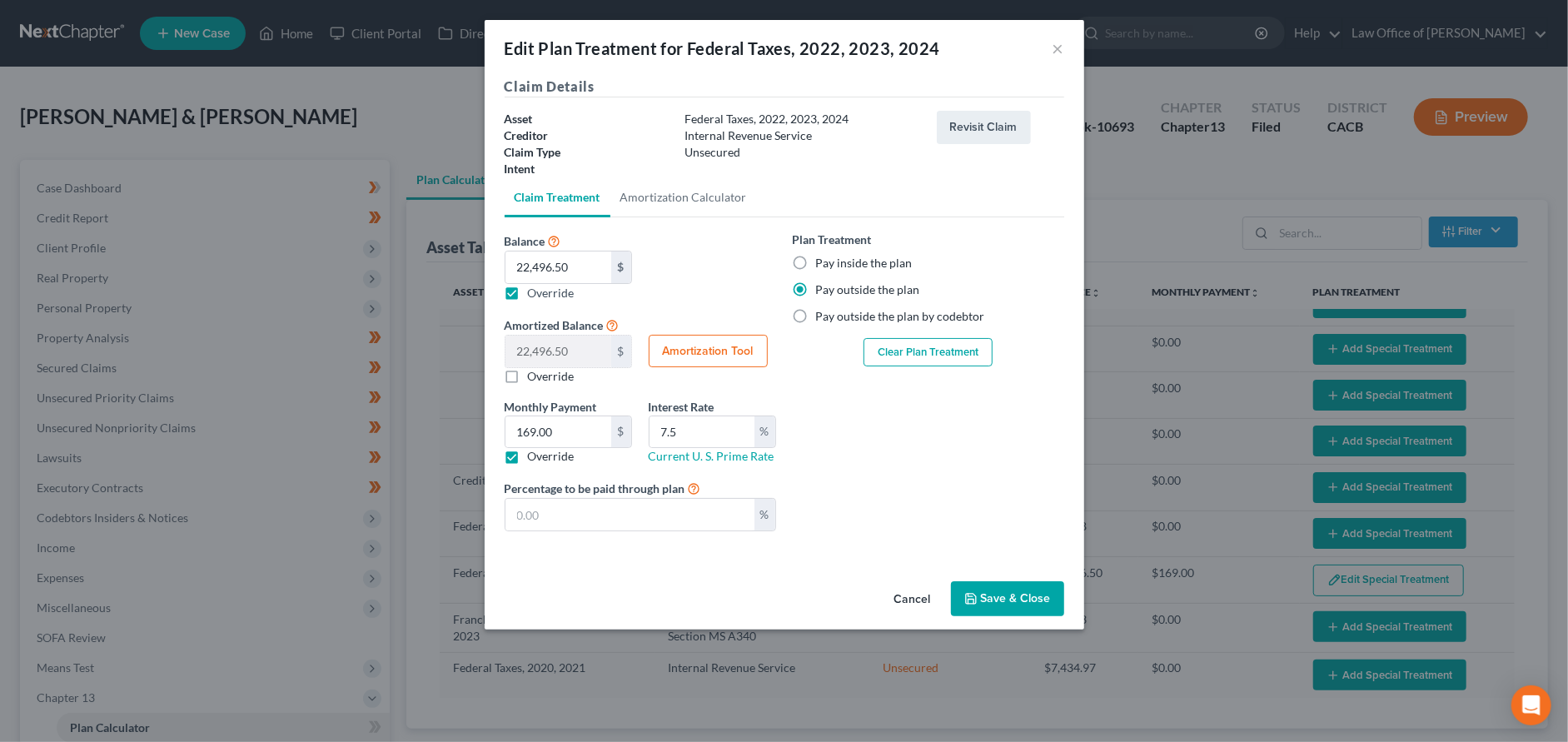
click at [949, 355] on button "Clear Plan Treatment" at bounding box center [928, 352] width 129 height 29
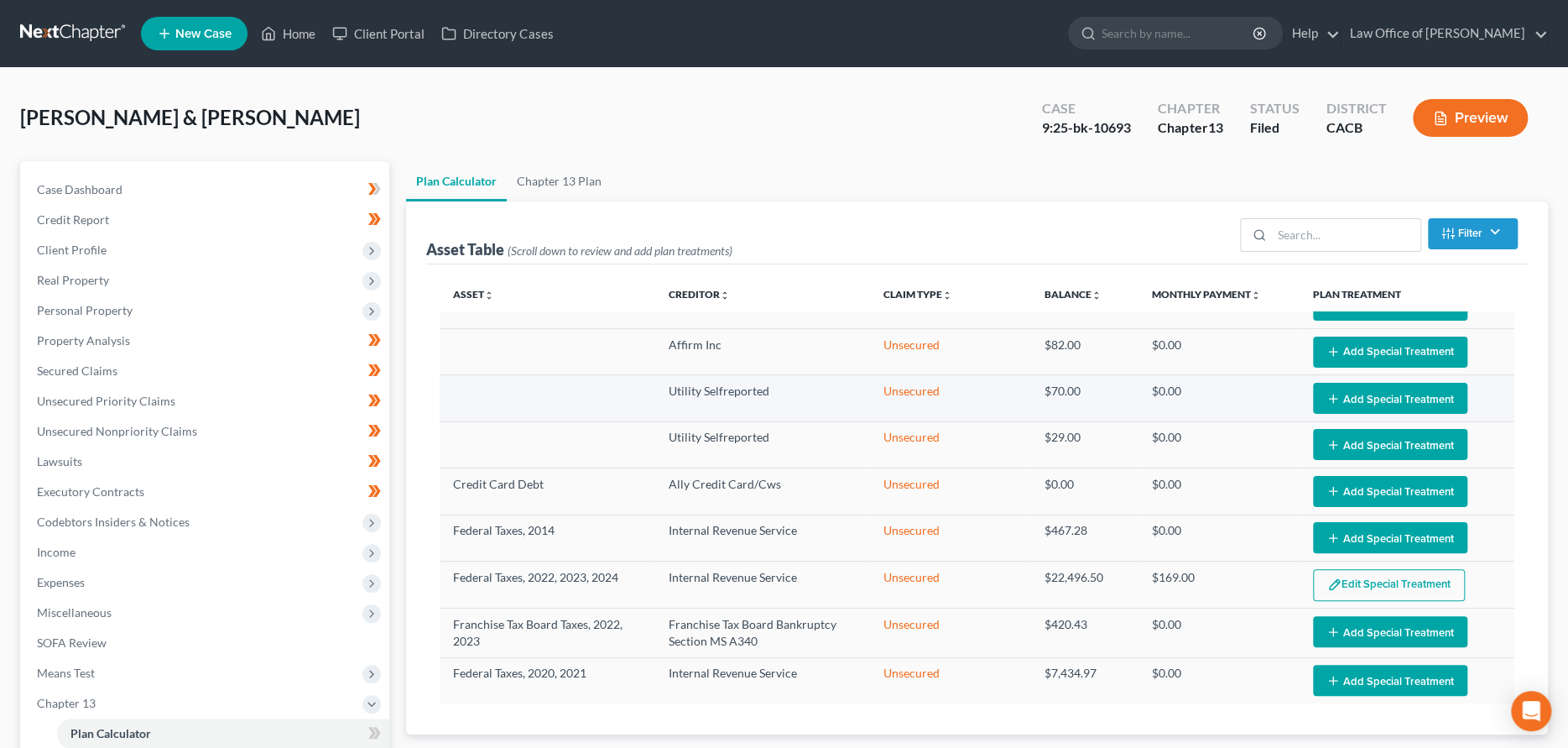
scroll to position [2407, 0]
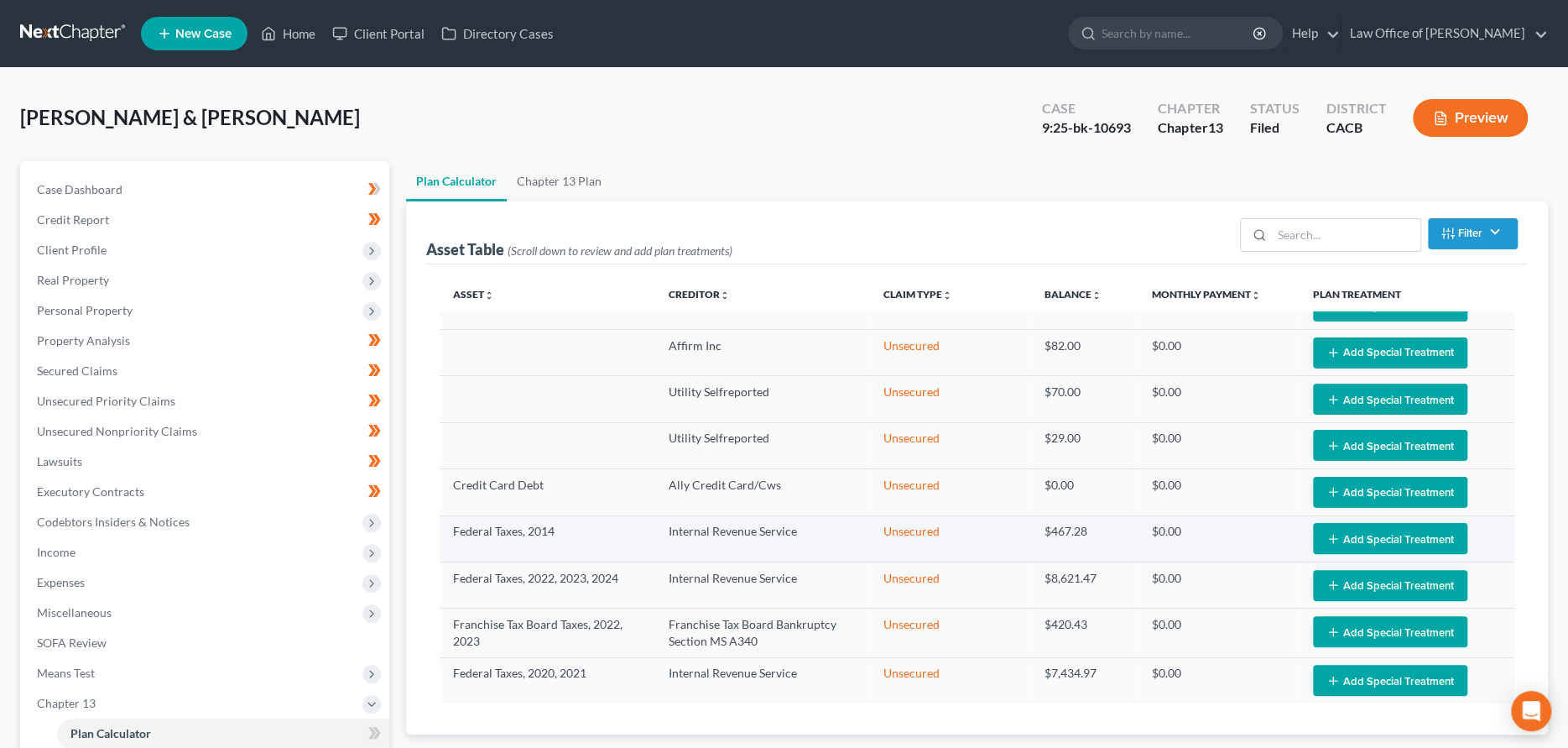
select select "59"
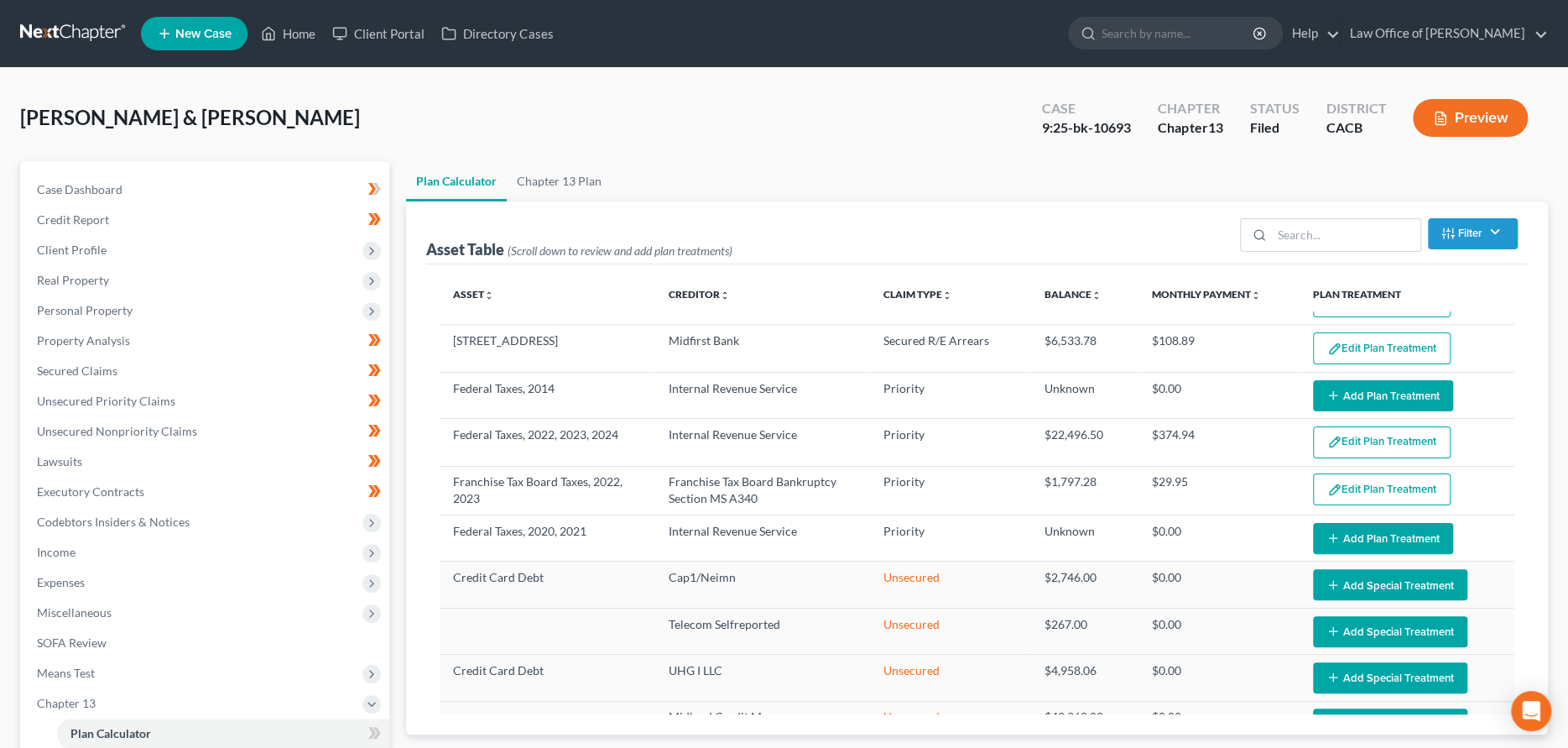
scroll to position [0, 0]
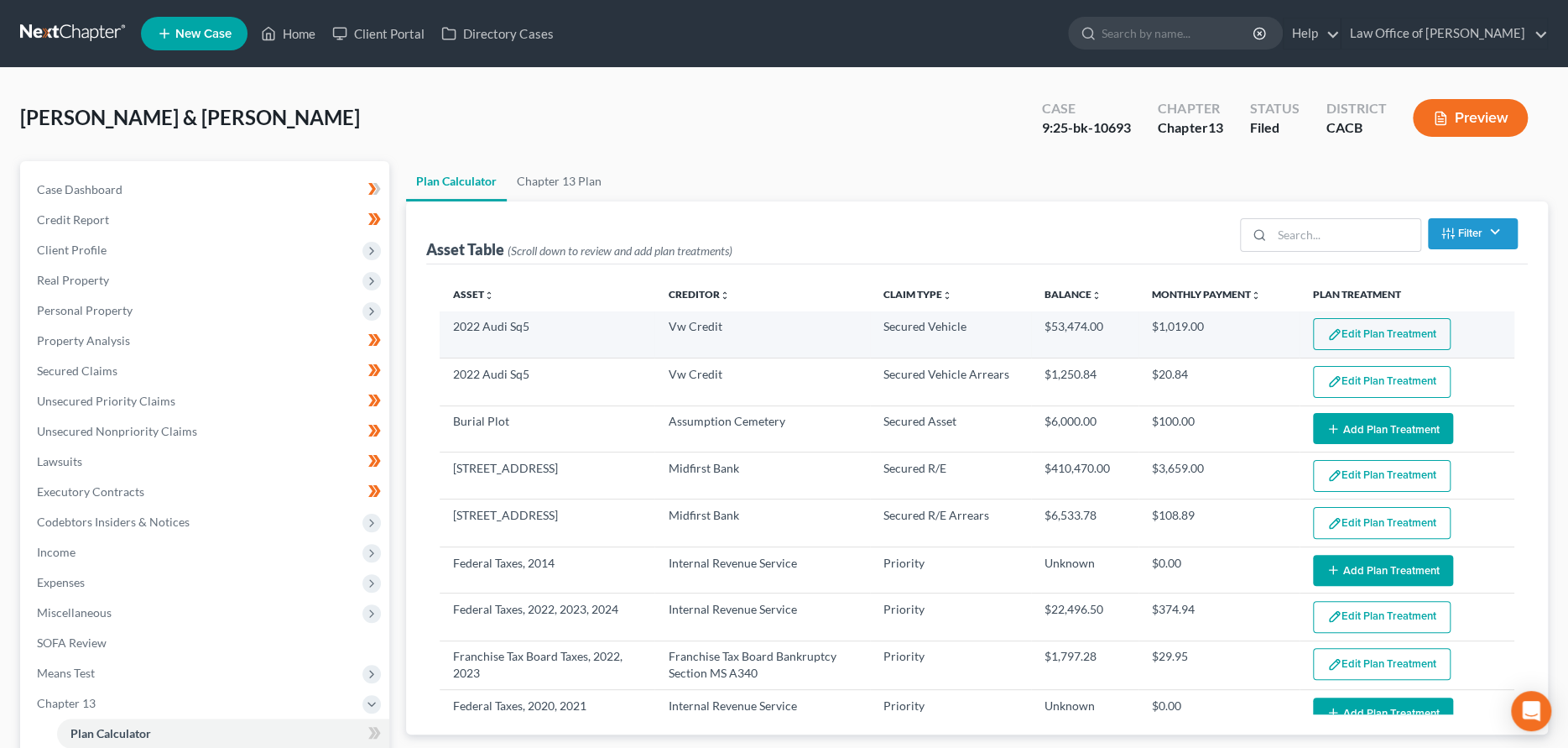
click at [1328, 338] on img "button" at bounding box center [1335, 334] width 14 height 14
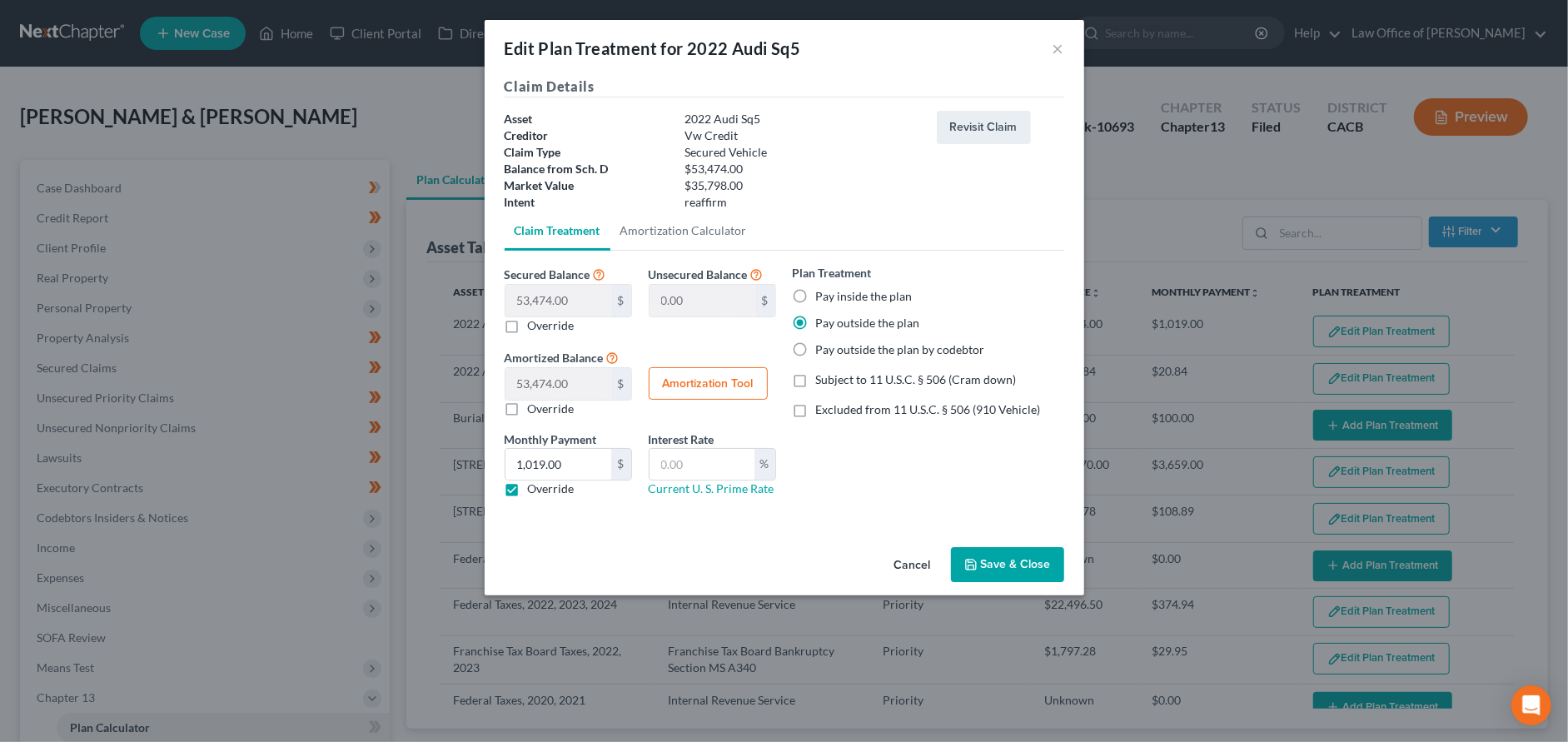
click at [994, 566] on button "Save & Close" at bounding box center [1007, 564] width 113 height 35
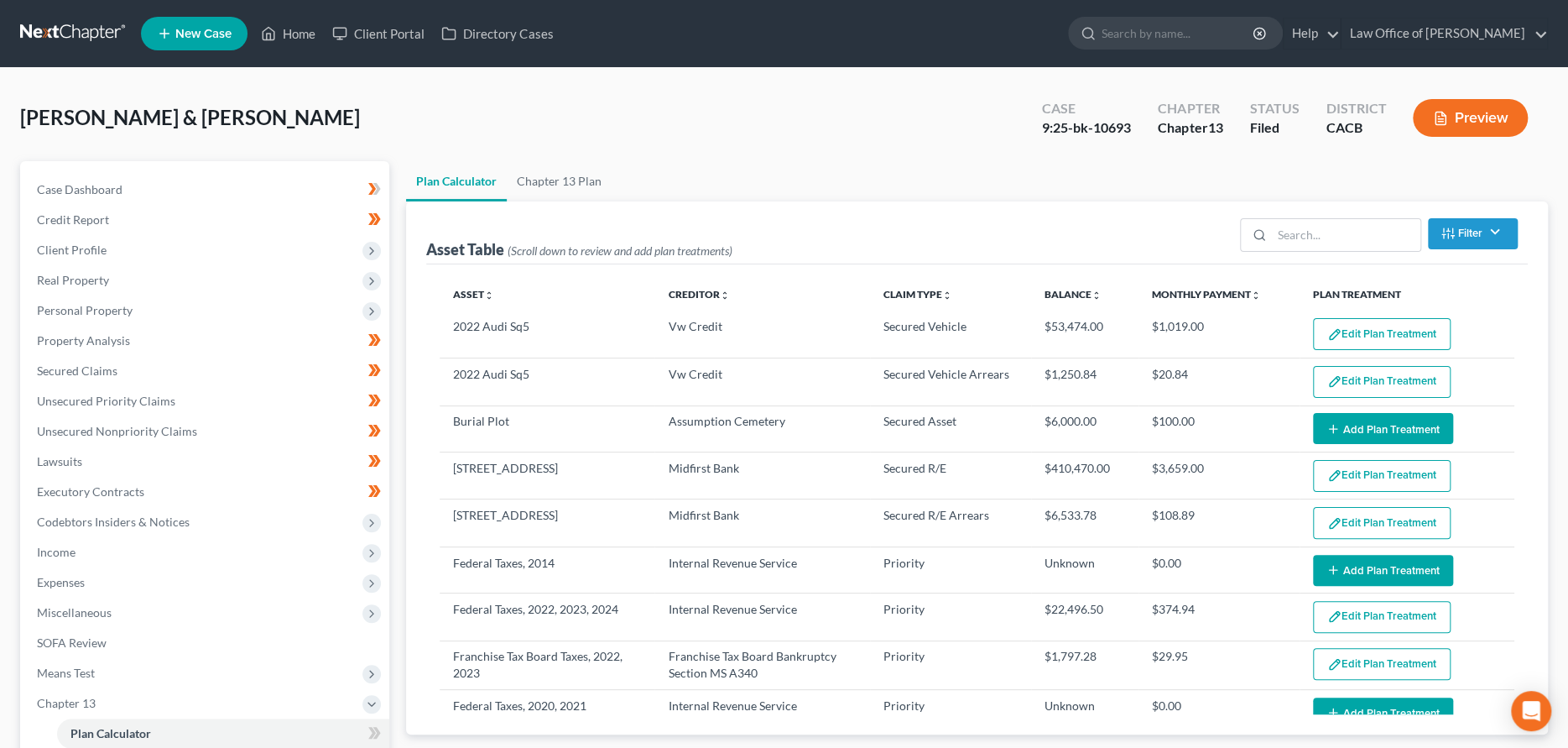
select select "59"
click at [1343, 427] on button "Add Plan Treatment" at bounding box center [1383, 428] width 141 height 31
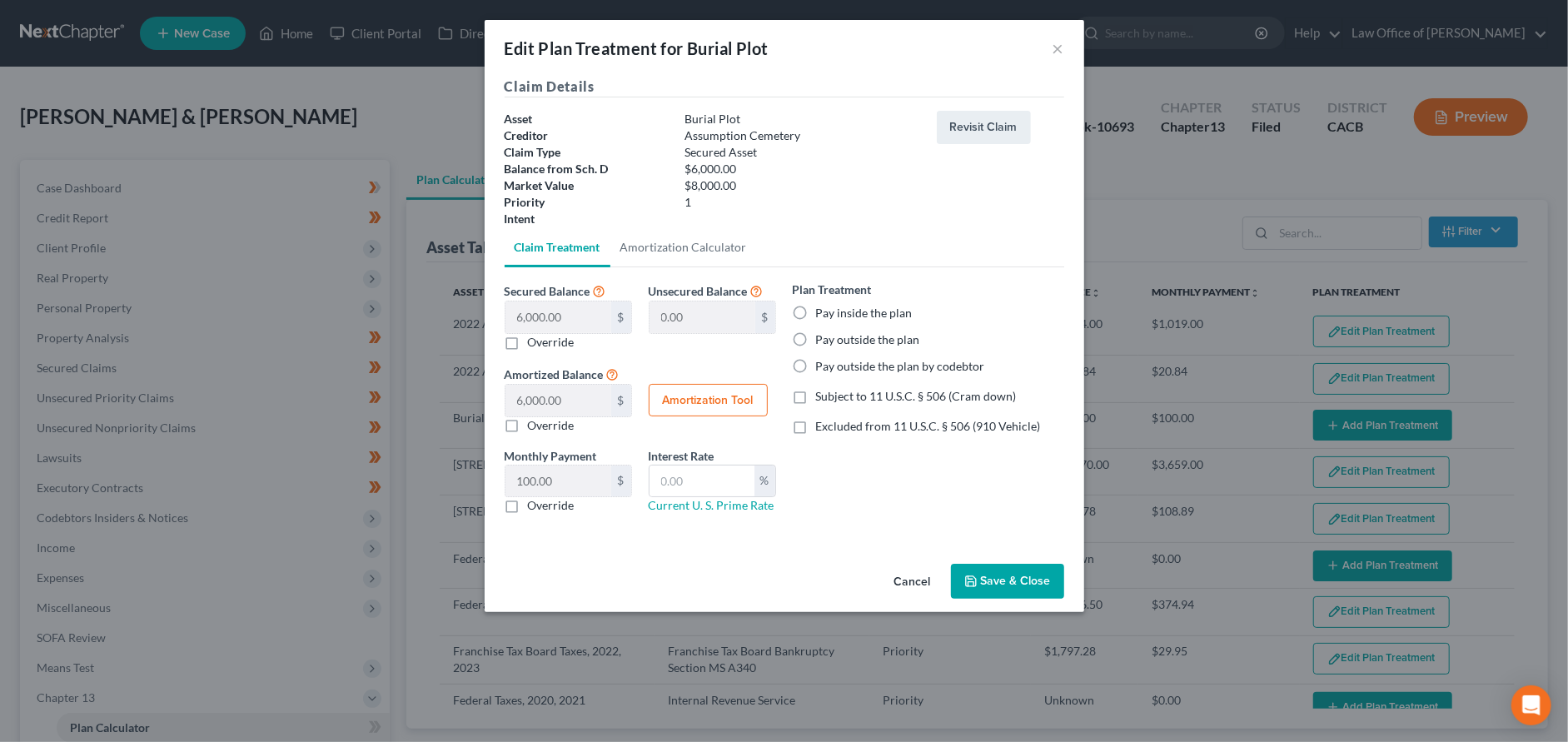
click at [899, 340] on label "Pay outside the plan" at bounding box center [868, 339] width 104 height 17
click at [834, 340] on input "Pay outside the plan" at bounding box center [828, 336] width 11 height 11
radio input "true"
click at [1008, 575] on button "Save & Close" at bounding box center [1007, 581] width 113 height 35
select select "59"
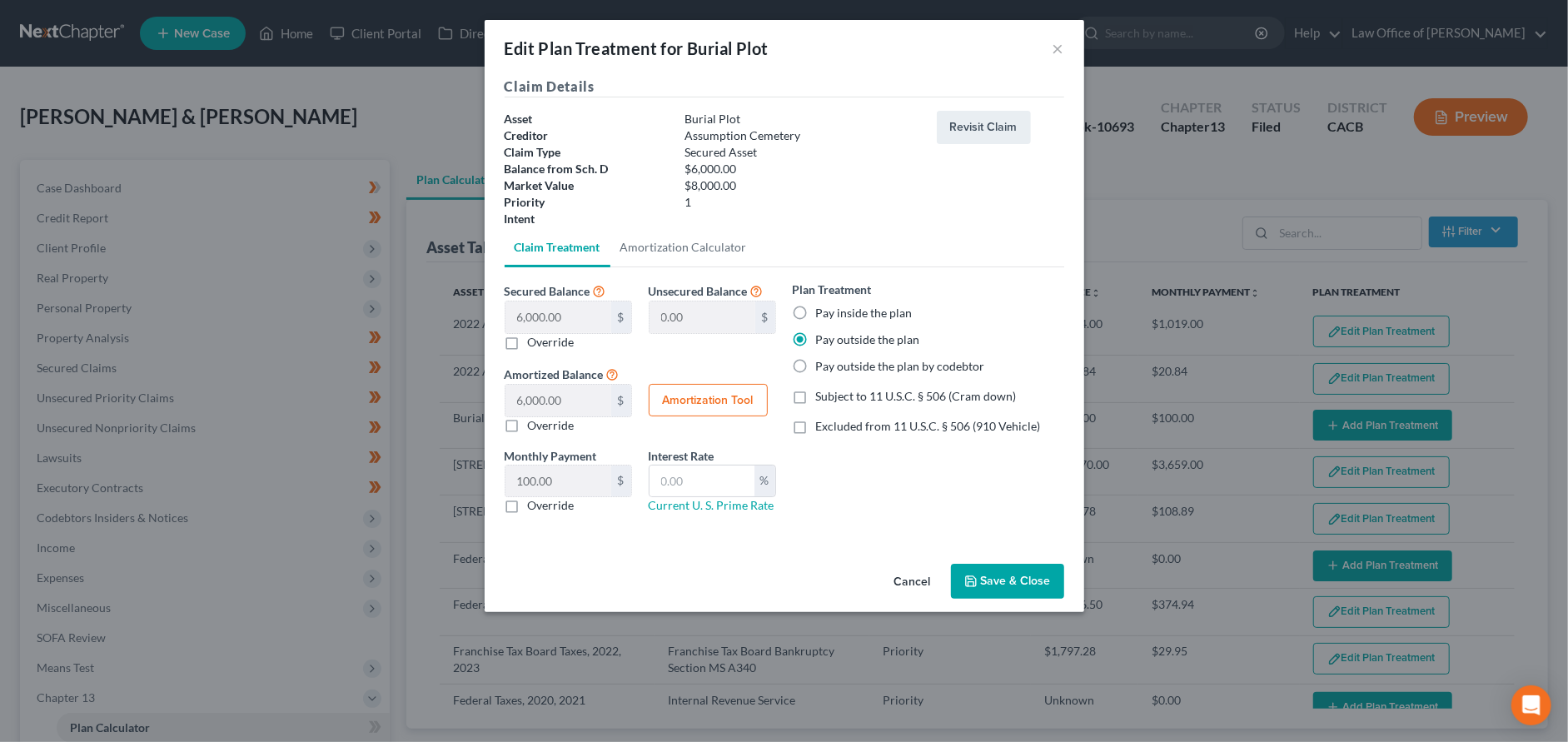
select select "59"
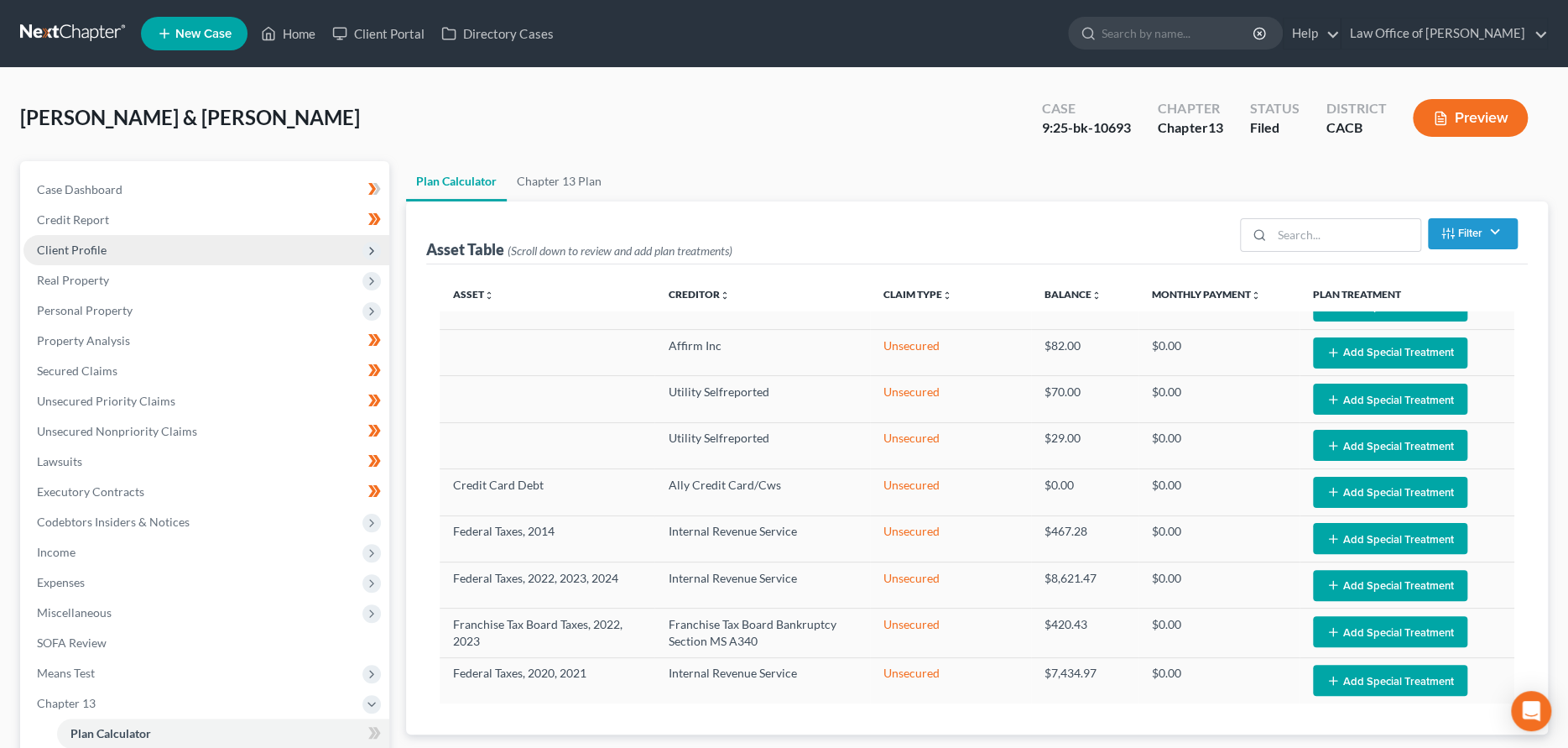
click at [91, 244] on span "Client Profile" at bounding box center [72, 249] width 70 height 14
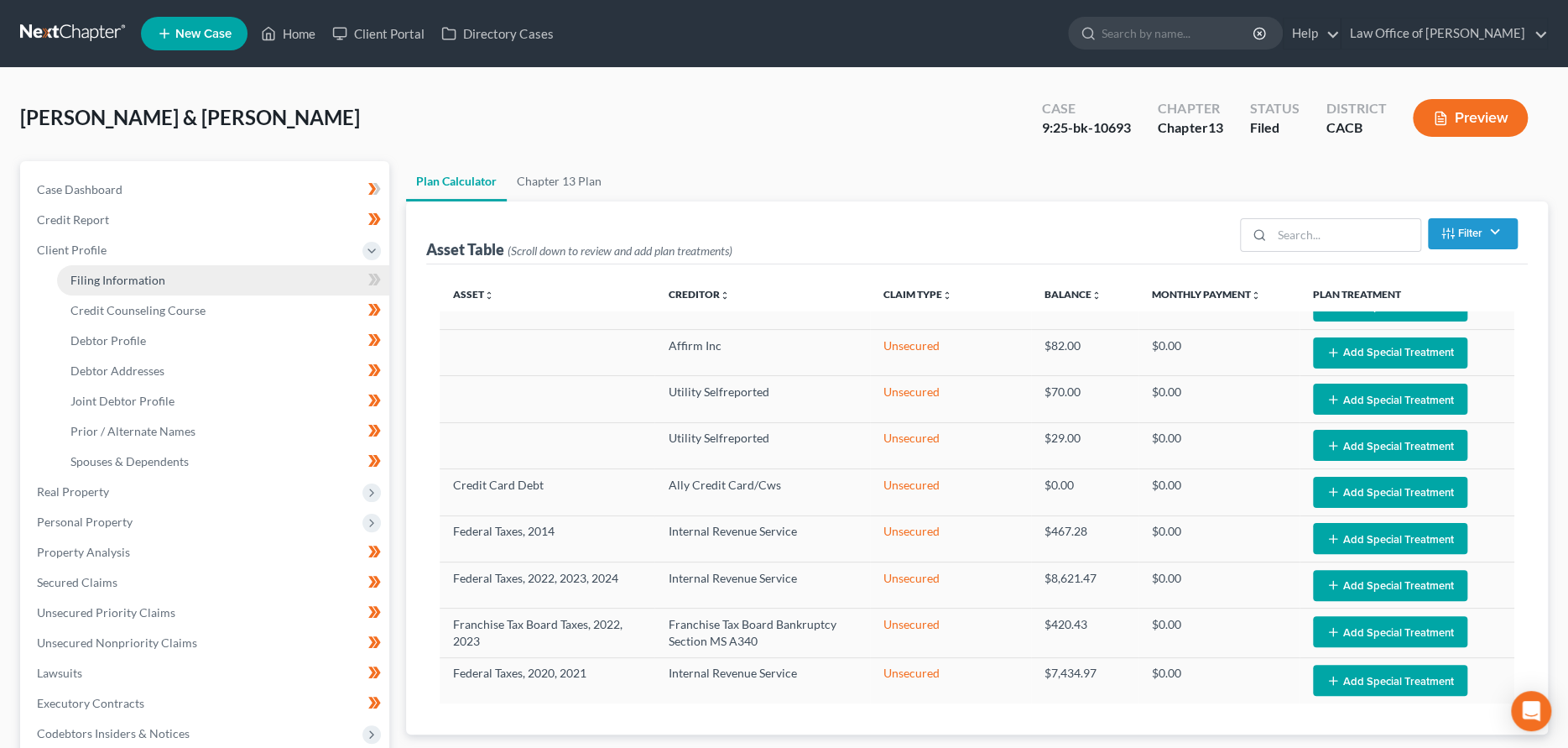
click at [95, 275] on span "Filing Information" at bounding box center [118, 280] width 95 height 14
select select "1"
select select "3"
select select "7"
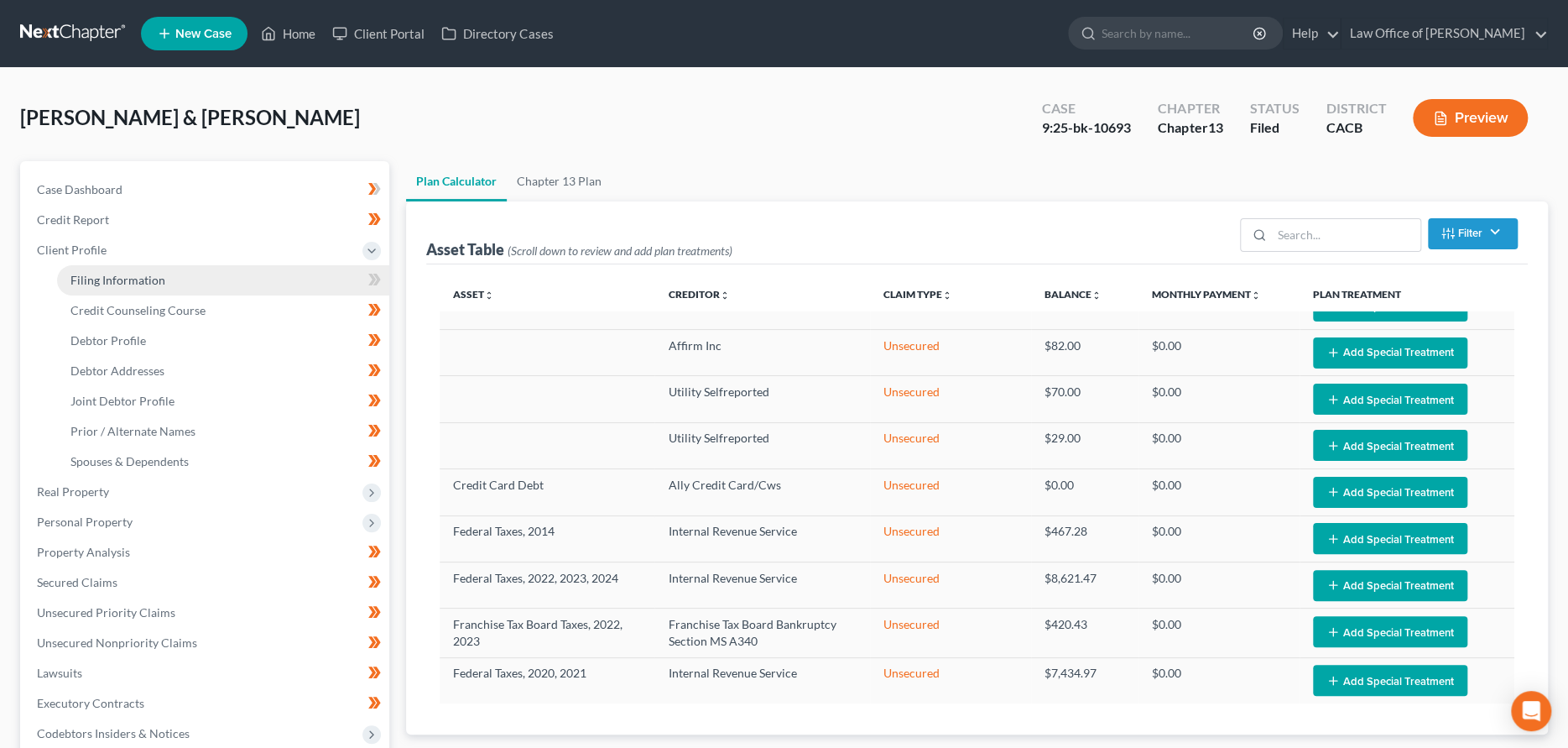
select select "1"
select select "4"
select select "1"
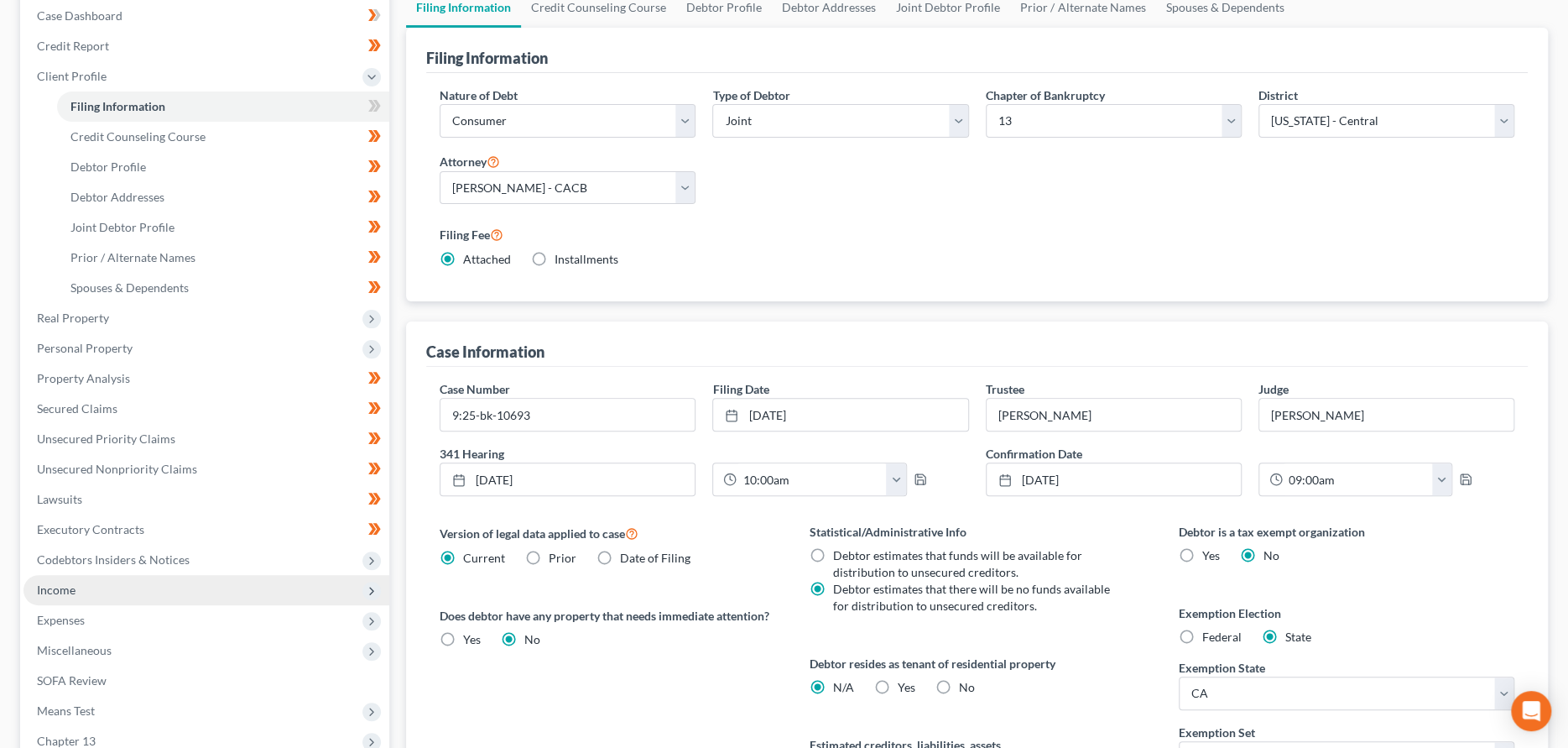
scroll to position [384, 0]
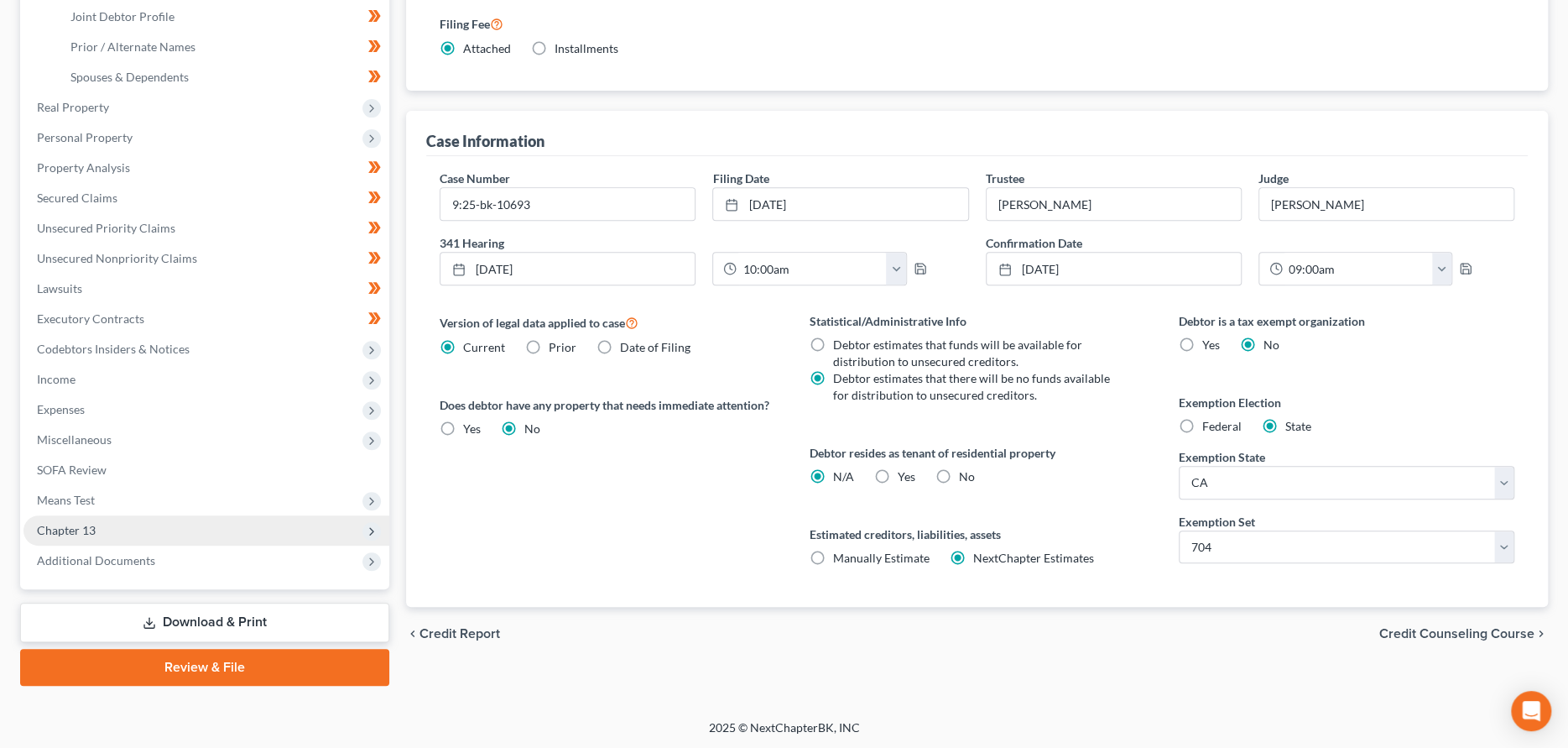
click at [97, 533] on span "Chapter 13" at bounding box center [206, 531] width 366 height 30
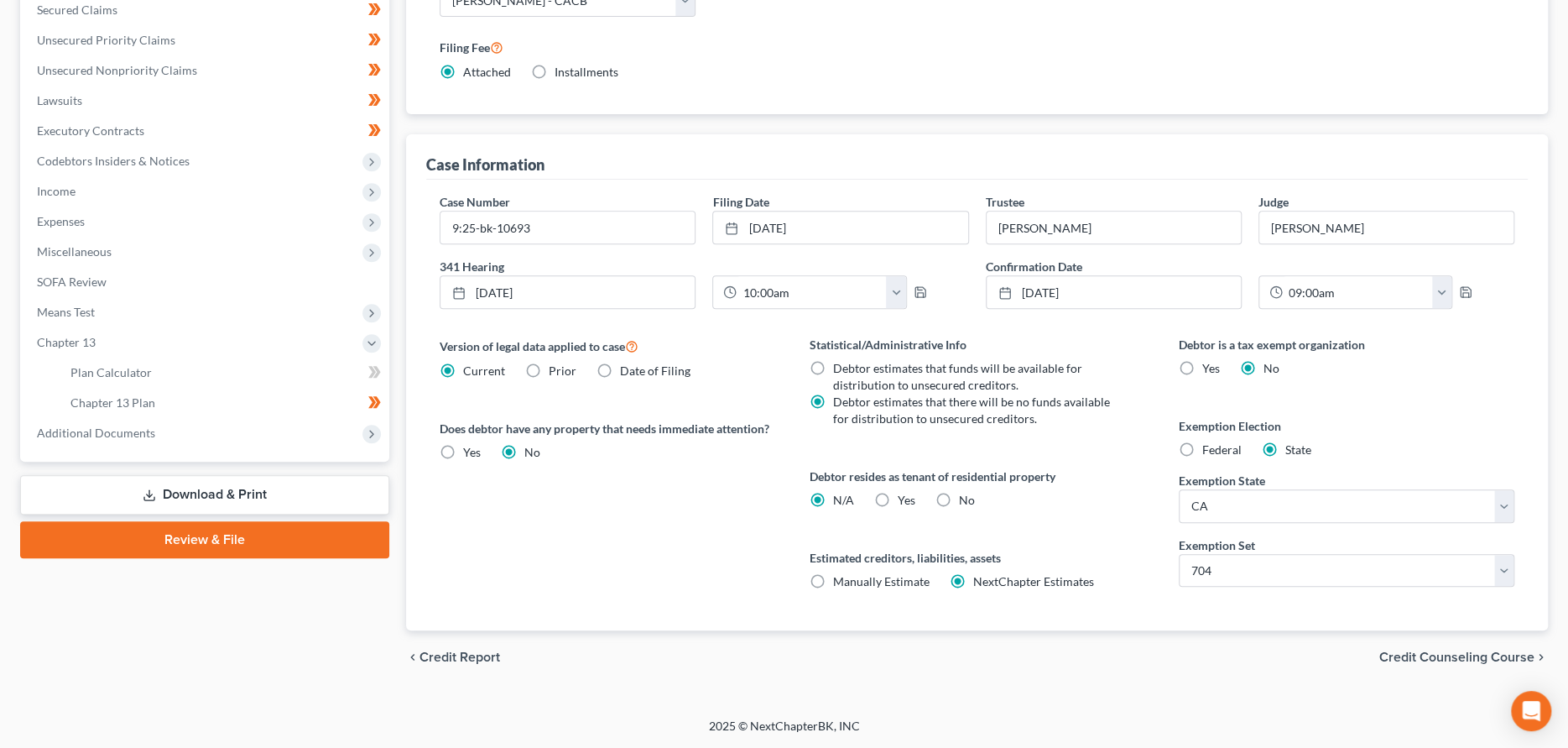
scroll to position [359, 0]
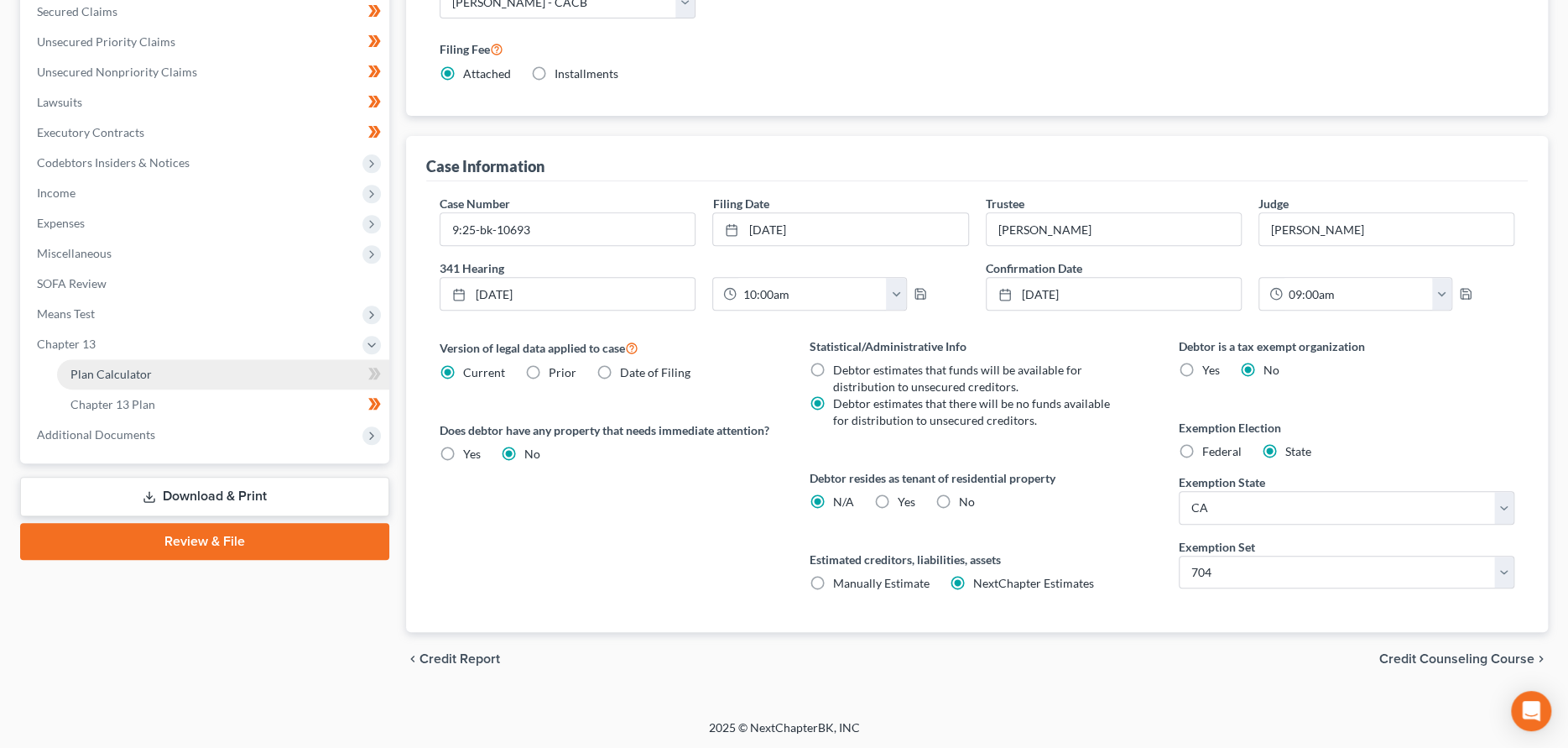
click at [126, 376] on span "Plan Calculator" at bounding box center [112, 374] width 82 height 14
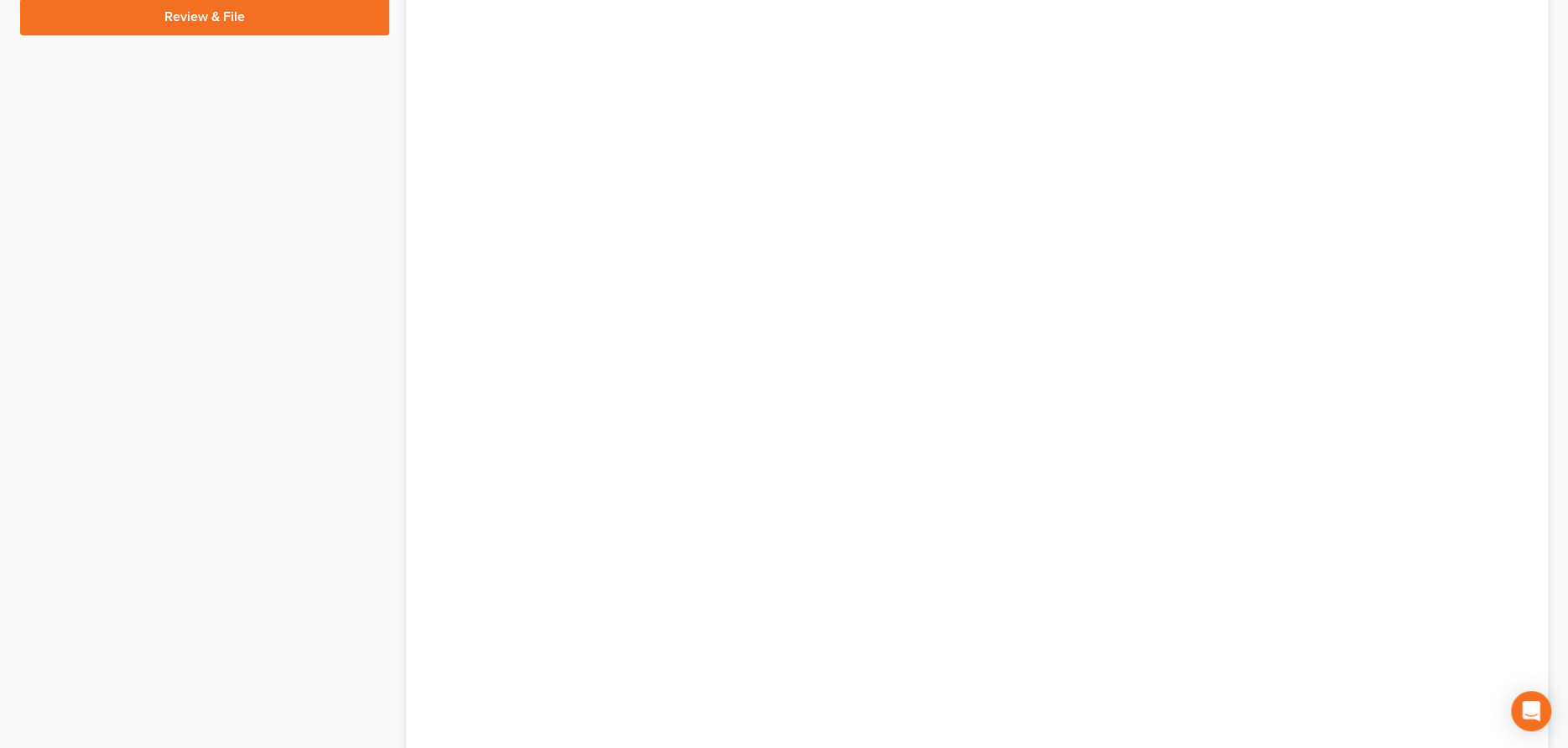
scroll to position [1095, 0]
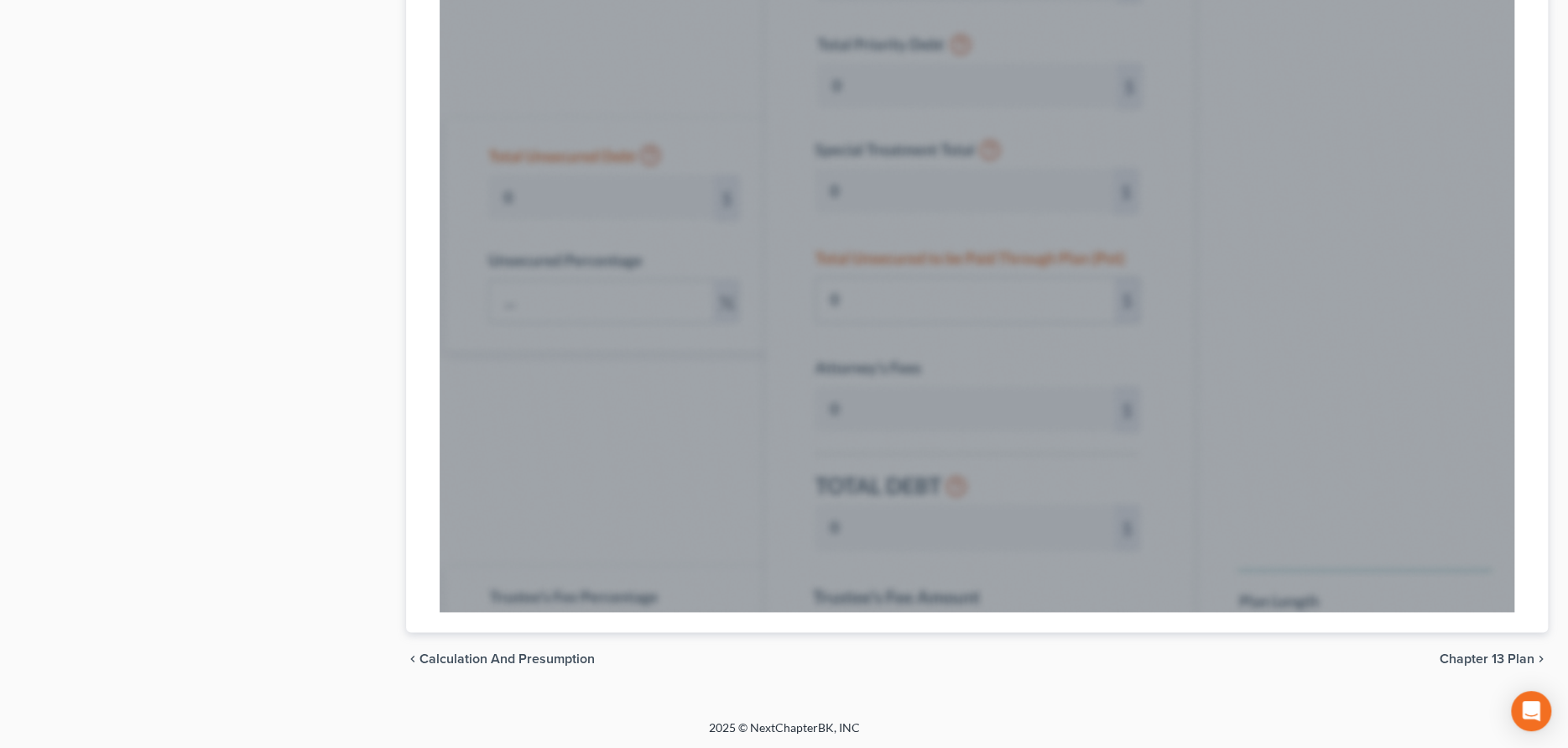
click at [1291, 660] on div "chevron_left Calculation and Presumption Chapter 13 Plan chevron_right" at bounding box center [977, 659] width 1142 height 54
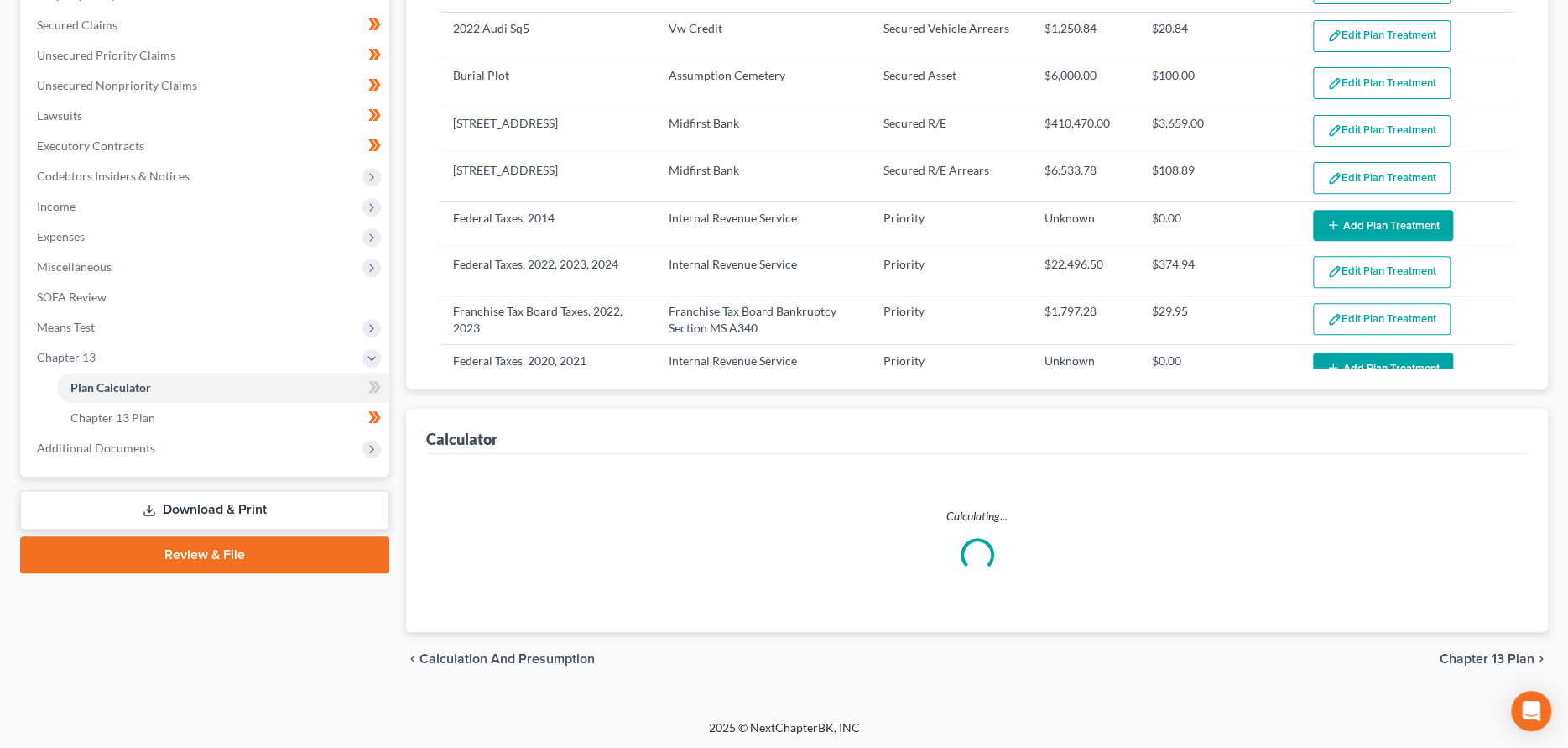
select select "59"
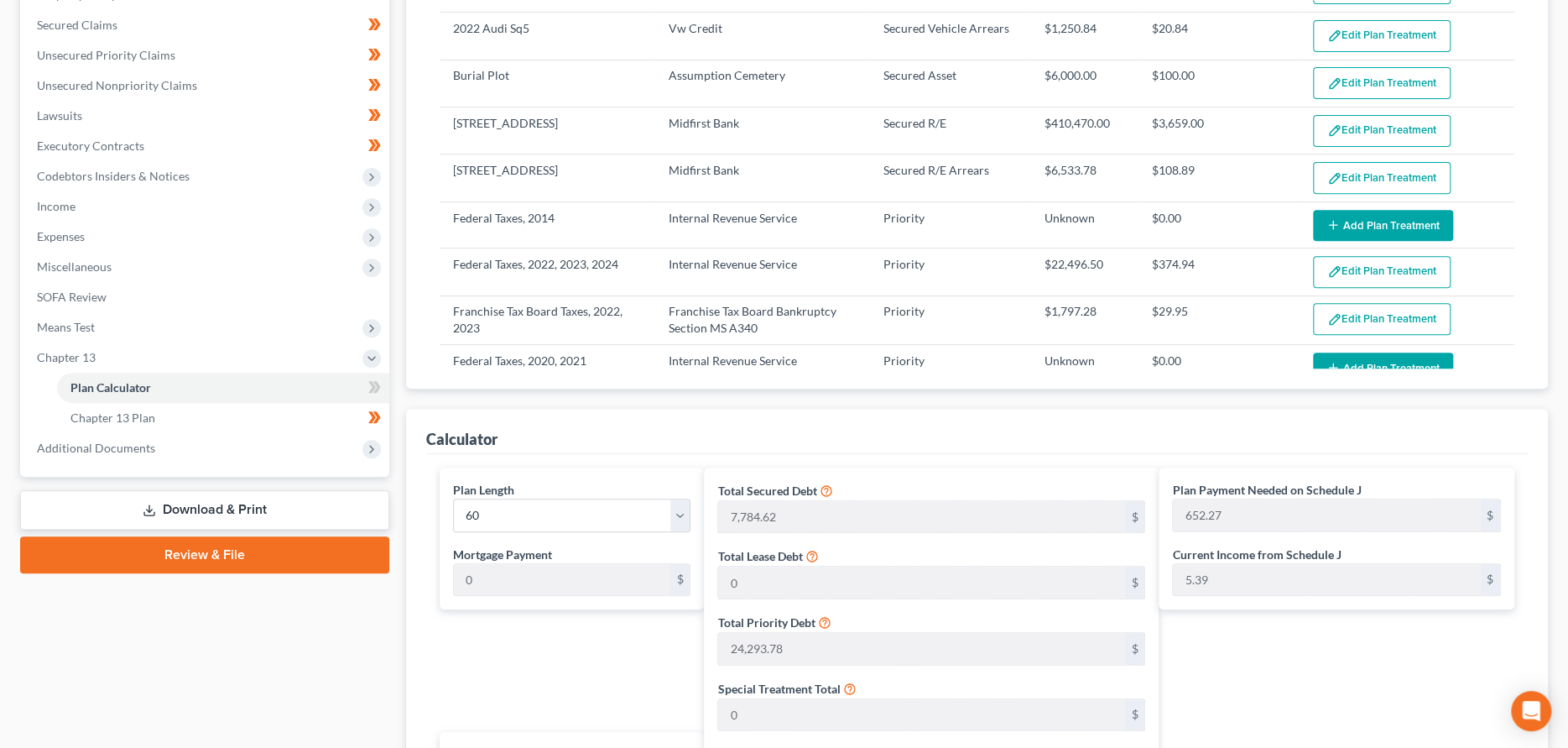
scroll to position [883, 0]
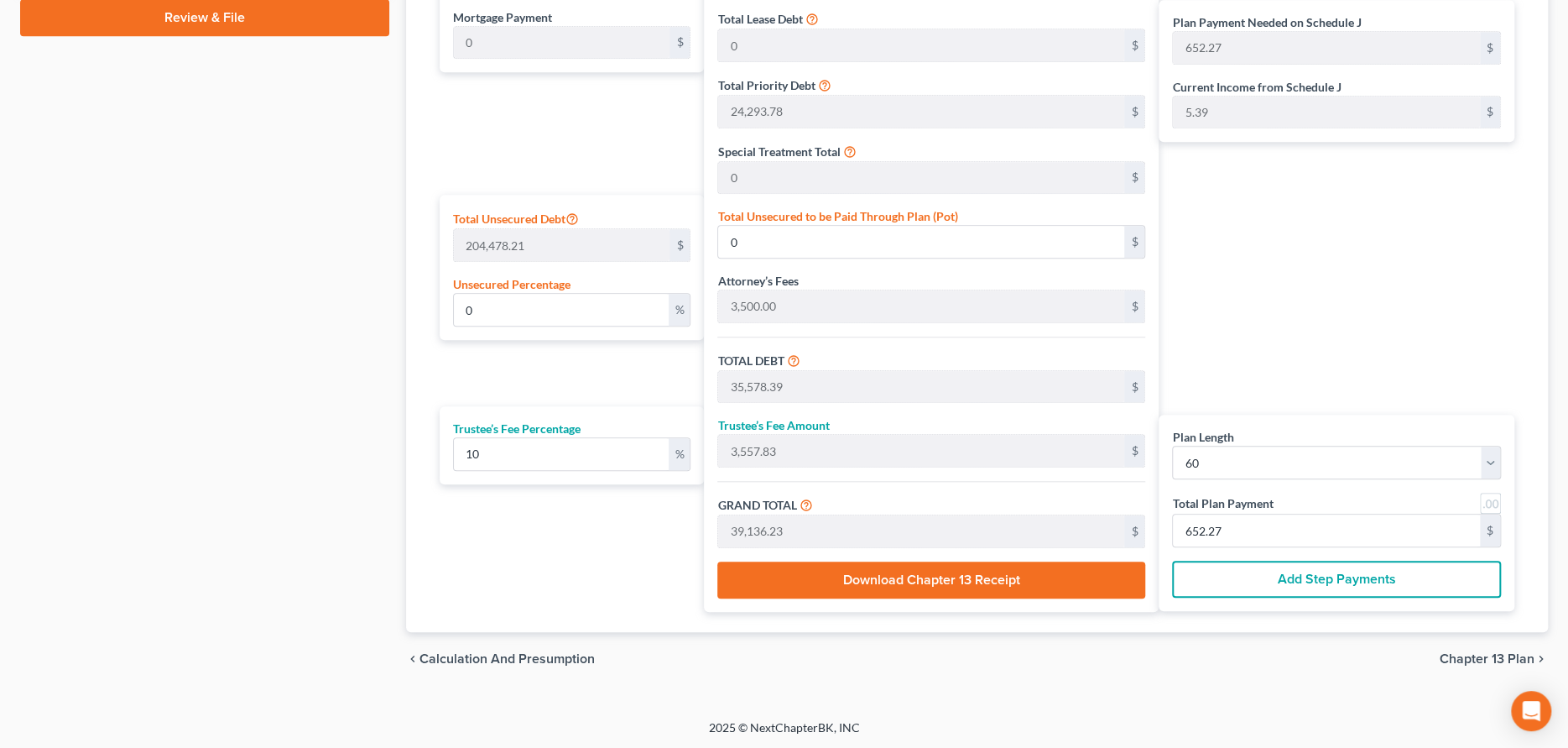
click at [1313, 574] on button "Add Step Payments" at bounding box center [1337, 578] width 329 height 37
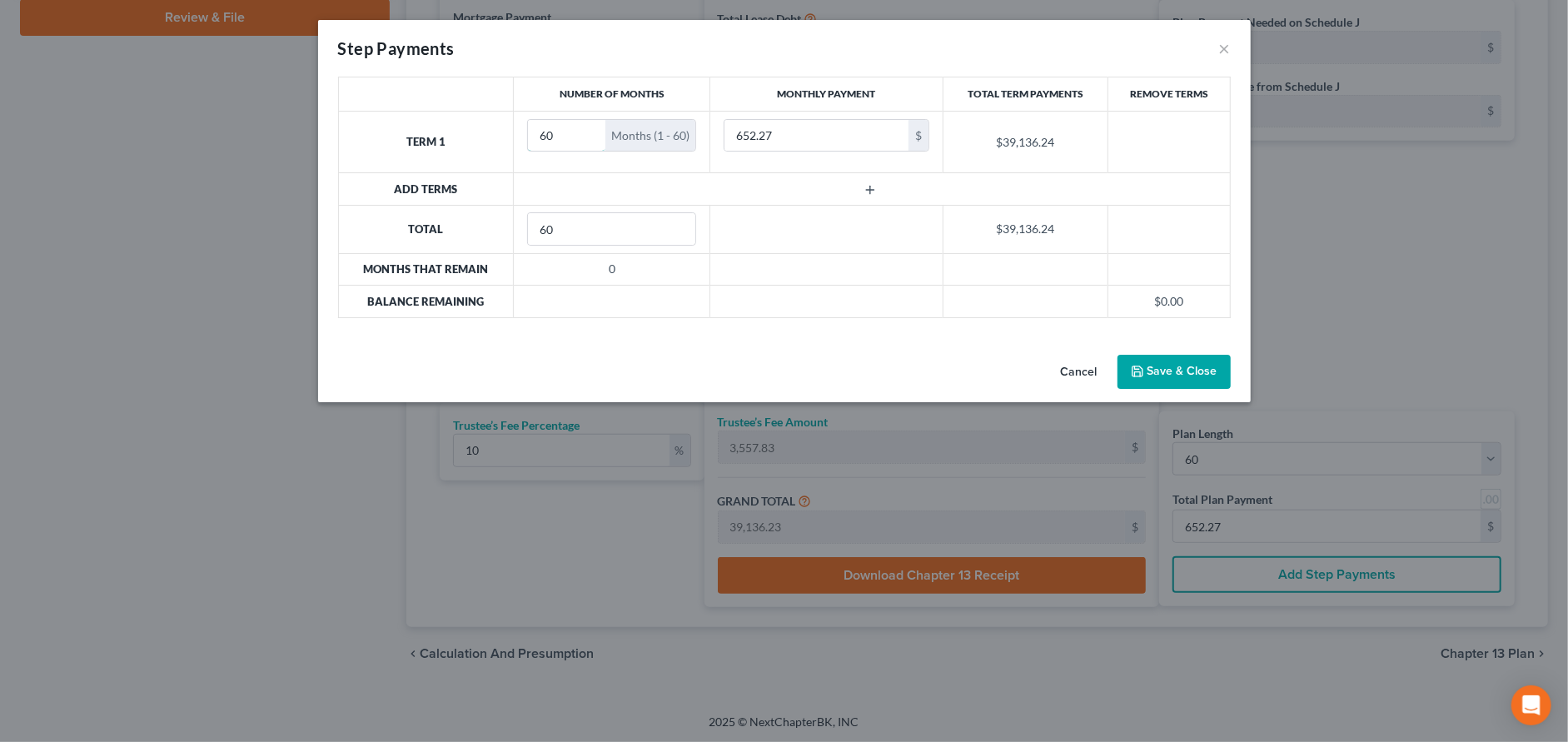
drag, startPoint x: 566, startPoint y: 130, endPoint x: 523, endPoint y: 135, distance: 43.3
click at [523, 135] on td "60 Months (1 - 60)" at bounding box center [611, 141] width 197 height 61
type input "4"
type input "75"
click at [572, 222] on input "60" at bounding box center [611, 229] width 167 height 32
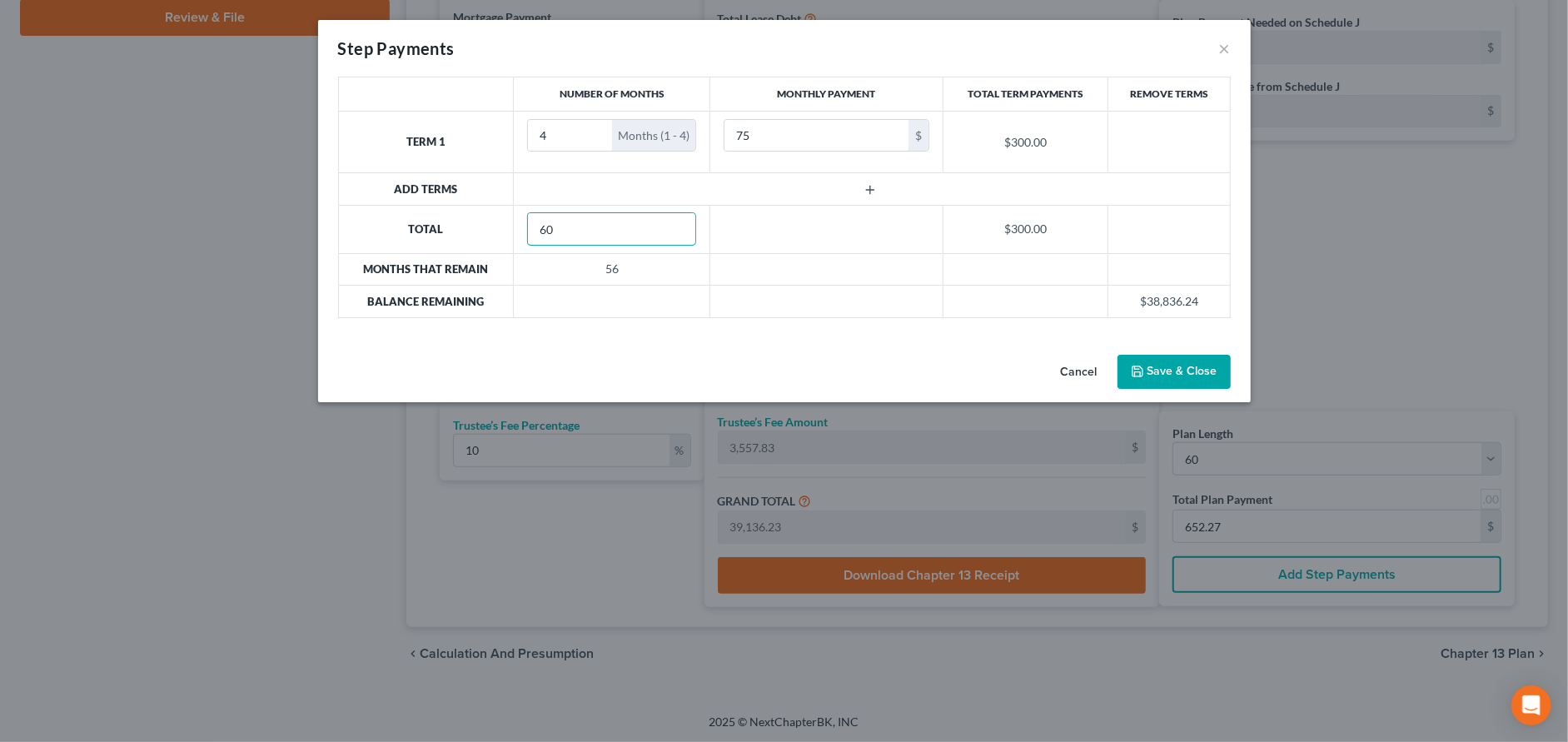
drag, startPoint x: 570, startPoint y: 227, endPoint x: 499, endPoint y: 232, distance: 71.2
click at [499, 232] on tr "Total 60 $300.00" at bounding box center [784, 229] width 891 height 48
type input "56"
click at [742, 229] on td at bounding box center [826, 229] width 233 height 48
drag, startPoint x: 617, startPoint y: 231, endPoint x: 606, endPoint y: 227, distance: 11.7
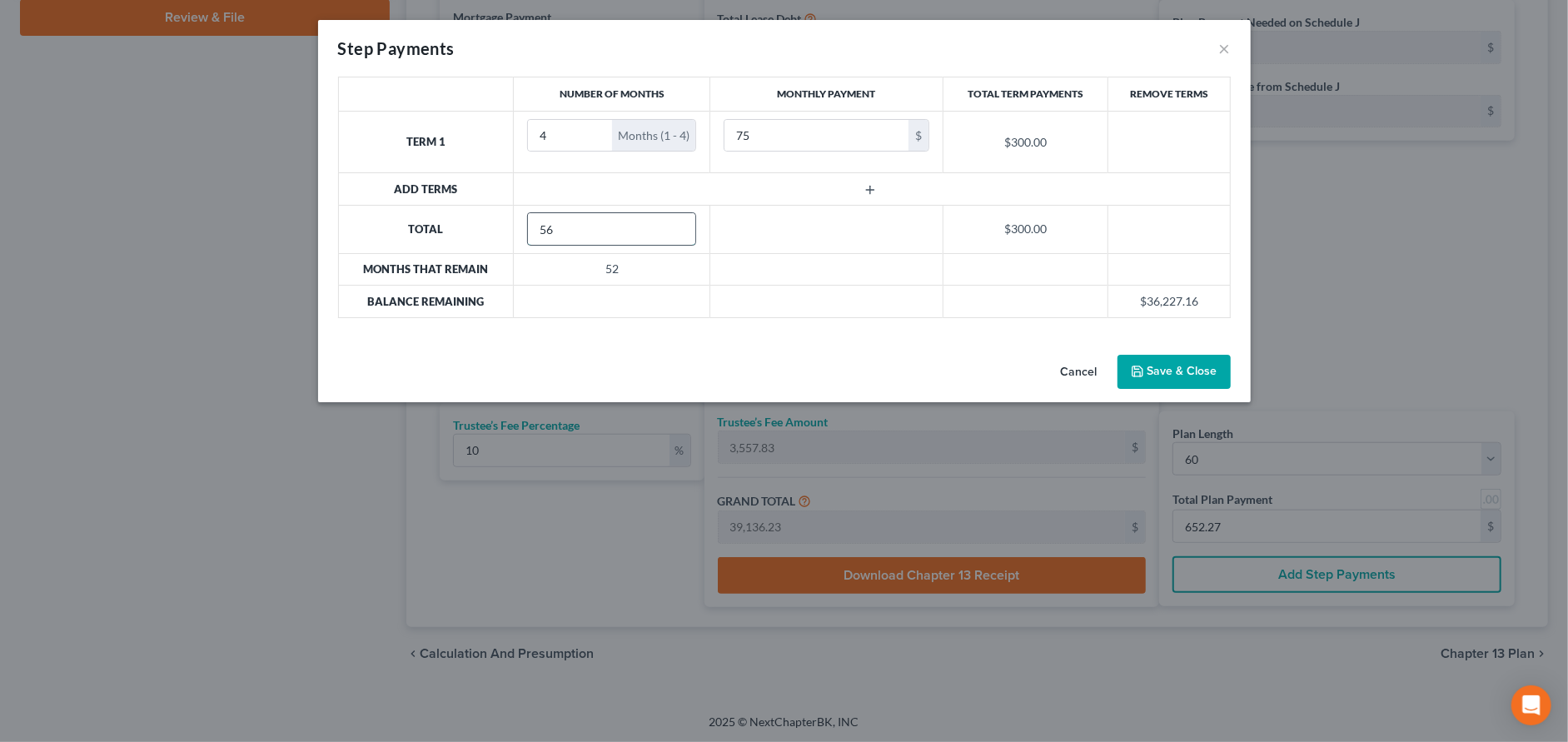
click at [615, 230] on input "56" at bounding box center [611, 229] width 167 height 32
click at [791, 222] on td at bounding box center [826, 229] width 233 height 48
click at [447, 187] on th "Add Terms" at bounding box center [426, 189] width 176 height 32
click at [553, 183] on td at bounding box center [872, 189] width 716 height 32
click at [873, 189] on icon "button" at bounding box center [870, 189] width 13 height 13
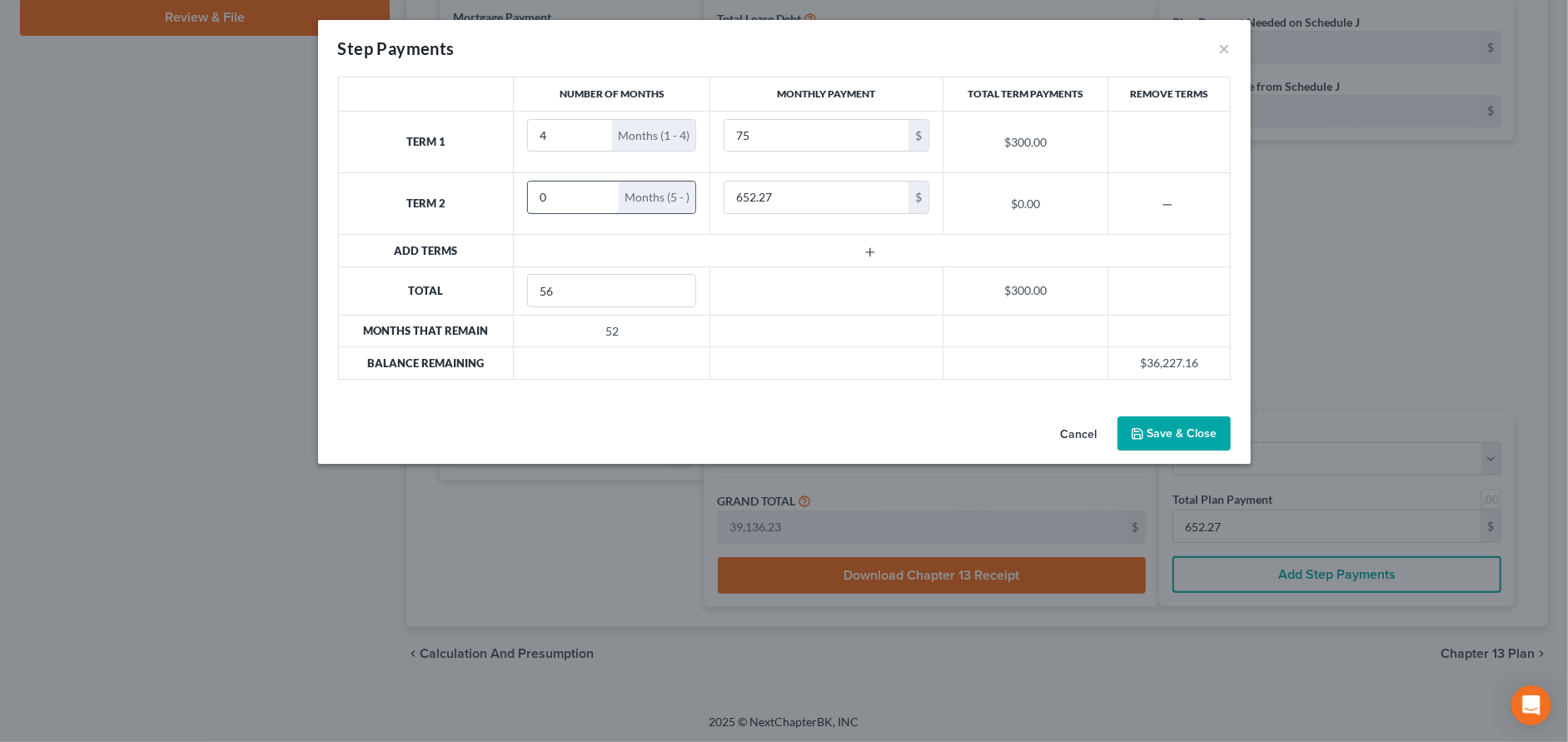
click at [582, 201] on input "0" at bounding box center [574, 197] width 91 height 32
drag, startPoint x: 582, startPoint y: 201, endPoint x: 549, endPoint y: 197, distance: 33.2
click at [549, 197] on input "0" at bounding box center [574, 197] width 91 height 32
type input "056"
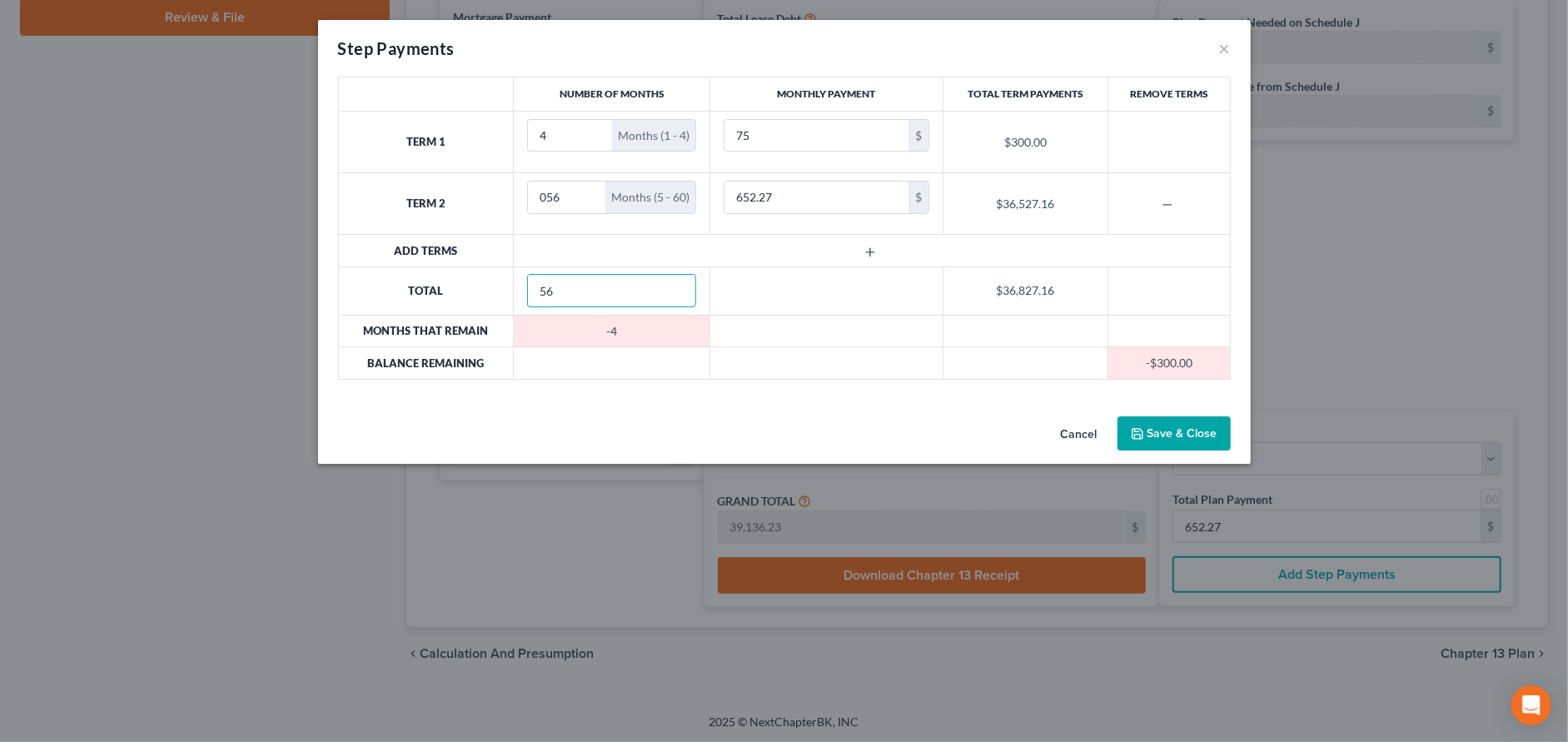
drag, startPoint x: 564, startPoint y: 286, endPoint x: 509, endPoint y: 287, distance: 55.0
click at [509, 287] on tr "Total 56 $36,827.16" at bounding box center [784, 290] width 891 height 48
type input "60"
click at [544, 191] on input "056" at bounding box center [567, 197] width 77 height 32
type input "56"
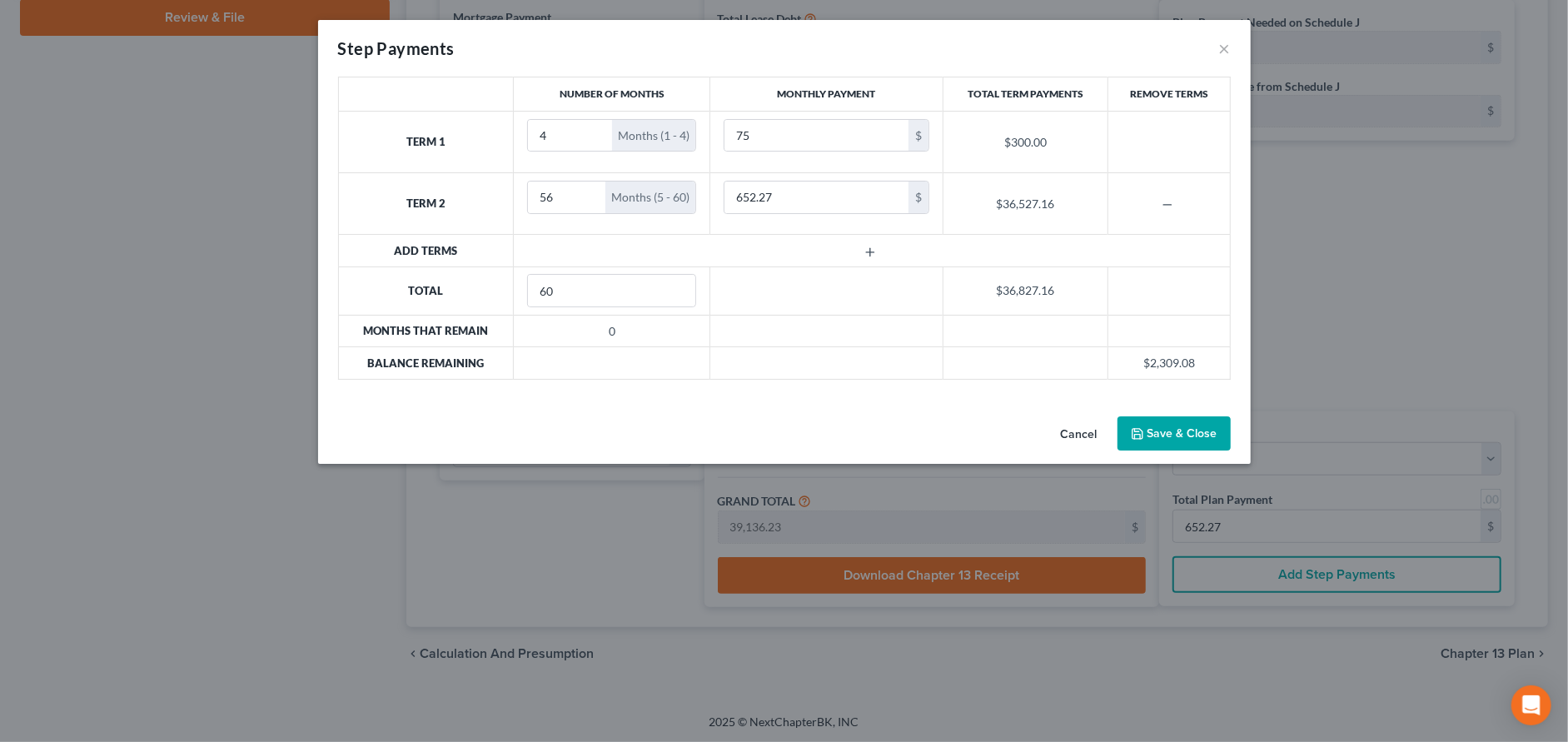
click at [776, 255] on td at bounding box center [872, 250] width 716 height 32
click at [1170, 439] on button "Save & Close" at bounding box center [1174, 433] width 113 height 35
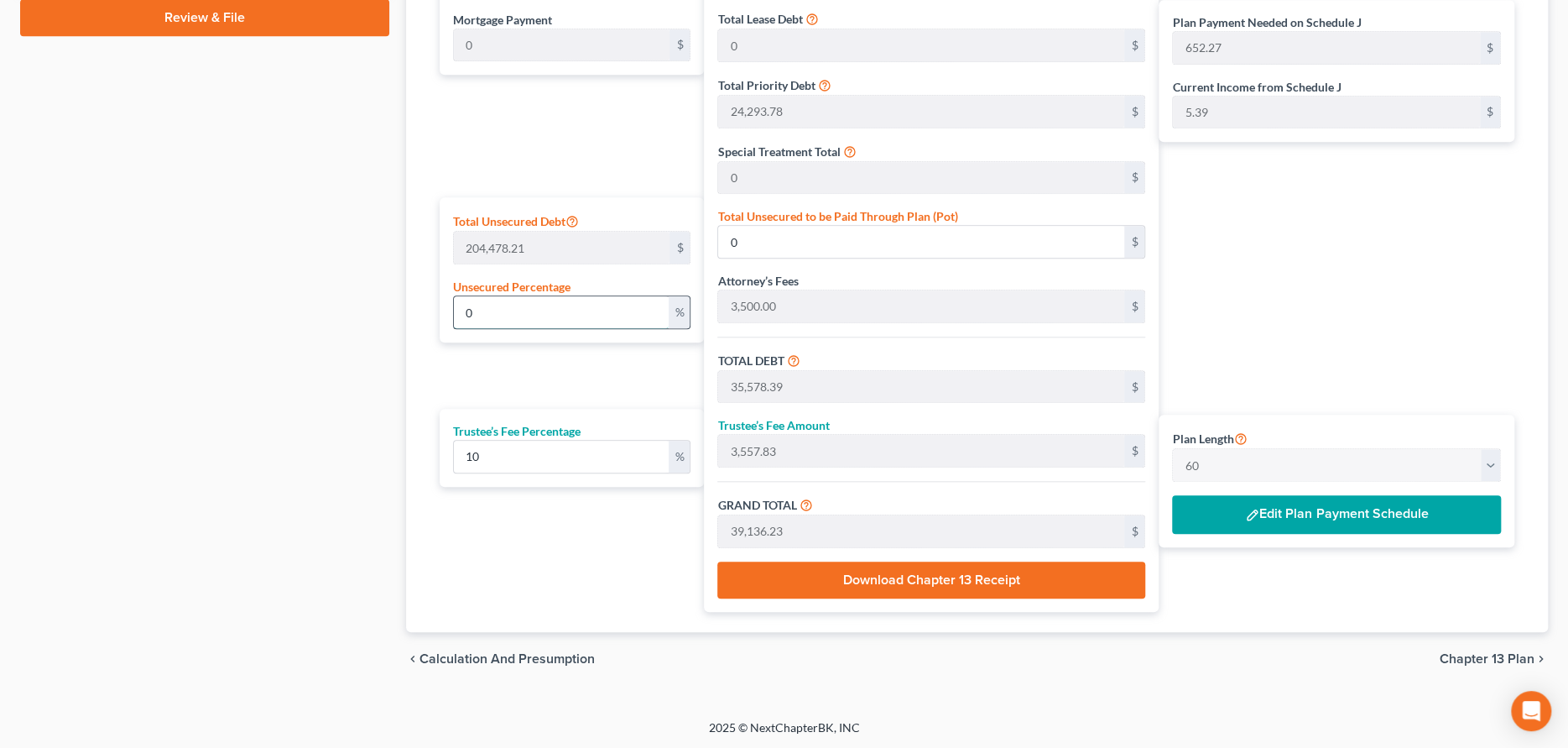
click at [554, 311] on input "0" at bounding box center [560, 312] width 214 height 32
drag, startPoint x: 546, startPoint y: 312, endPoint x: 411, endPoint y: 308, distance: 135.1
click at [411, 308] on div "Calculator Plan Length 1 2 3 4 5 6 7 8 9 10 11 12 13 14 15 16 17 18 19 20 21 22…" at bounding box center [977, 251] width 1142 height 761
click at [857, 239] on input "0" at bounding box center [920, 241] width 406 height 32
click at [1005, 580] on button "Download Chapter 13 Receipt" at bounding box center [931, 579] width 428 height 37
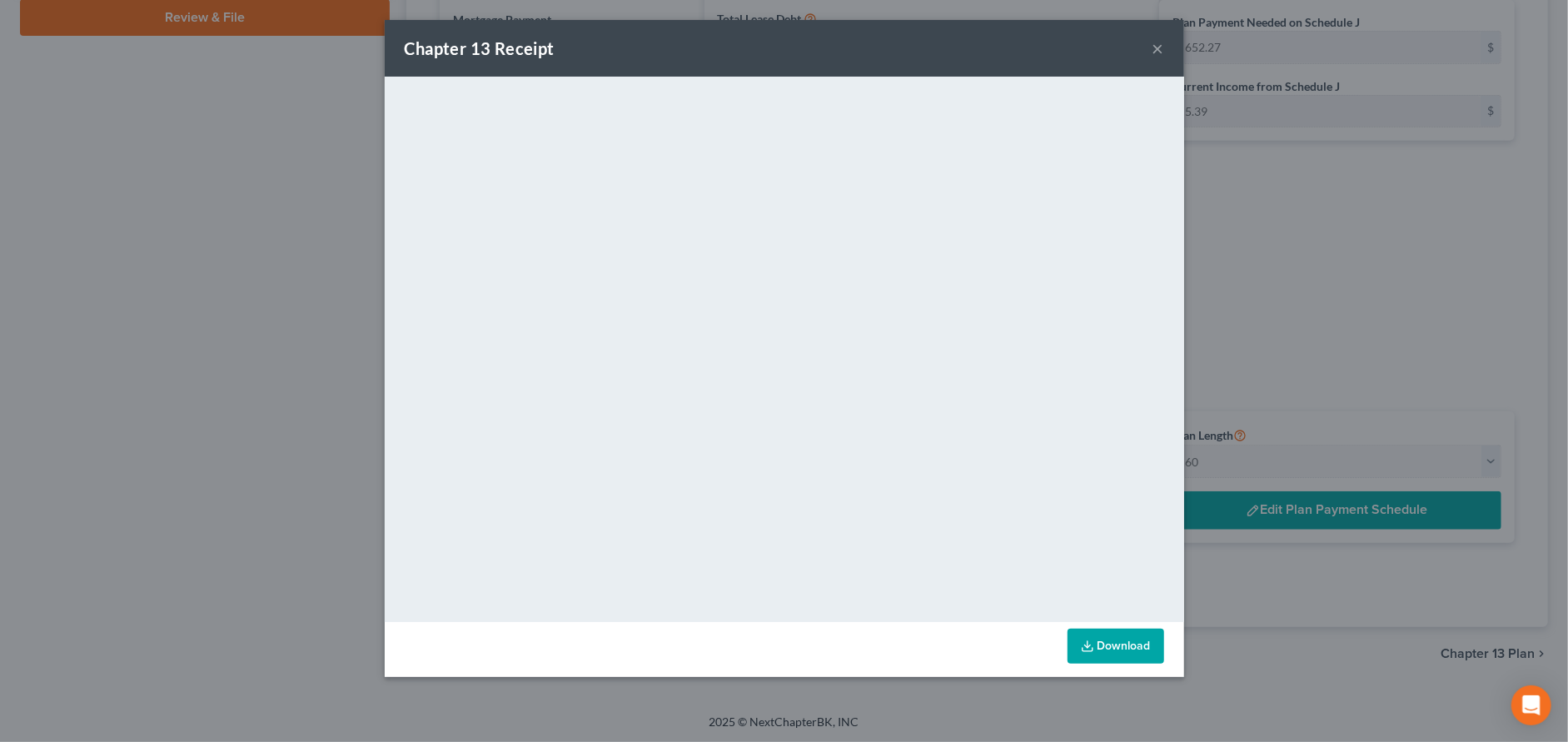
click at [1158, 45] on button "×" at bounding box center [1158, 48] width 12 height 20
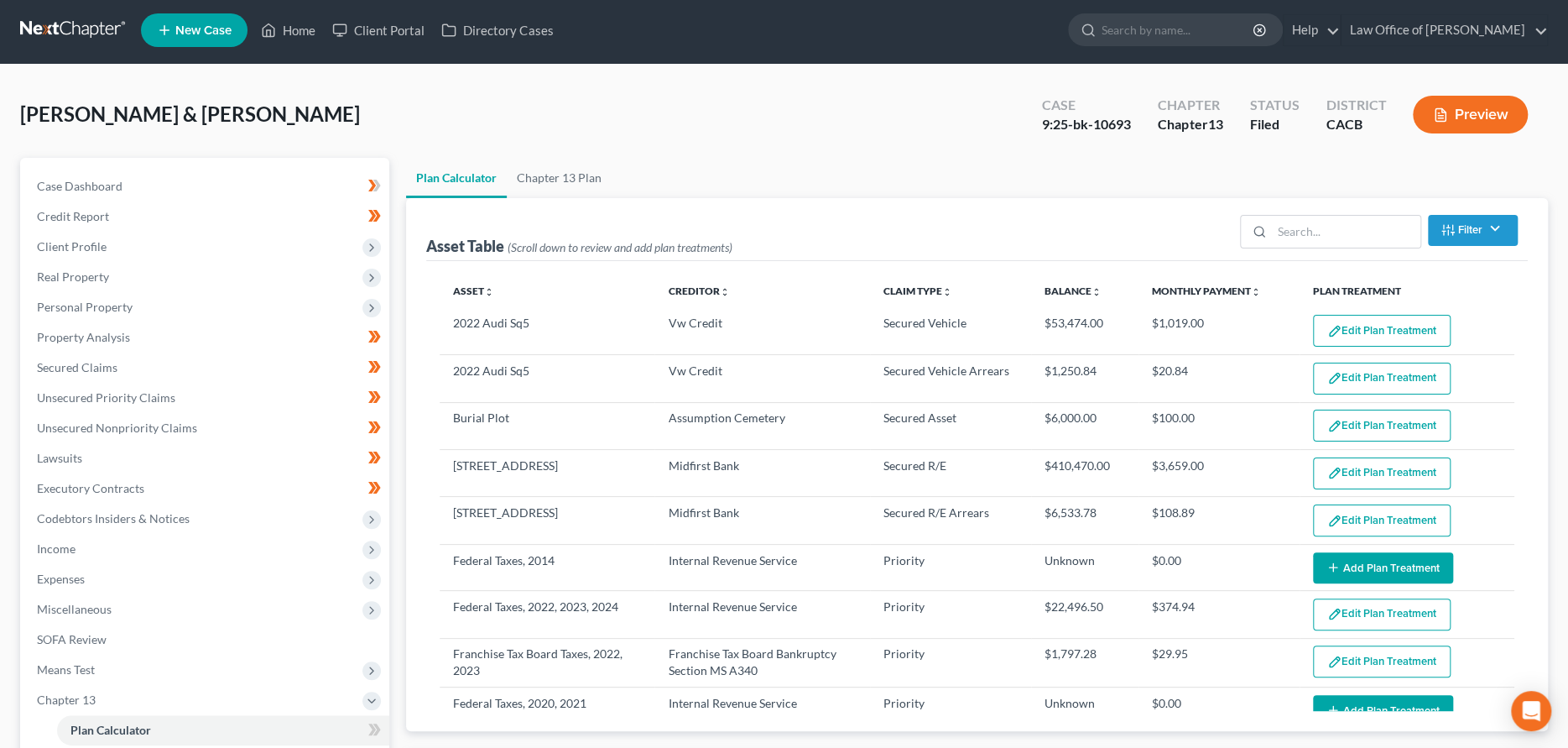
scroll to position [0, 0]
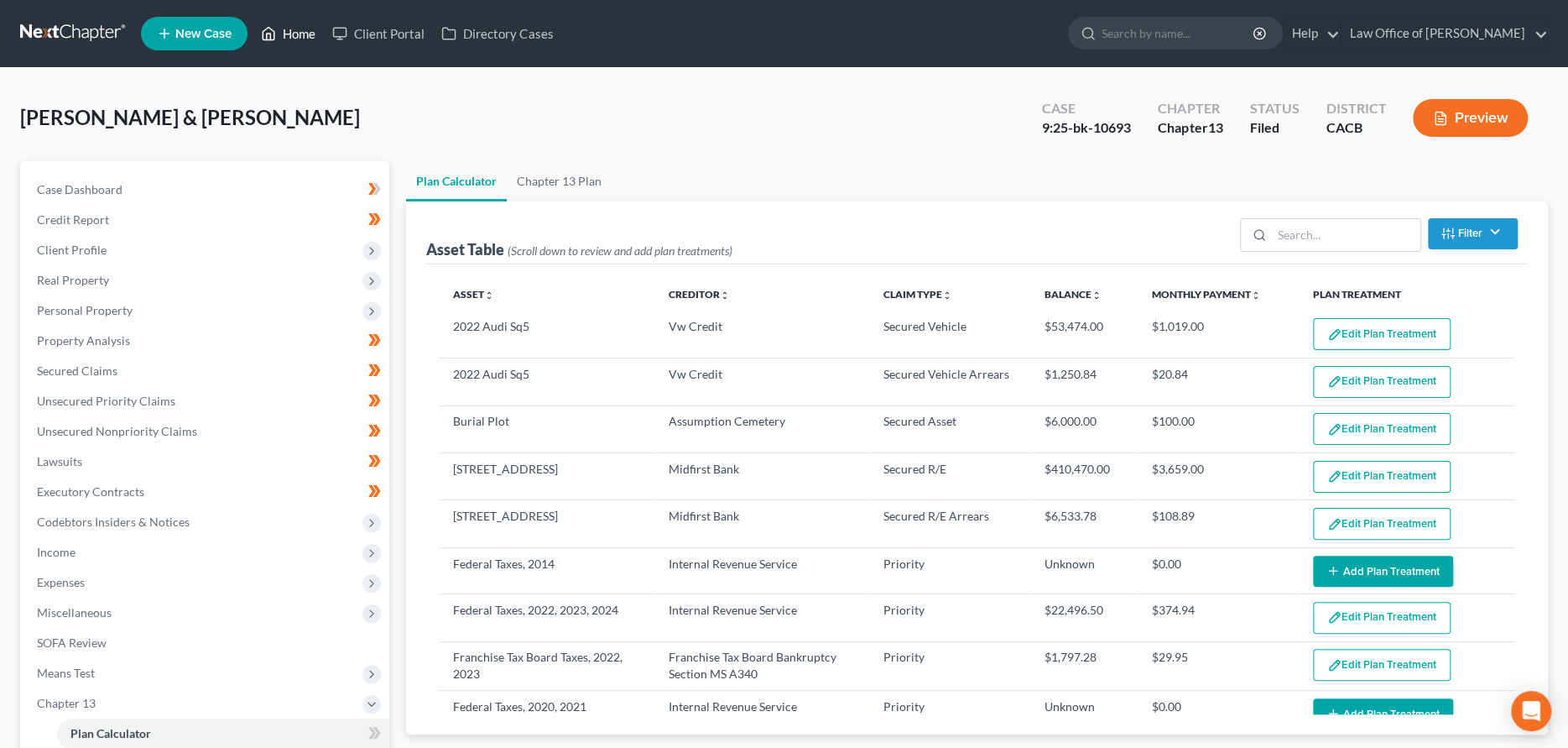
click at [299, 35] on link "Home" at bounding box center [288, 34] width 72 height 30
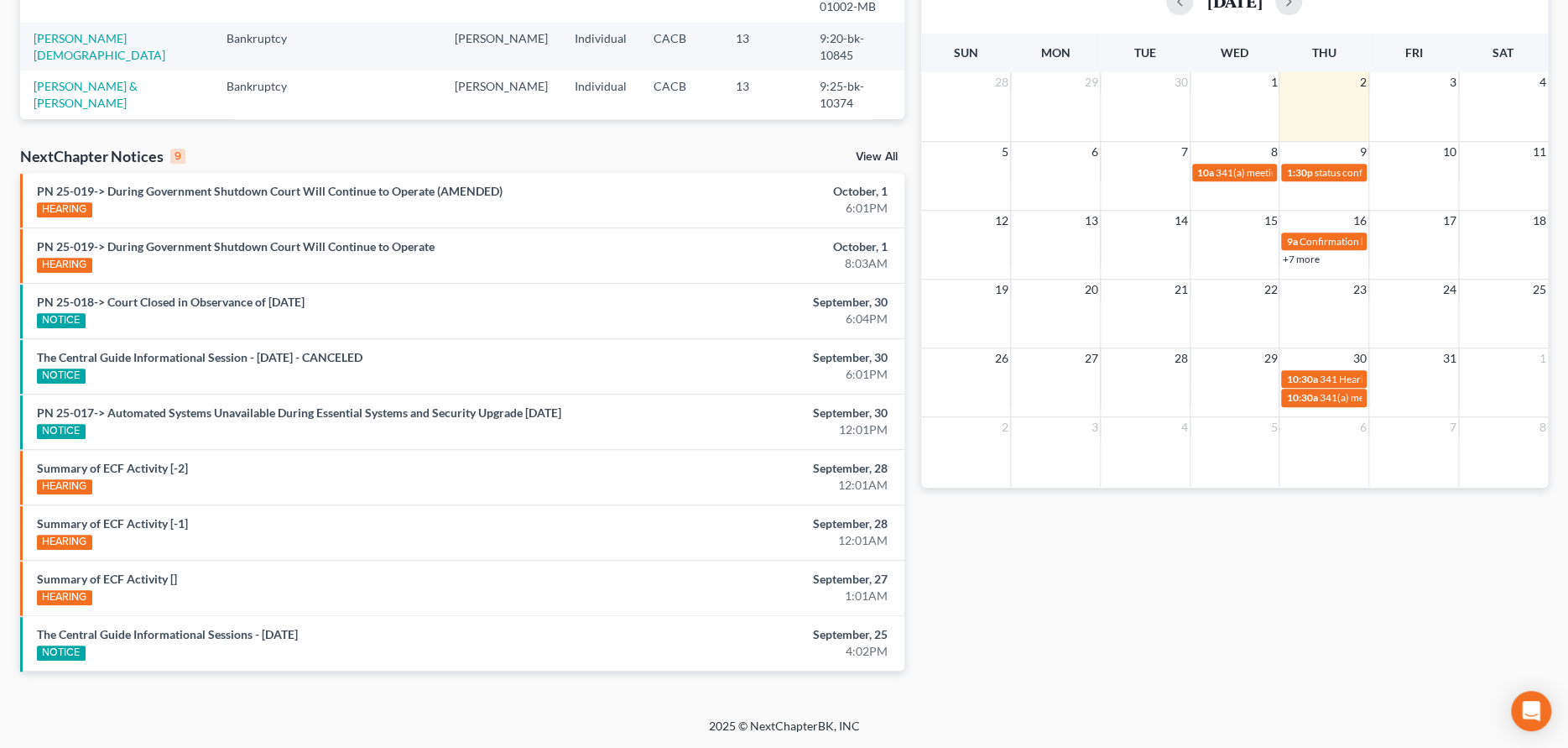
scroll to position [414, 0]
click at [83, 581] on link "Summary of ECF Activity []" at bounding box center [107, 578] width 141 height 14
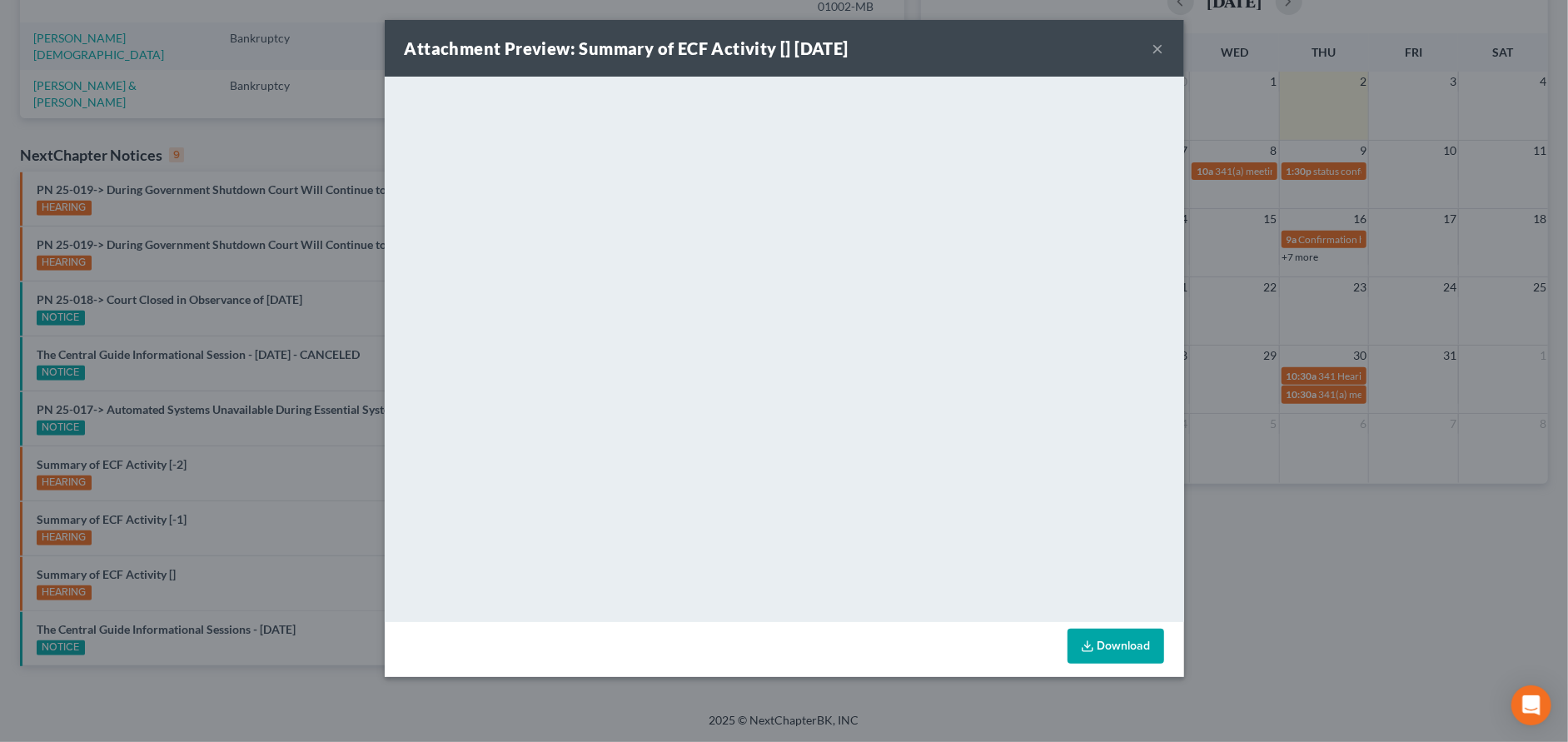
click at [1105, 644] on link "Download" at bounding box center [1116, 645] width 97 height 35
click at [1155, 47] on button "×" at bounding box center [1158, 48] width 12 height 20
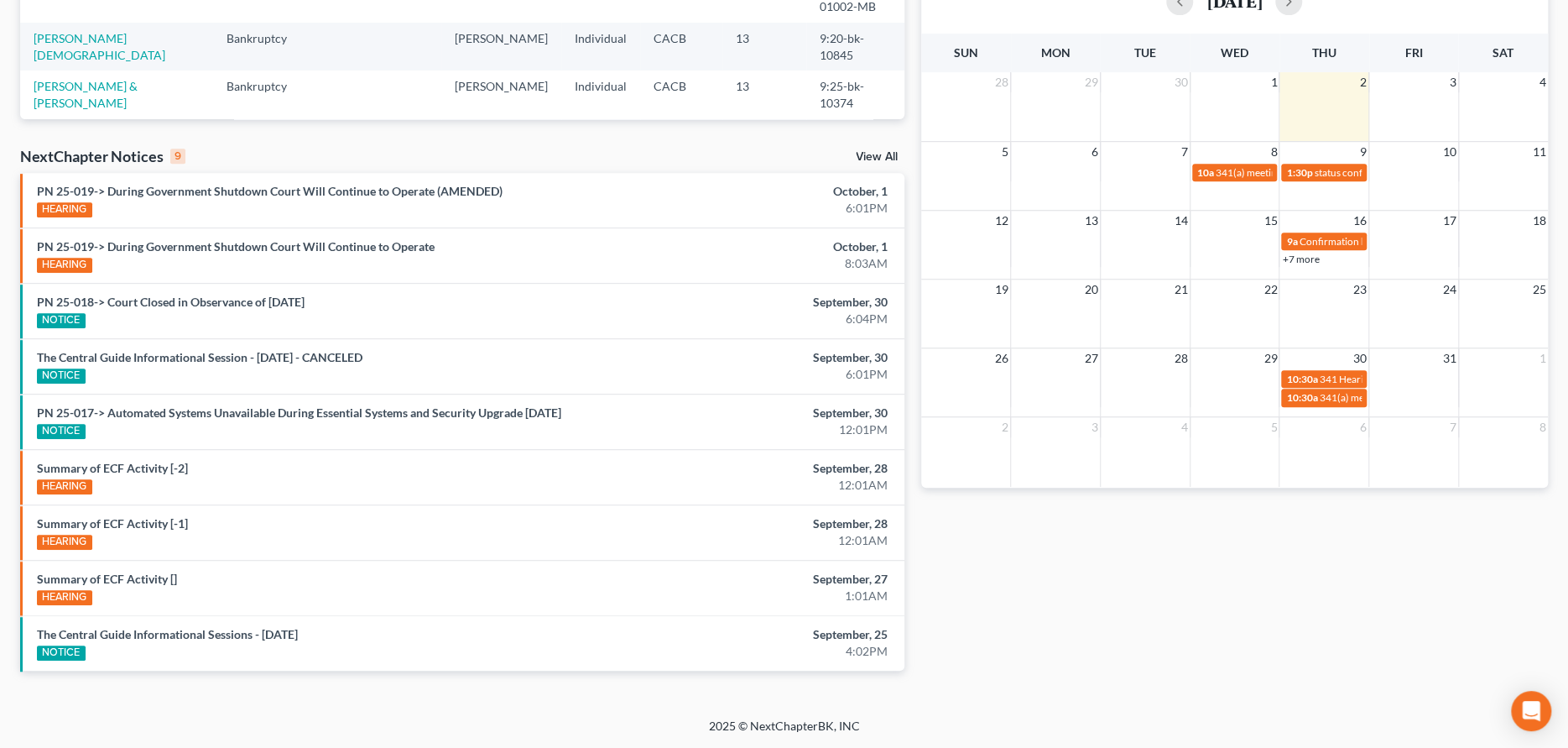
click at [878, 152] on link "View All" at bounding box center [877, 158] width 42 height 12
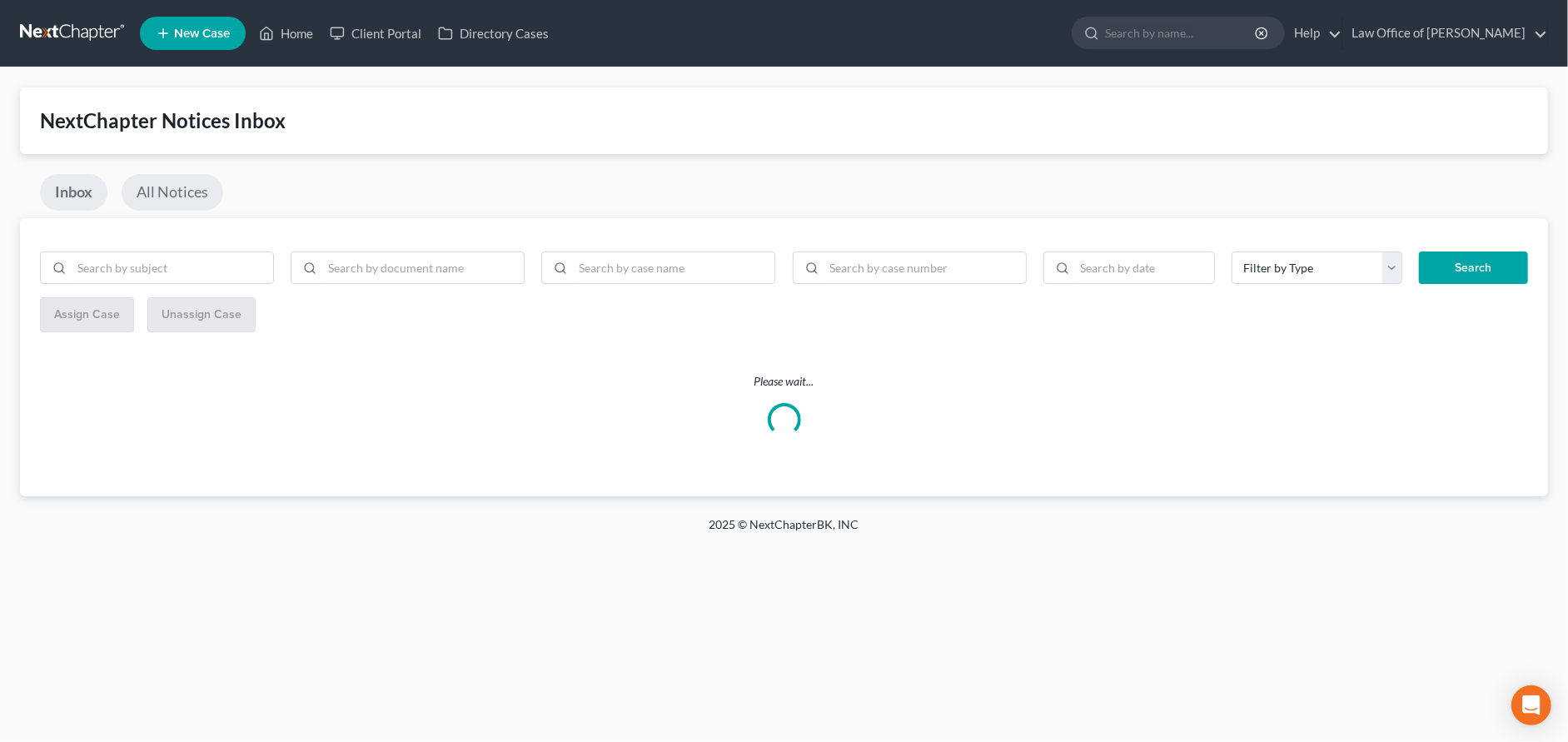
click at [190, 195] on link "All Notices" at bounding box center [172, 192] width 102 height 37
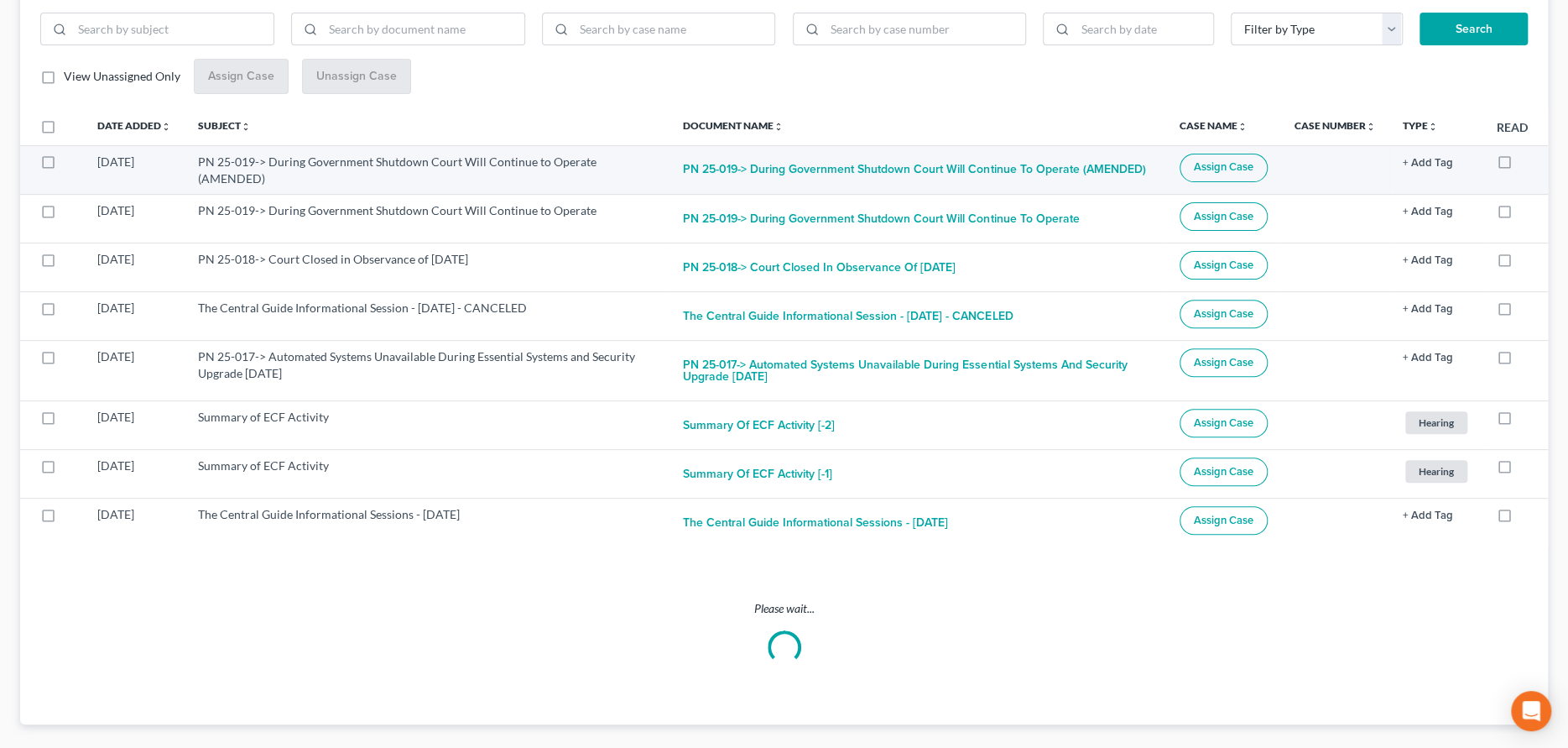
scroll to position [267, 0]
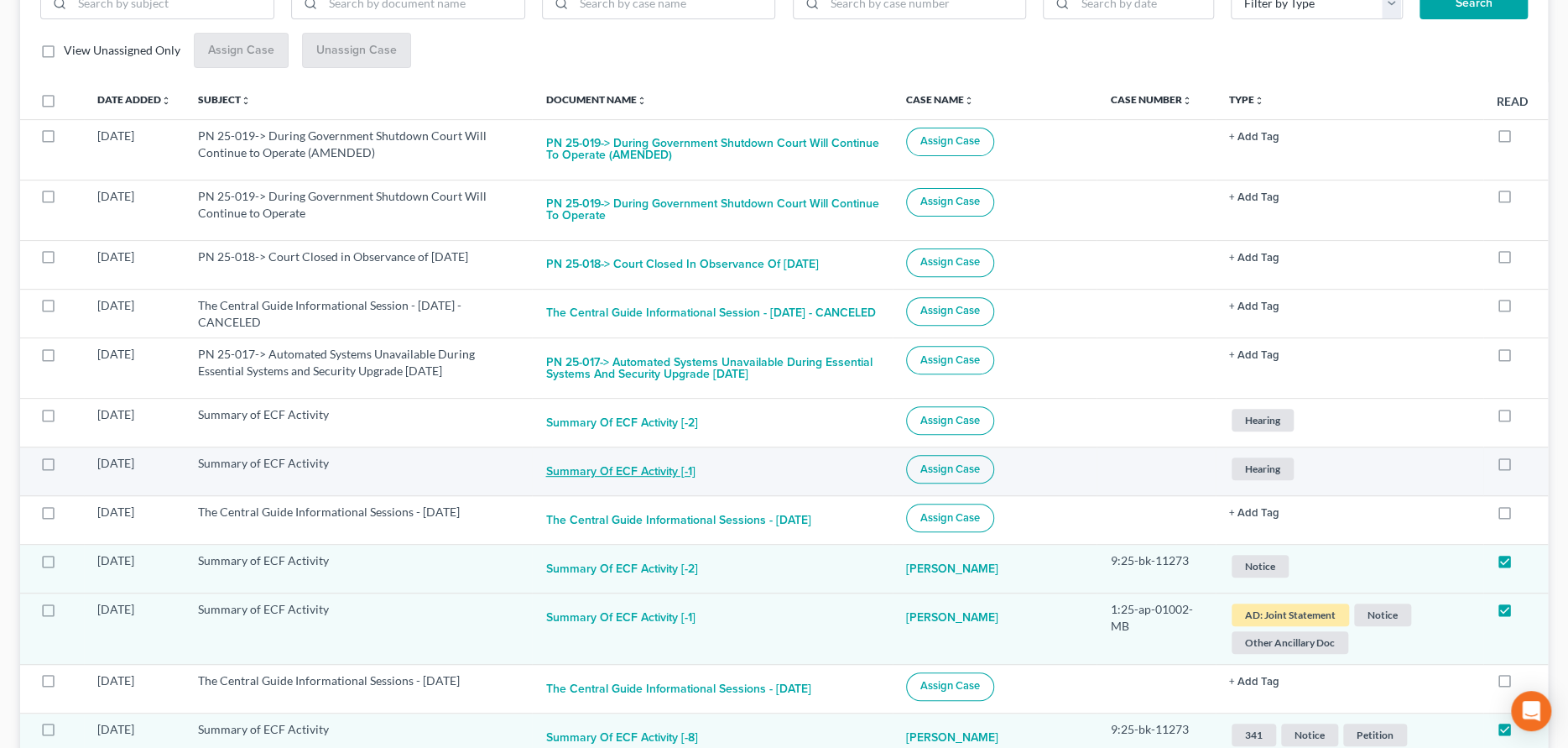
click at [601, 478] on button "Summary of ECF Activity [-1]" at bounding box center [620, 472] width 150 height 34
checkbox input "true"
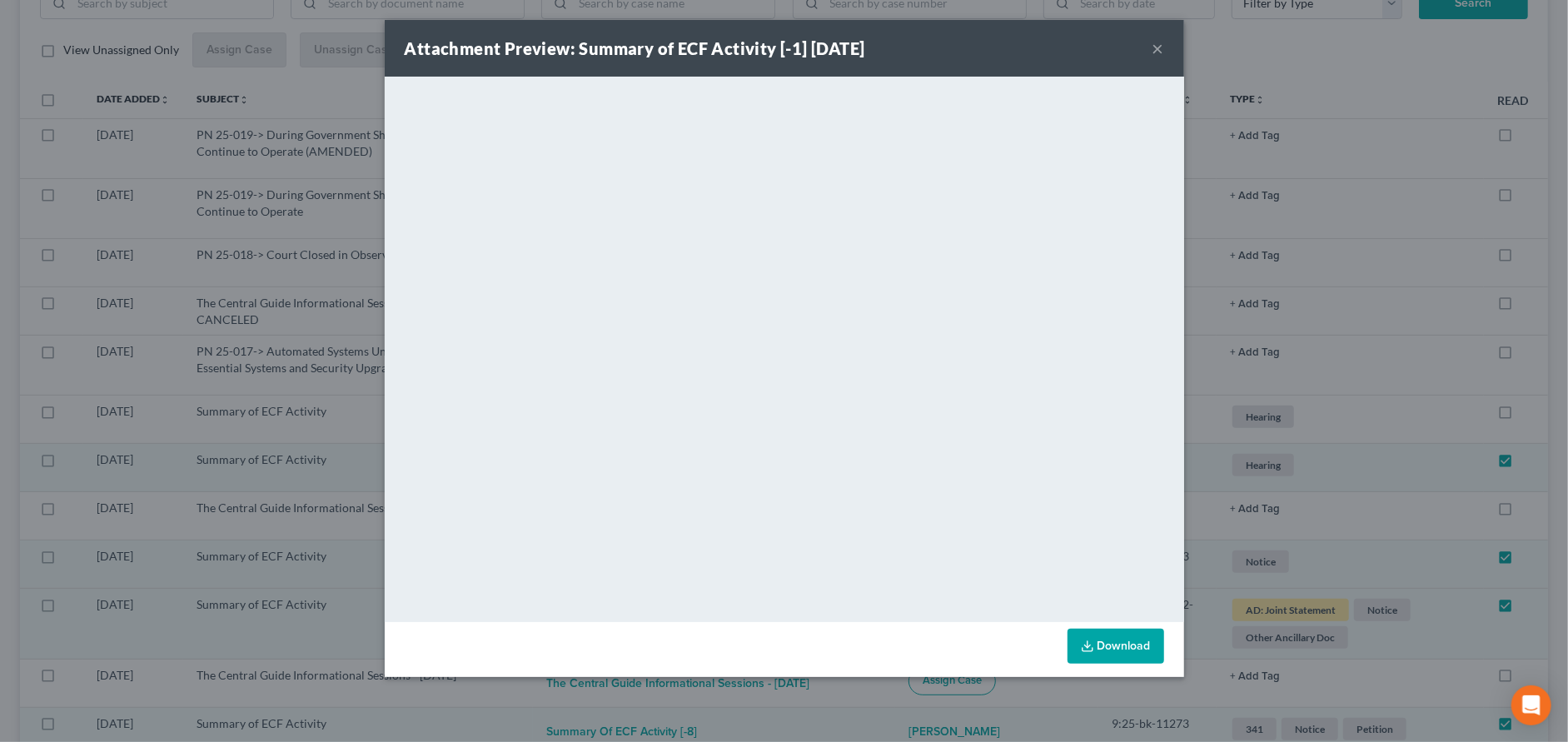
click at [1153, 44] on button "×" at bounding box center [1158, 48] width 12 height 20
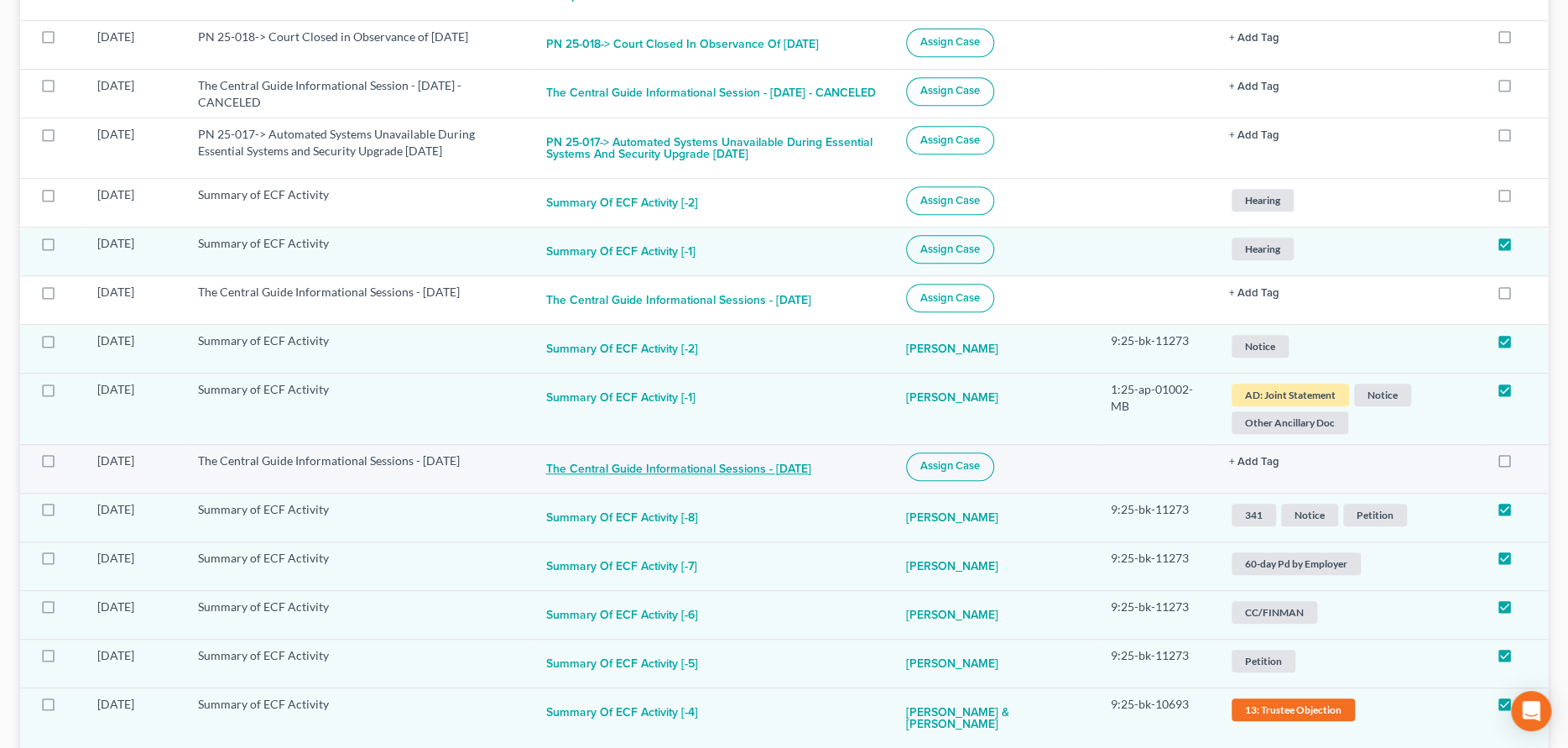
scroll to position [519, 0]
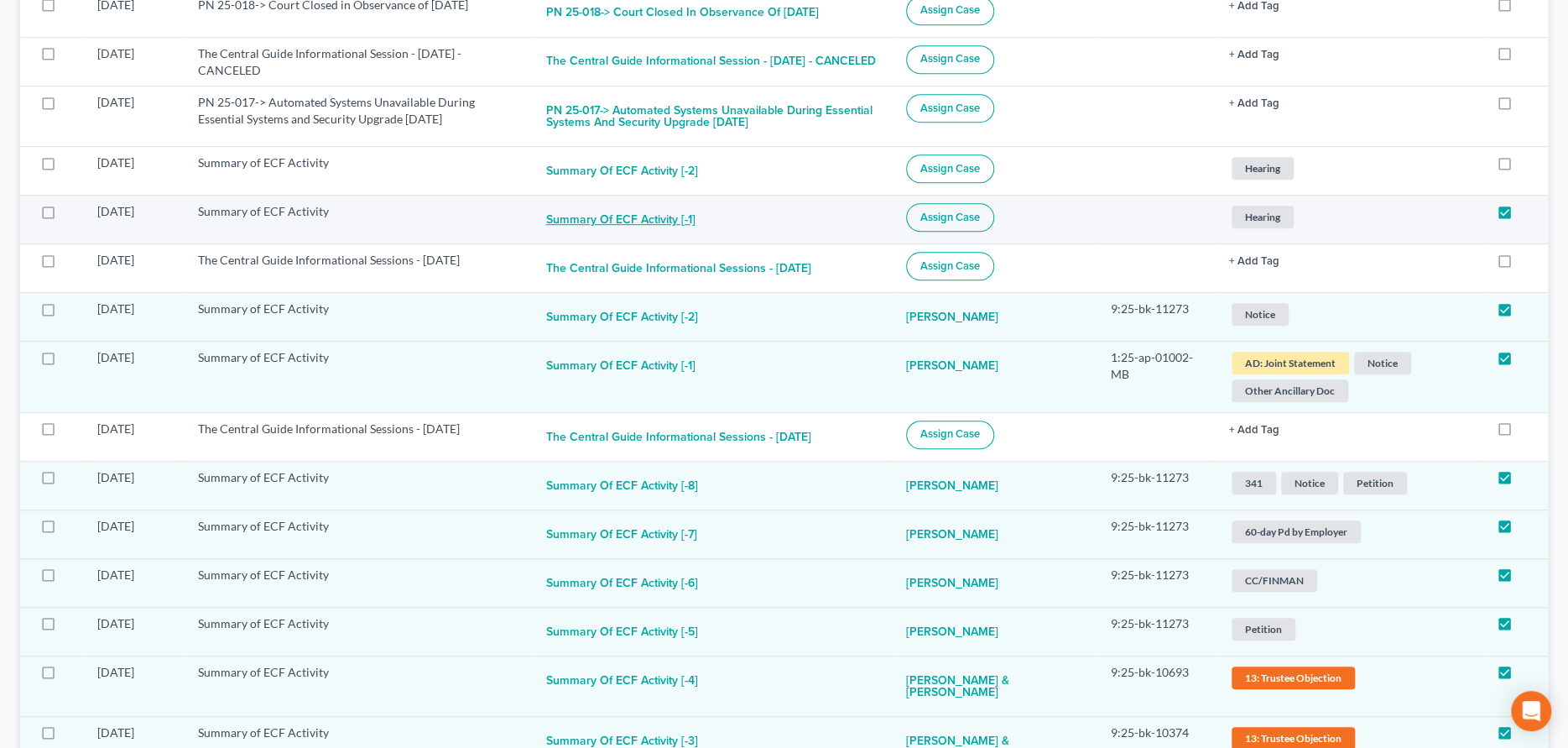
click at [646, 233] on button "Summary of ECF Activity [-1]" at bounding box center [620, 220] width 150 height 34
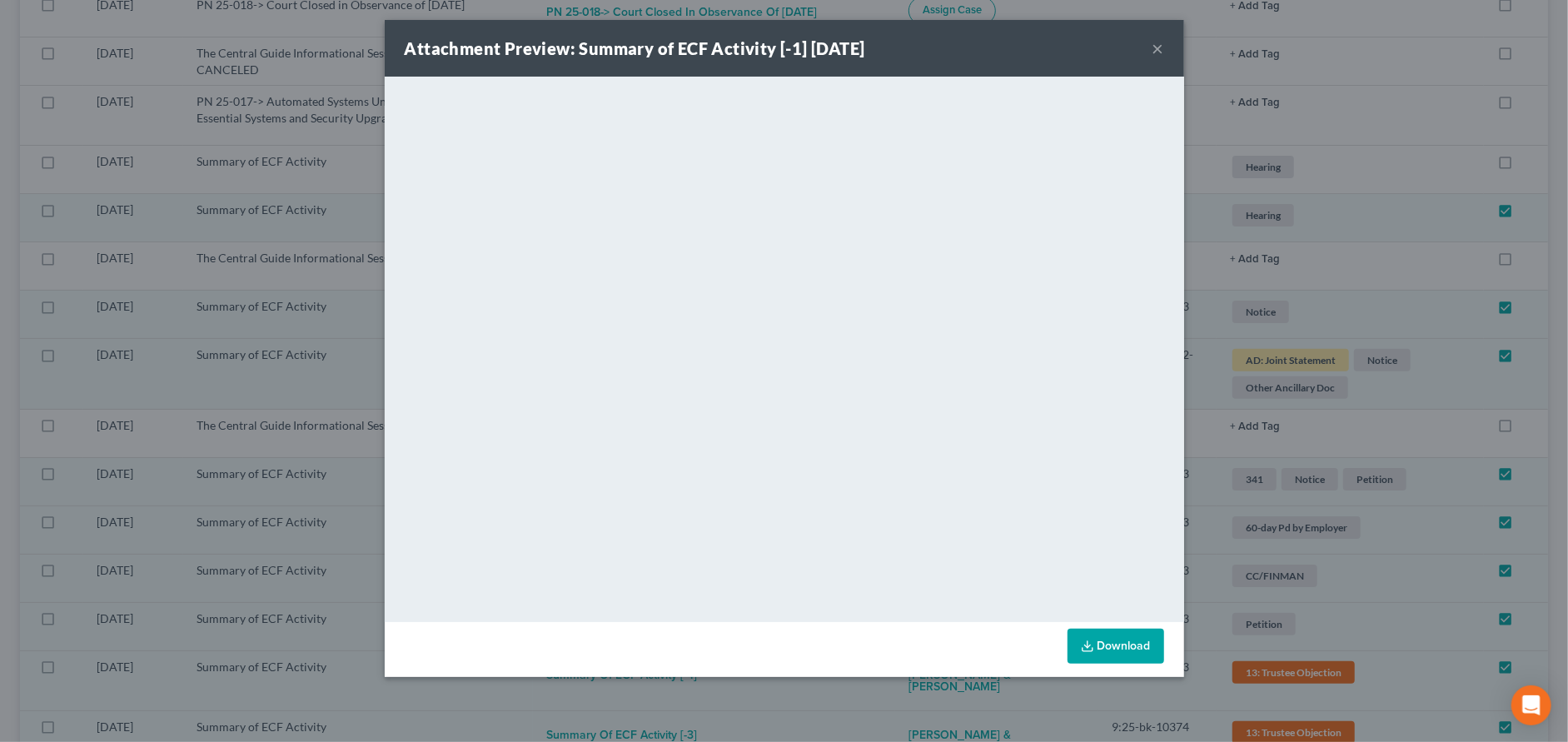
click at [1164, 46] on div "Attachment Preview: Summary of ECF Activity [-1] [DATE] ×" at bounding box center [784, 47] width 799 height 56
drag, startPoint x: 1151, startPoint y: 47, endPoint x: 1159, endPoint y: 46, distance: 8.1
click at [1159, 46] on div "Attachment Preview: Summary of ECF Activity [-1] [DATE] ×" at bounding box center [784, 47] width 799 height 56
click at [1159, 46] on button "×" at bounding box center [1158, 48] width 12 height 20
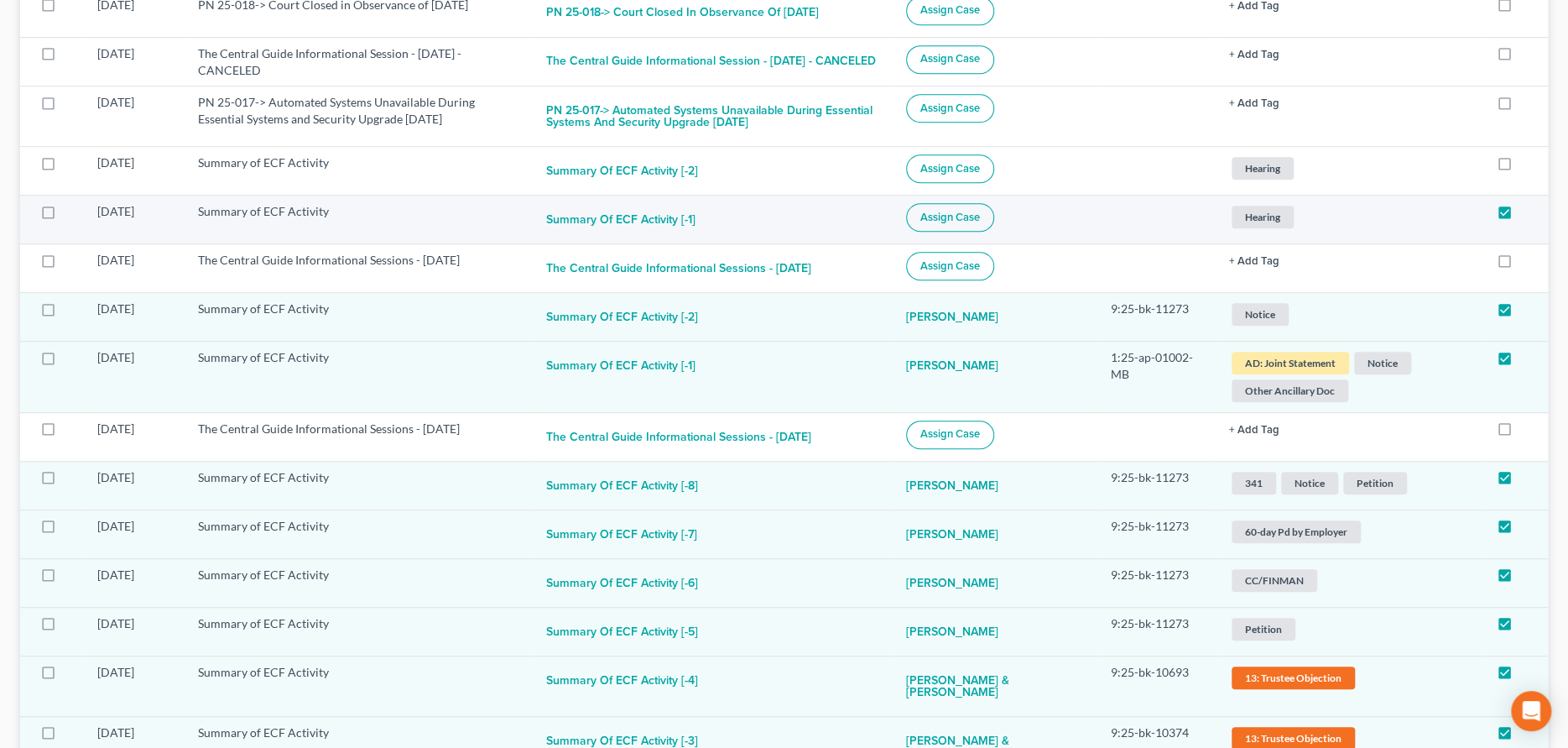
click at [980, 224] on span "Assign Case" at bounding box center [950, 216] width 60 height 13
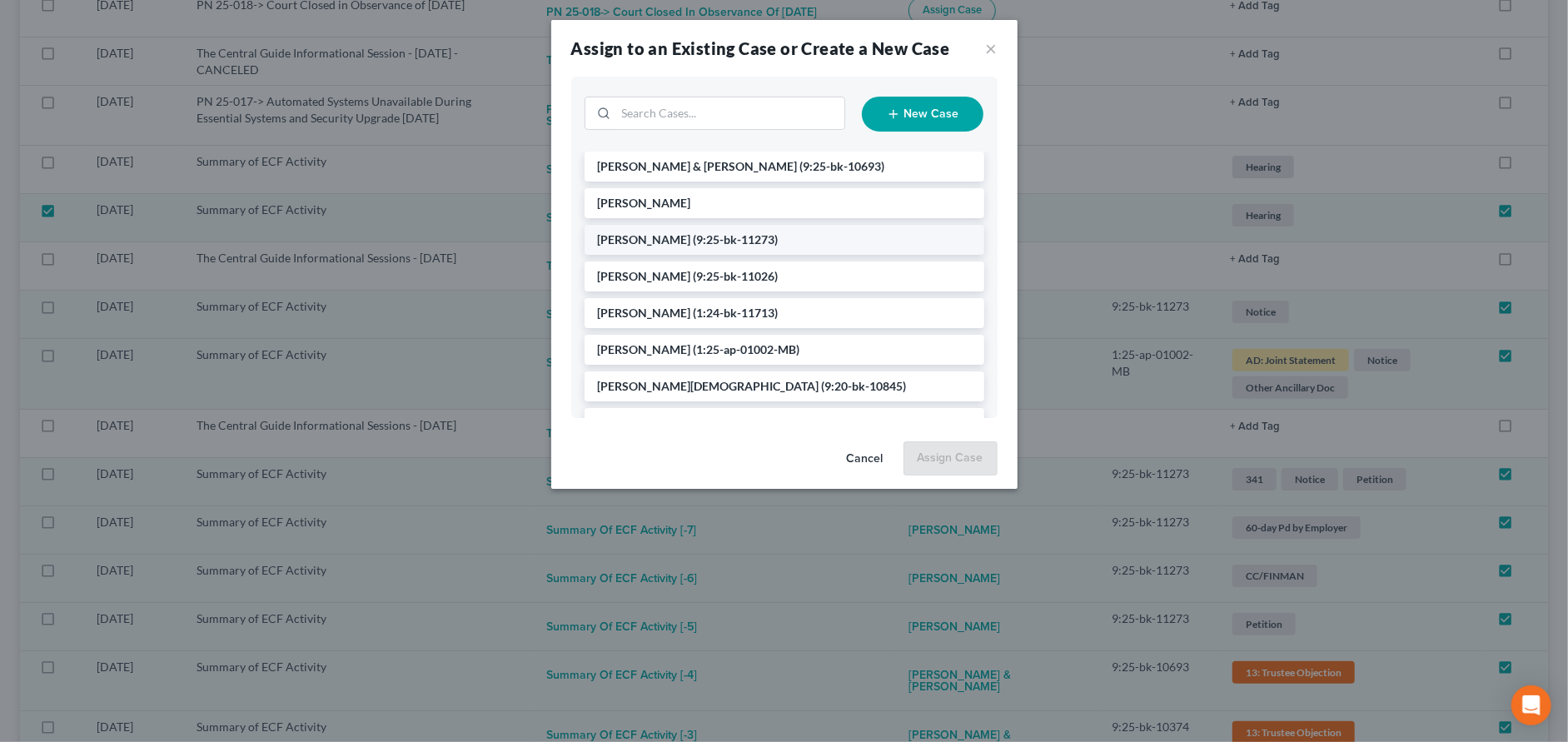
click at [644, 235] on span "[PERSON_NAME]" at bounding box center [644, 239] width 93 height 14
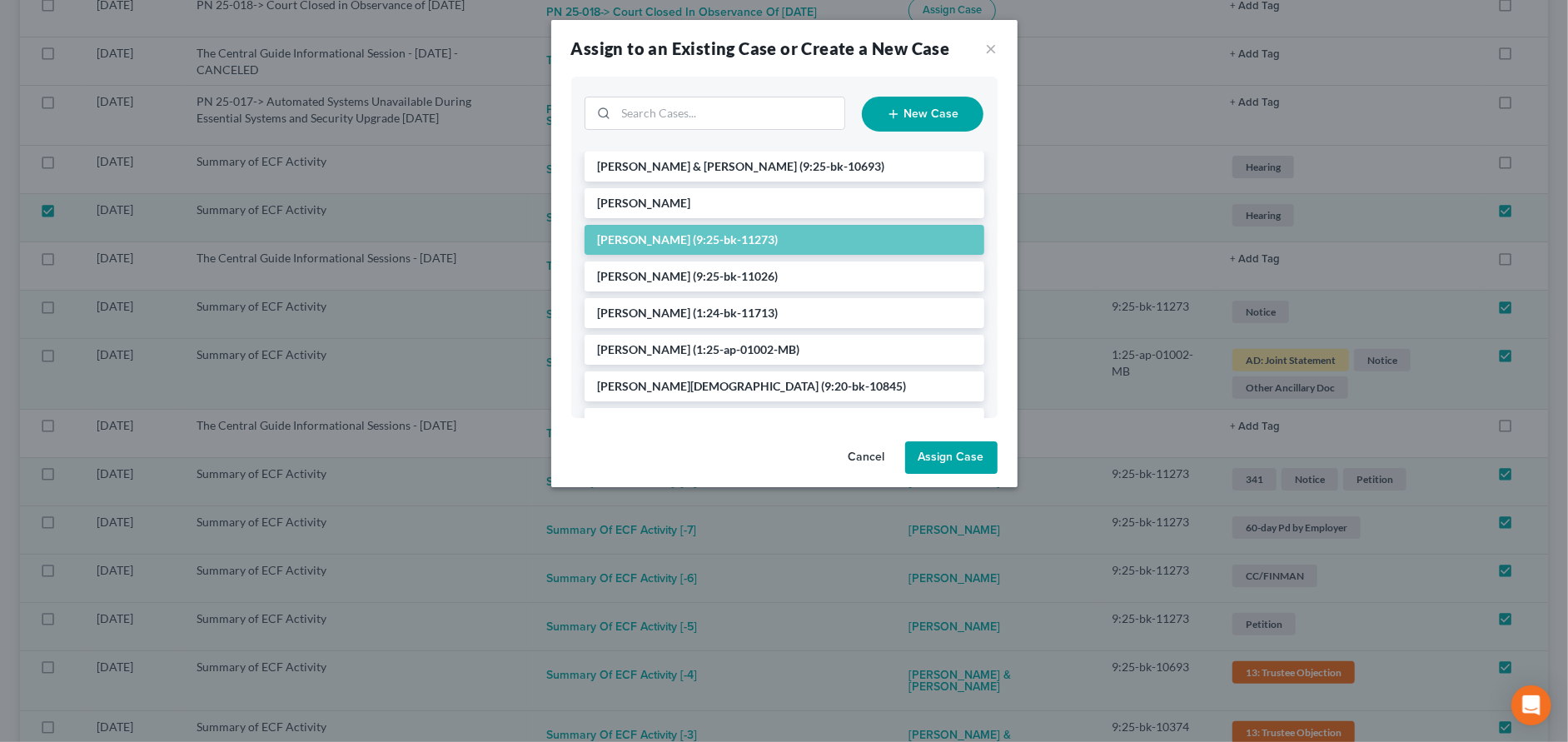
click at [967, 456] on button "Assign Case" at bounding box center [951, 458] width 92 height 34
checkbox input "false"
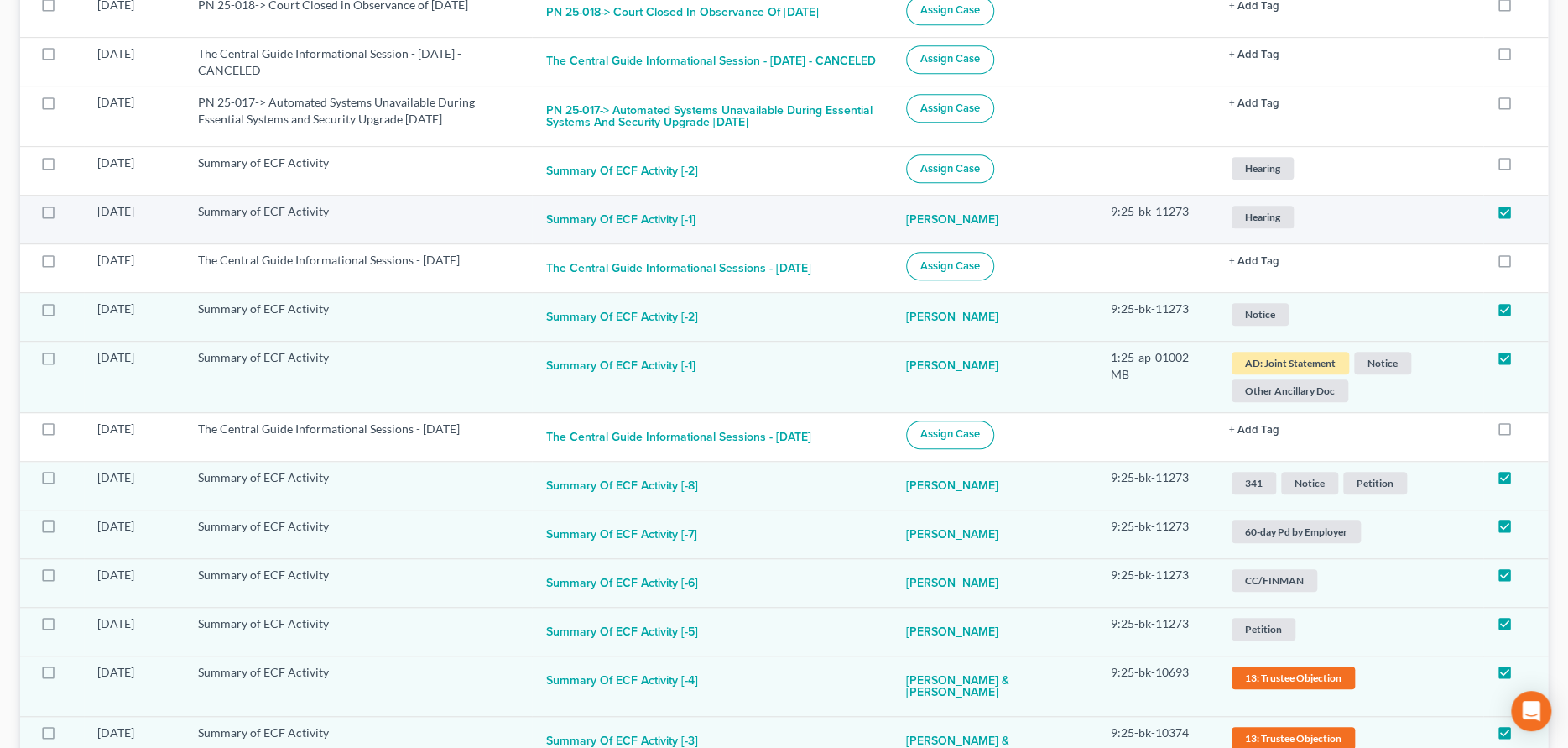
click at [1256, 228] on span "Hearing" at bounding box center [1263, 216] width 62 height 23
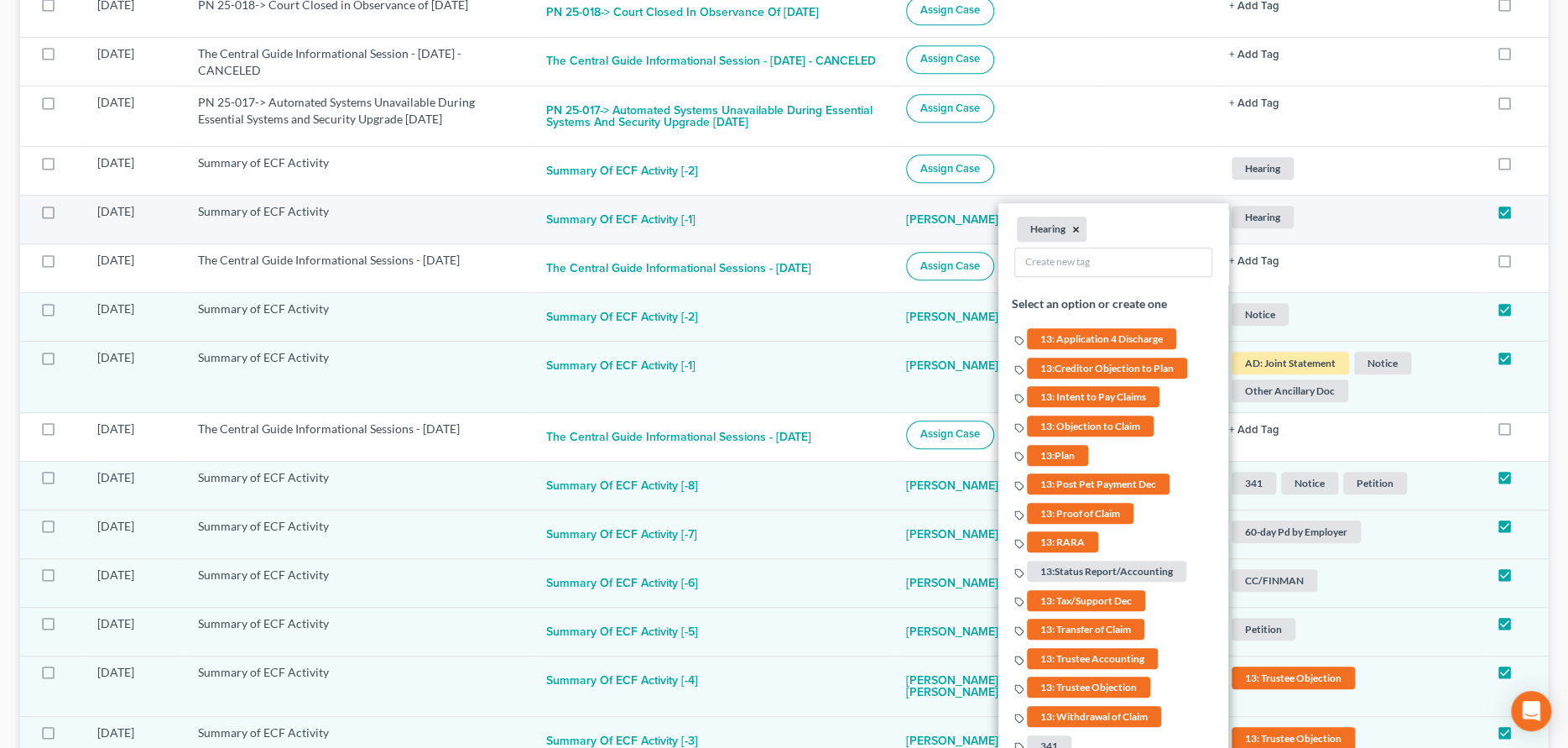
click at [1078, 237] on button "×" at bounding box center [1077, 229] width 8 height 15
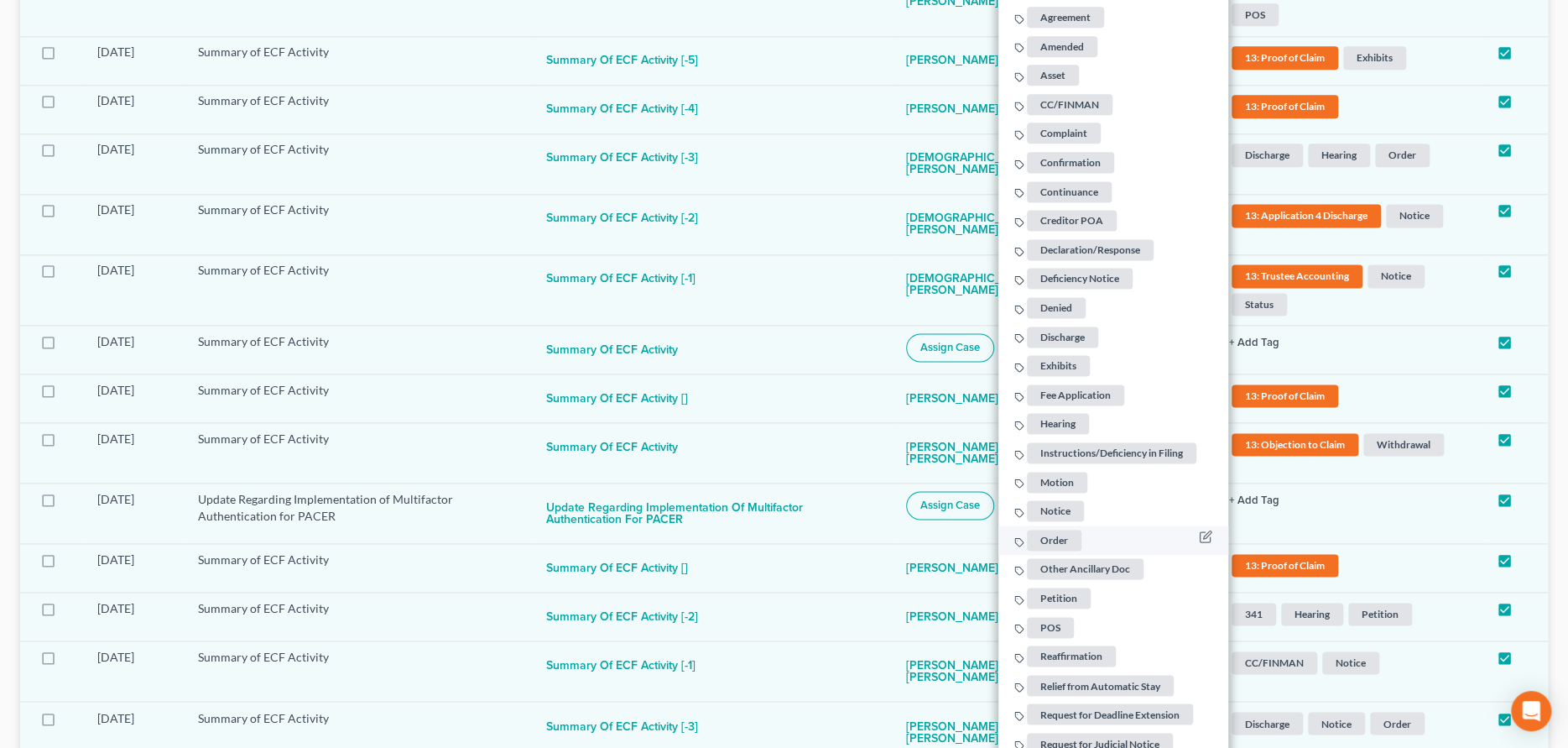
scroll to position [1442, 0]
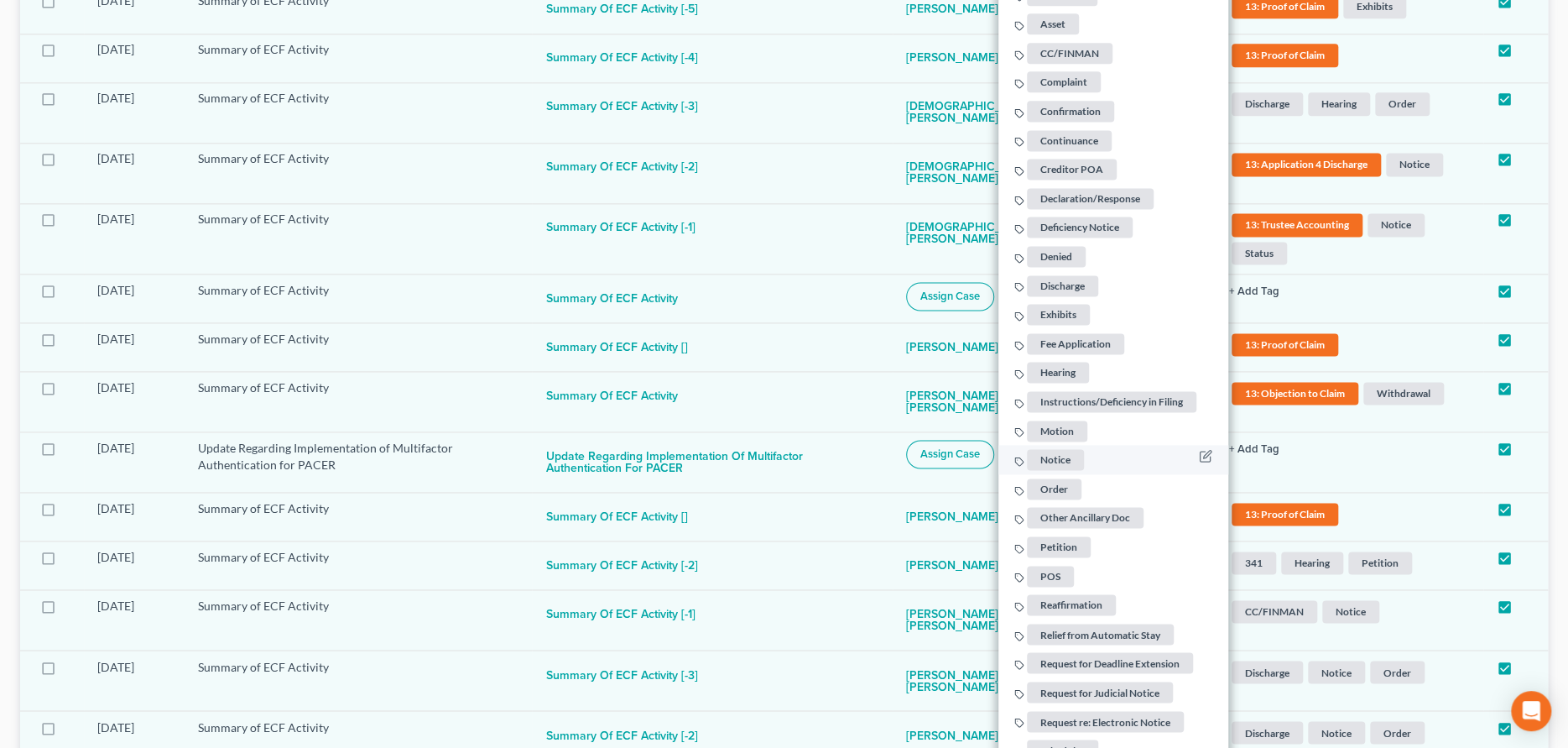
click at [1055, 470] on span "Notice" at bounding box center [1055, 459] width 57 height 21
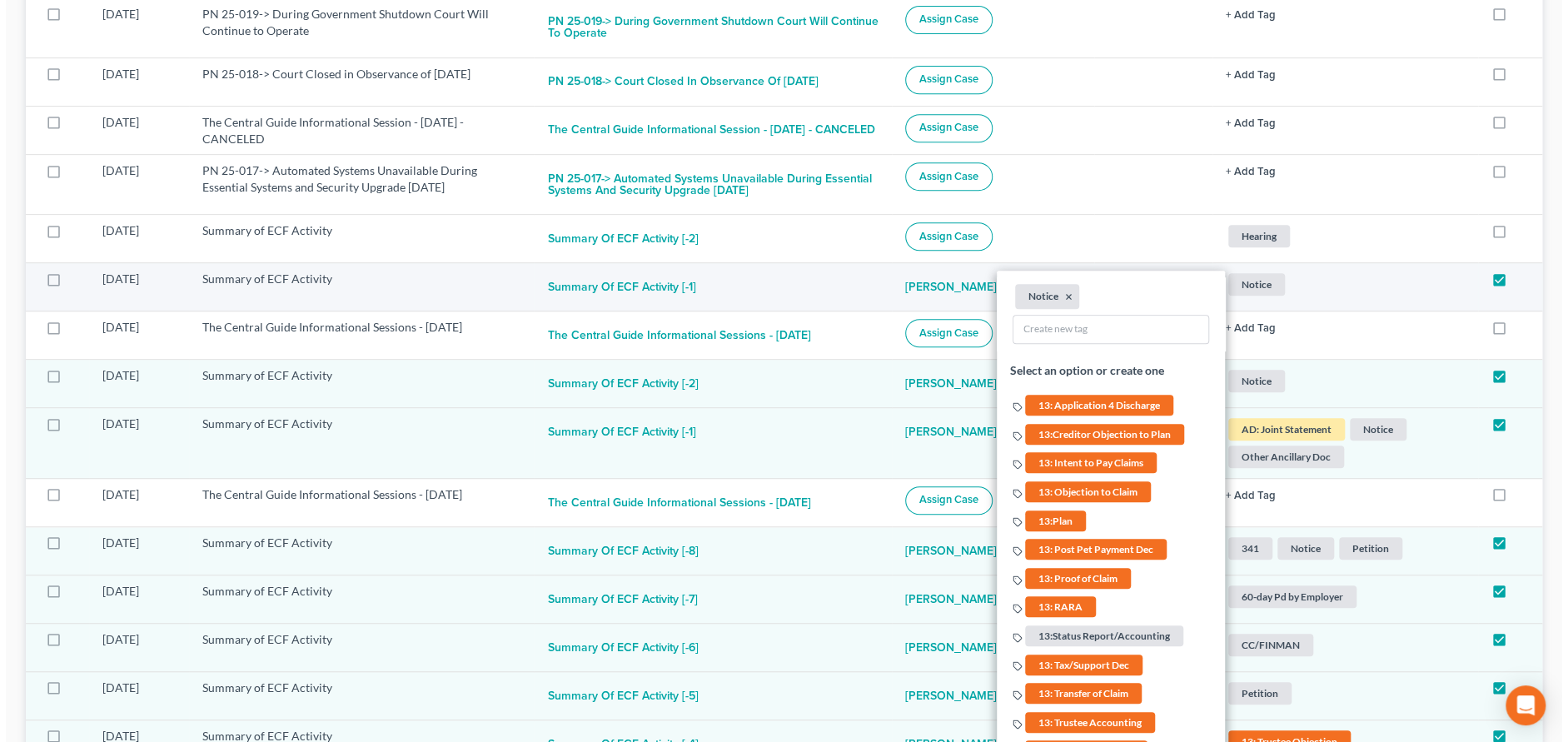
scroll to position [431, 0]
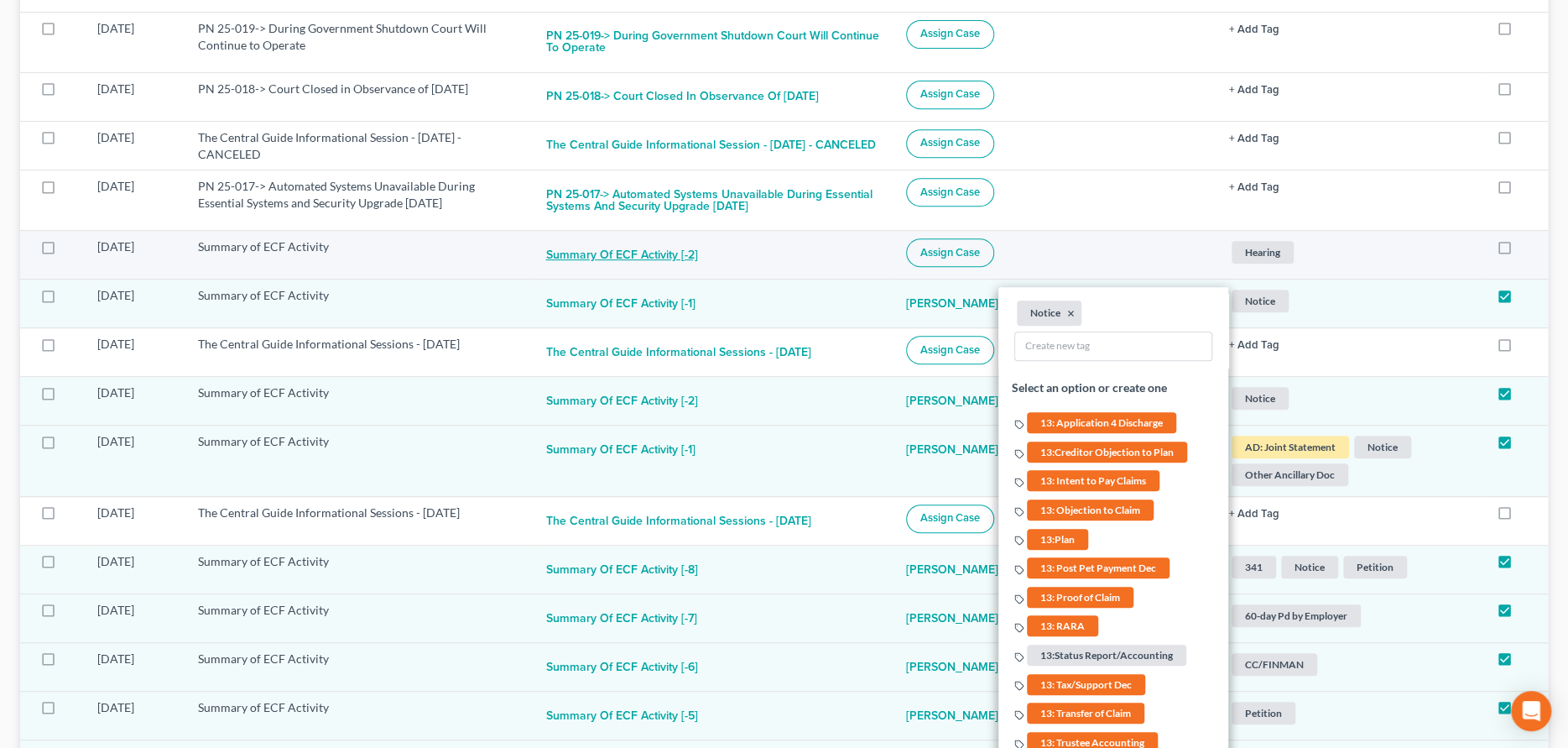
click at [657, 271] on button "Summary of ECF Activity [-2]" at bounding box center [621, 255] width 152 height 34
checkbox input "true"
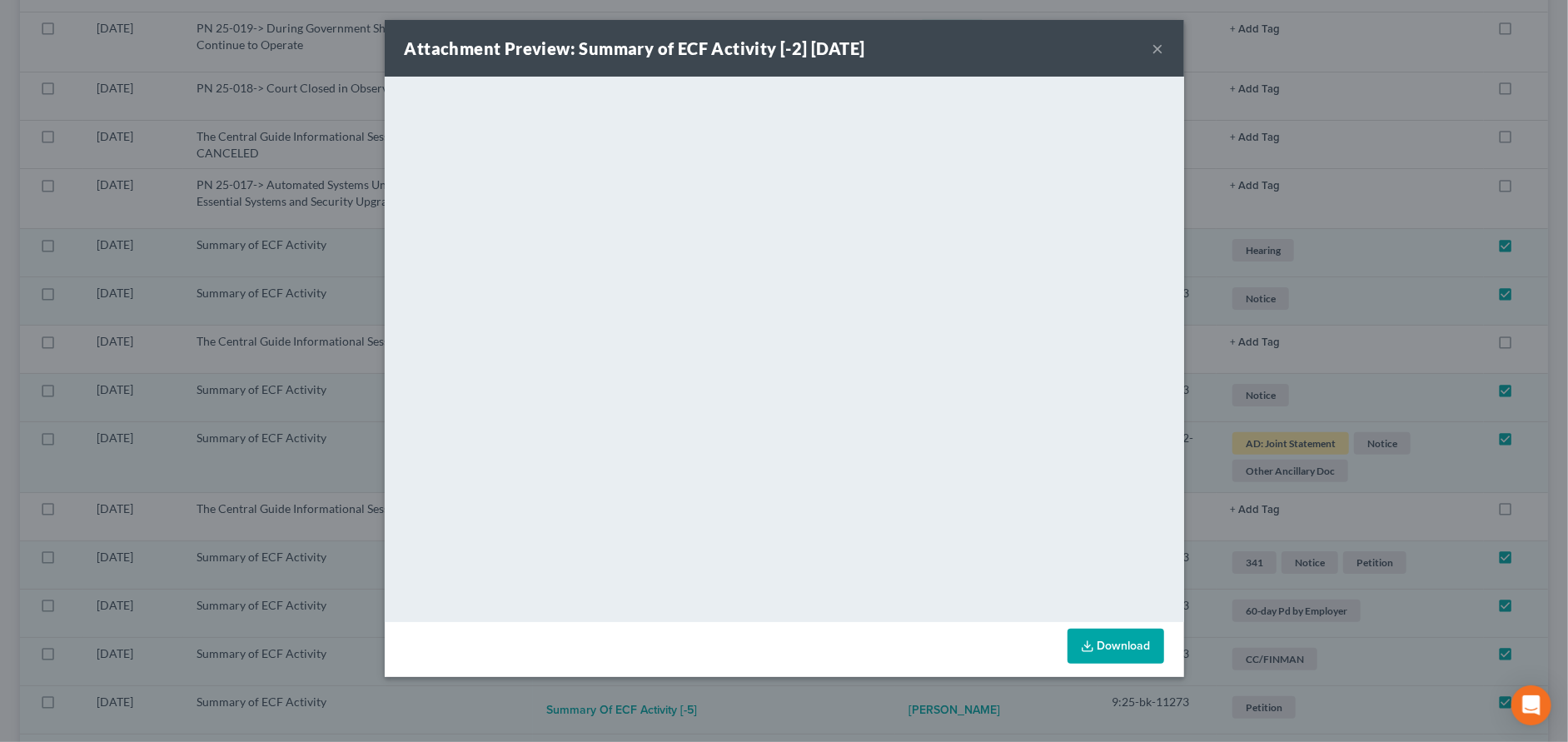
click at [1157, 40] on button "×" at bounding box center [1158, 48] width 12 height 20
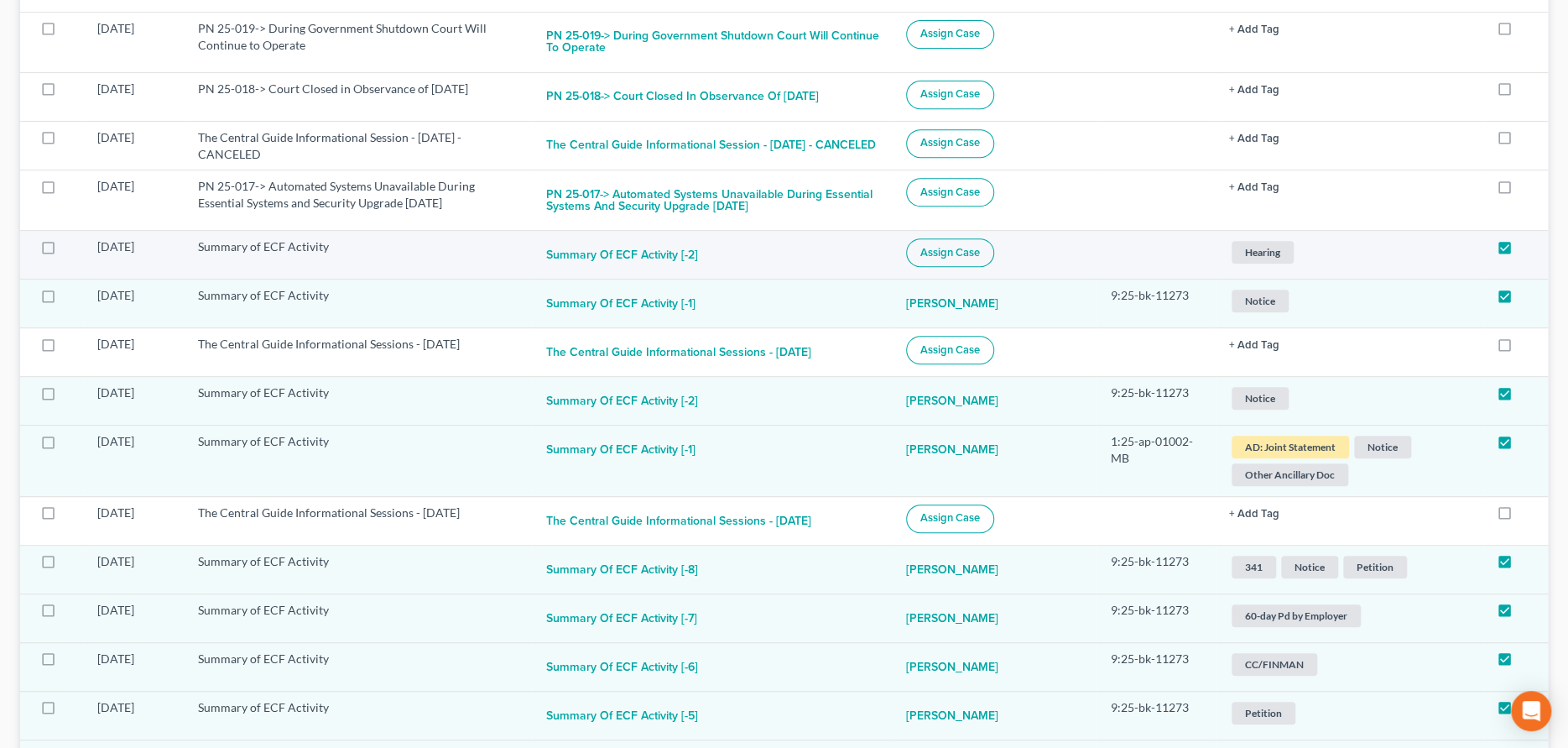
click at [980, 259] on span "Assign Case" at bounding box center [950, 252] width 60 height 13
checkbox input "true"
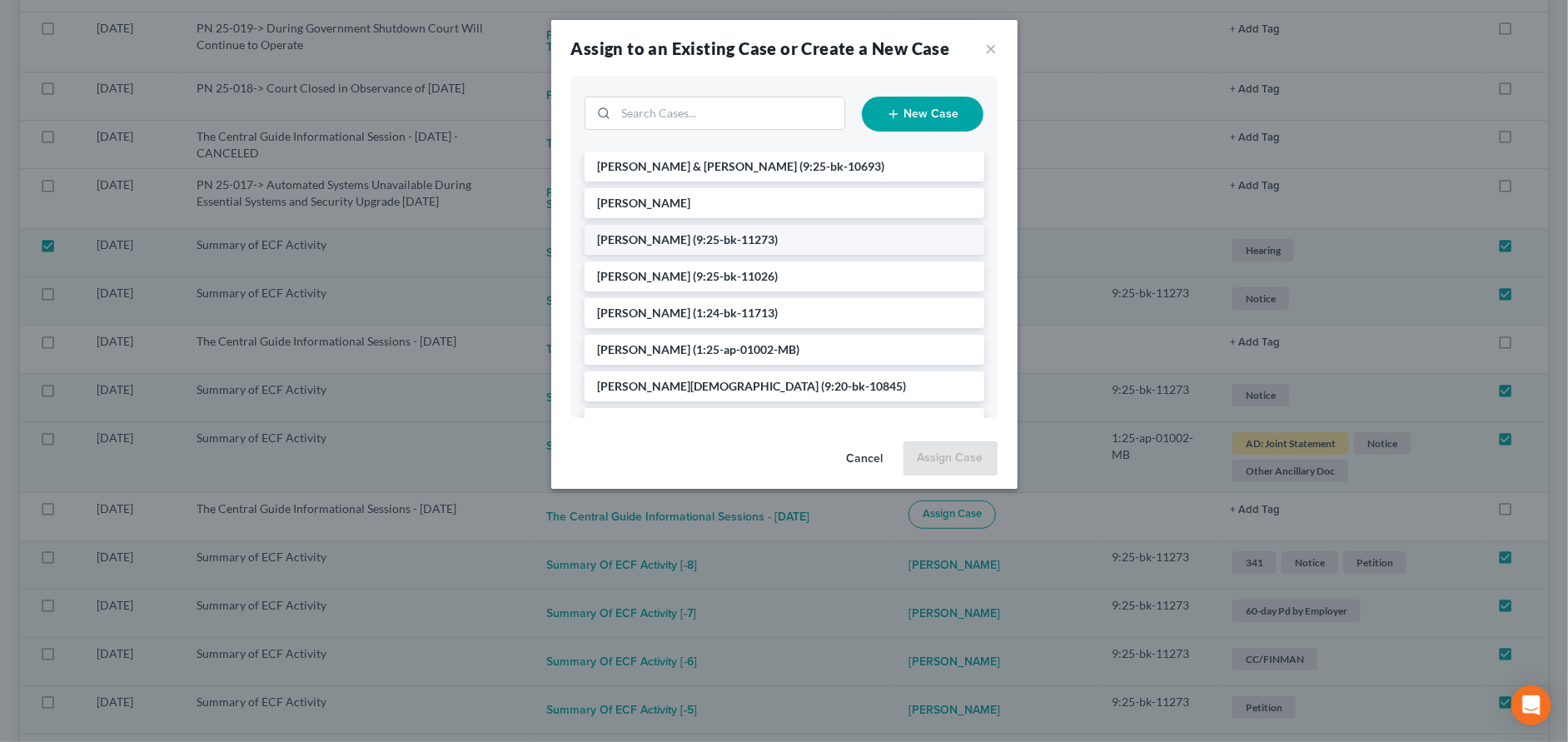
click at [693, 234] on span "(9:25-bk-11273)" at bounding box center [736, 239] width 85 height 14
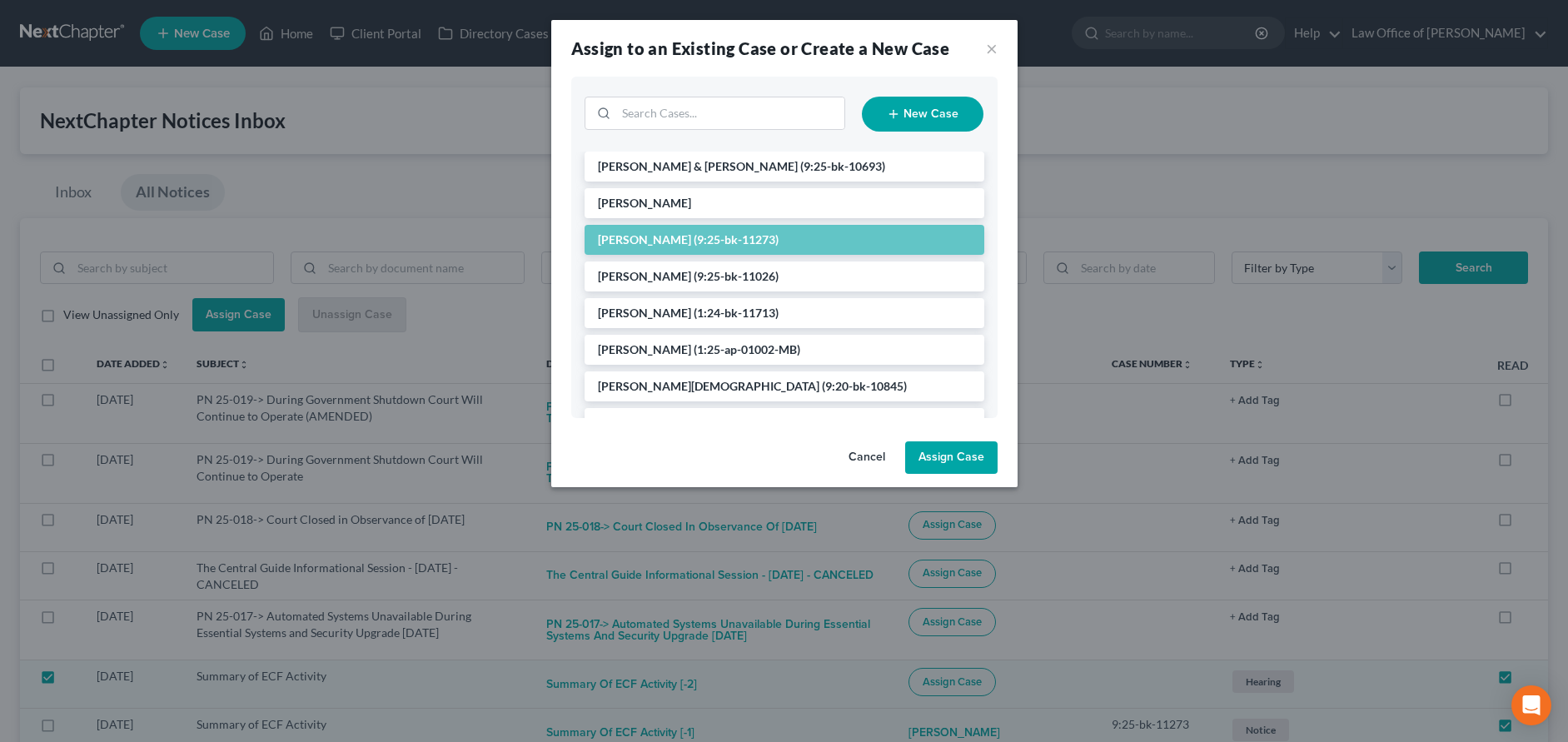
click at [942, 451] on button "Assign Case" at bounding box center [951, 458] width 92 height 34
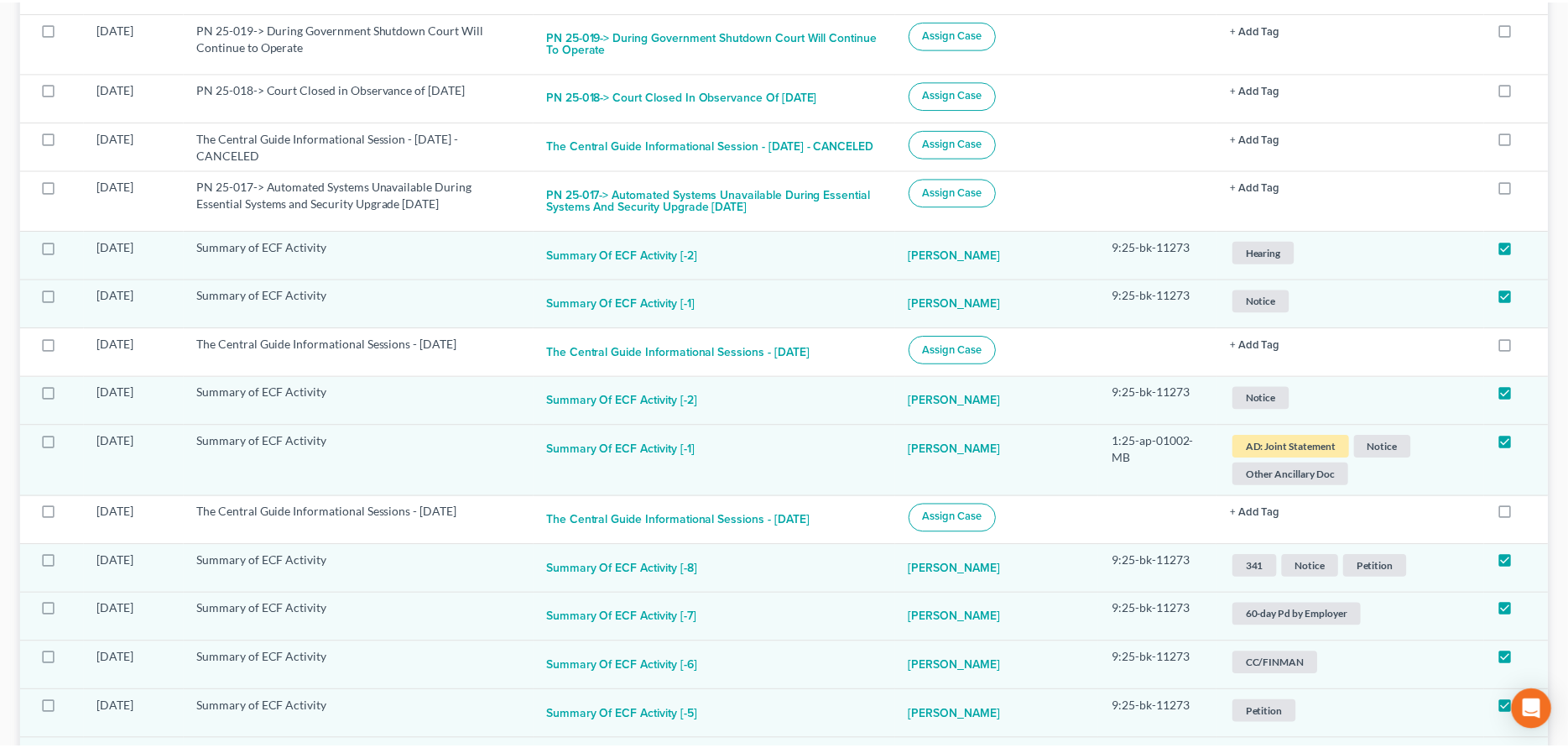
scroll to position [435, 0]
click at [1247, 312] on span "Notice" at bounding box center [1260, 300] width 57 height 23
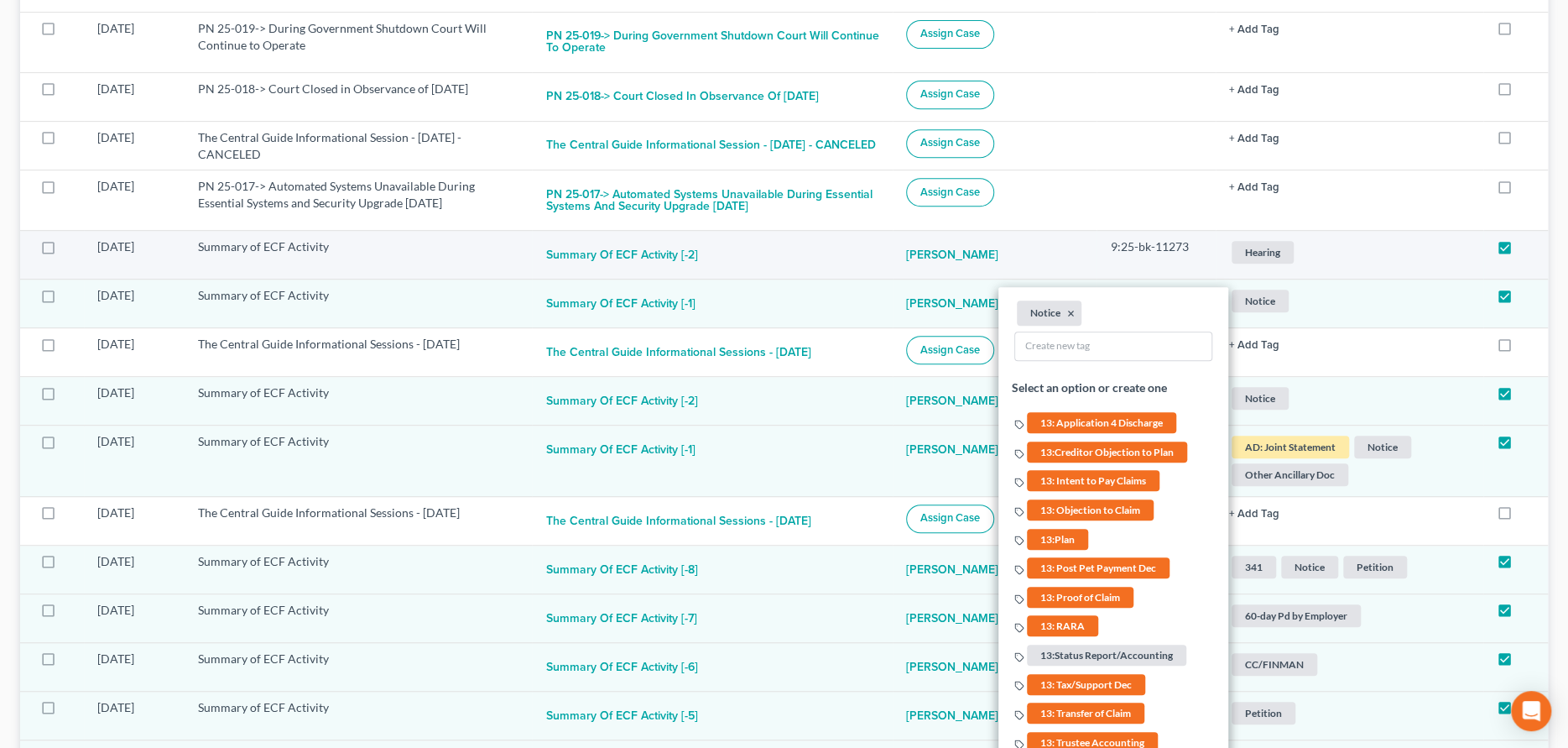
click at [1248, 262] on span "Hearing" at bounding box center [1263, 252] width 62 height 23
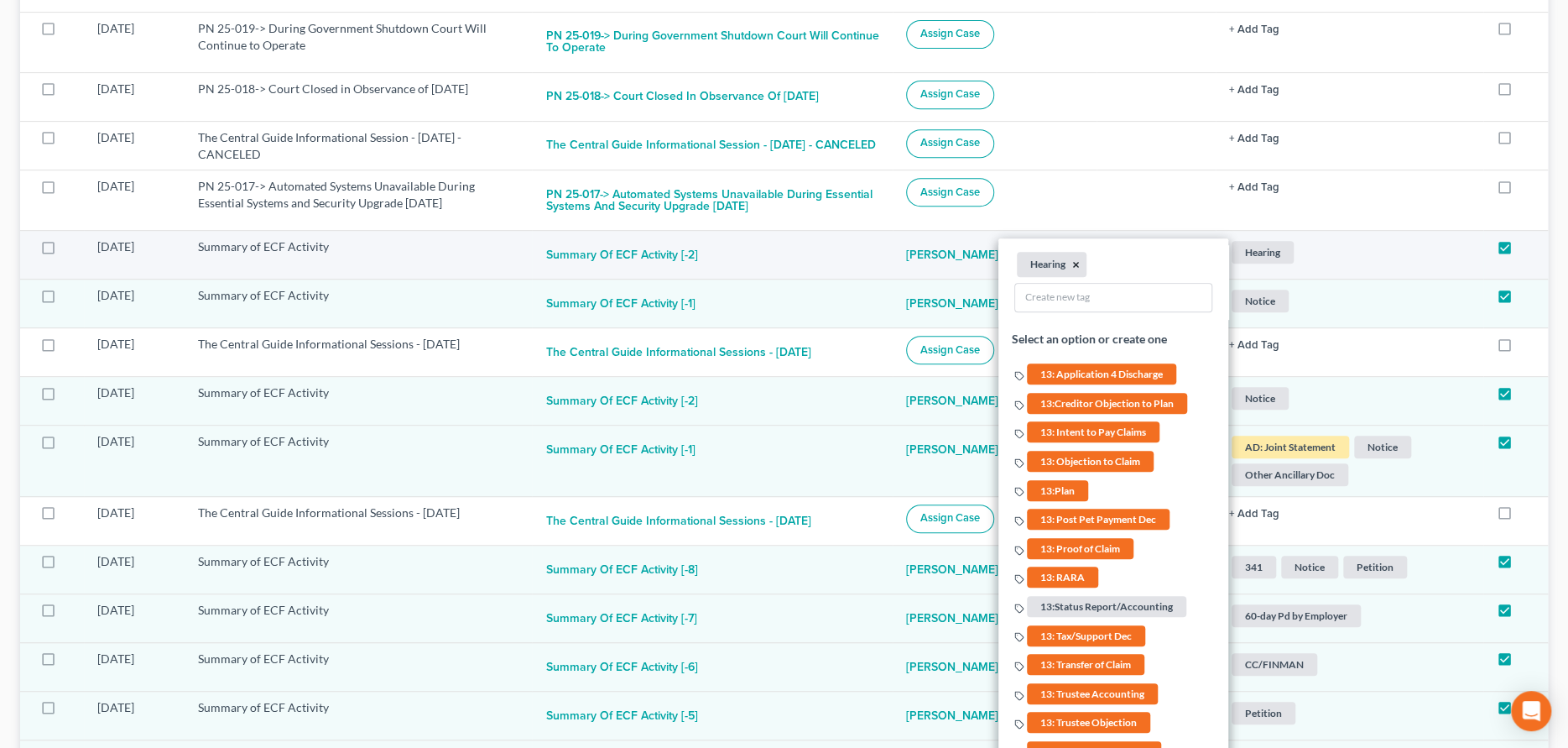
click at [1079, 270] on button "×" at bounding box center [1077, 264] width 8 height 15
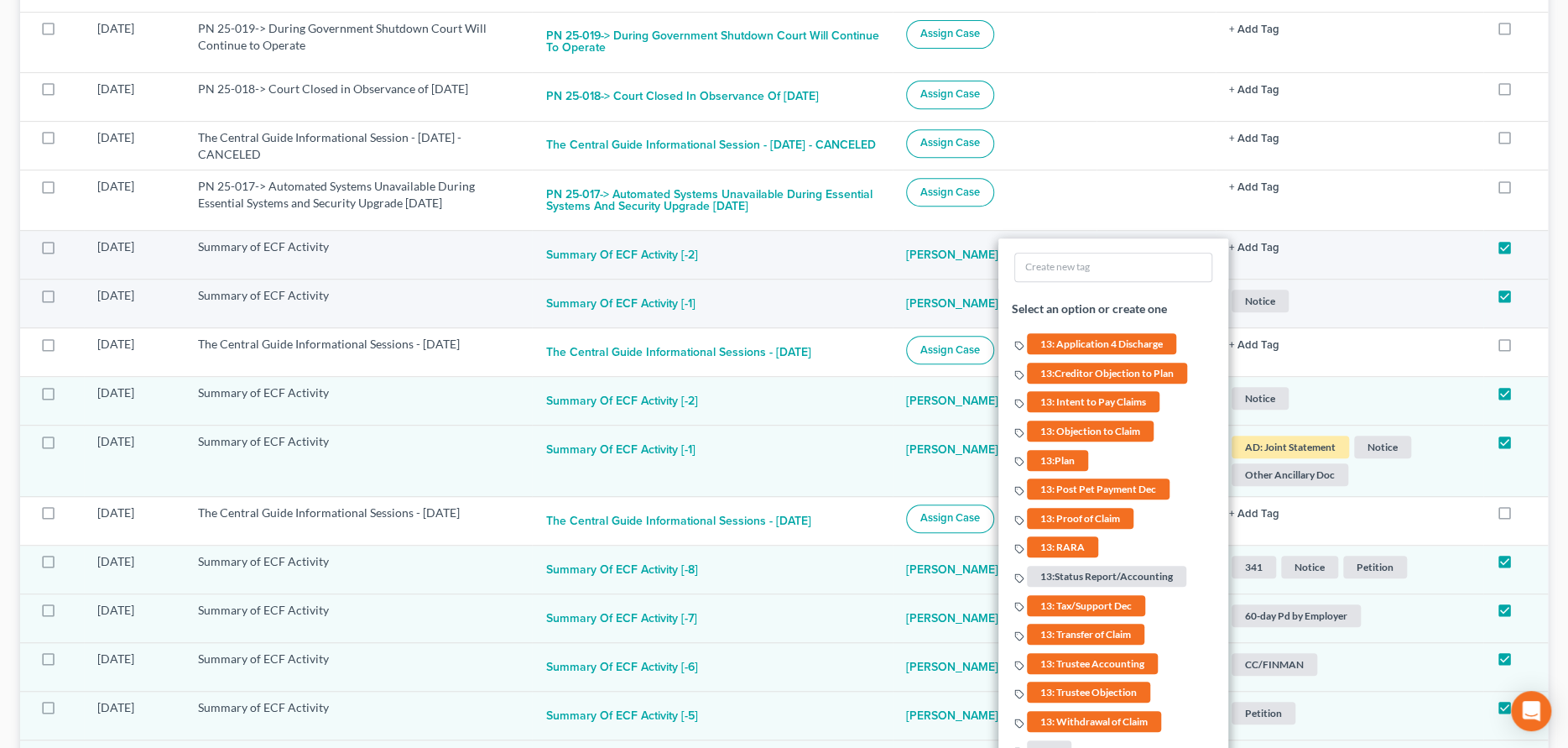
click at [1253, 312] on span "Notice" at bounding box center [1260, 300] width 57 height 23
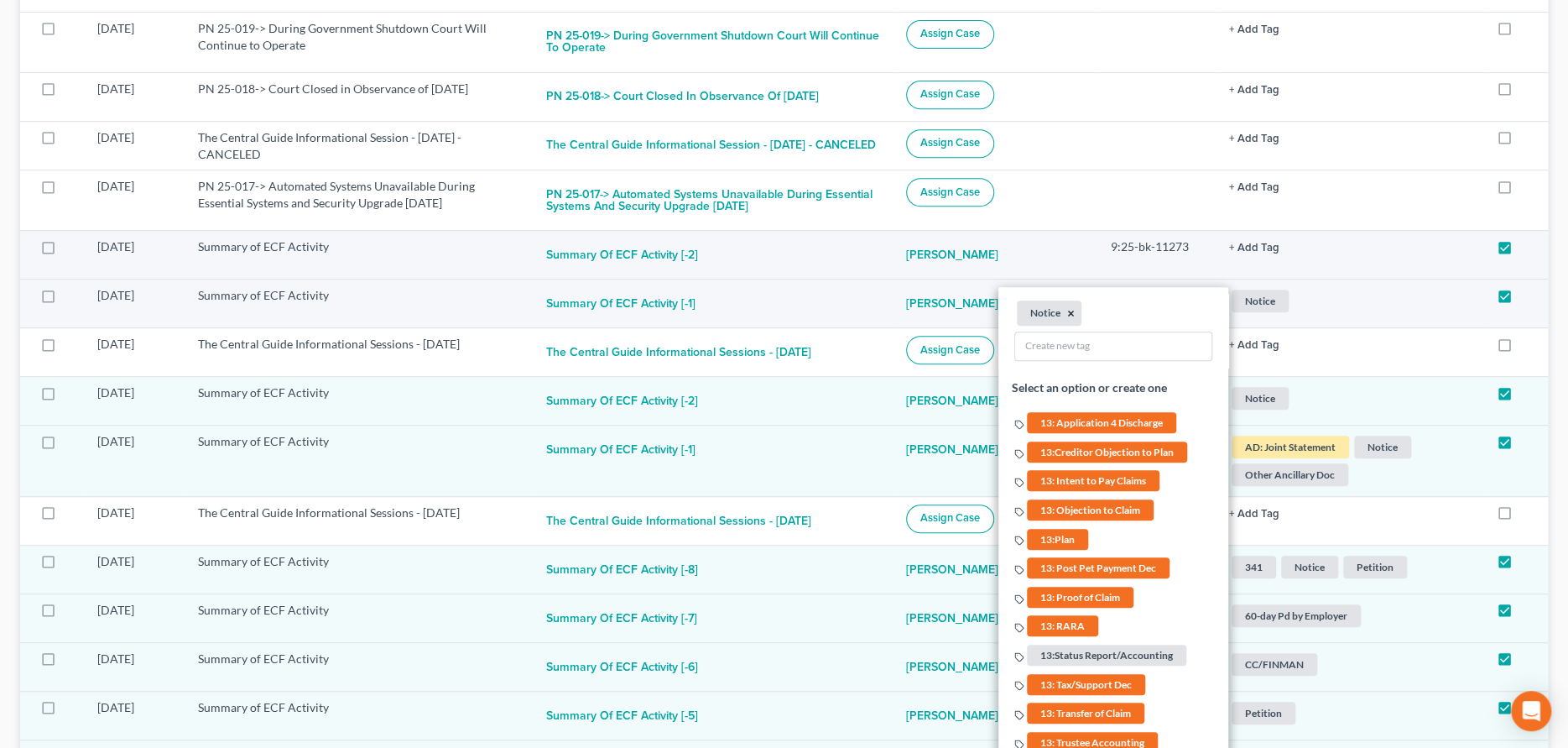
click at [1074, 321] on button "×" at bounding box center [1072, 313] width 8 height 15
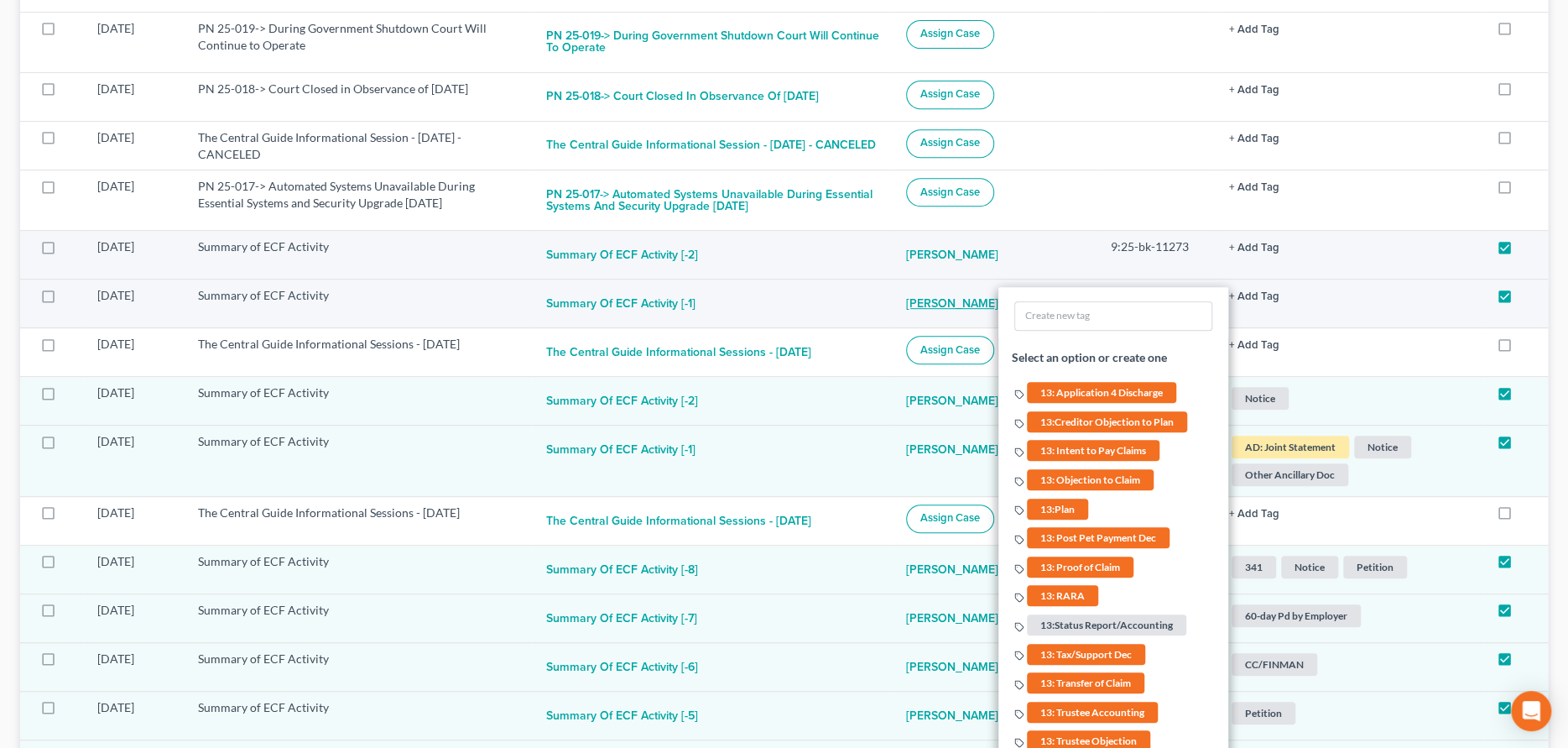
click at [967, 310] on link "[PERSON_NAME]" at bounding box center [952, 304] width 93 height 34
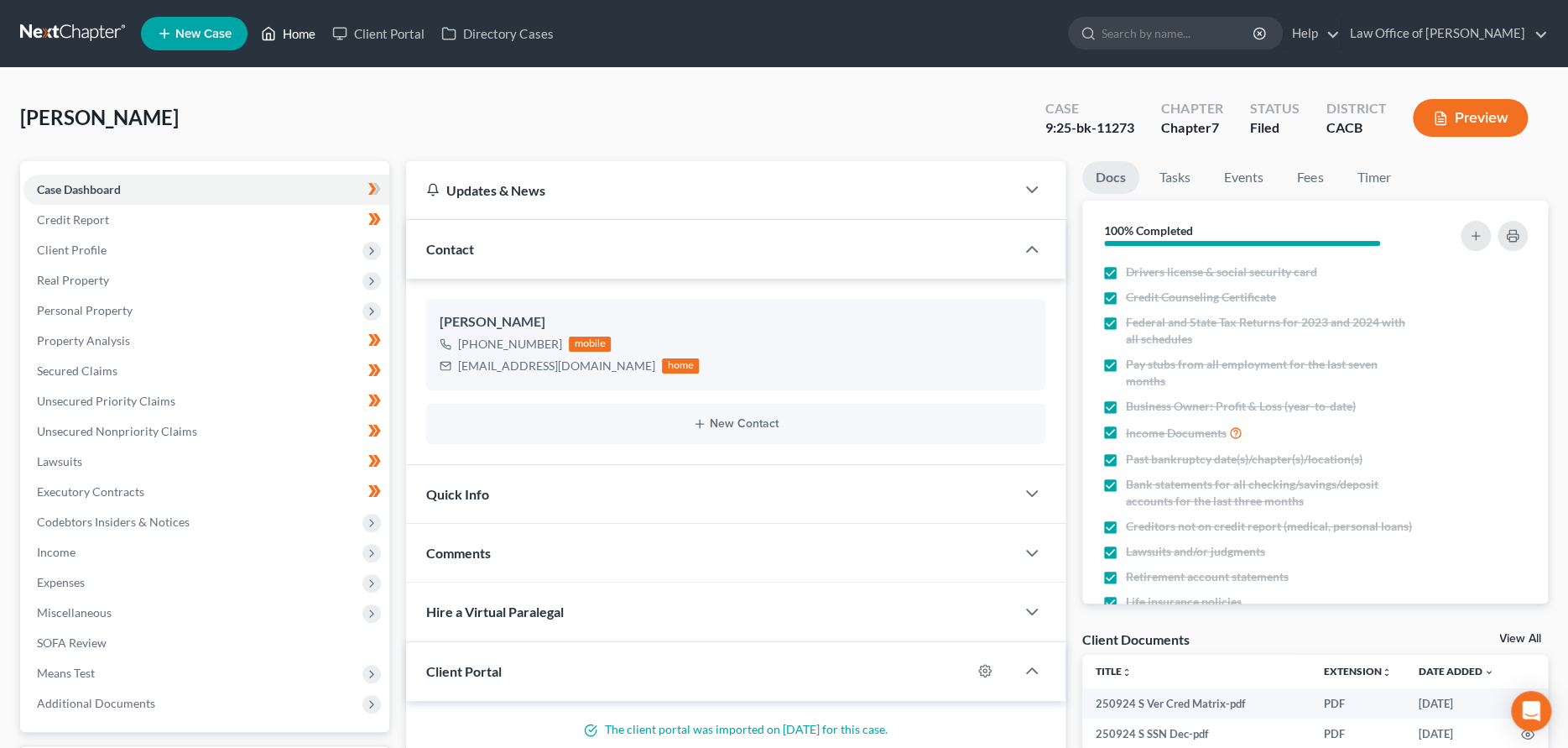
click at [306, 36] on link "Home" at bounding box center [288, 34] width 72 height 30
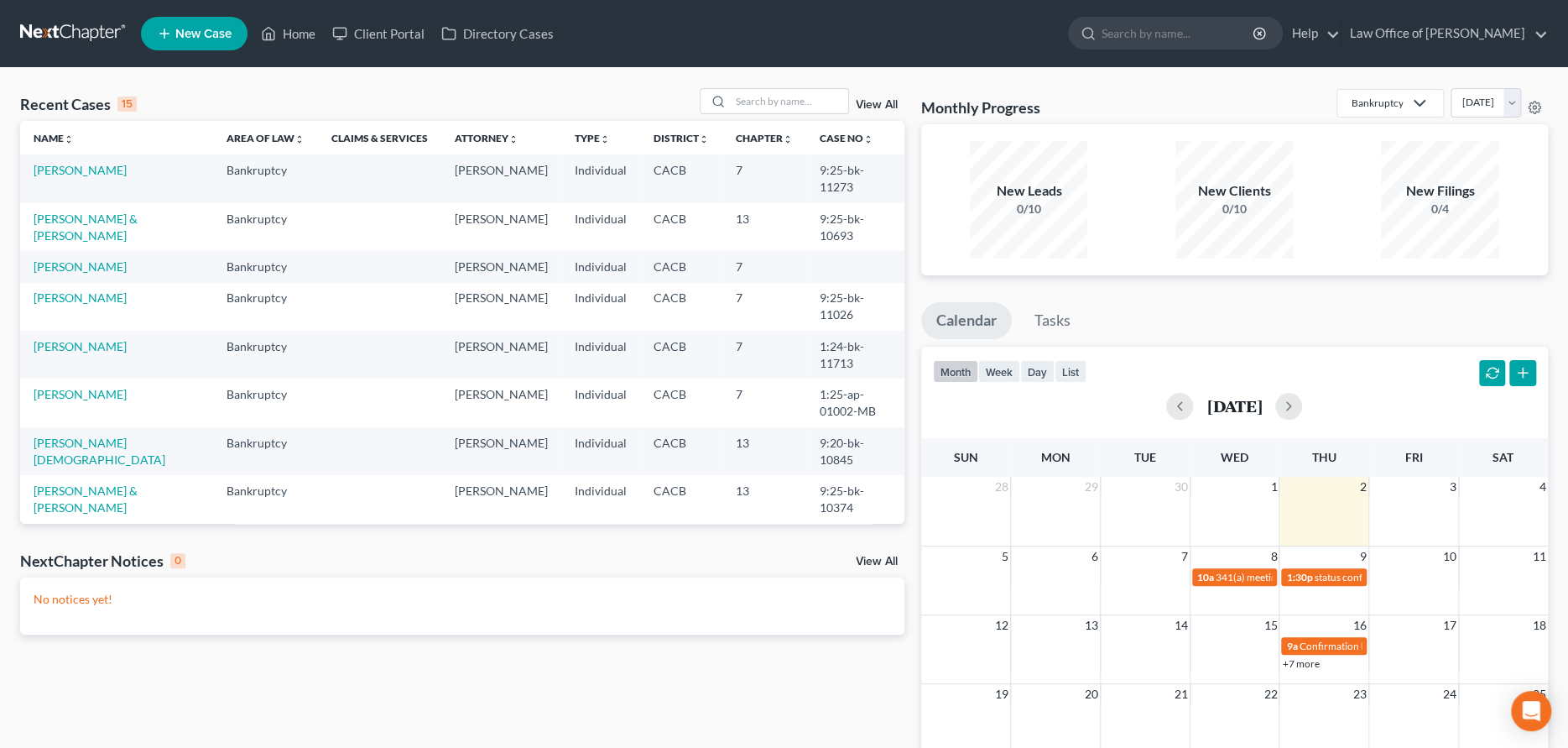
click at [870, 561] on link "View All" at bounding box center [877, 561] width 42 height 12
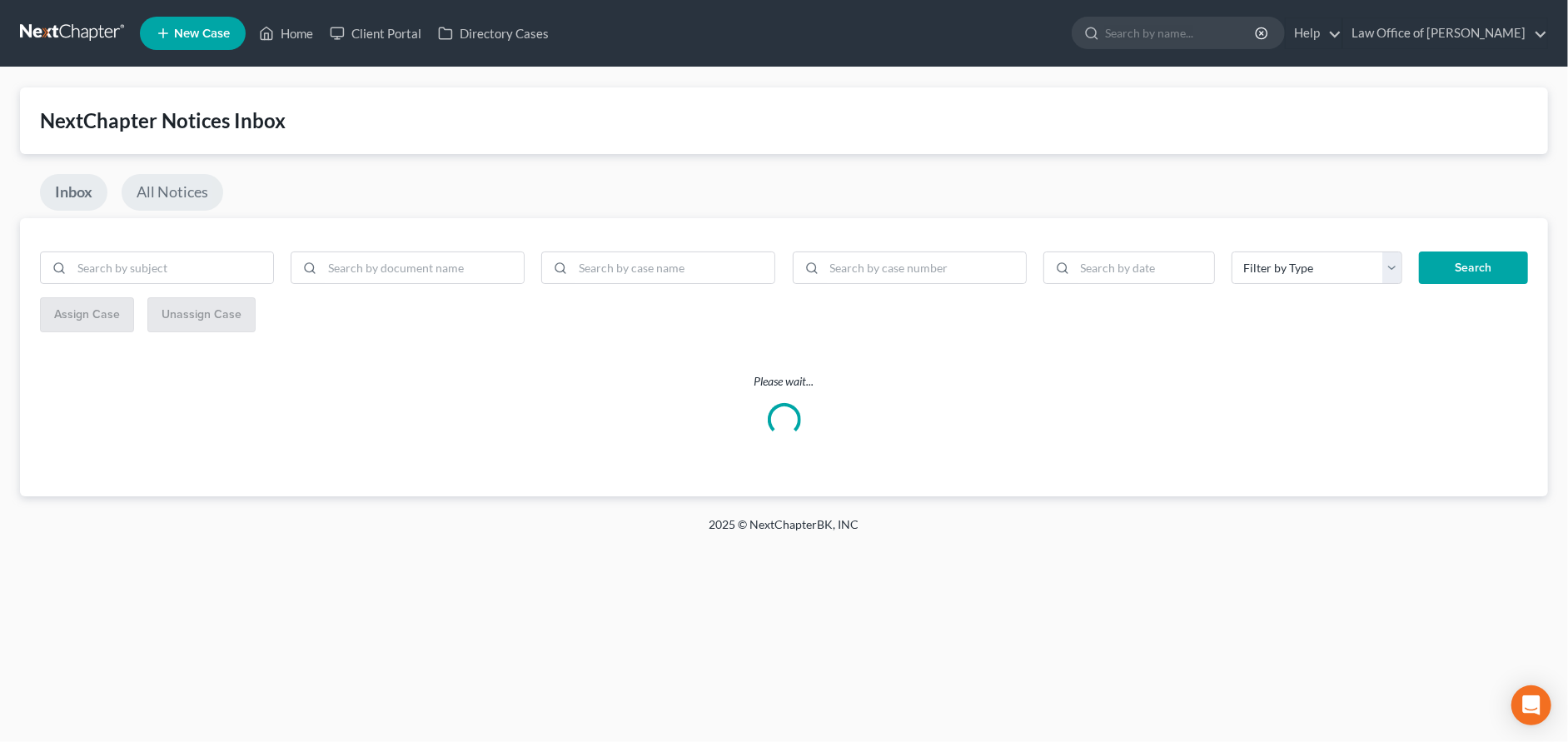
click at [182, 198] on link "All Notices" at bounding box center [172, 192] width 102 height 37
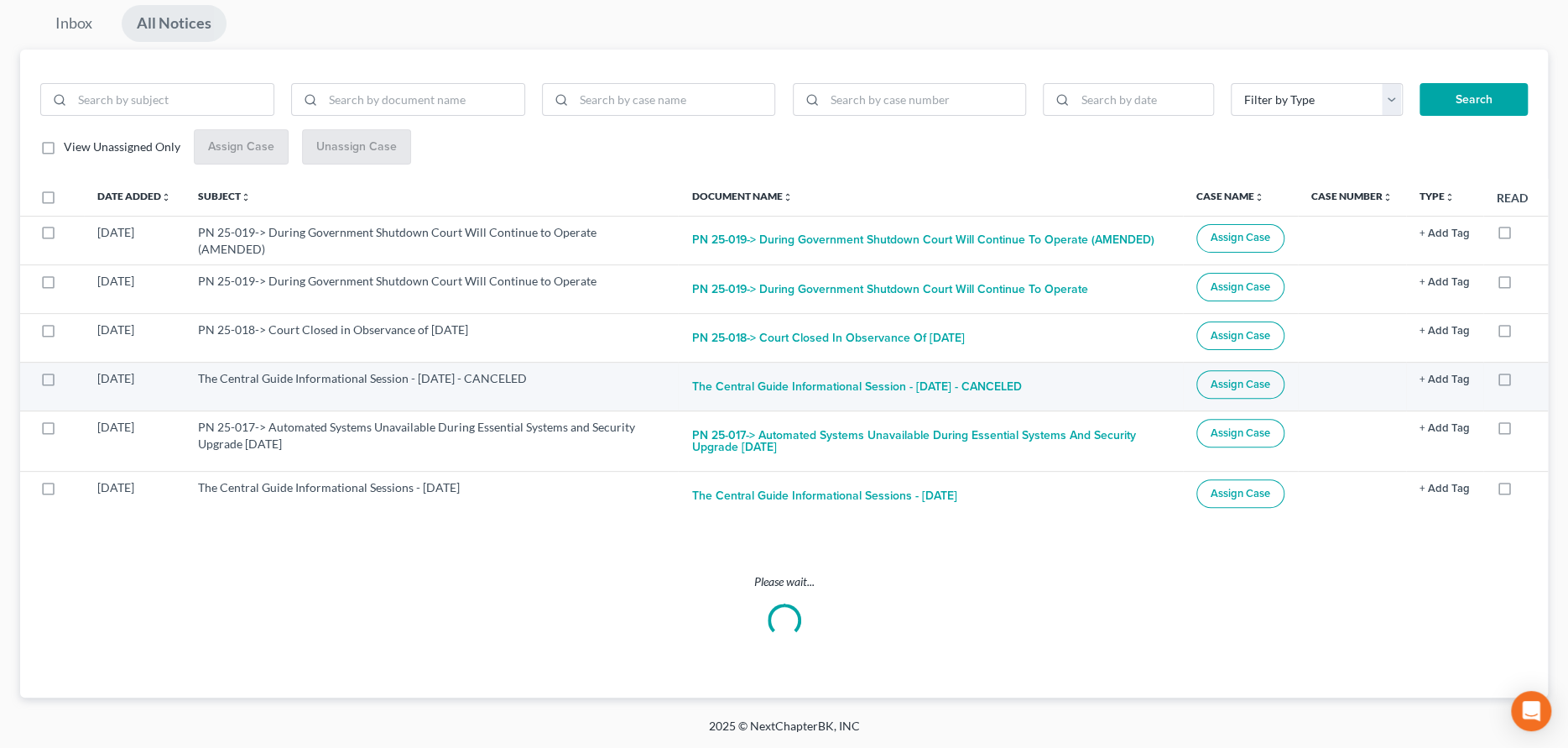
scroll to position [169, 0]
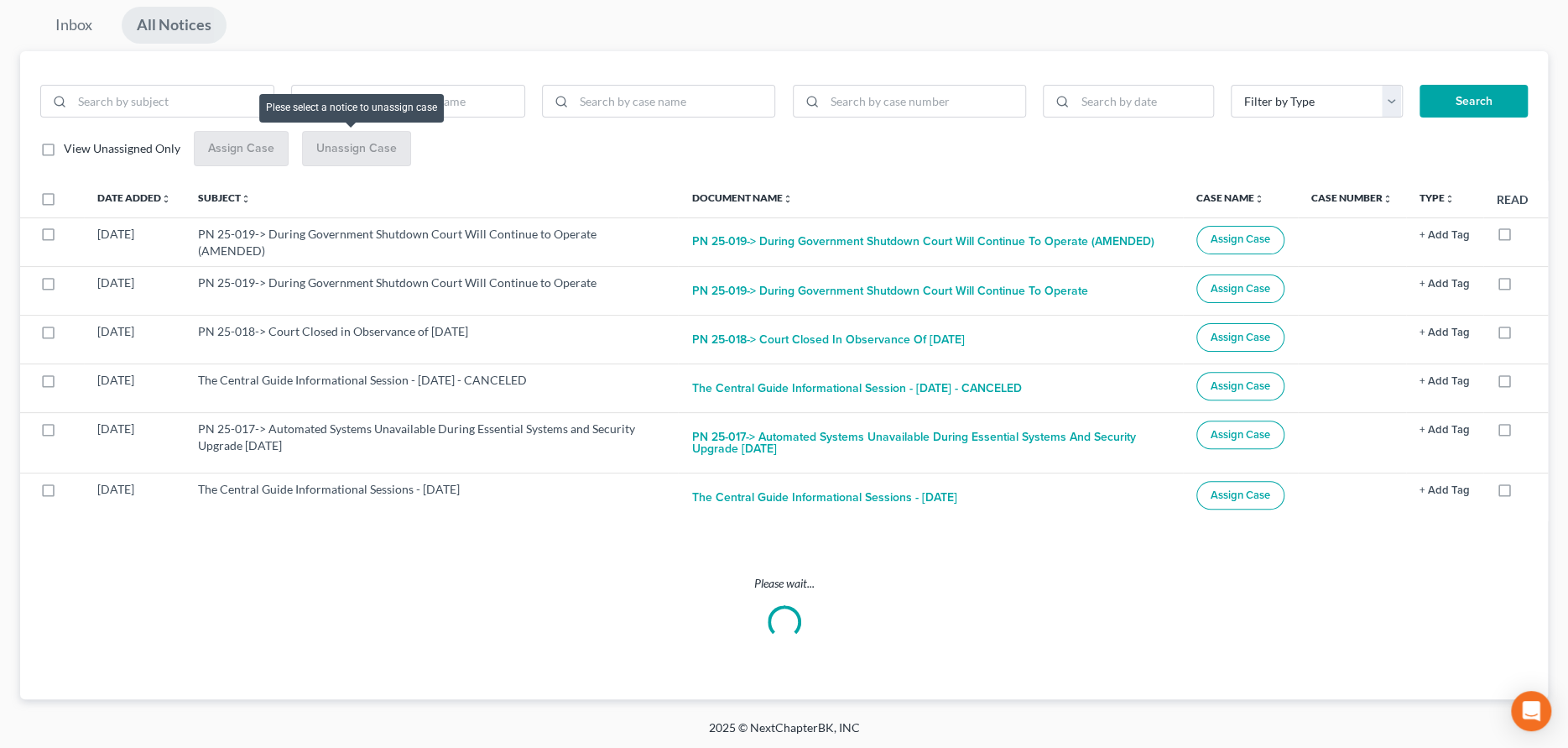
click at [198, 181] on th "Subject unfold_more expand_more expand_less" at bounding box center [431, 198] width 493 height 37
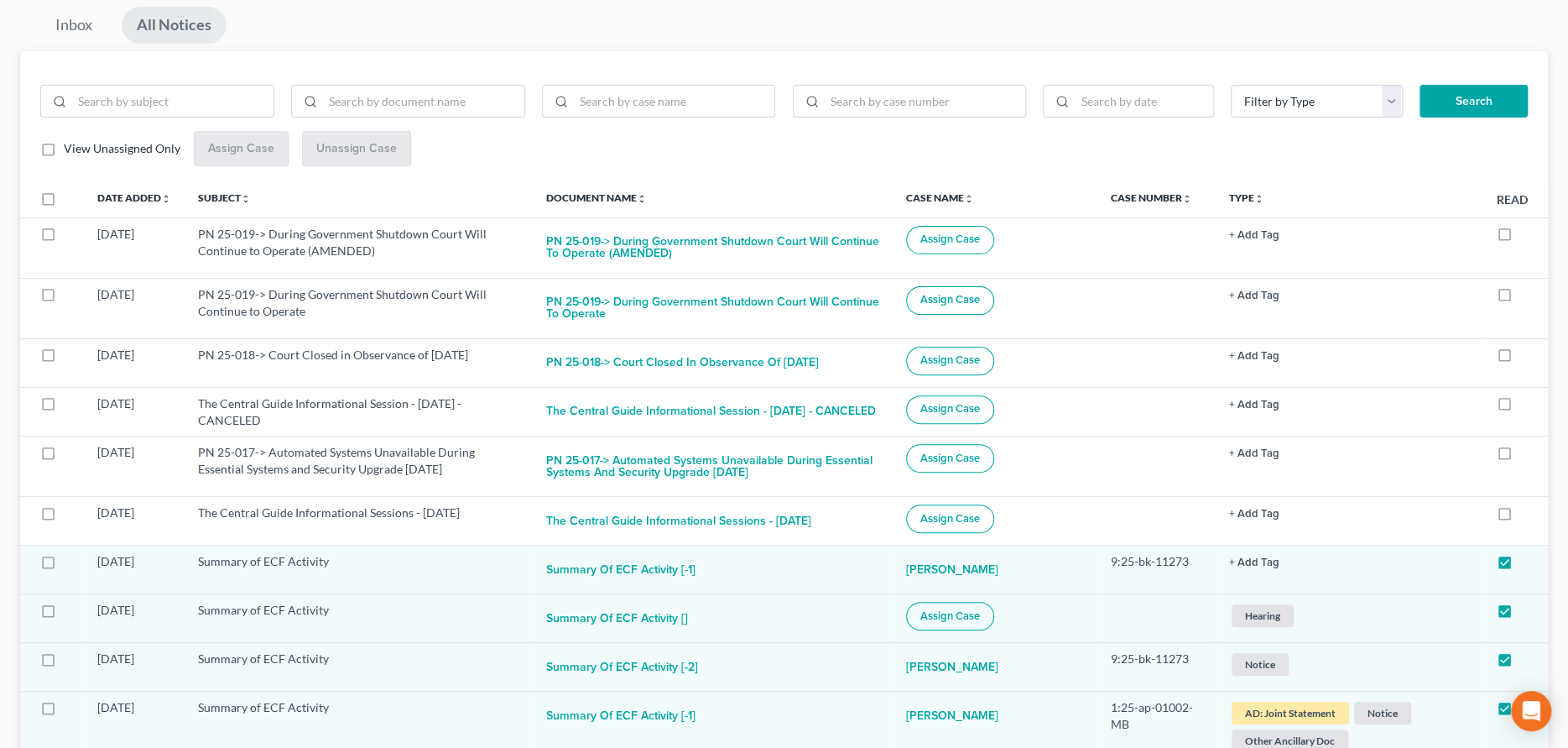
scroll to position [336, 0]
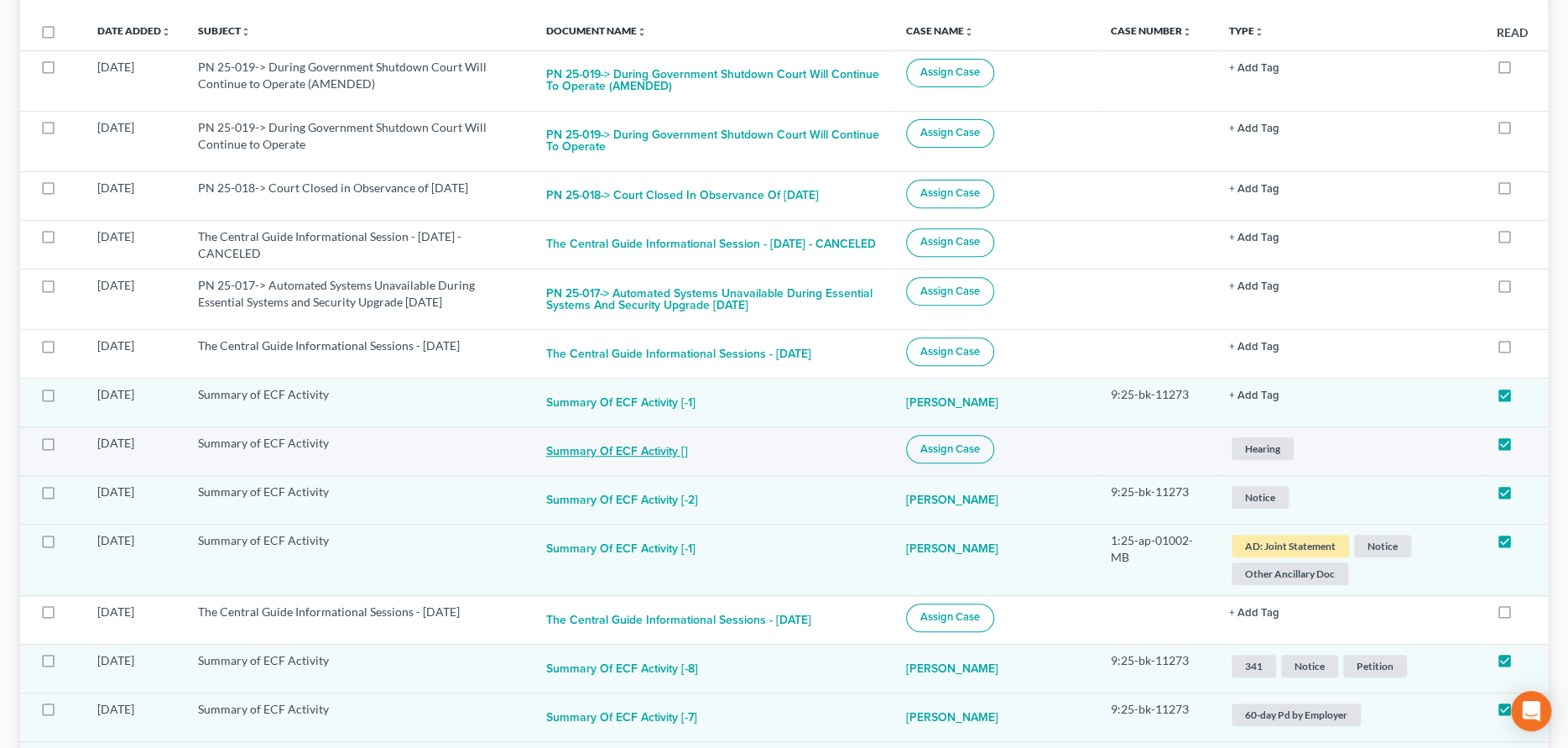
click at [654, 469] on button "Summary of ECF Activity []" at bounding box center [616, 452] width 142 height 34
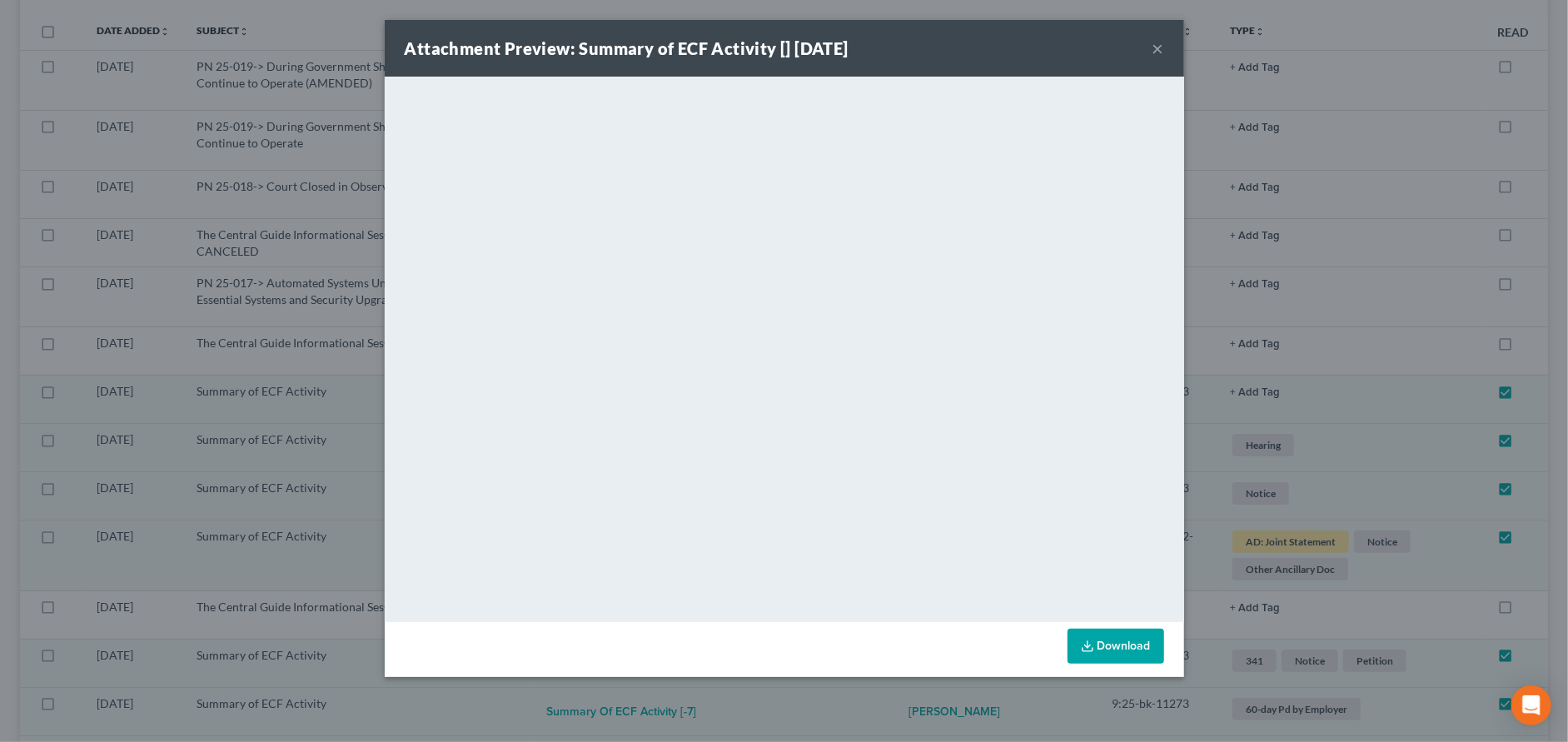
click at [1164, 46] on div "Attachment Preview: Summary of ECF Activity [] 09/27/2025 ×" at bounding box center [784, 47] width 799 height 56
click at [1154, 43] on button "×" at bounding box center [1158, 48] width 12 height 20
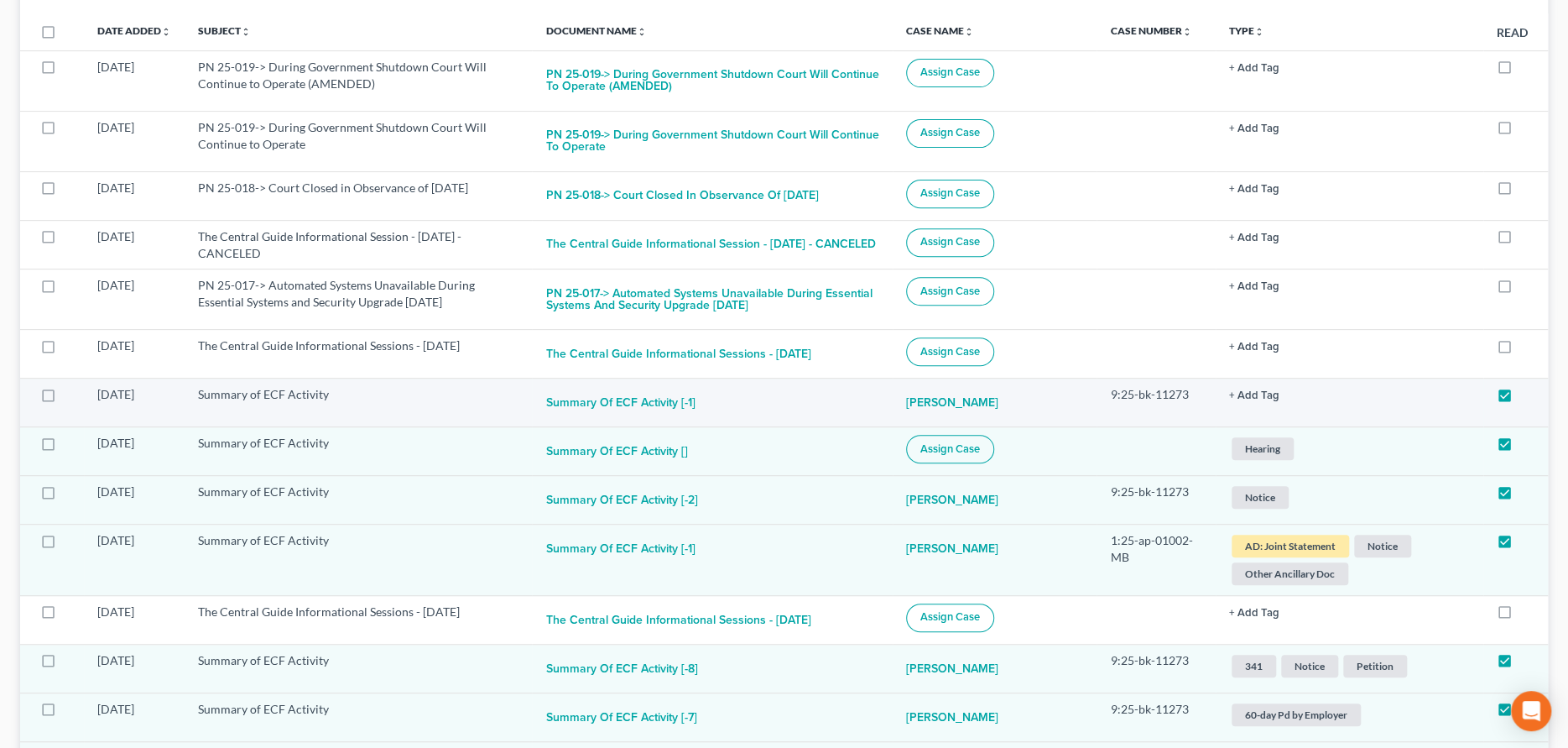
drag, startPoint x: 970, startPoint y: 379, endPoint x: 962, endPoint y: 444, distance: 65.5
click at [968, 456] on span "Assign Case" at bounding box center [950, 449] width 60 height 13
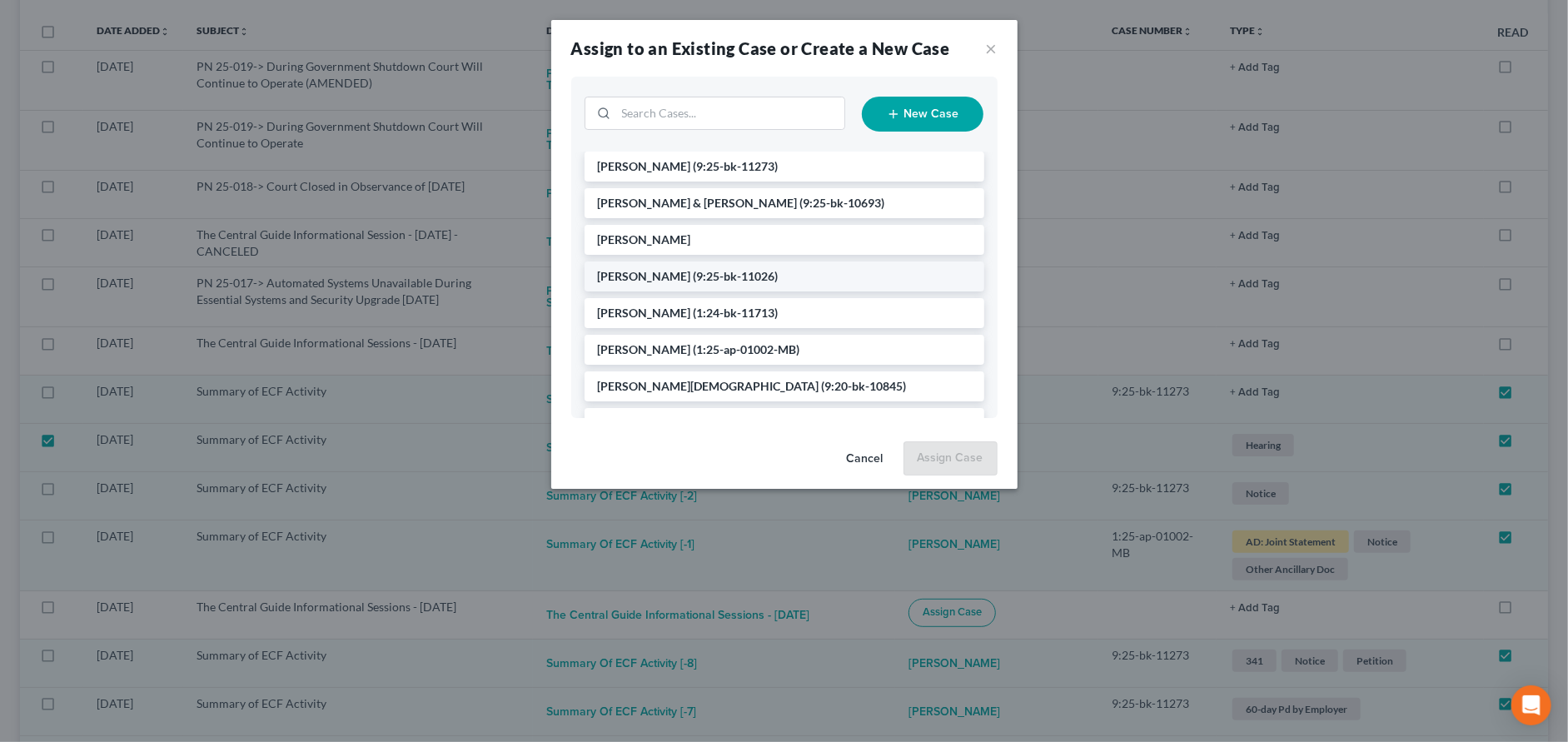
click at [625, 270] on span "[PERSON_NAME]" at bounding box center [644, 276] width 93 height 14
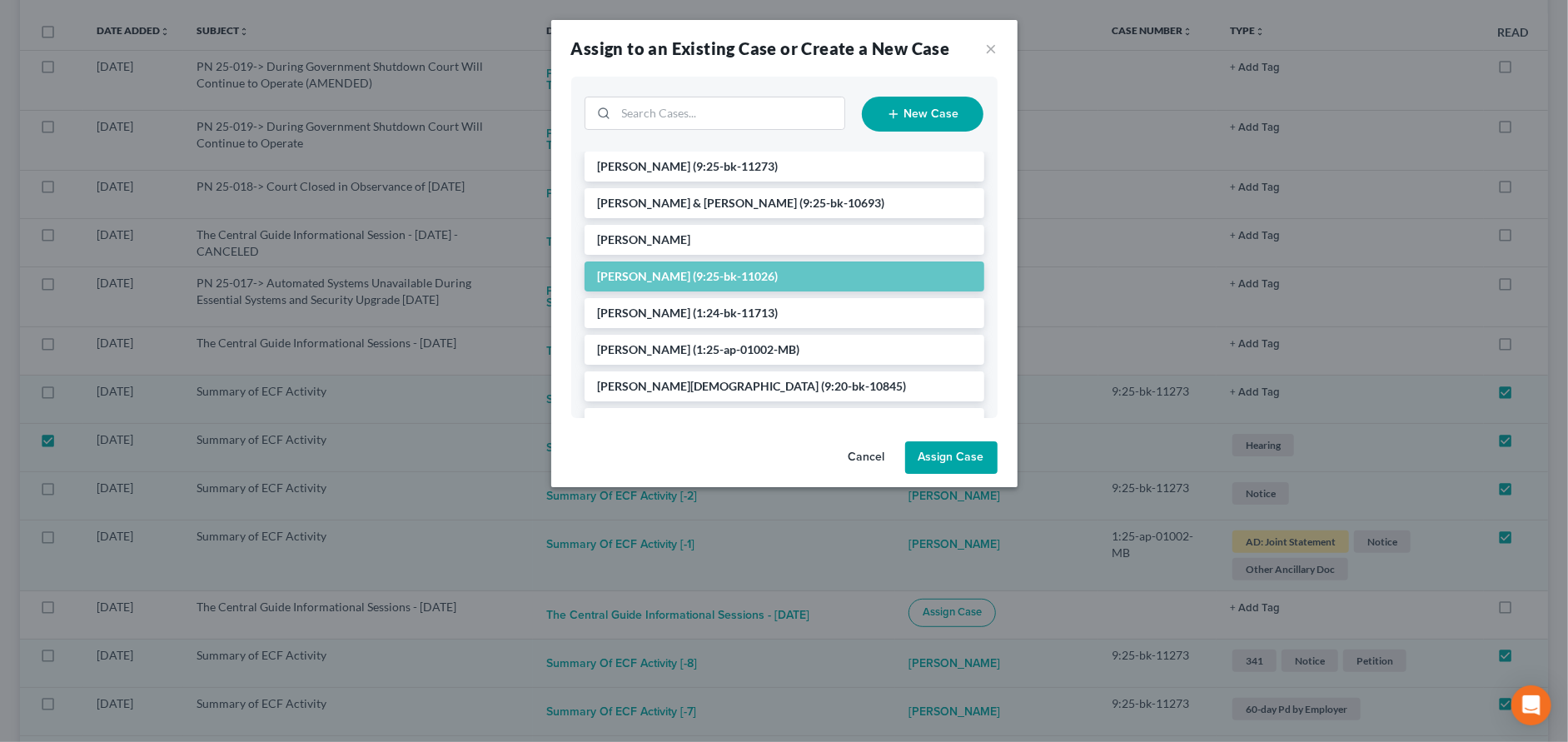
drag, startPoint x: 934, startPoint y: 450, endPoint x: 970, endPoint y: 453, distance: 36.1
click at [935, 450] on button "Assign Case" at bounding box center [951, 458] width 92 height 34
checkbox input "false"
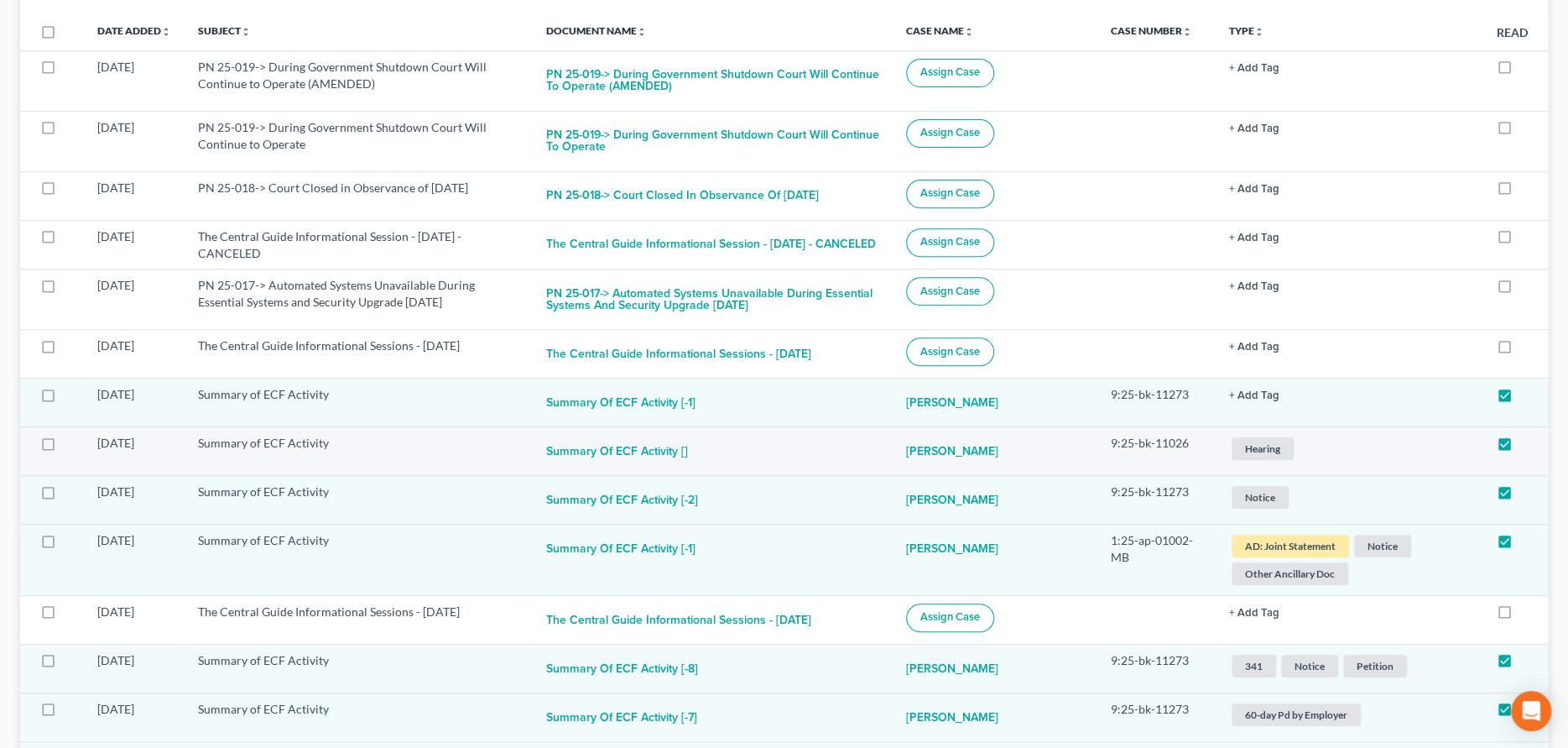
click at [1276, 460] on span "Hearing" at bounding box center [1263, 449] width 62 height 23
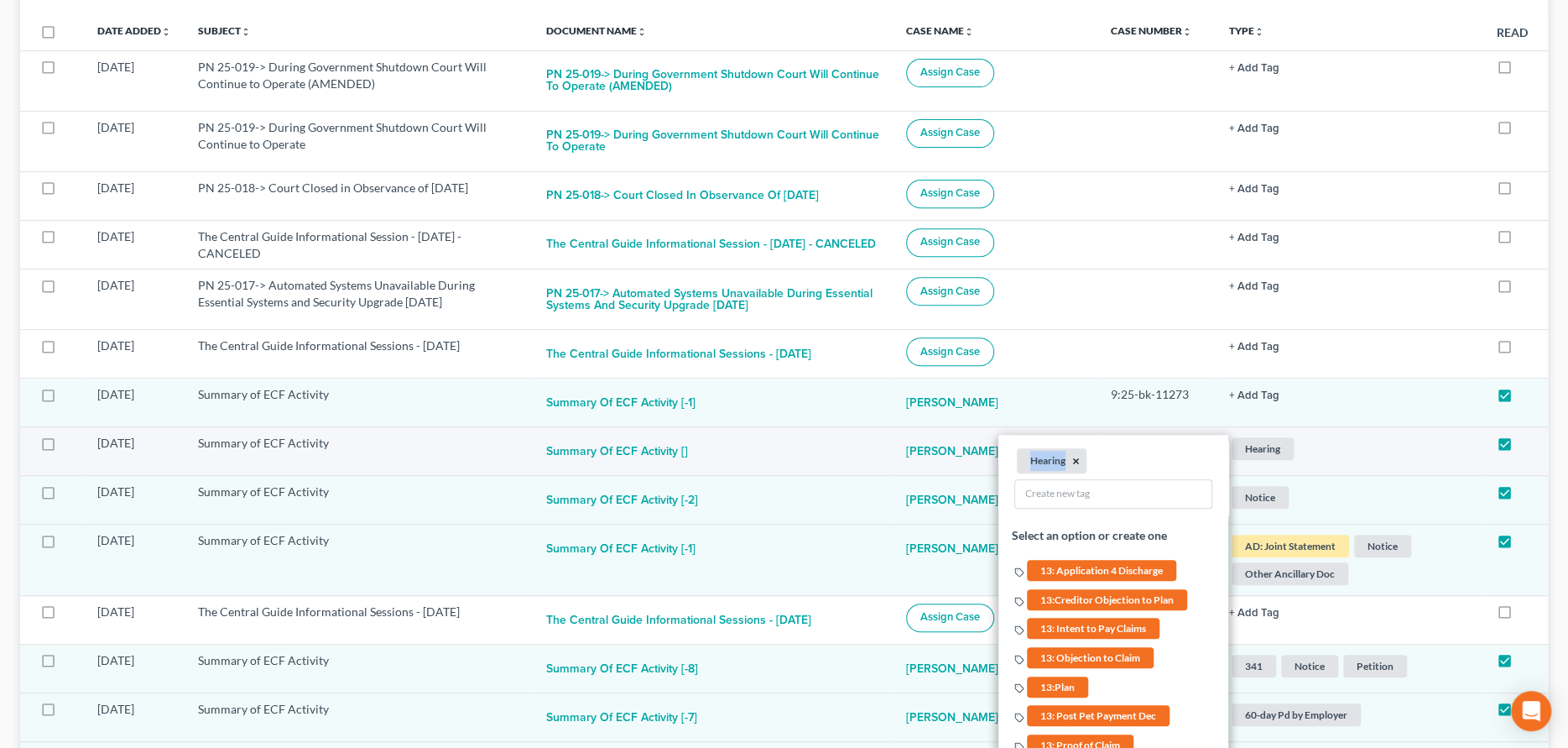
click at [1078, 479] on ul "Hearing ×" at bounding box center [1113, 479] width 198 height 66
click at [1078, 470] on button "×" at bounding box center [1077, 461] width 8 height 15
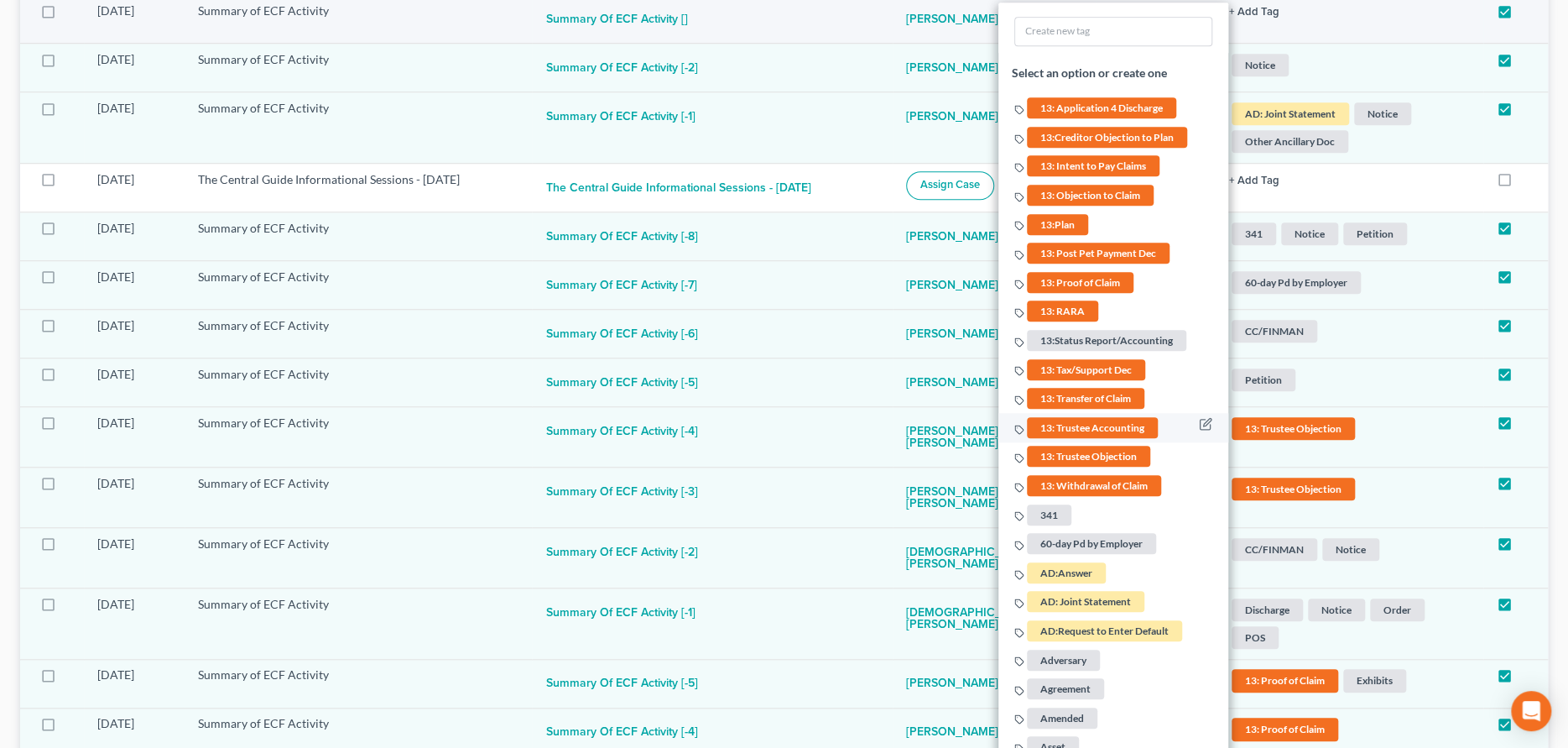
scroll to position [924, 0]
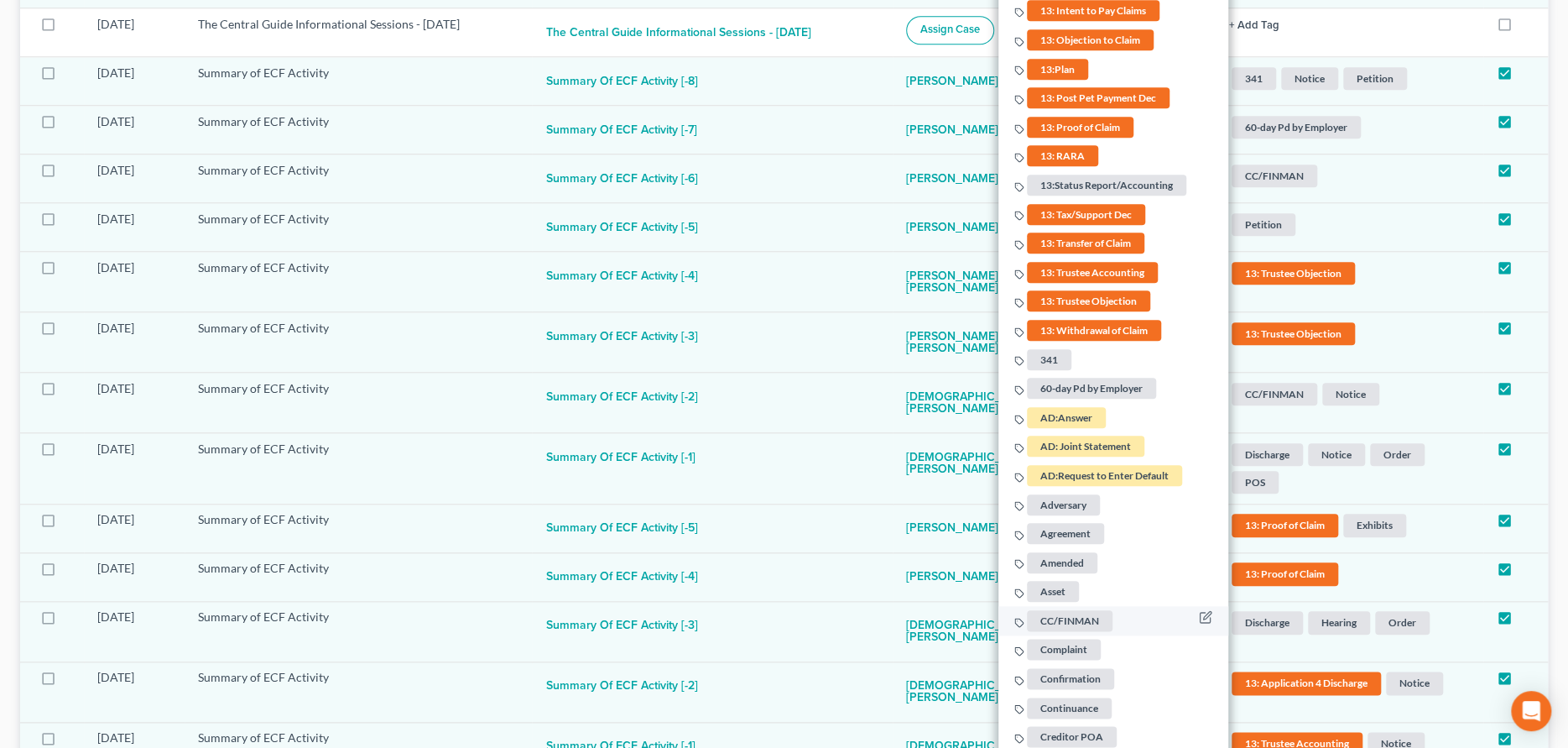
click at [1071, 631] on span "CC/FINMAN" at bounding box center [1070, 620] width 86 height 21
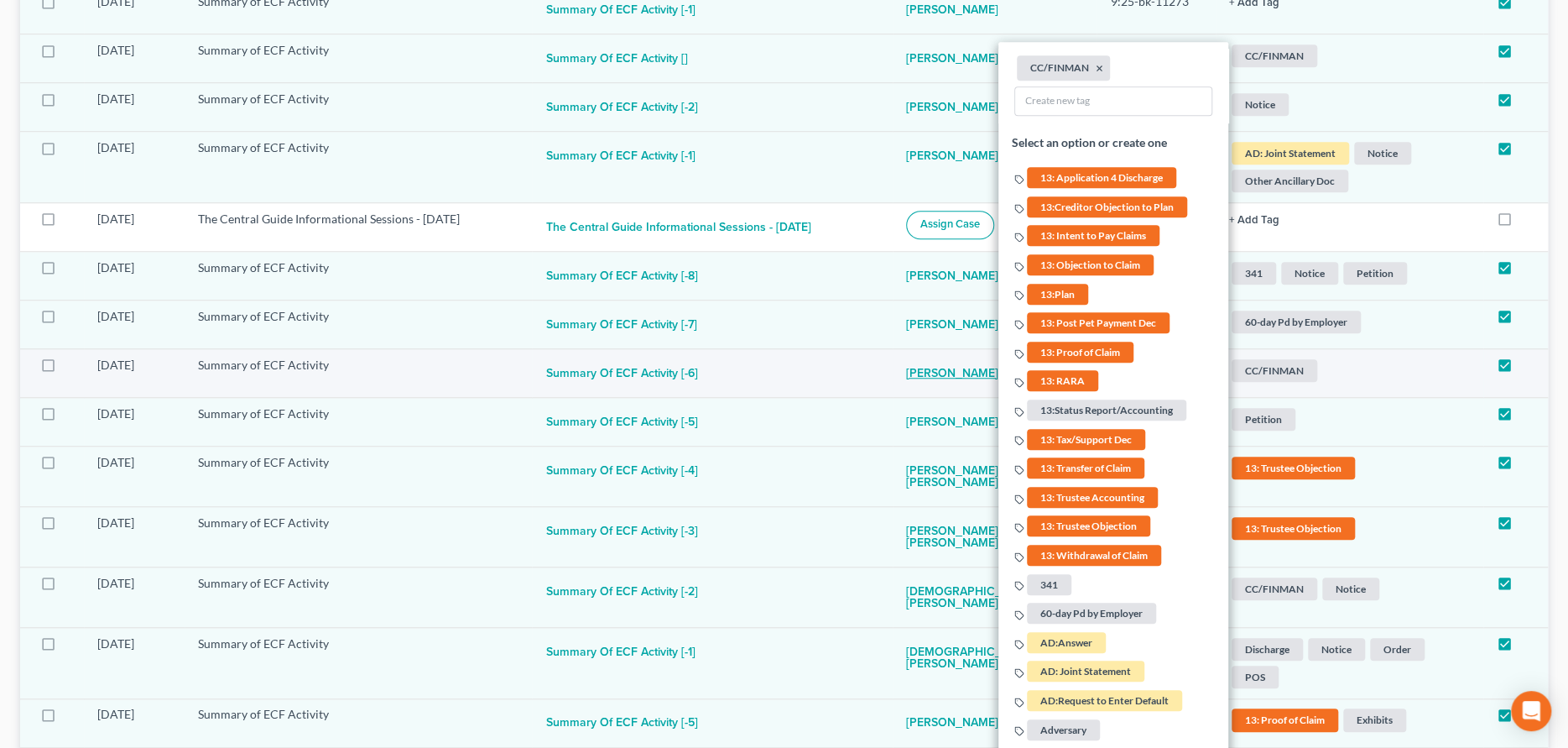
scroll to position [504, 0]
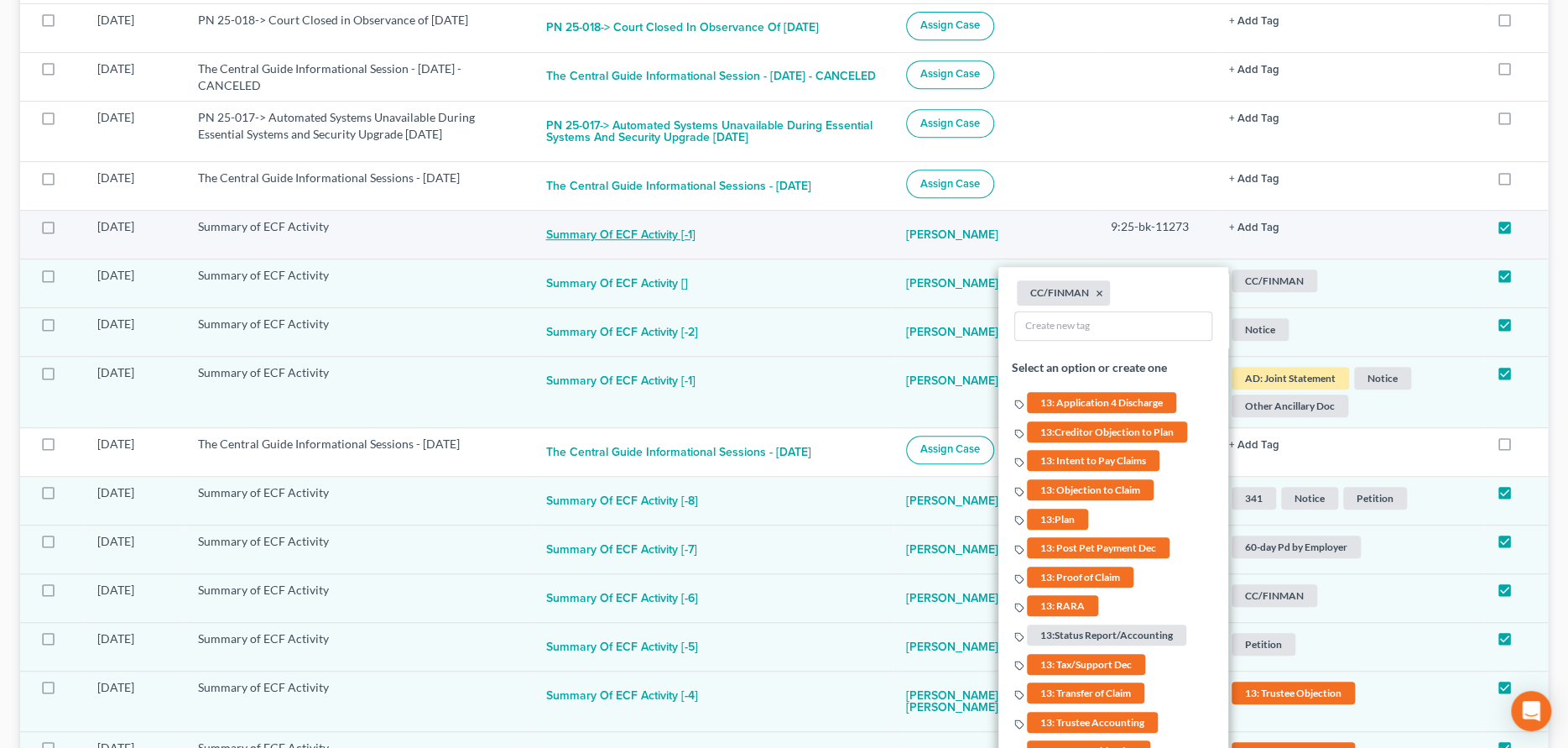
click at [676, 252] on button "Summary of ECF Activity [-1]" at bounding box center [620, 235] width 150 height 34
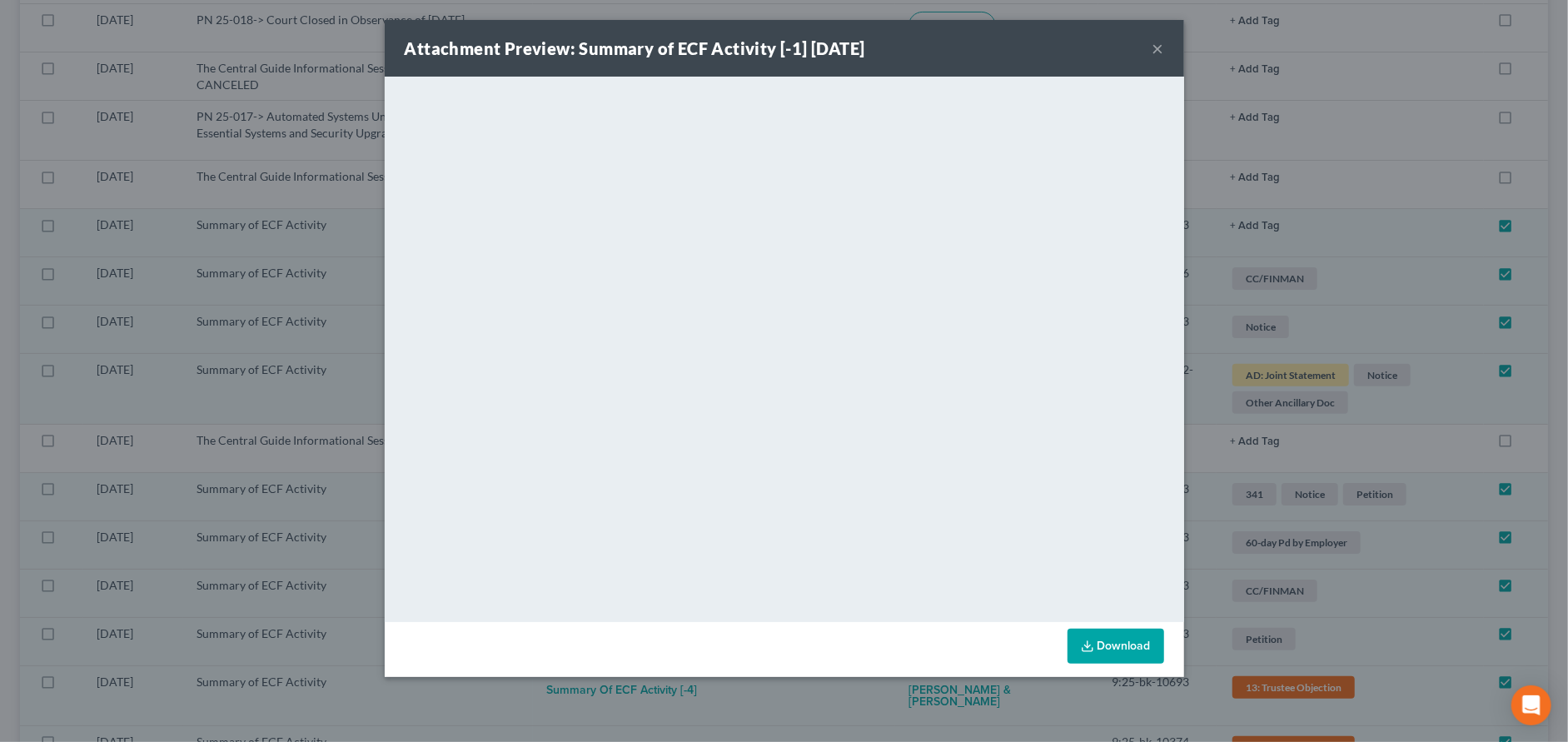
click at [1158, 46] on button "×" at bounding box center [1158, 48] width 12 height 20
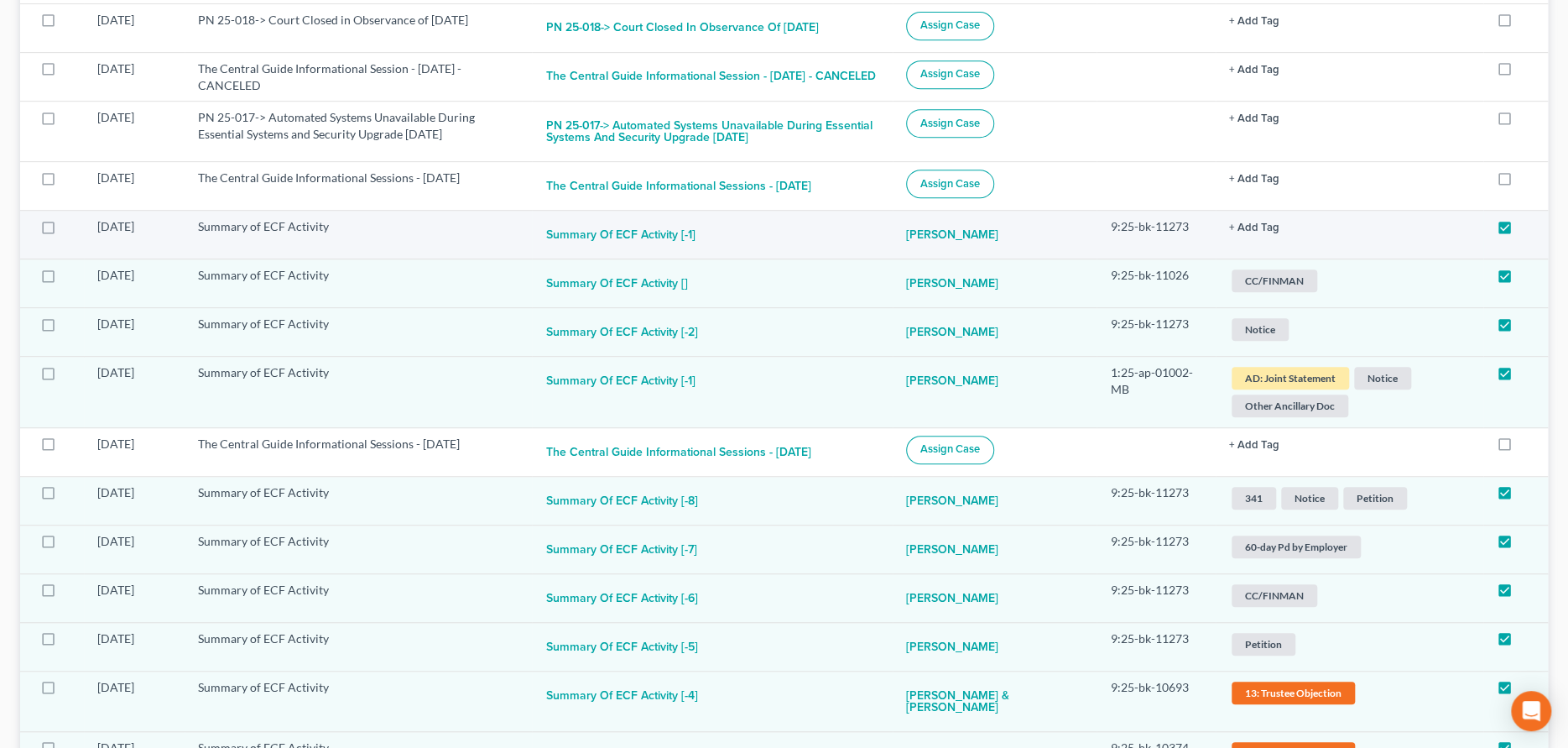
click at [1256, 233] on button "+ Add Tag" at bounding box center [1254, 227] width 51 height 11
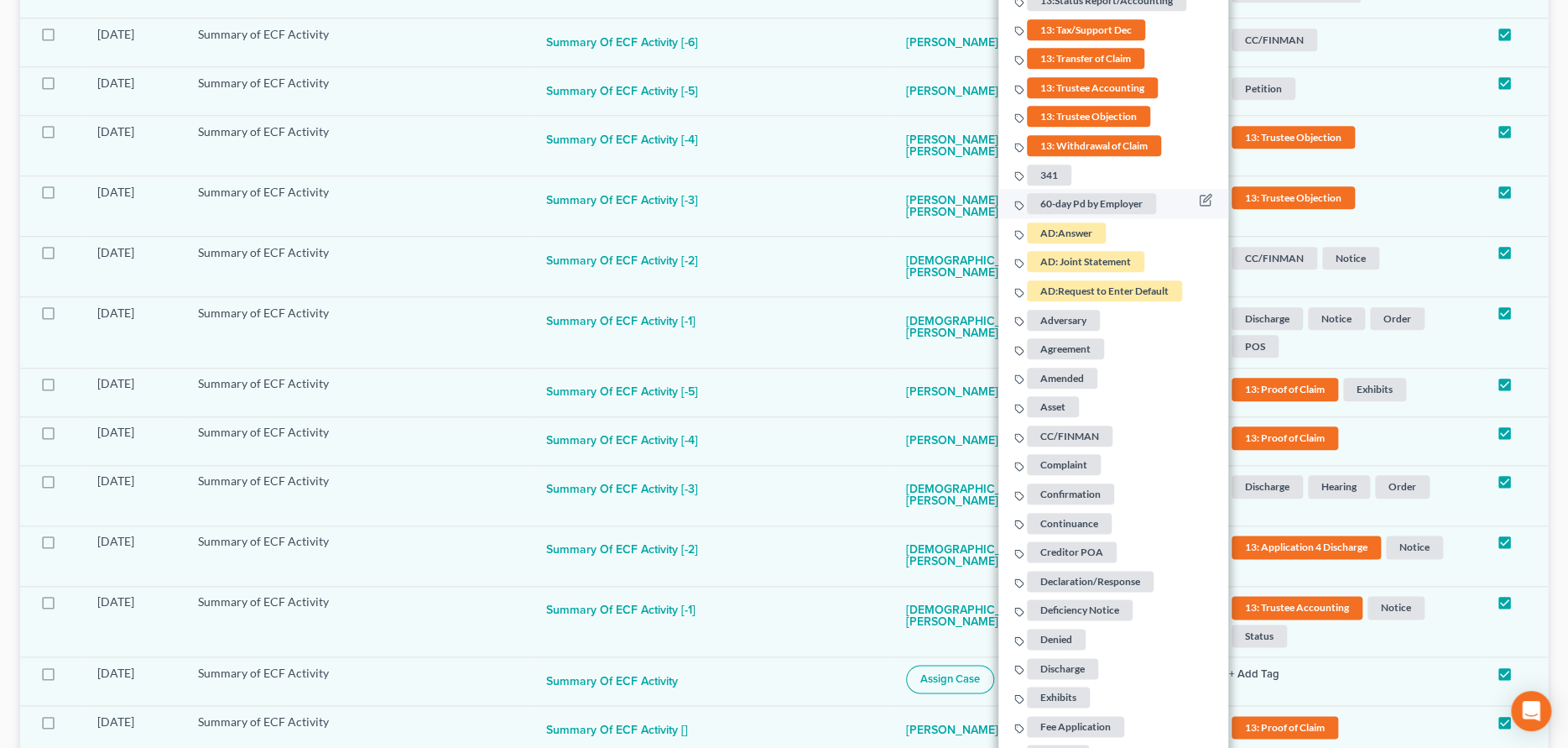
scroll to position [1427, 0]
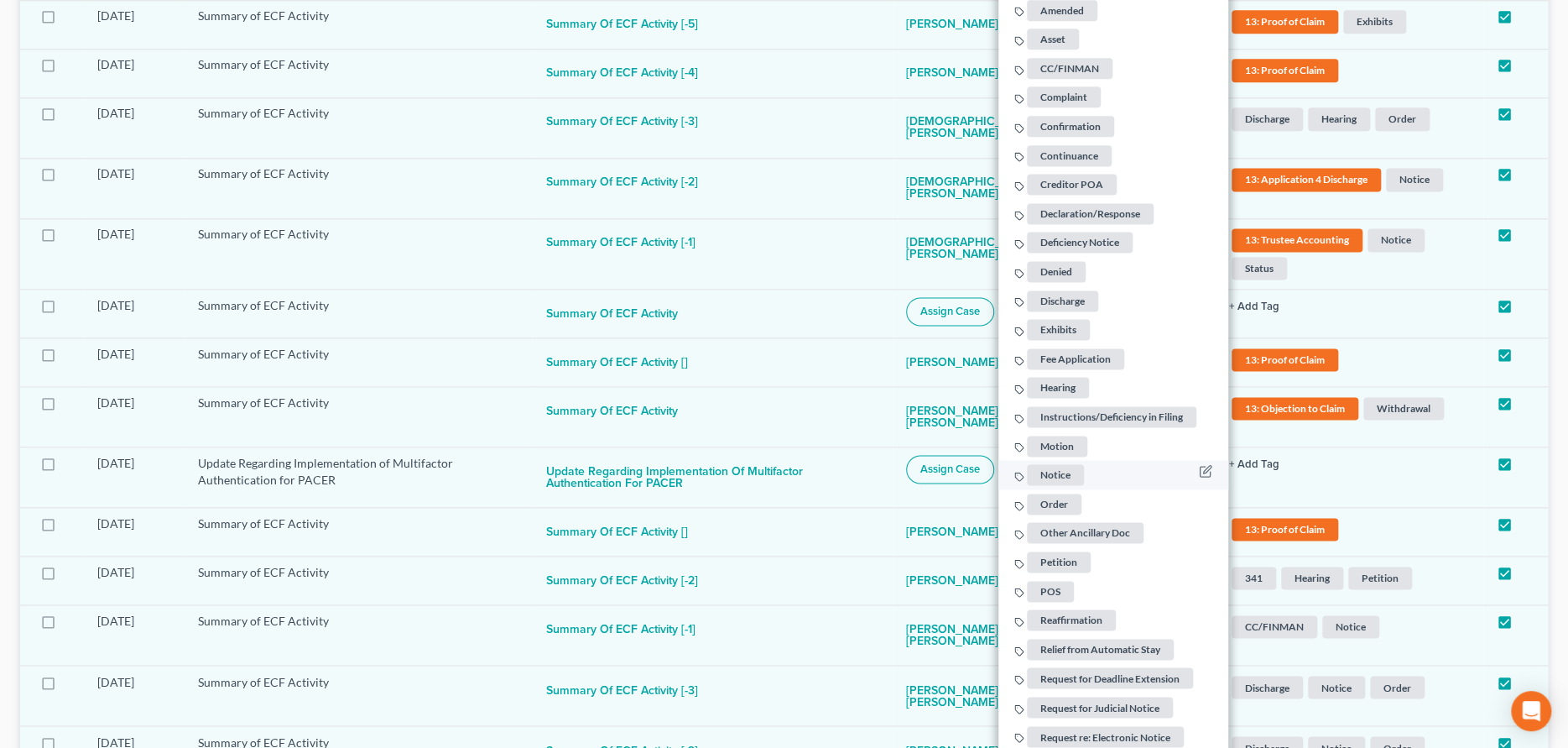
click at [1053, 486] on span "Notice" at bounding box center [1055, 474] width 57 height 21
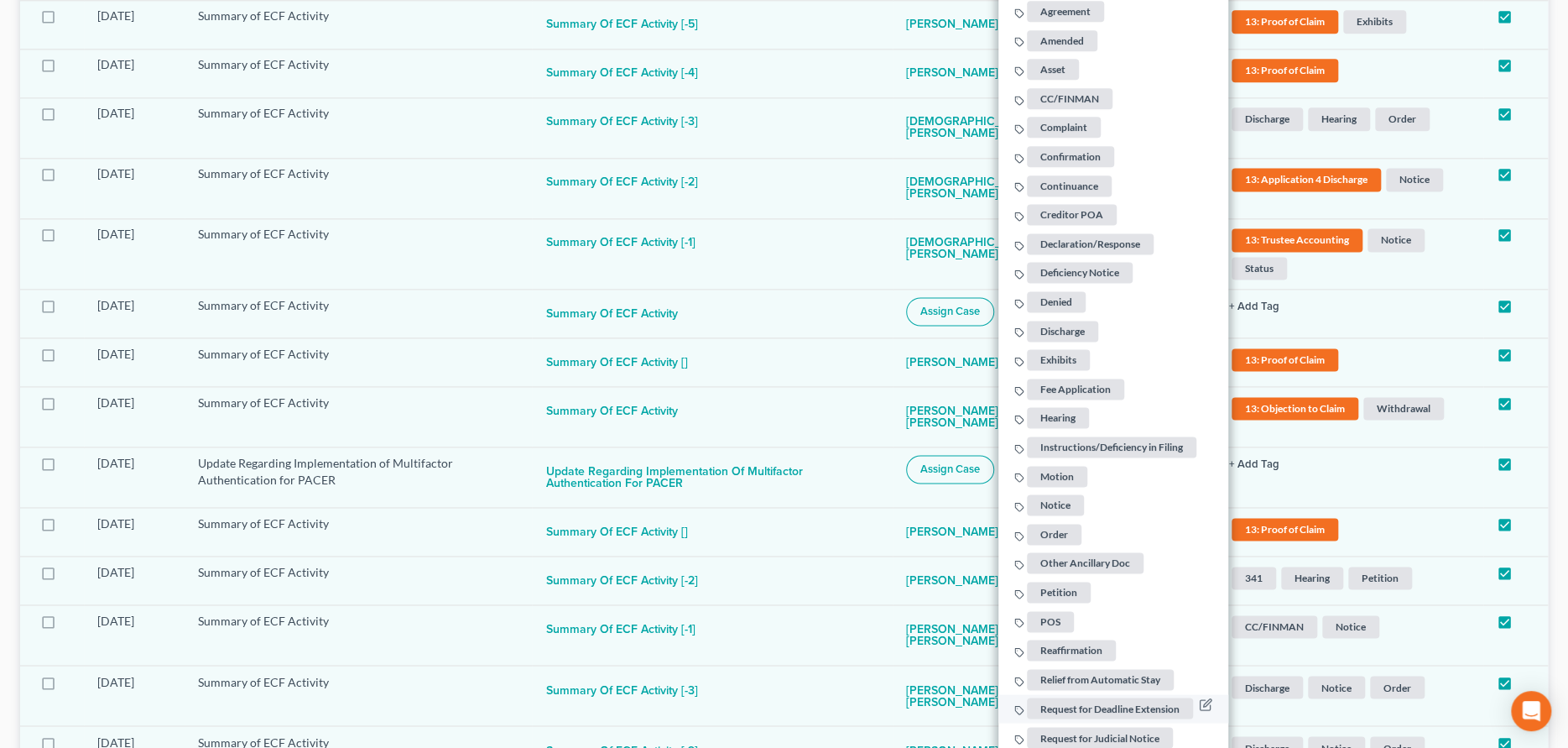
scroll to position [1763, 0]
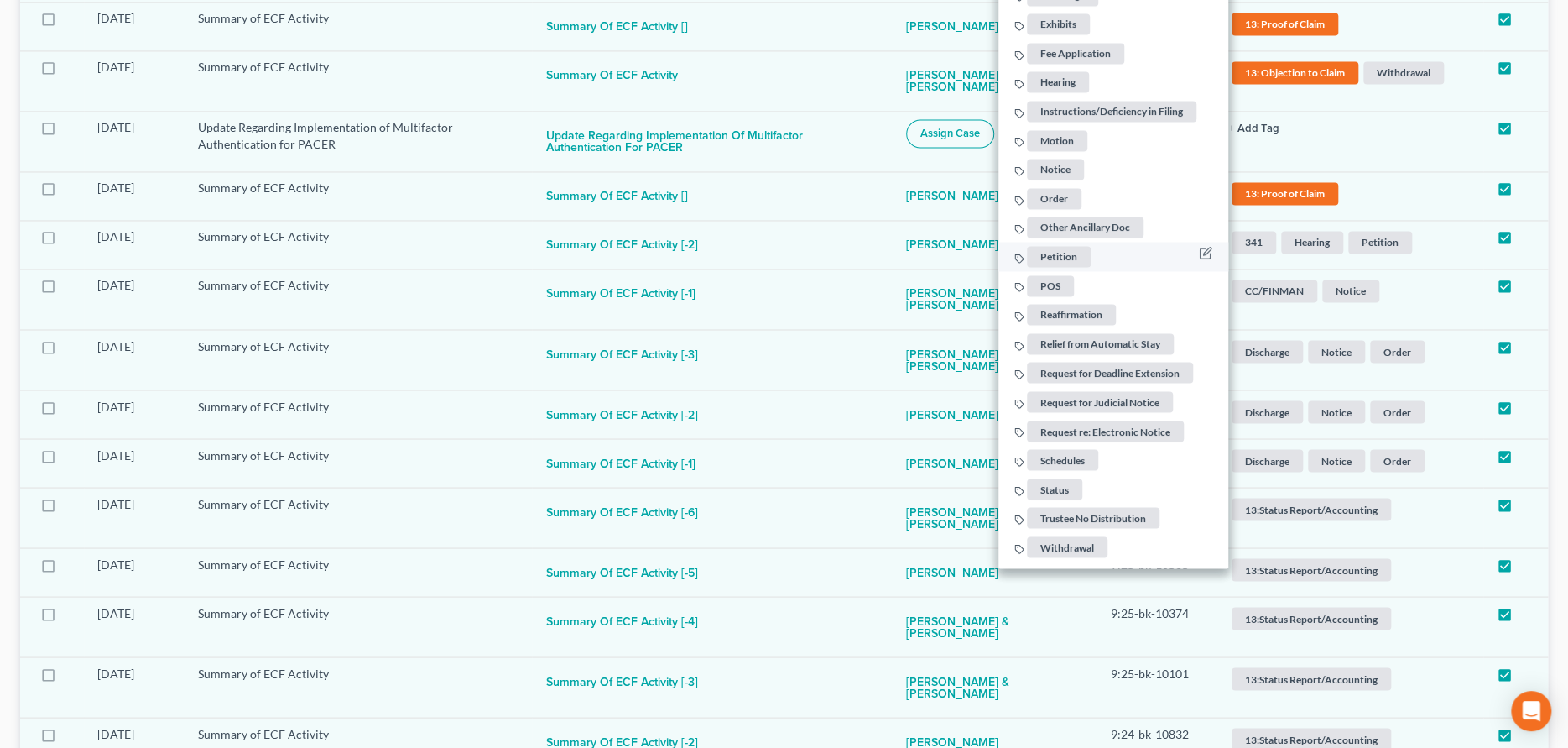
click at [1047, 267] on span "Petition" at bounding box center [1059, 256] width 64 height 21
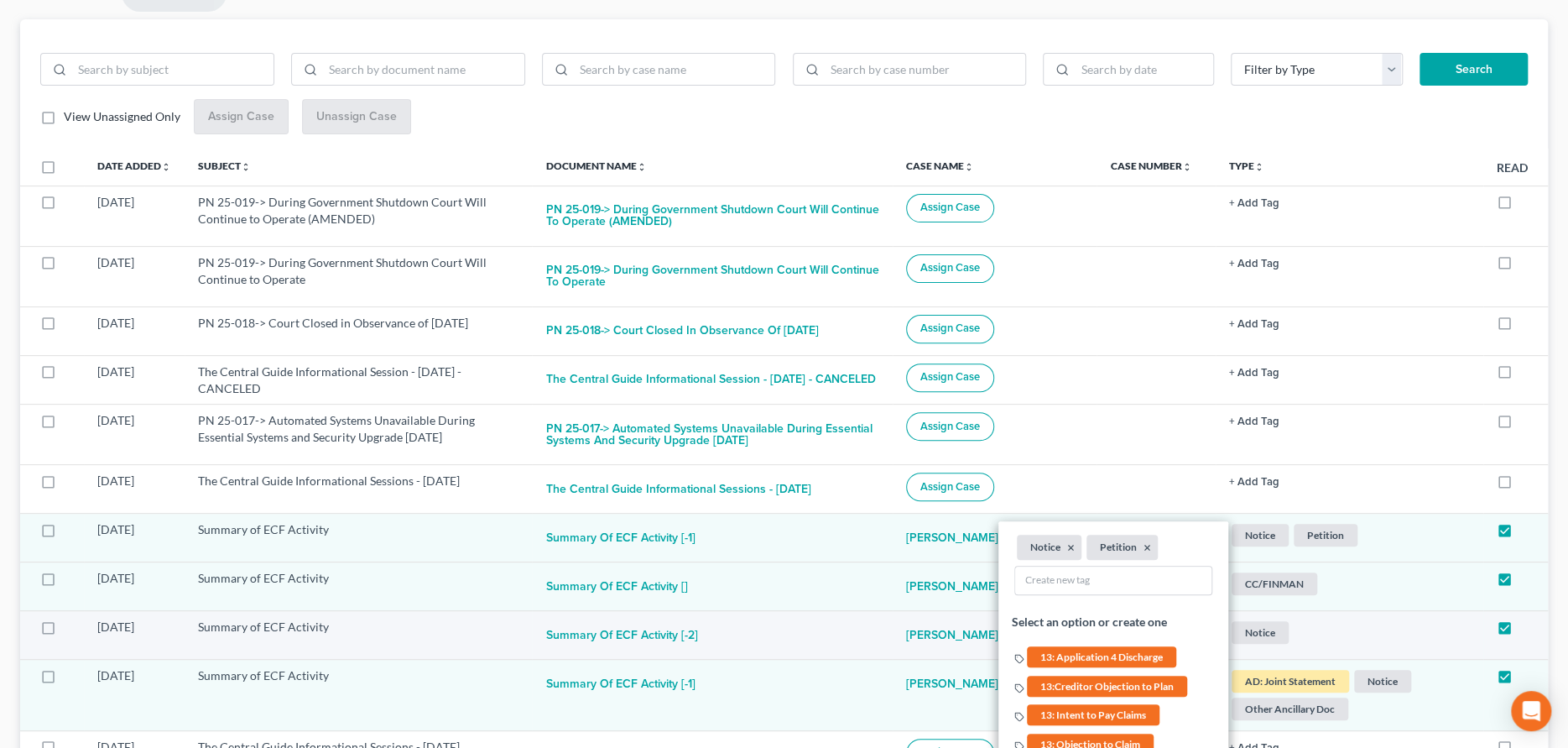
scroll to position [252, 0]
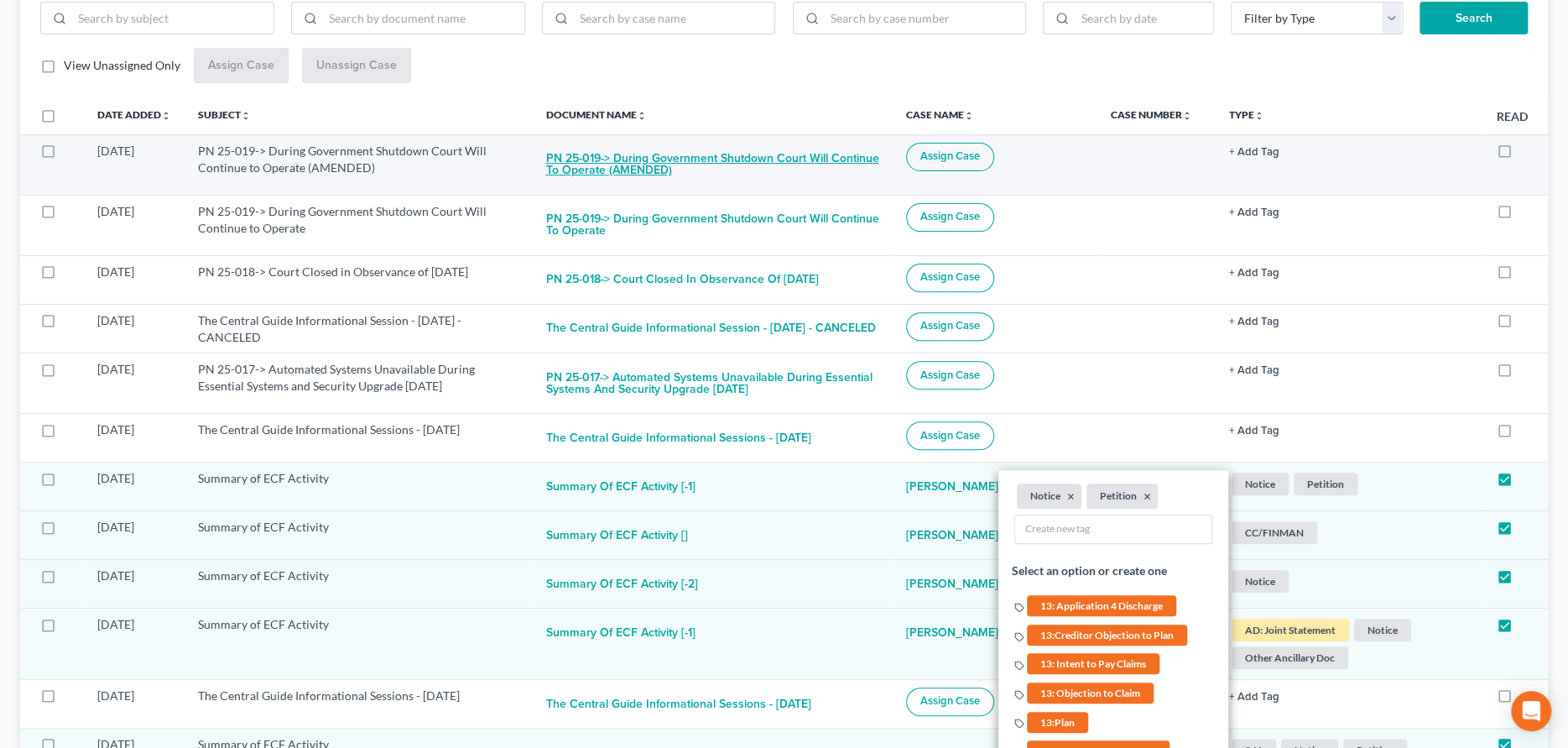
click at [770, 156] on button "PN 25-019-> During Government Shutdown Court Will Continue to Operate (AMENDED)" at bounding box center [712, 165] width 334 height 45
checkbox input "true"
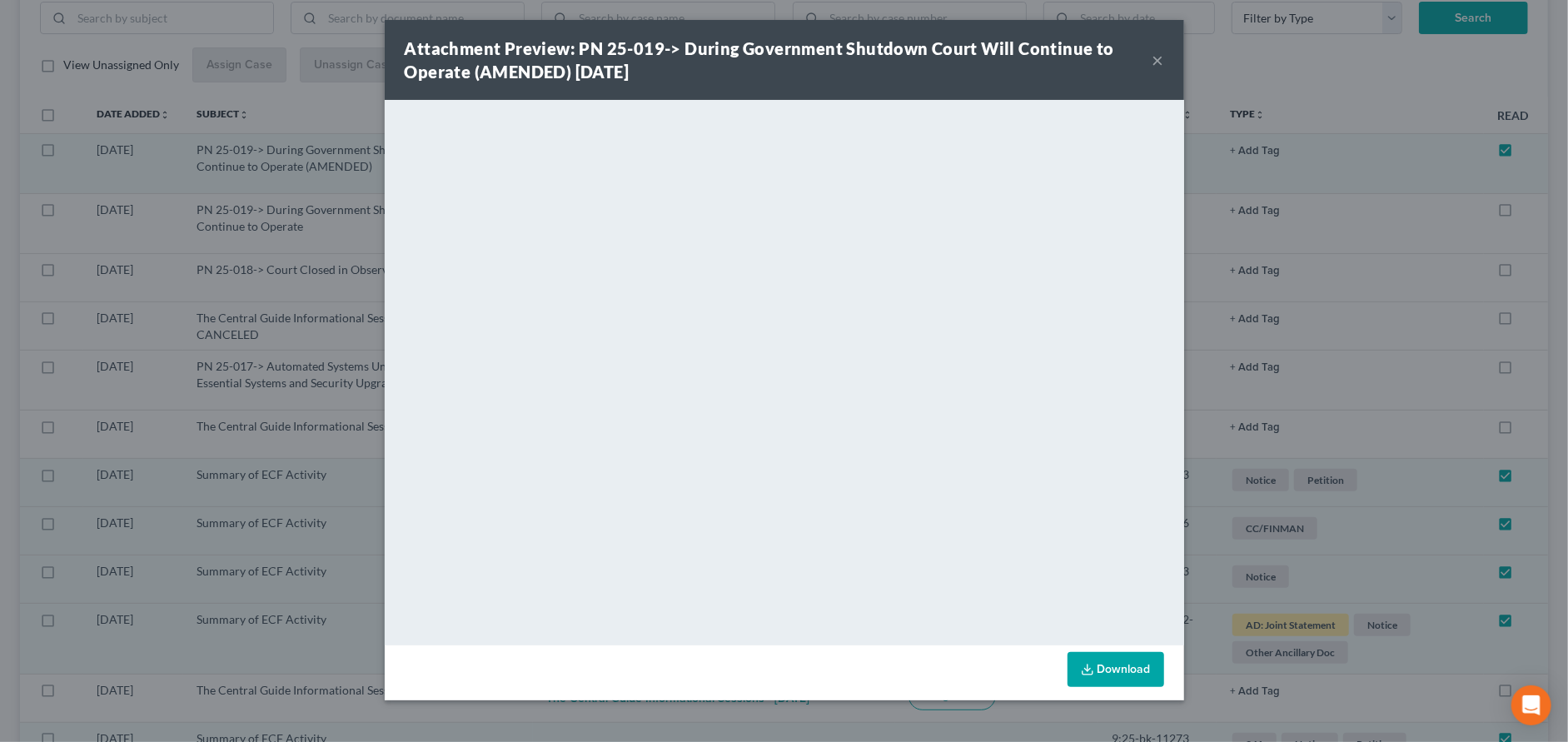
click at [1160, 55] on button "×" at bounding box center [1158, 60] width 12 height 20
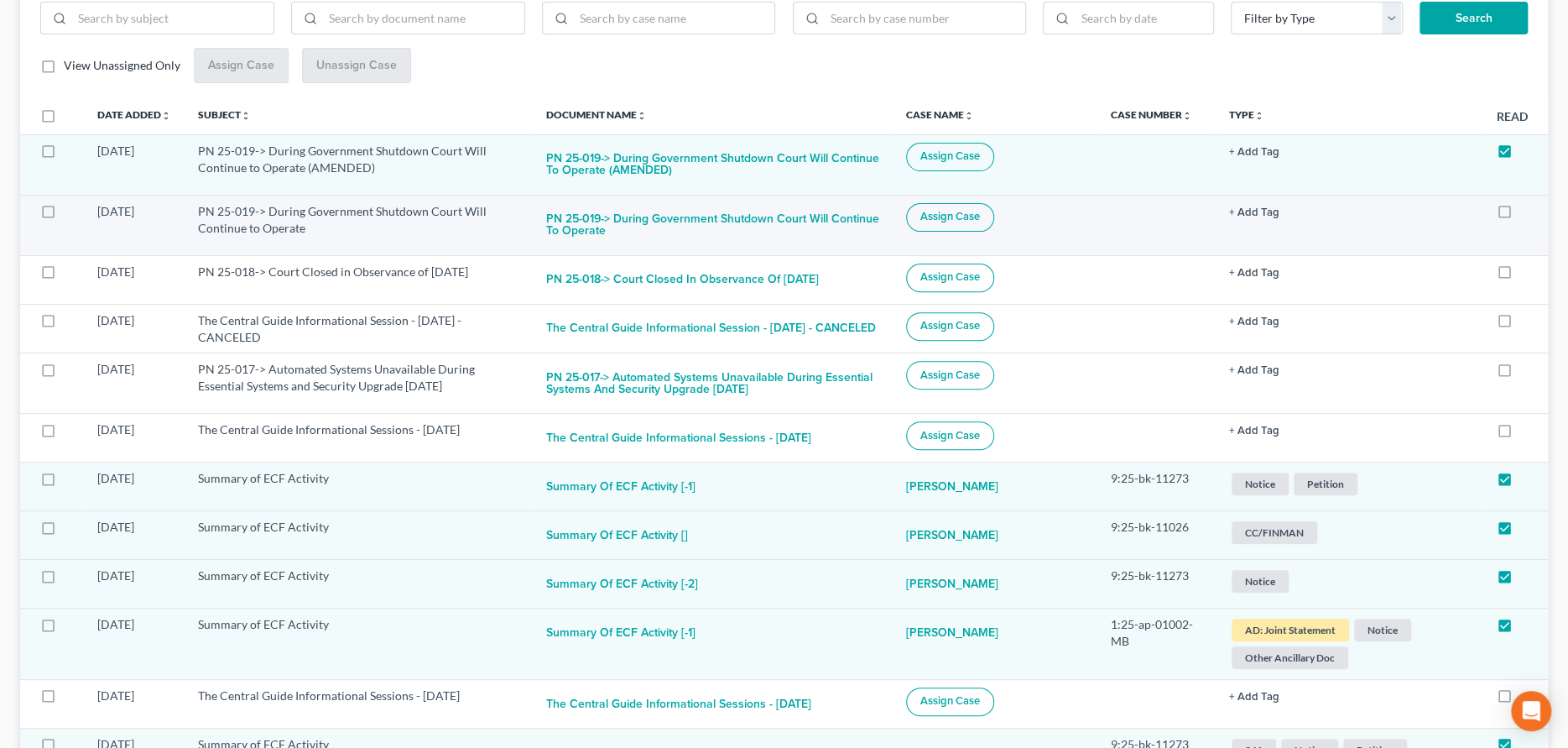
click at [1520, 215] on label at bounding box center [1520, 215] width 0 height 0
click at [1527, 206] on input "checkbox" at bounding box center [1532, 208] width 11 height 11
checkbox input "true"
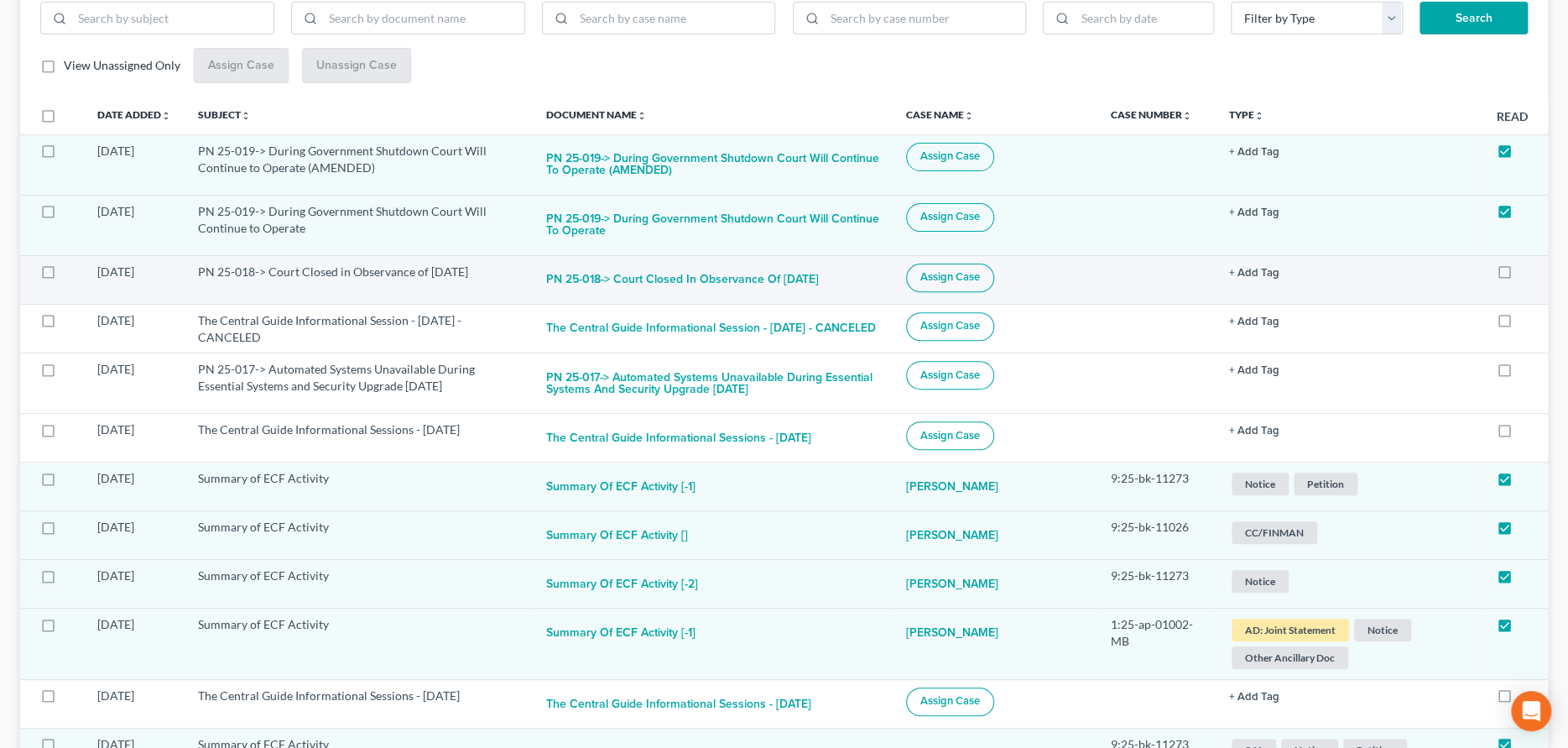
click at [1520, 276] on label at bounding box center [1520, 276] width 0 height 0
click at [1527, 270] on input "checkbox" at bounding box center [1532, 268] width 11 height 11
checkbox input "true"
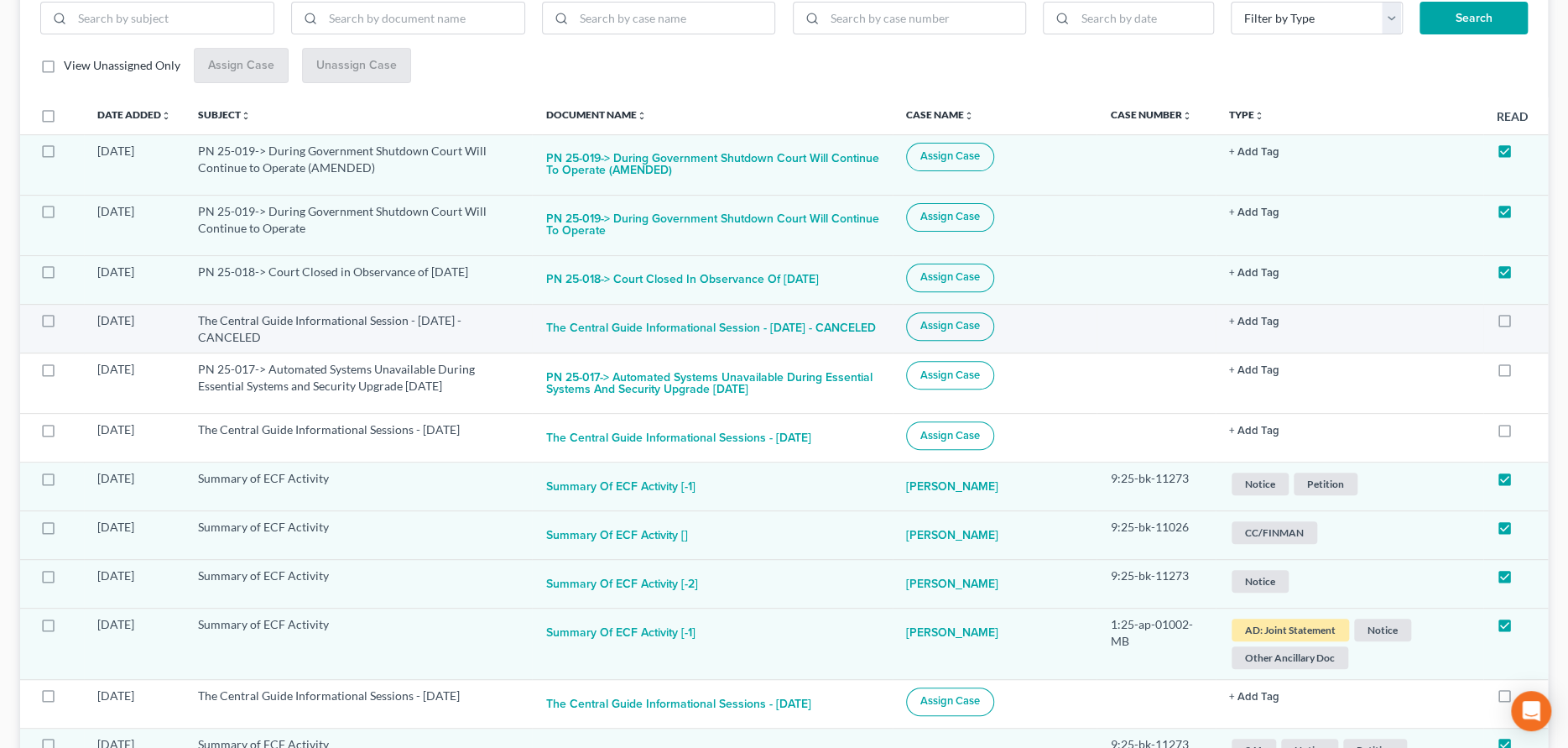
click at [1520, 325] on label at bounding box center [1520, 325] width 0 height 0
click at [1527, 315] on input "checkbox" at bounding box center [1532, 317] width 11 height 11
checkbox input "true"
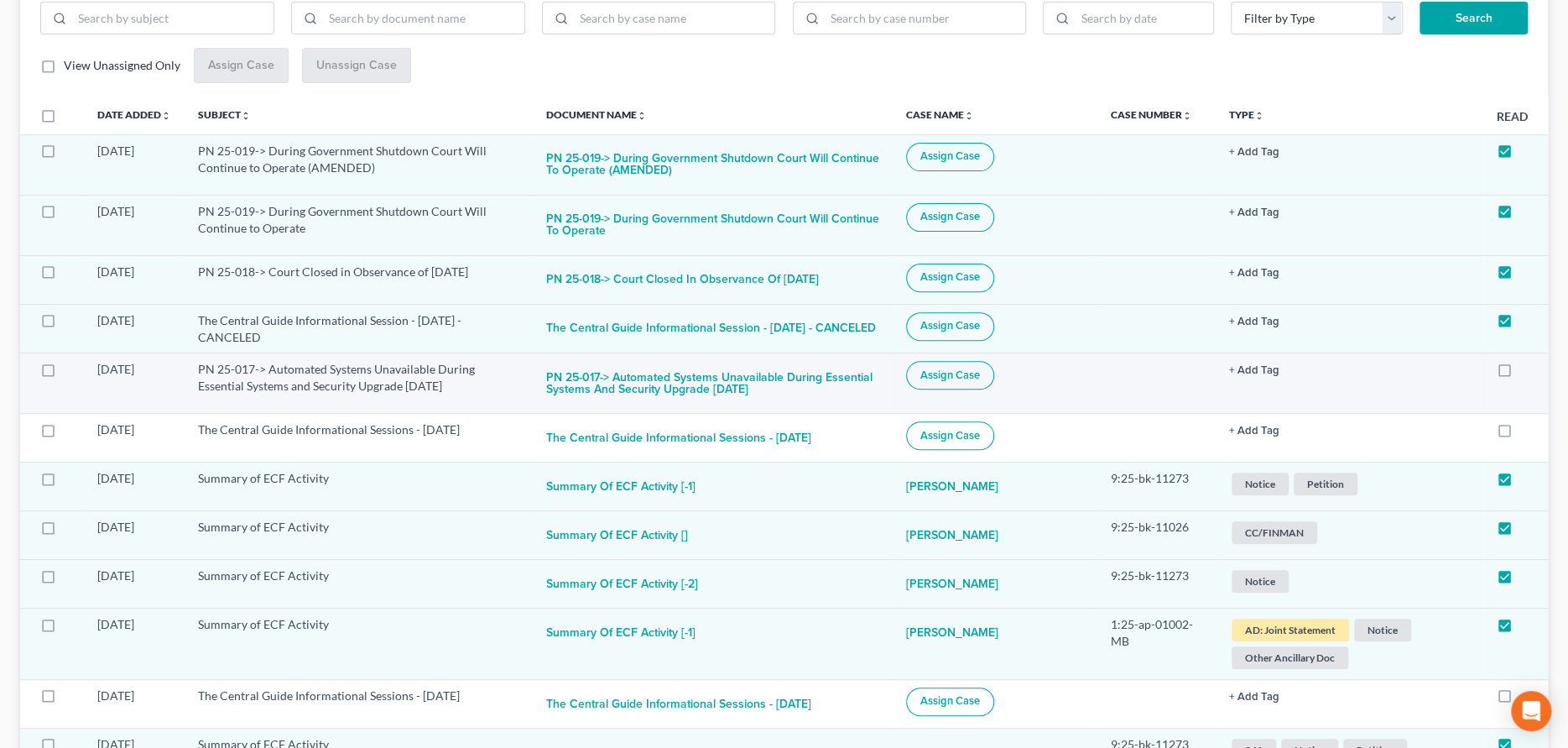
click at [1520, 374] on label at bounding box center [1520, 374] width 0 height 0
click at [1527, 372] on input "checkbox" at bounding box center [1532, 366] width 11 height 11
checkbox input "true"
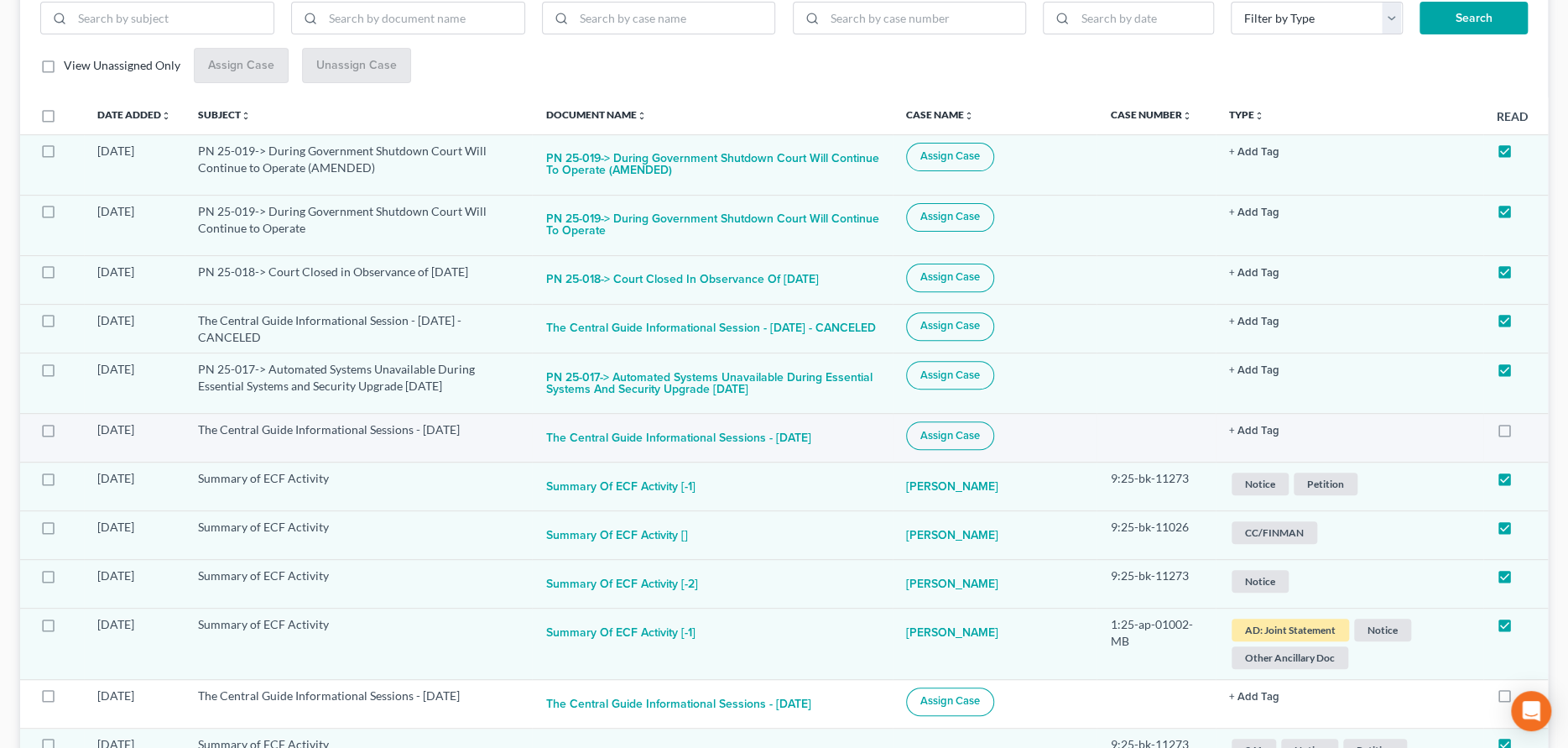
click at [1520, 434] on label at bounding box center [1520, 434] width 0 height 0
click at [1527, 432] on input "checkbox" at bounding box center [1532, 427] width 11 height 11
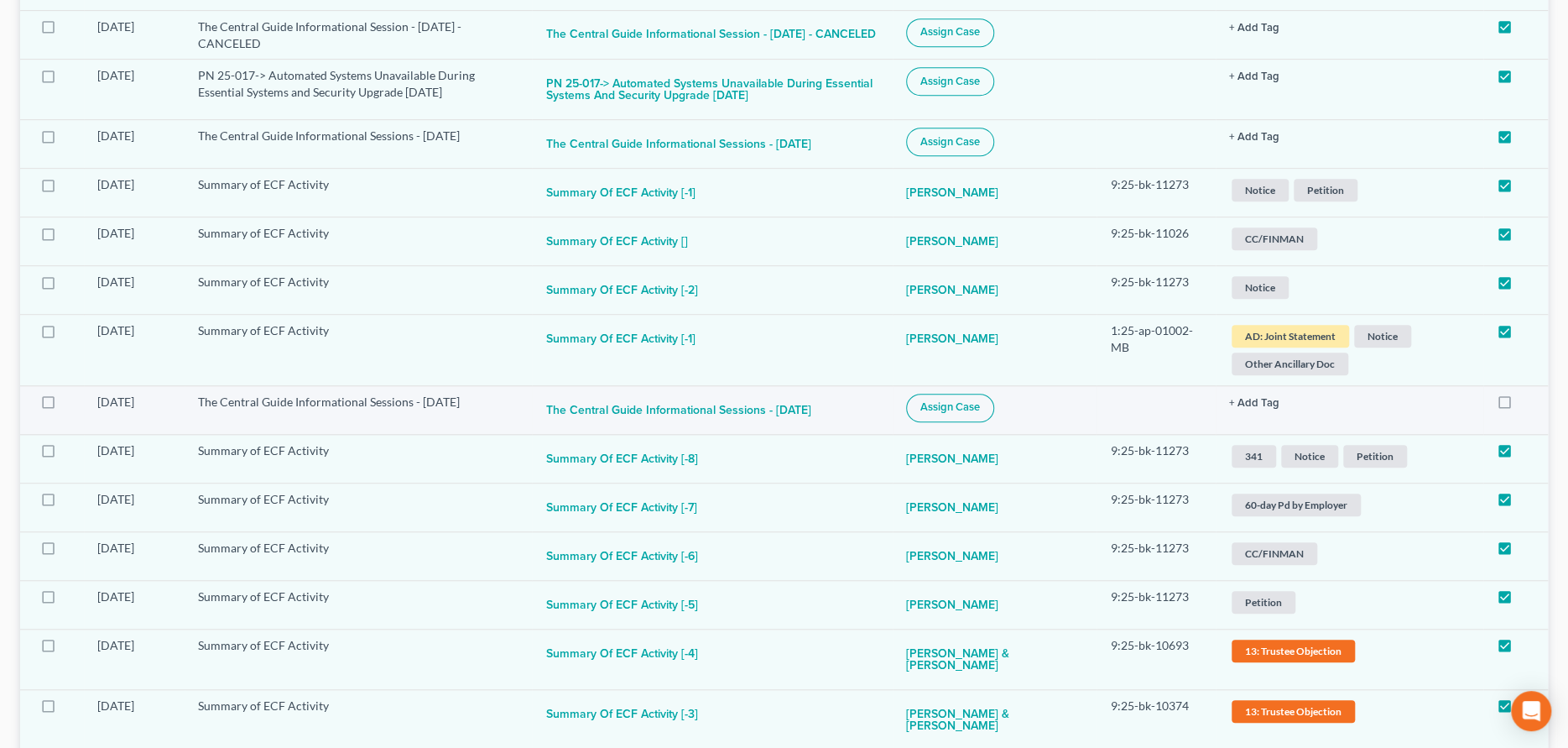
scroll to position [671, 0]
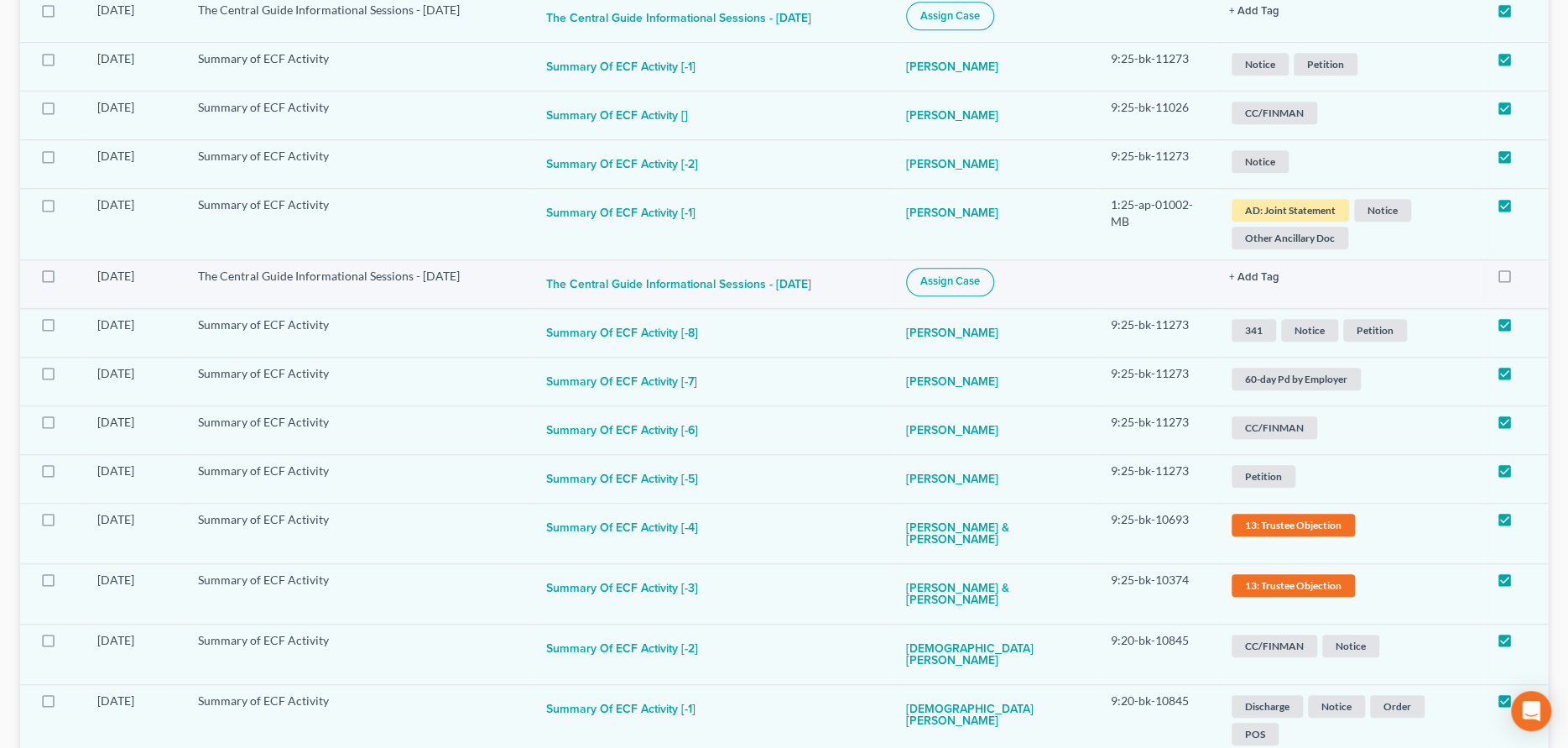
drag, startPoint x: 1502, startPoint y: 294, endPoint x: 1245, endPoint y: 294, distance: 257.0
click at [1520, 280] on label at bounding box center [1520, 280] width 0 height 0
click at [1527, 13] on input "checkbox" at bounding box center [1532, 7] width 11 height 11
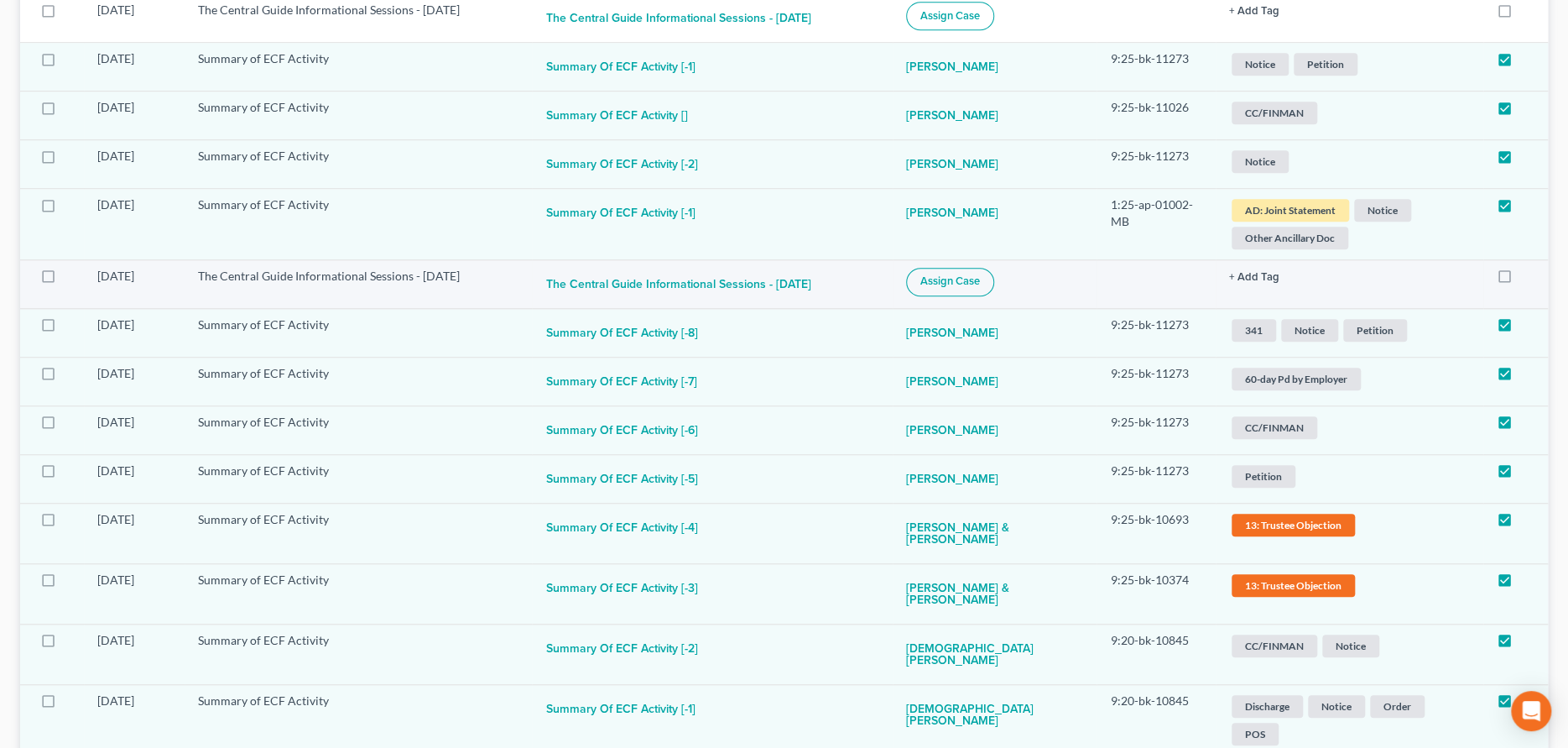
click at [1520, 280] on label at bounding box center [1520, 280] width 0 height 0
click at [1527, 13] on input "checkbox" at bounding box center [1532, 7] width 11 height 11
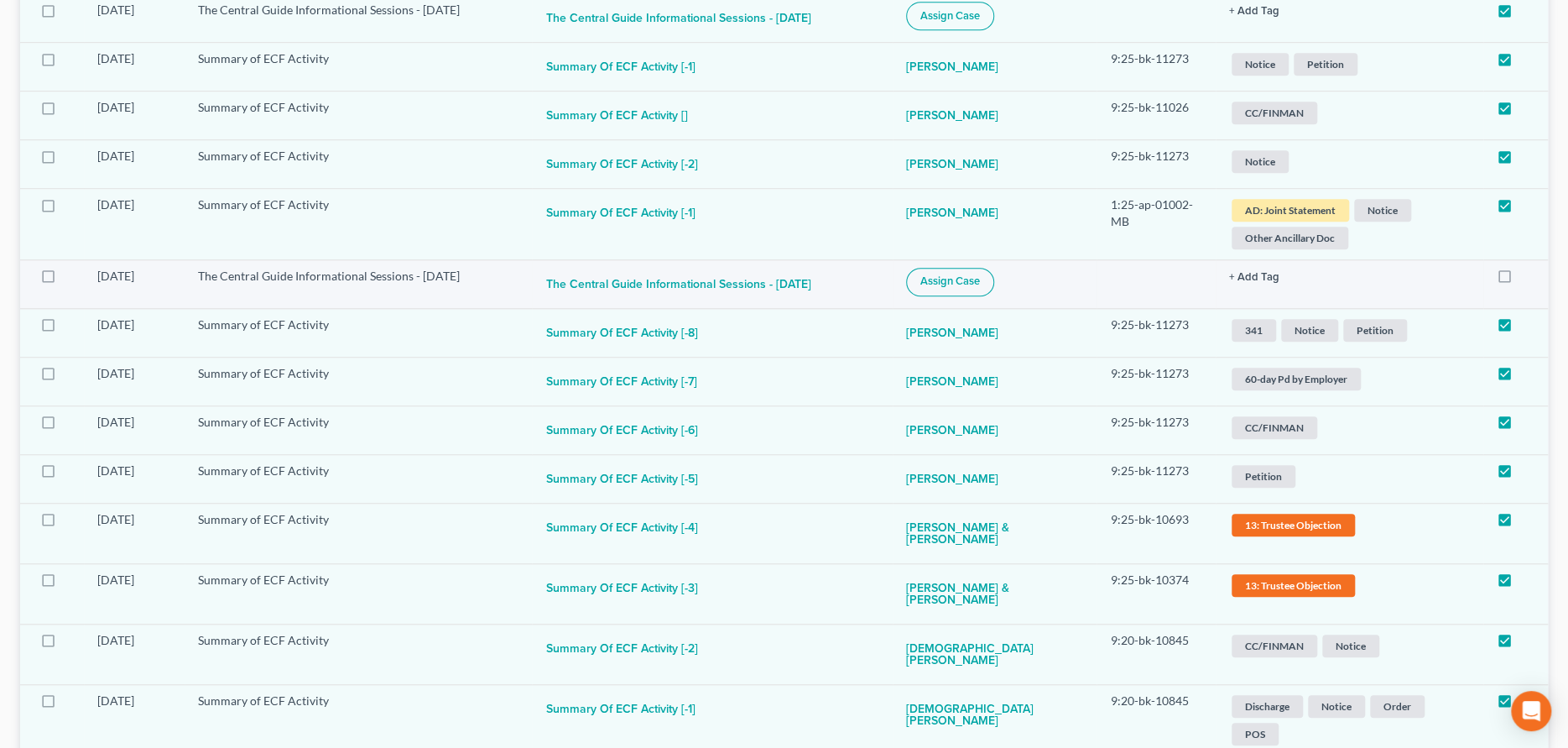
click at [1520, 280] on label at bounding box center [1520, 280] width 0 height 0
click at [1527, 13] on input "checkbox" at bounding box center [1532, 7] width 11 height 11
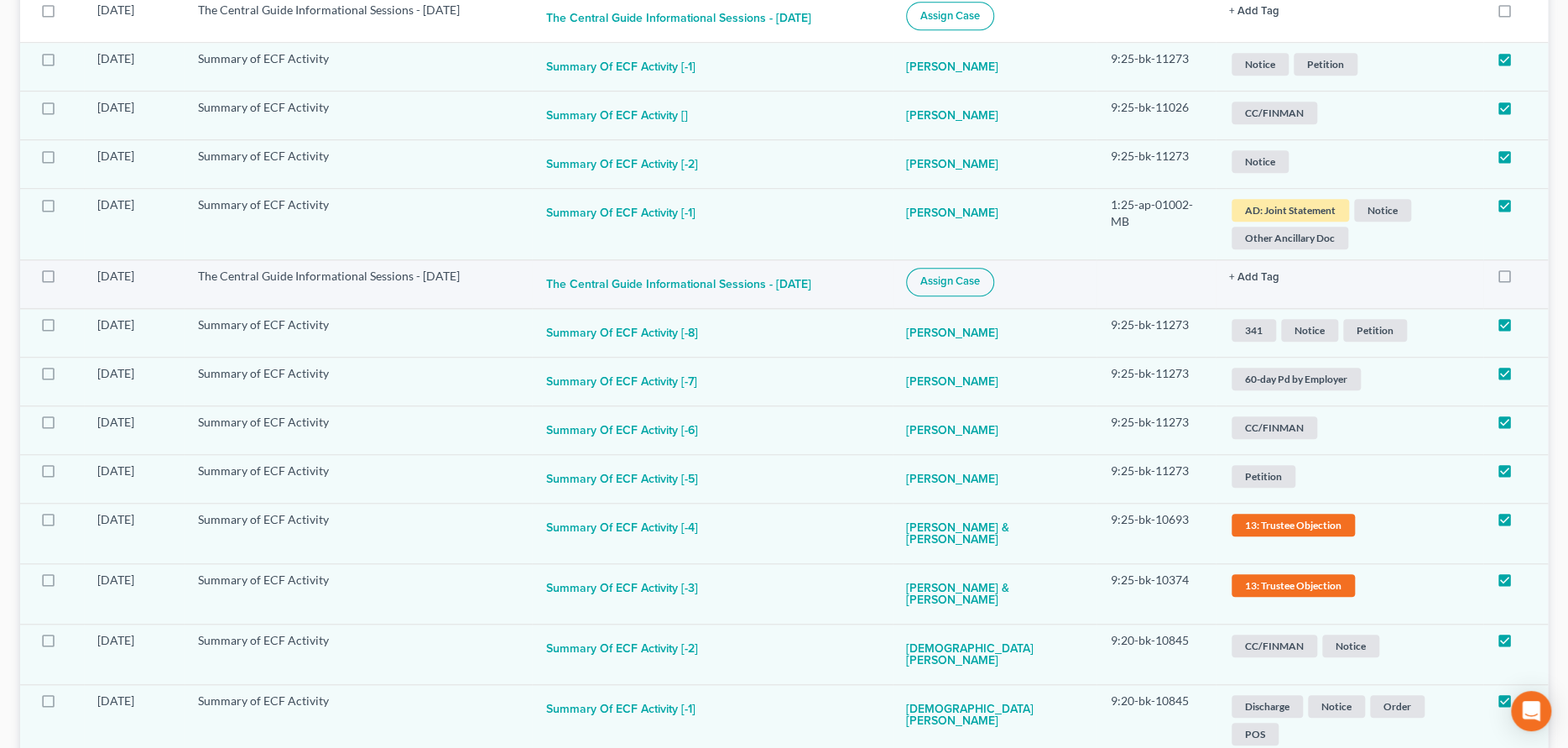
click at [1520, 280] on label at bounding box center [1520, 280] width 0 height 0
click at [1527, 13] on input "checkbox" at bounding box center [1532, 7] width 11 height 11
checkbox input "true"
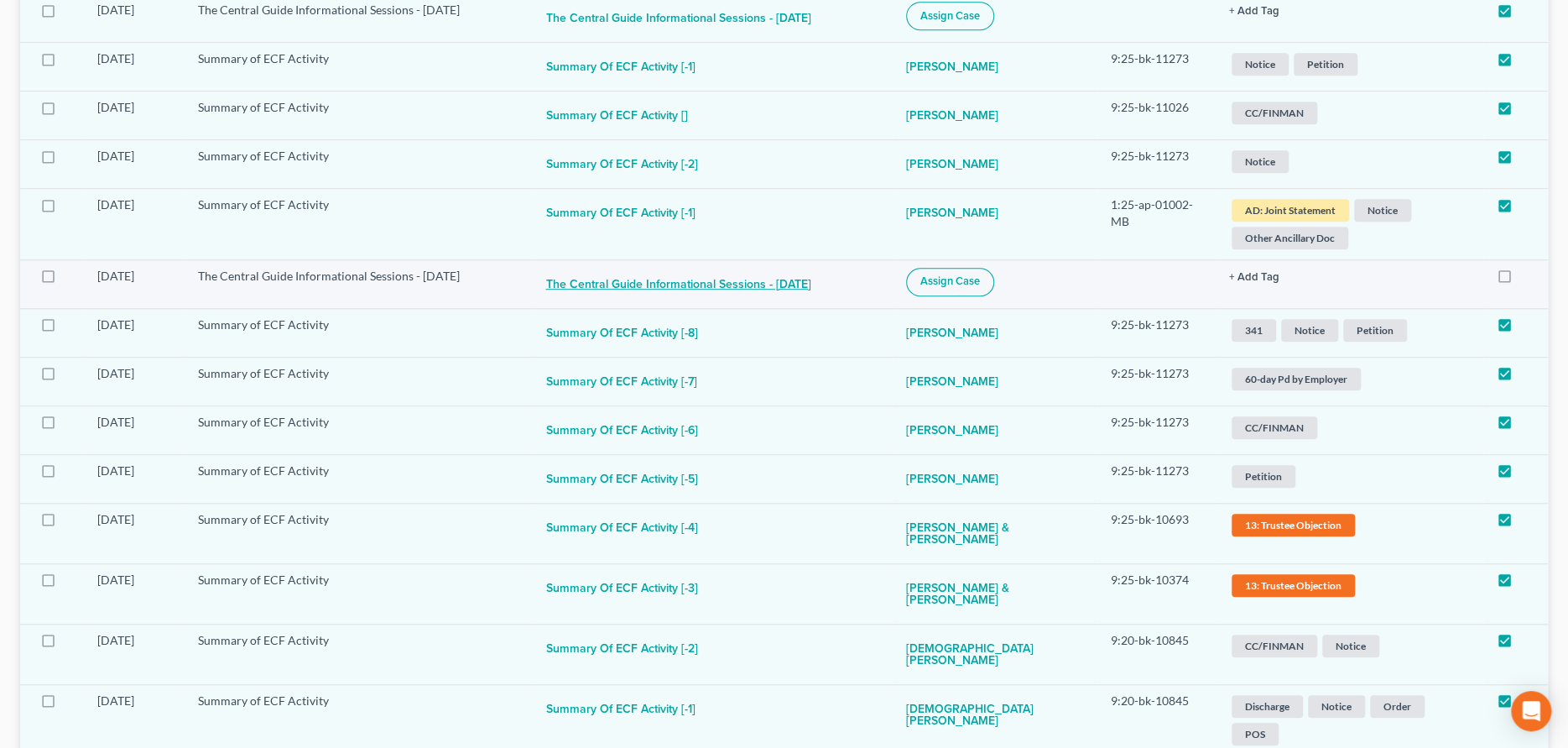
click at [792, 301] on button "The Central Guide Informational Sessions - [DATE]" at bounding box center [678, 285] width 265 height 34
checkbox input "true"
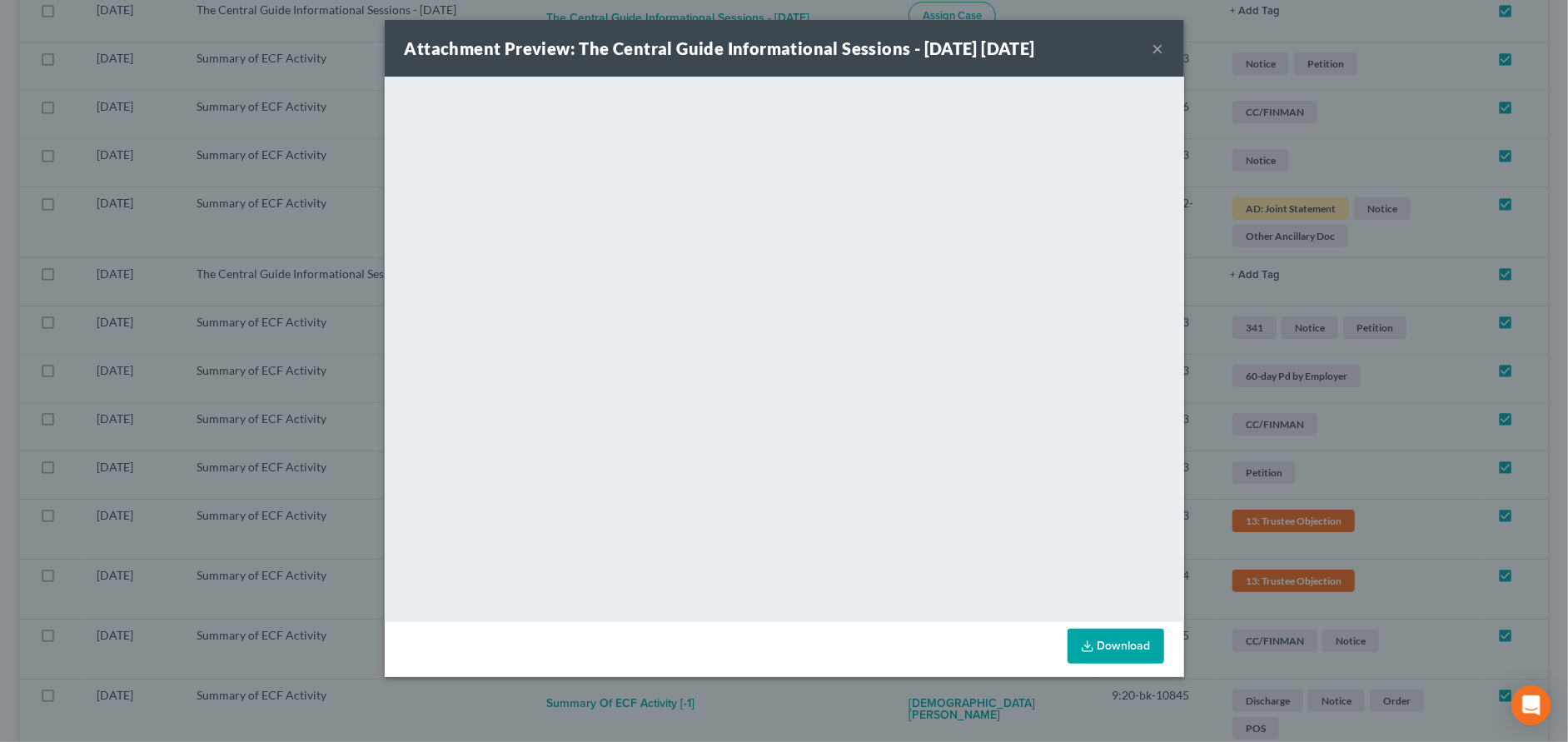
click at [1154, 56] on button "×" at bounding box center [1158, 48] width 12 height 20
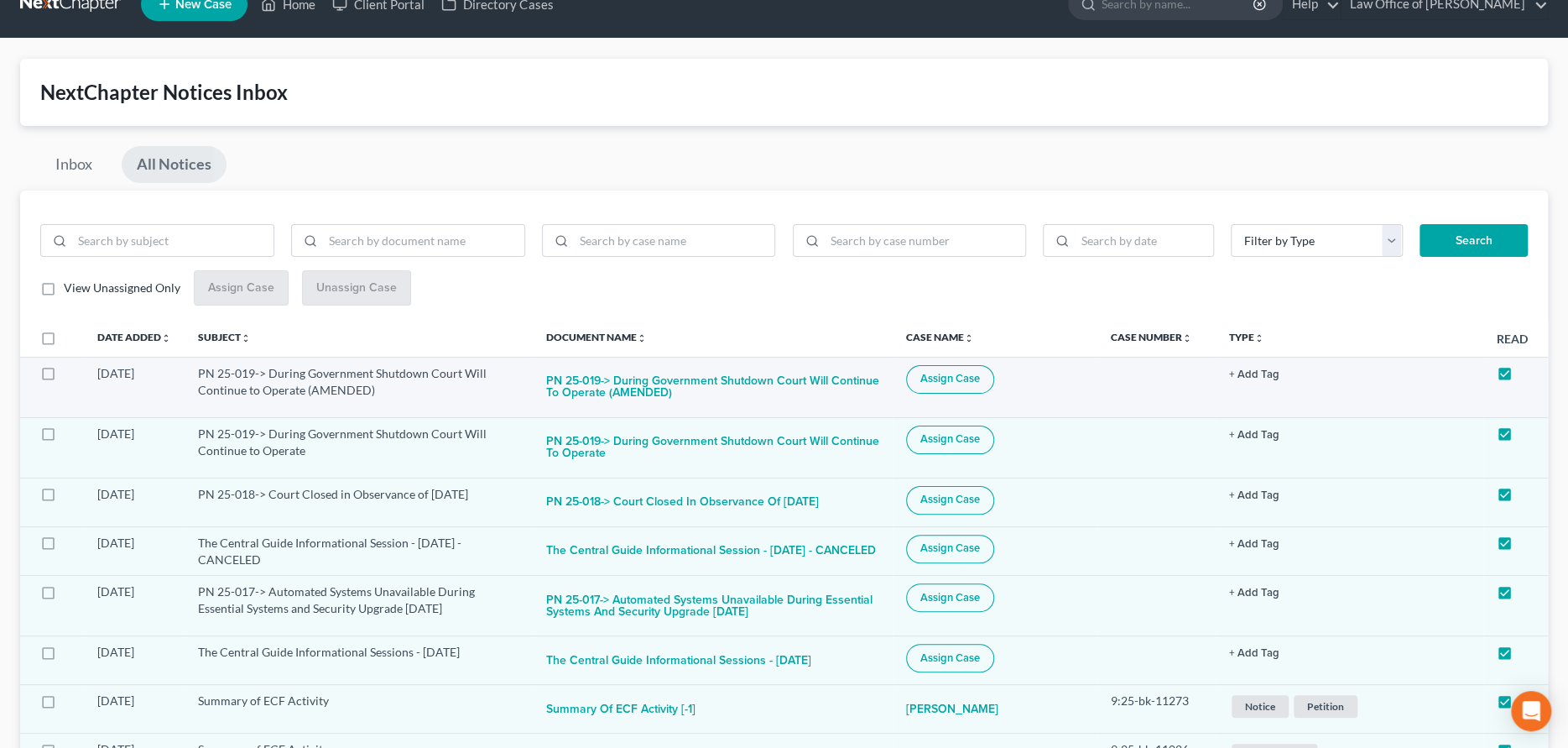
scroll to position [0, 0]
